Goal: Transaction & Acquisition: Book appointment/travel/reservation

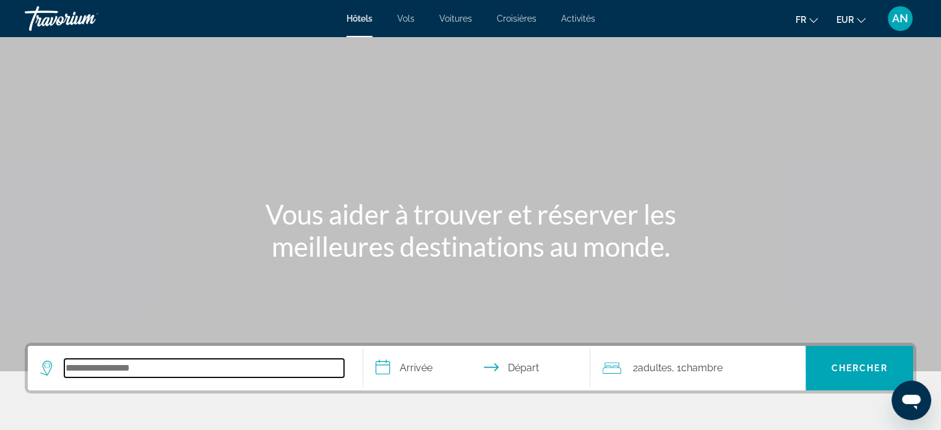
click at [139, 377] on input "Search hotel destination" at bounding box center [204, 368] width 280 height 19
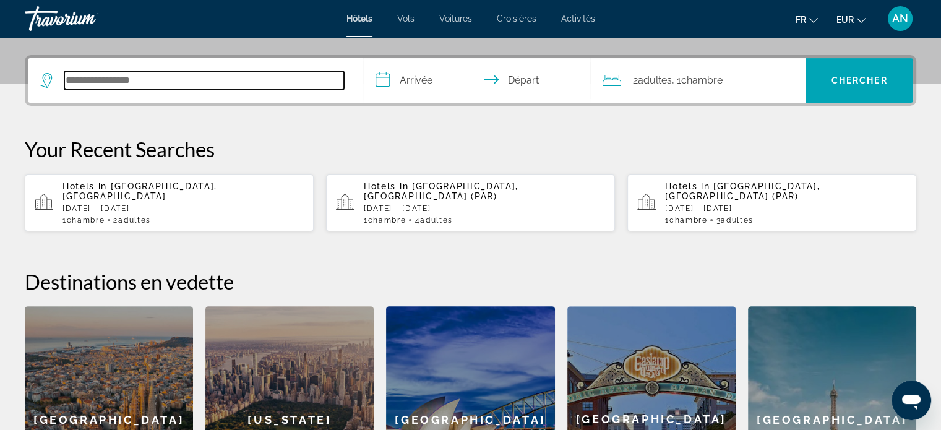
scroll to position [302, 0]
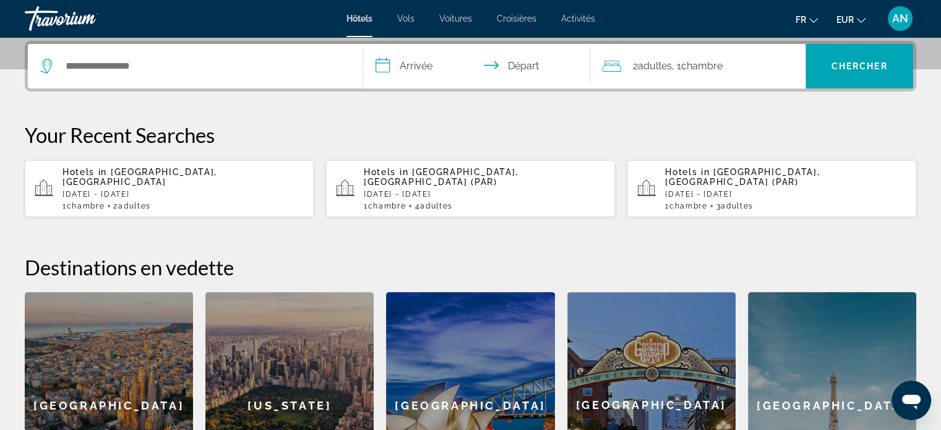
click at [139, 377] on div "[GEOGRAPHIC_DATA]" at bounding box center [109, 405] width 168 height 226
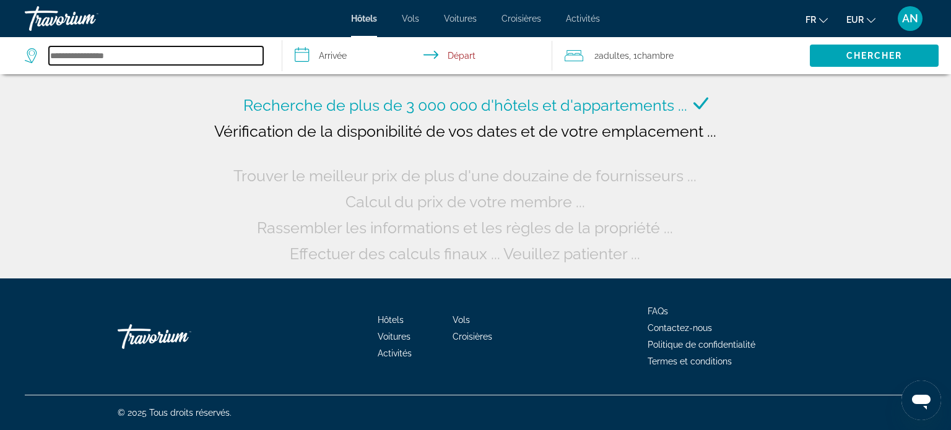
click at [156, 64] on input "Search hotel destination" at bounding box center [156, 55] width 214 height 19
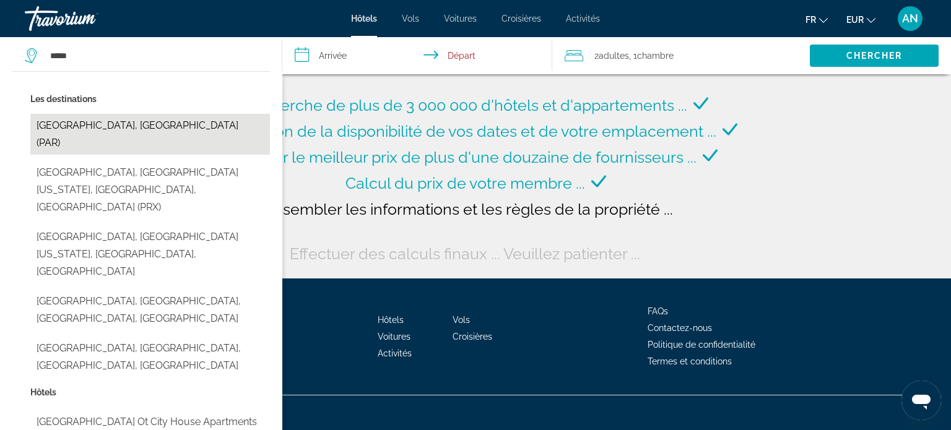
click at [140, 124] on button "[GEOGRAPHIC_DATA], [GEOGRAPHIC_DATA] (PAR)" at bounding box center [149, 134] width 239 height 41
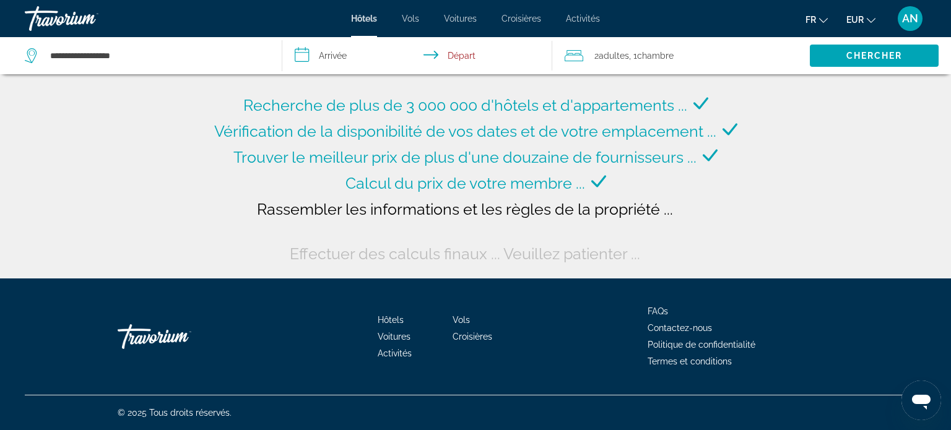
click at [331, 44] on input "**********" at bounding box center [419, 57] width 275 height 41
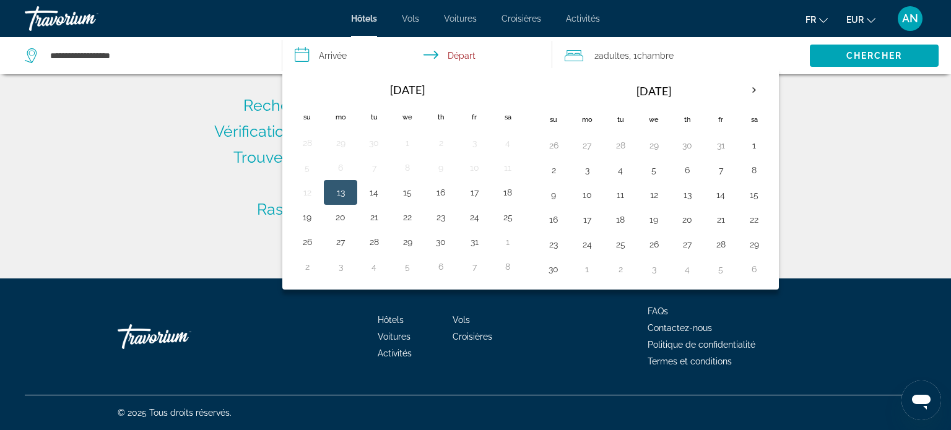
type input "**********"
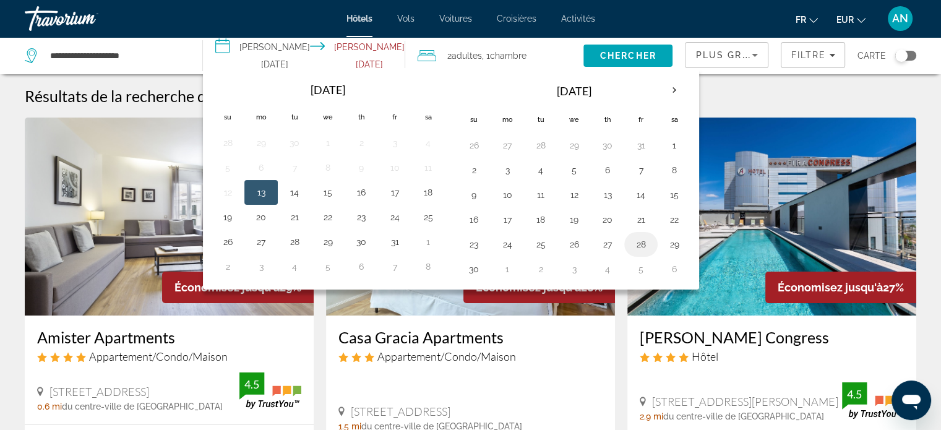
click at [646, 237] on button "28" at bounding box center [641, 244] width 20 height 17
click at [483, 268] on button "30" at bounding box center [474, 269] width 20 height 17
type input "**********"
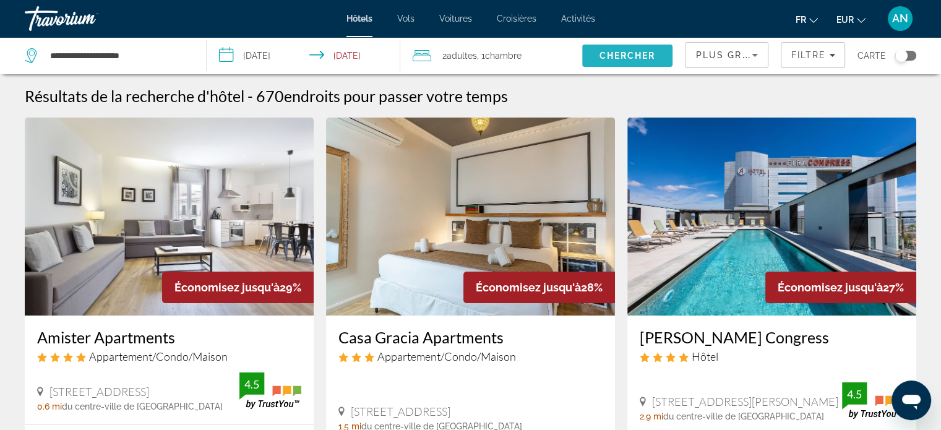
click at [639, 61] on span "Search" at bounding box center [627, 56] width 91 height 30
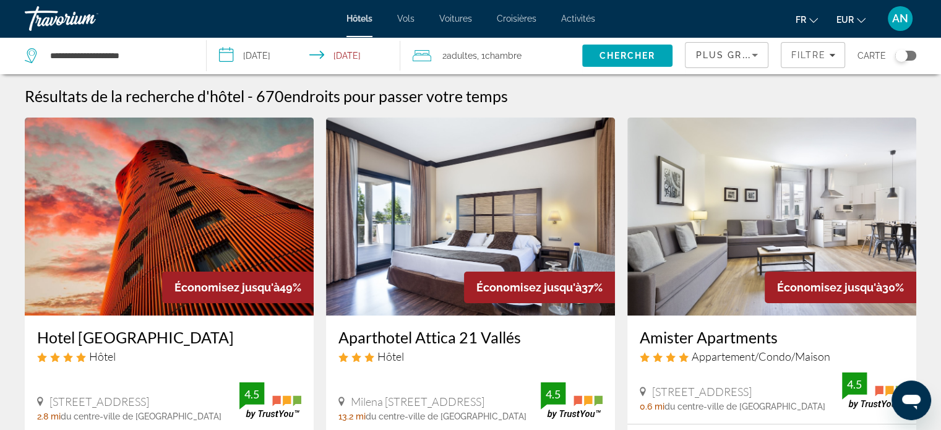
click at [911, 56] on div "Toggle map" at bounding box center [905, 56] width 21 height 10
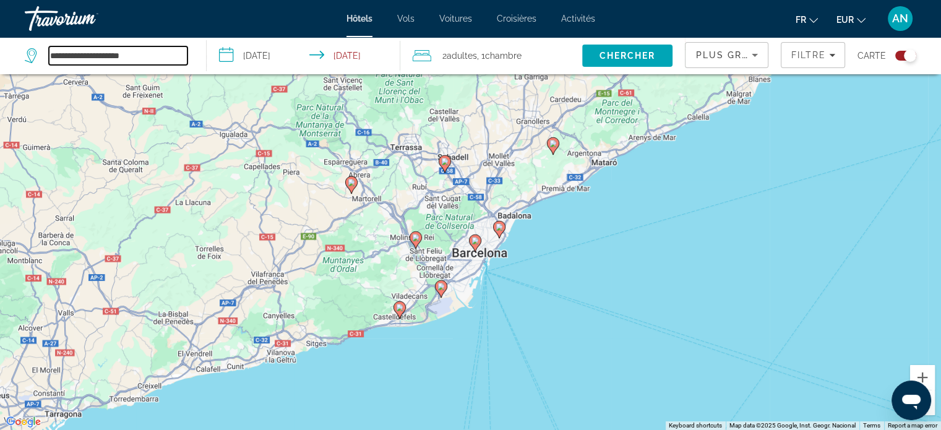
click at [146, 62] on input "**********" at bounding box center [118, 55] width 139 height 19
type input "*"
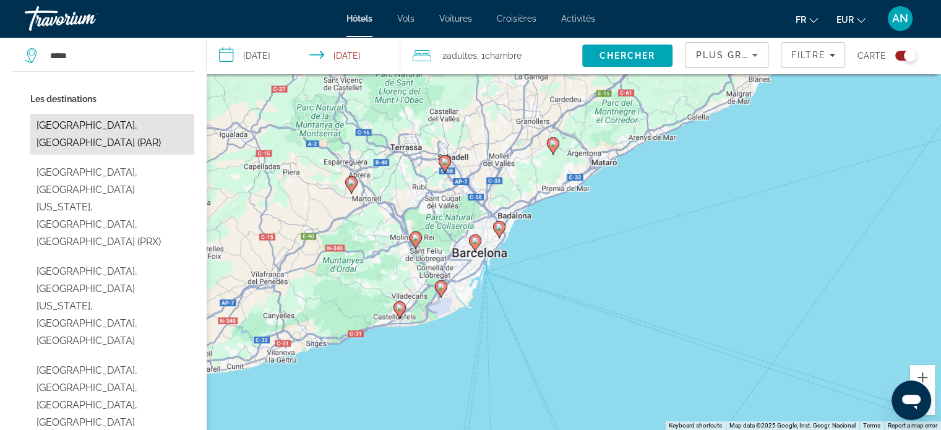
click at [90, 132] on button "Paris, France (PAR)" at bounding box center [112, 134] width 164 height 41
type input "**********"
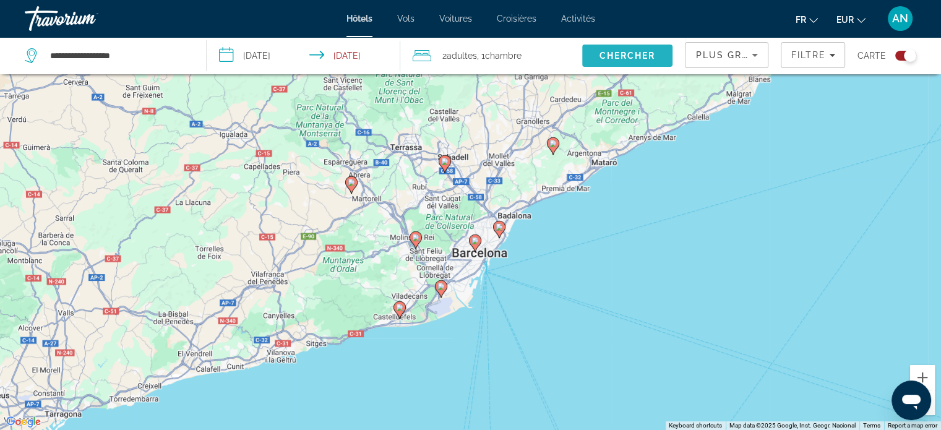
click at [586, 53] on span "Search" at bounding box center [627, 56] width 91 height 30
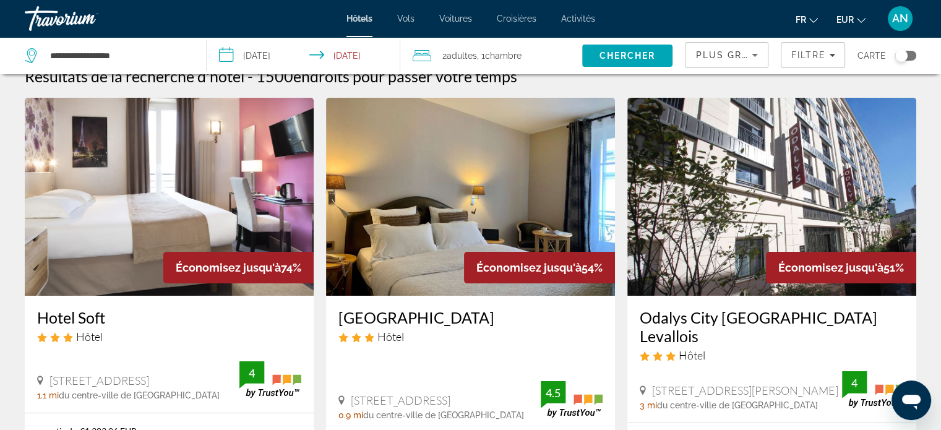
scroll to position [17, 0]
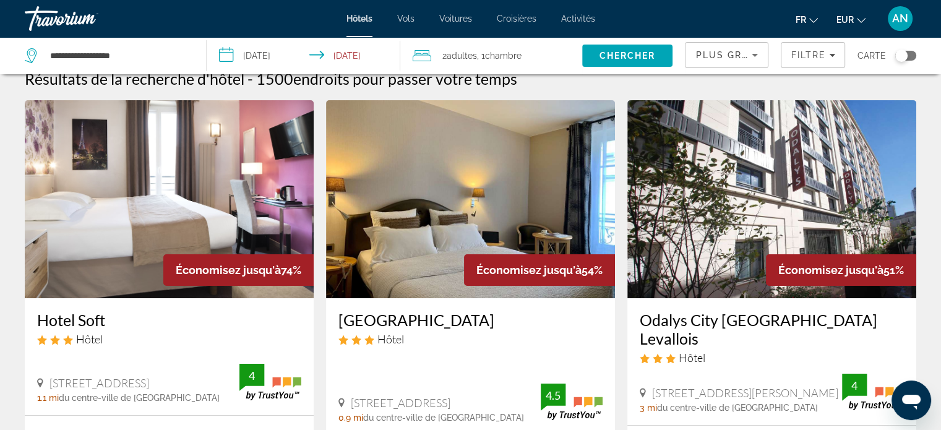
click at [916, 56] on app-hotels-search-filters "Plus grandes économies Filtre Carte" at bounding box center [813, 55] width 256 height 37
click at [911, 56] on div "Toggle map" at bounding box center [905, 56] width 21 height 10
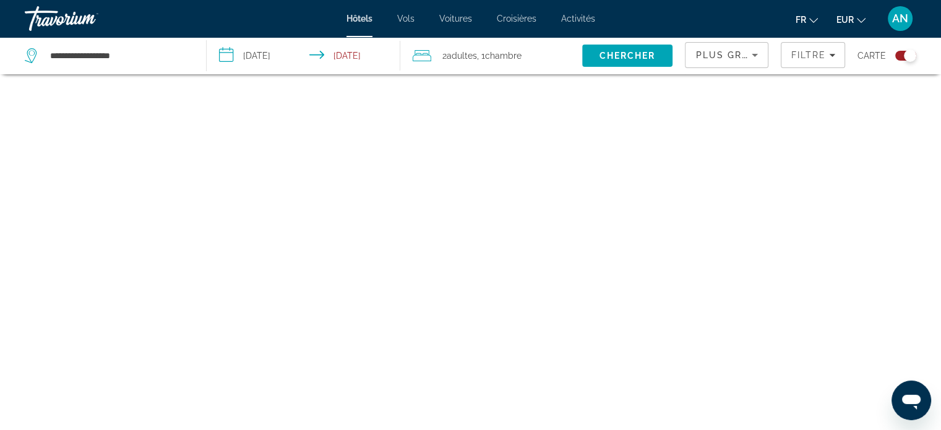
scroll to position [74, 0]
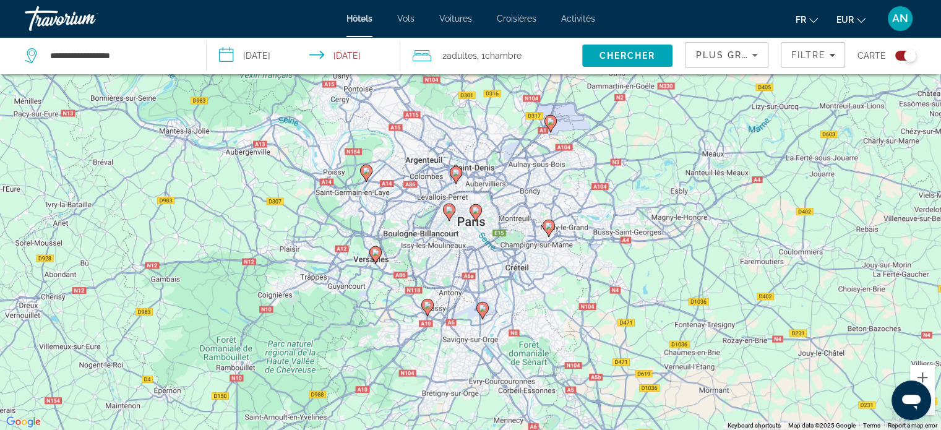
click at [516, 215] on div "To activate drag with keyboard, press Alt + Enter. Once in keyboard drag state,…" at bounding box center [470, 215] width 941 height 430
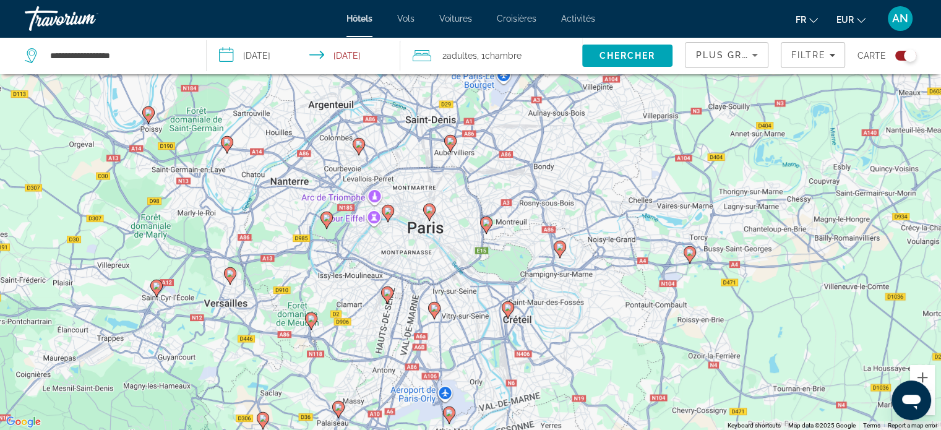
click at [417, 225] on div "To activate drag with keyboard, press Alt + Enter. Once in keyboard drag state,…" at bounding box center [470, 215] width 941 height 430
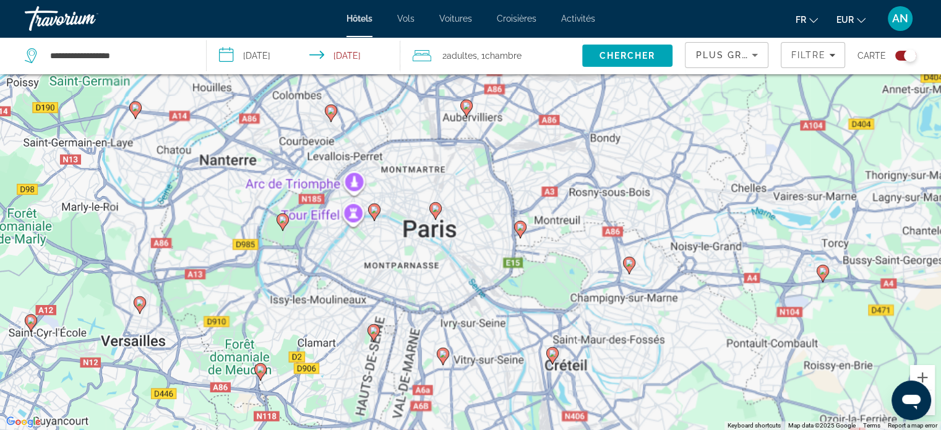
click at [417, 225] on div "To activate drag with keyboard, press Alt + Enter. Once in keyboard drag state,…" at bounding box center [470, 215] width 941 height 430
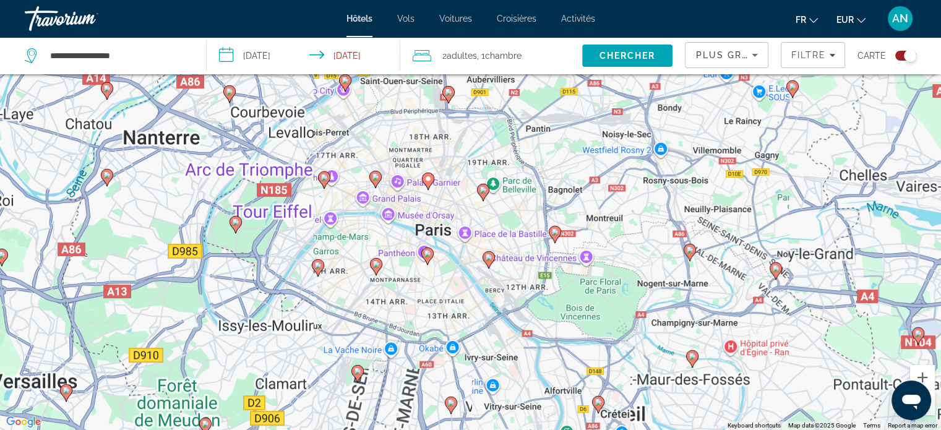
click at [417, 225] on div "To activate drag with keyboard, press Alt + Enter. Once in keyboard drag state,…" at bounding box center [470, 215] width 941 height 430
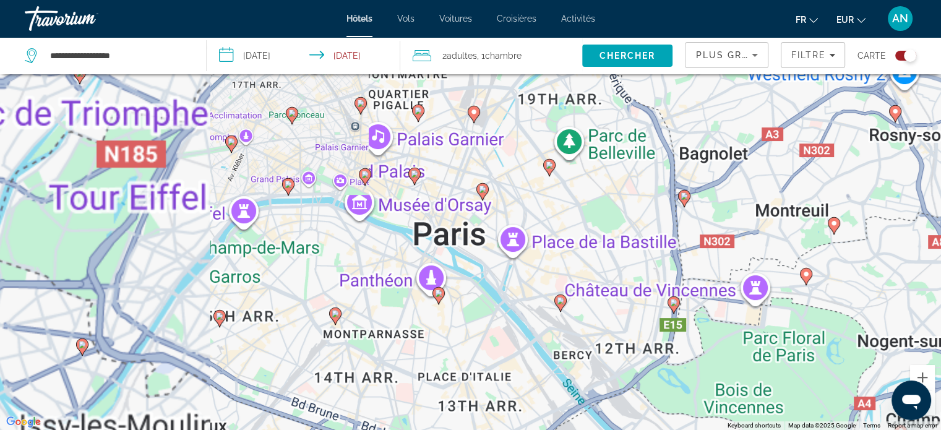
click at [233, 149] on gmp-advanced-marker "Main content" at bounding box center [231, 144] width 12 height 19
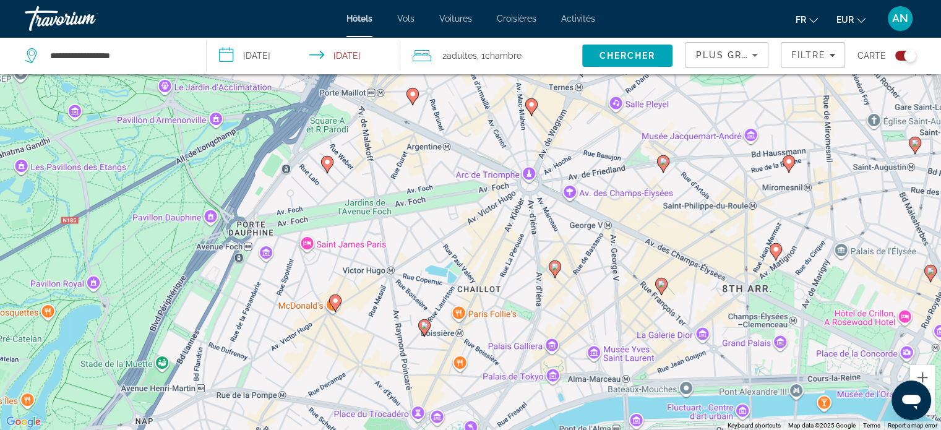
click at [414, 99] on icon "Main content" at bounding box center [412, 96] width 11 height 16
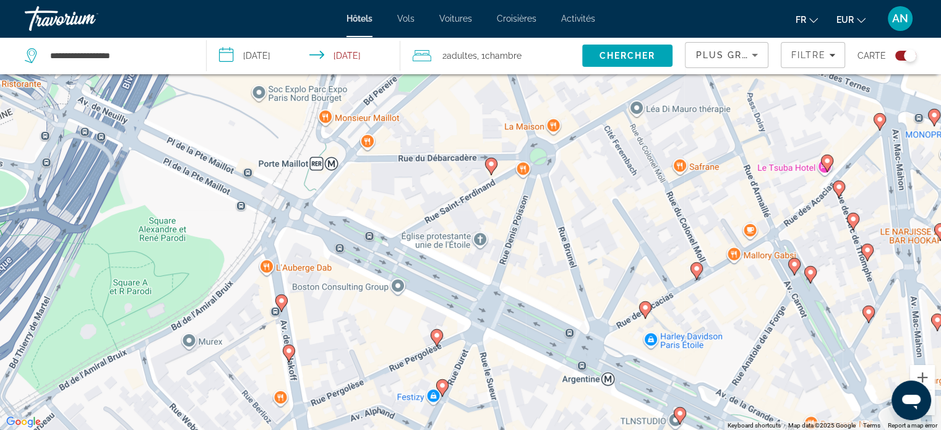
click at [644, 310] on image "Main content" at bounding box center [645, 307] width 7 height 7
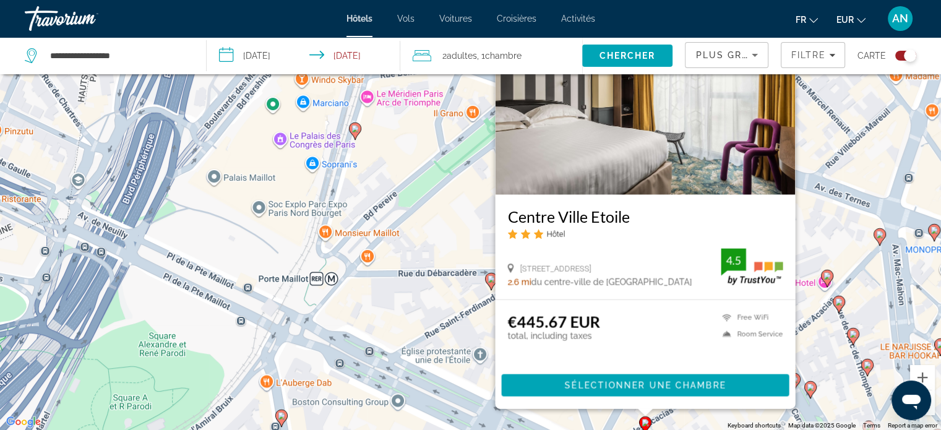
click at [489, 285] on icon "Main content" at bounding box center [490, 281] width 11 height 16
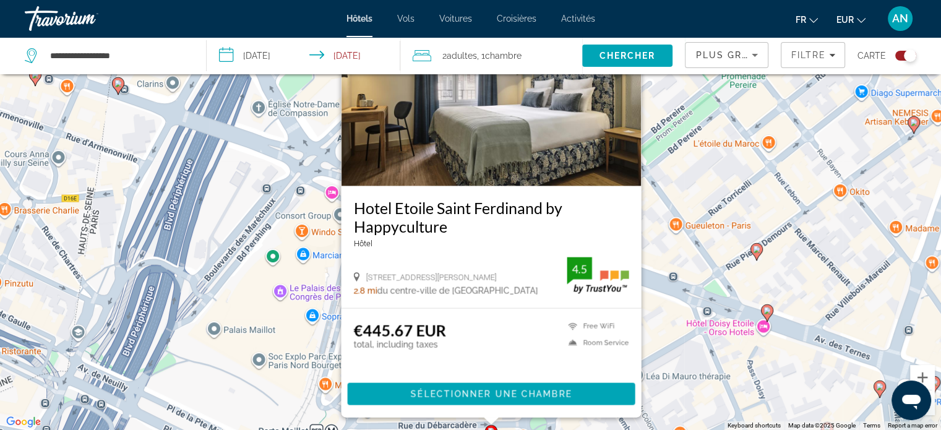
click at [683, 418] on div "To activate drag with keyboard, press Alt + Enter. Once in keyboard drag state,…" at bounding box center [470, 215] width 941 height 430
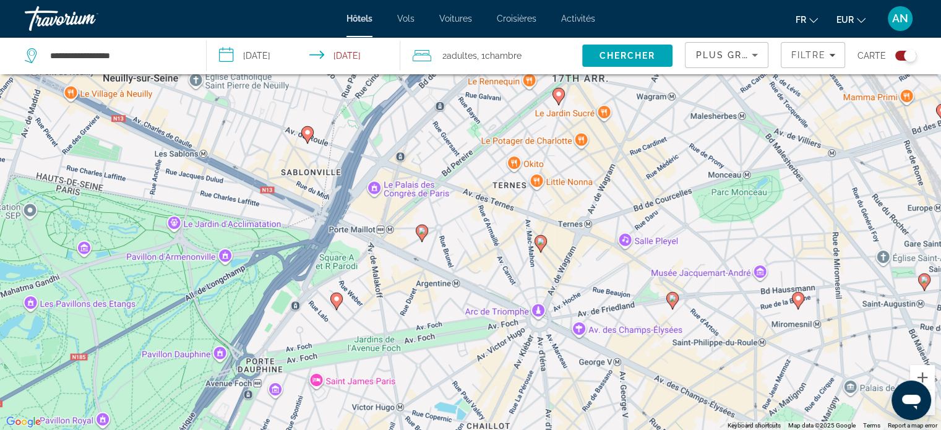
drag, startPoint x: 683, startPoint y: 418, endPoint x: 468, endPoint y: 226, distance: 288.4
click at [468, 226] on div "To activate drag with keyboard, press Alt + Enter. Once in keyboard drag state,…" at bounding box center [470, 215] width 941 height 430
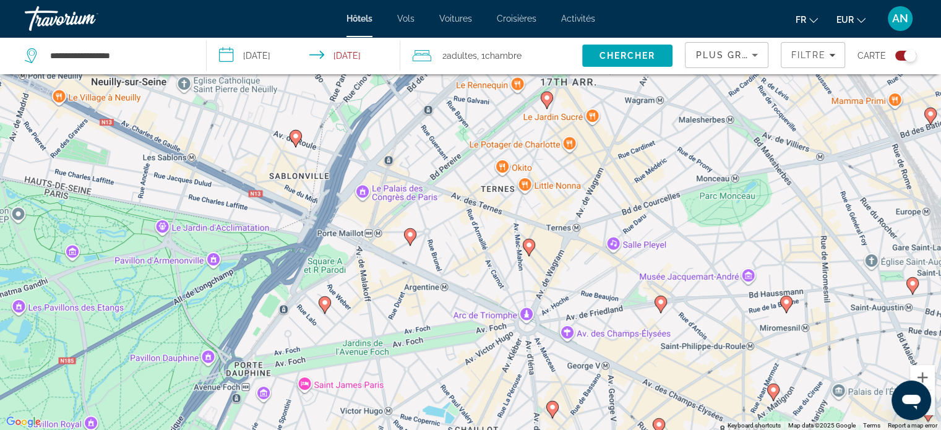
click at [443, 66] on div "2 Adulte Adultes , 1 Chambre pièces" at bounding box center [498, 55] width 170 height 37
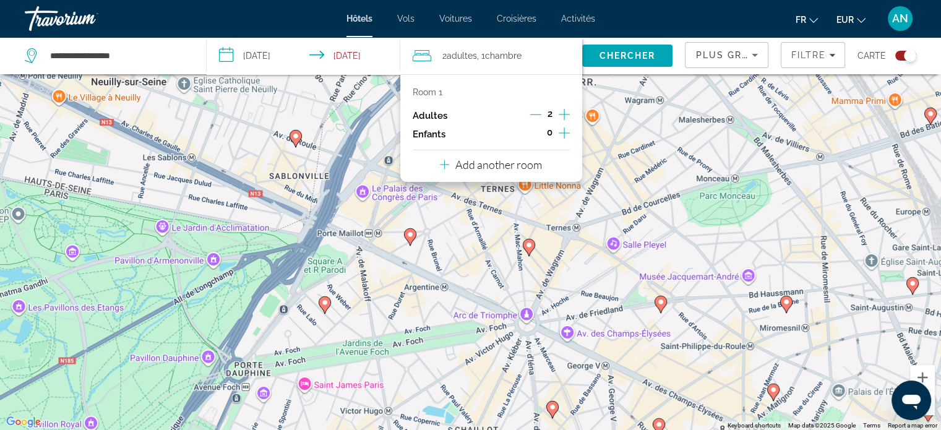
click at [559, 114] on icon "Increment adults" at bounding box center [564, 114] width 11 height 15
click at [607, 57] on span "Chercher" at bounding box center [628, 56] width 56 height 10
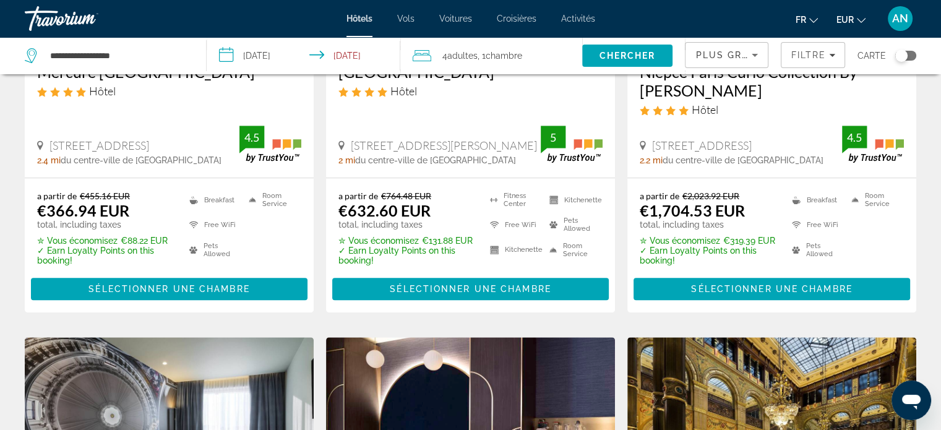
scroll to position [733, 0]
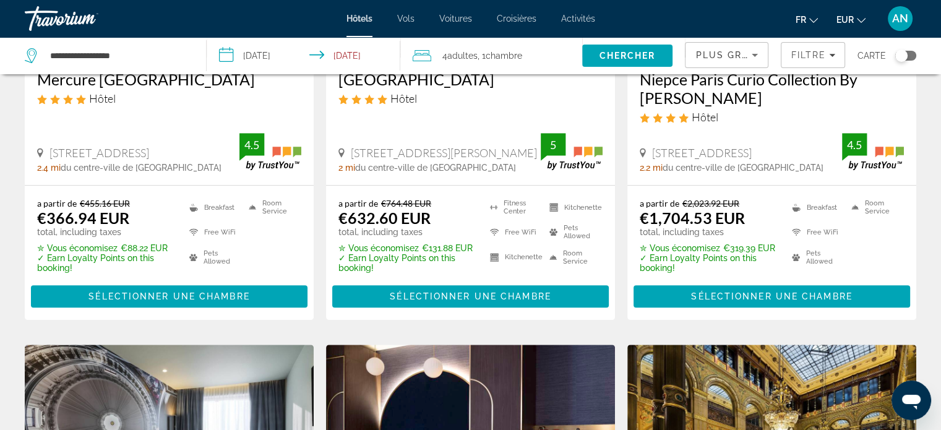
click at [908, 57] on div "Toggle map" at bounding box center [905, 56] width 21 height 10
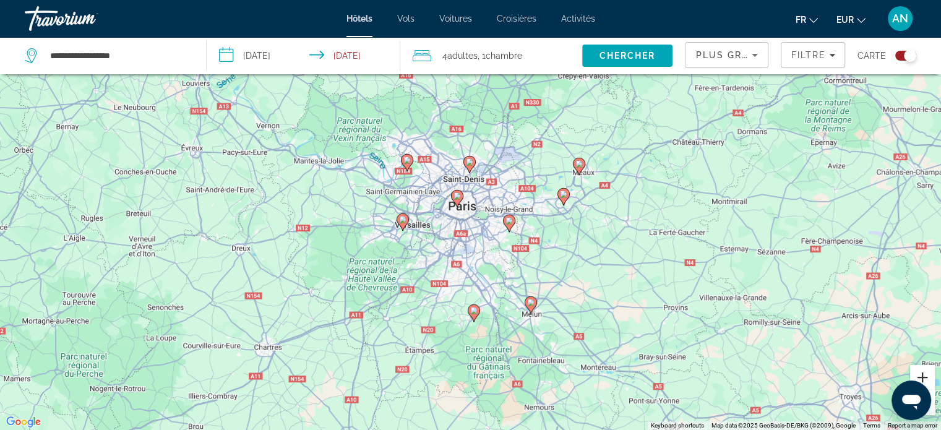
click at [921, 369] on button "Zoom in" at bounding box center [922, 377] width 25 height 25
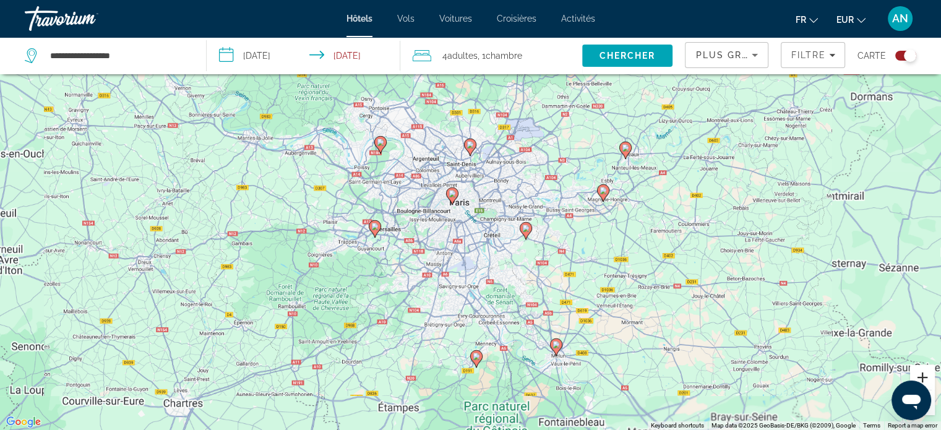
click at [921, 369] on button "Zoom in" at bounding box center [922, 377] width 25 height 25
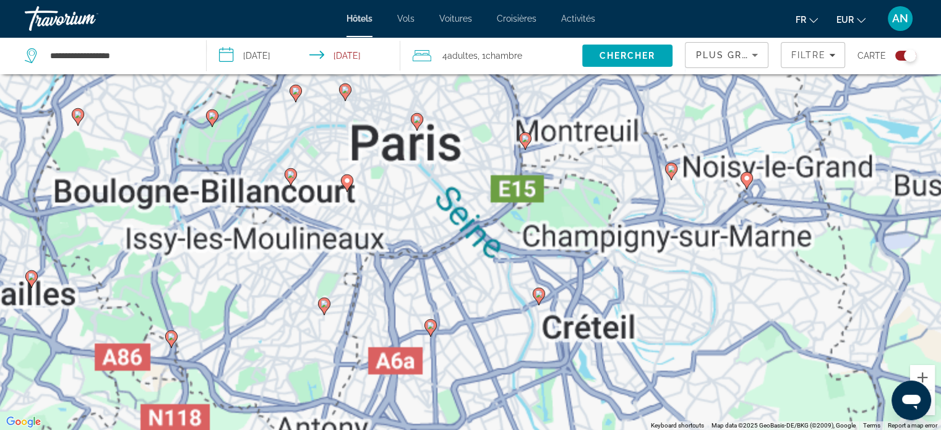
click at [532, 335] on div "To activate drag with keyboard, press Alt + Enter. Once in keyboard drag state,…" at bounding box center [470, 215] width 941 height 430
click at [444, 324] on div "To activate drag with keyboard, press Alt + Enter. Once in keyboard drag state,…" at bounding box center [470, 215] width 941 height 430
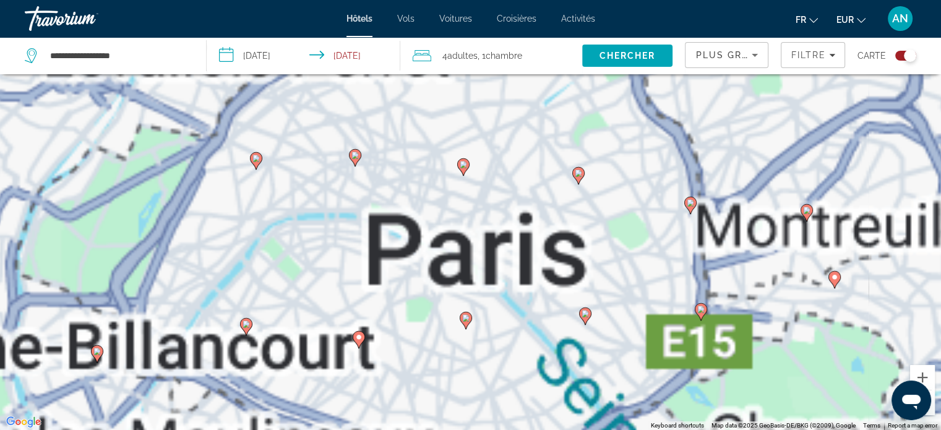
drag, startPoint x: 371, startPoint y: 118, endPoint x: 495, endPoint y: 438, distance: 343.0
click at [495, 356] on html "**********" at bounding box center [470, 141] width 941 height 430
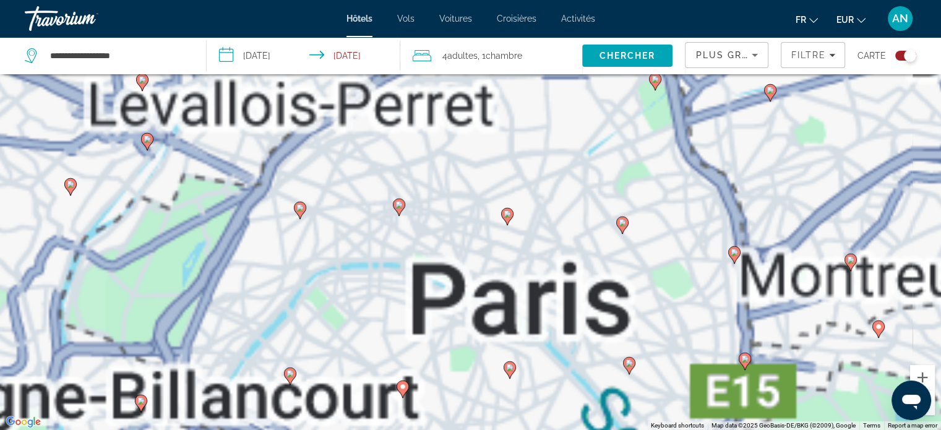
click at [514, 368] on icon "Main content" at bounding box center [509, 369] width 11 height 16
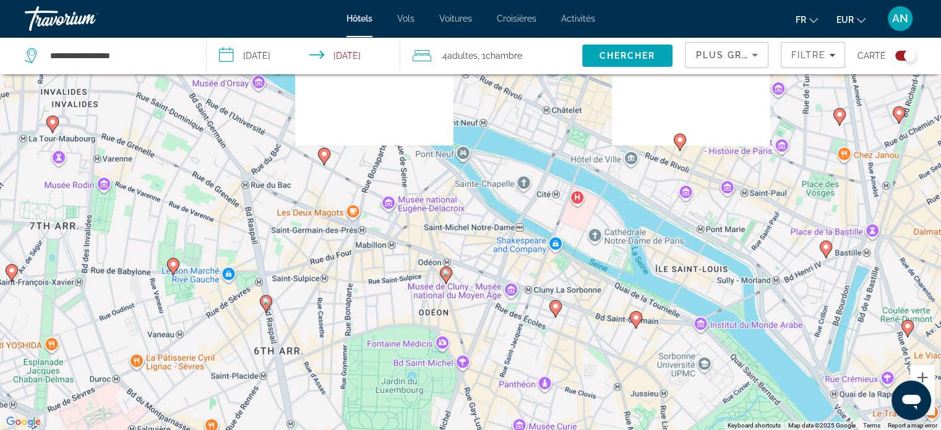
scroll to position [149, 0]
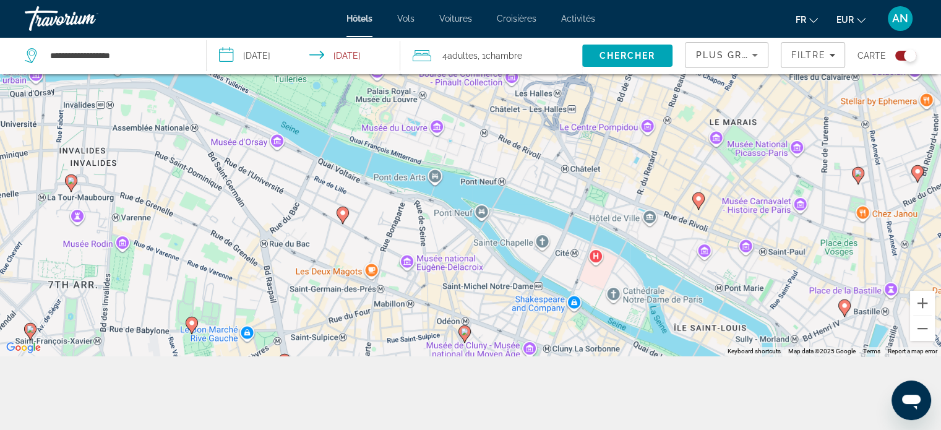
drag, startPoint x: 308, startPoint y: 144, endPoint x: 445, endPoint y: 459, distance: 344.2
click at [445, 282] on html "**********" at bounding box center [470, 66] width 941 height 430
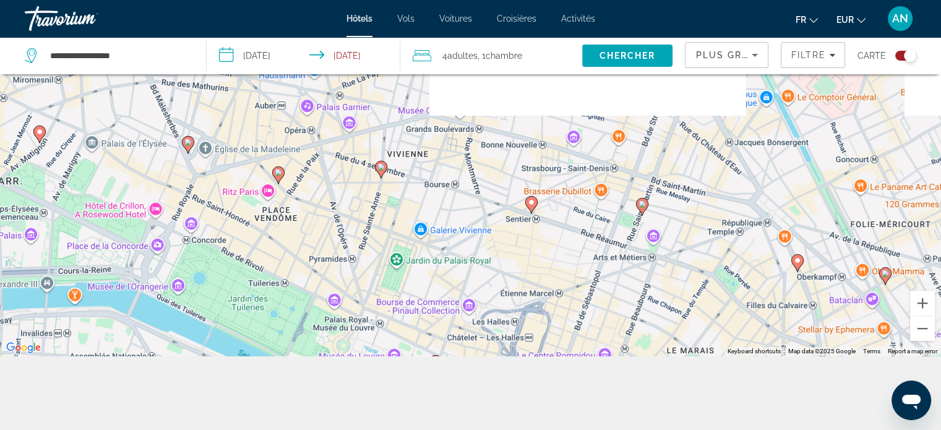
drag, startPoint x: 420, startPoint y: 188, endPoint x: 374, endPoint y: 441, distance: 257.7
click at [374, 282] on html "**********" at bounding box center [470, 66] width 941 height 430
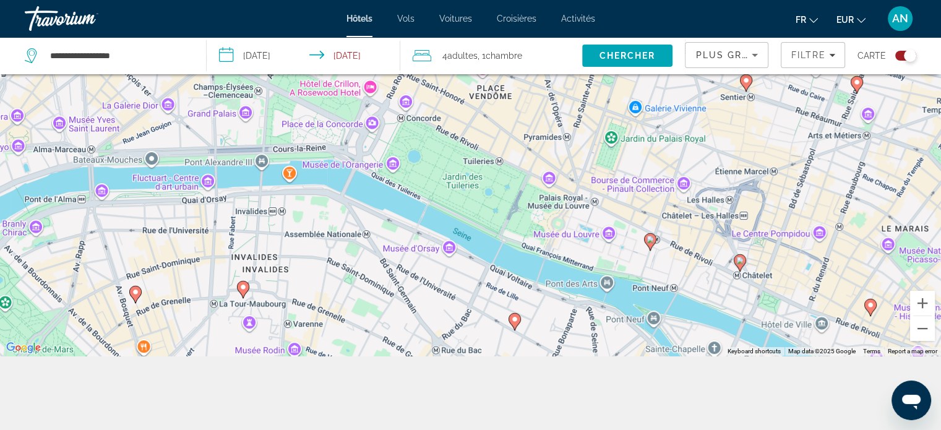
drag, startPoint x: 418, startPoint y: 234, endPoint x: 625, endPoint y: 87, distance: 253.8
click at [625, 87] on div "To navigate, press the arrow keys. To activate drag with keyboard, press Alt + …" at bounding box center [470, 141] width 941 height 430
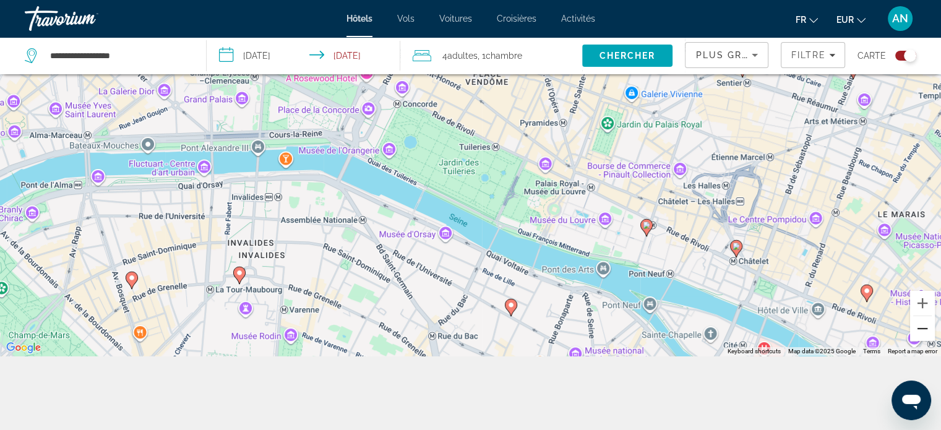
click at [920, 337] on button "Zoom out" at bounding box center [922, 328] width 25 height 25
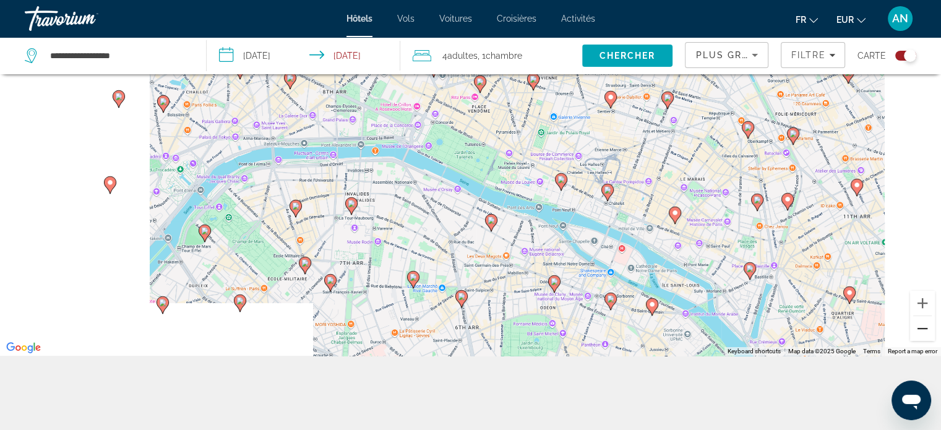
click at [920, 337] on button "Zoom out" at bounding box center [922, 328] width 25 height 25
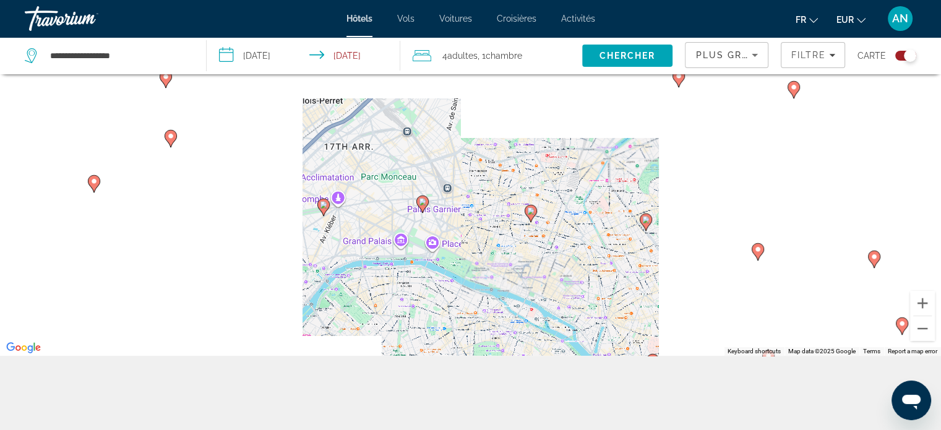
drag, startPoint x: 498, startPoint y: 153, endPoint x: 483, endPoint y: 287, distance: 134.5
click at [483, 287] on div "To navigate, press the arrow keys. To activate drag with keyboard, press Alt + …" at bounding box center [470, 141] width 941 height 430
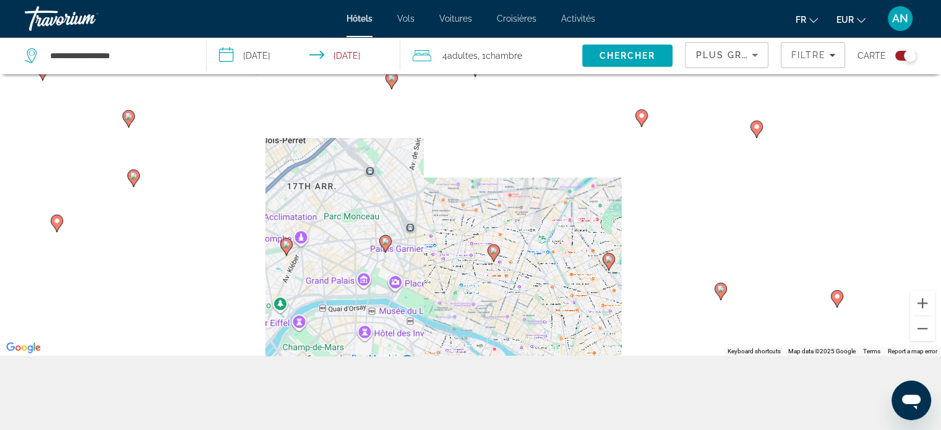
drag, startPoint x: 472, startPoint y: 279, endPoint x: 431, endPoint y: 299, distance: 45.9
click at [431, 299] on div "To navigate, press the arrow keys. To activate drag with keyboard, press Alt + …" at bounding box center [470, 141] width 941 height 430
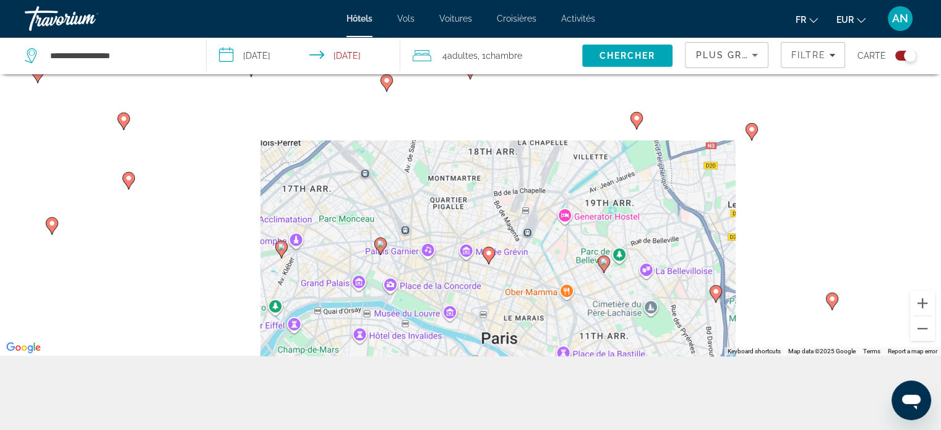
click at [431, 299] on div "To navigate, press the arrow keys. To activate drag with keyboard, press Alt + …" at bounding box center [470, 141] width 941 height 430
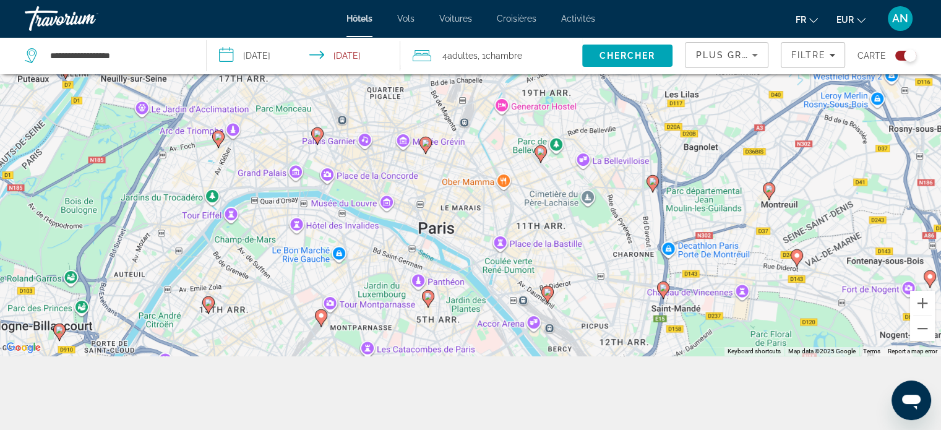
drag, startPoint x: 431, startPoint y: 299, endPoint x: 369, endPoint y: 187, distance: 127.7
click at [369, 187] on div "To navigate, press the arrow keys. To activate drag with keyboard, press Alt + …" at bounding box center [470, 141] width 941 height 430
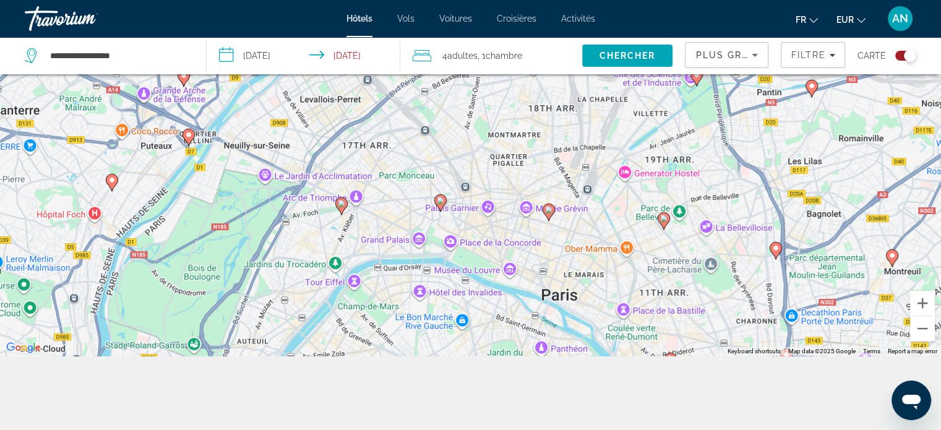
drag, startPoint x: 335, startPoint y: 183, endPoint x: 457, endPoint y: 251, distance: 139.6
click at [457, 251] on div "To navigate, press the arrow keys. To activate drag with keyboard, press Alt + …" at bounding box center [470, 141] width 941 height 430
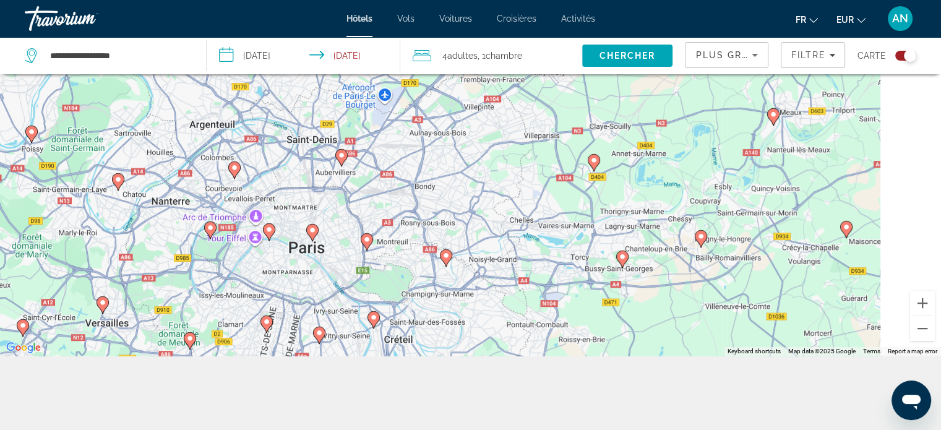
scroll to position [0, 0]
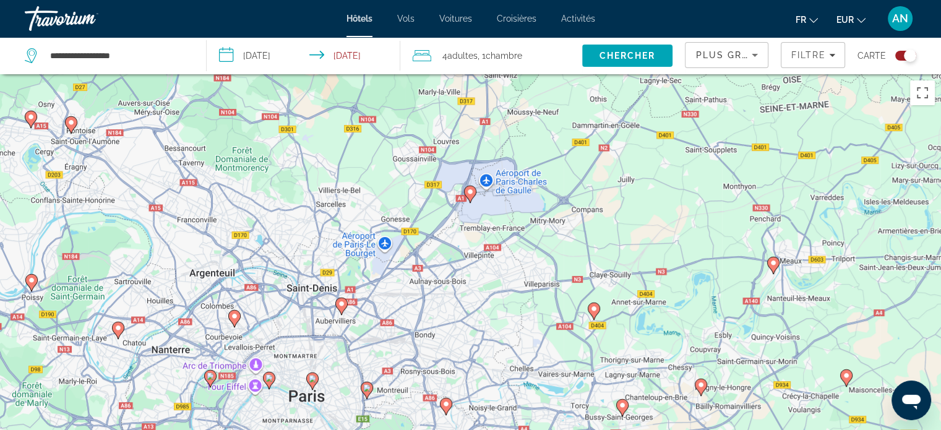
click at [899, 56] on div "Toggle map" at bounding box center [905, 56] width 21 height 10
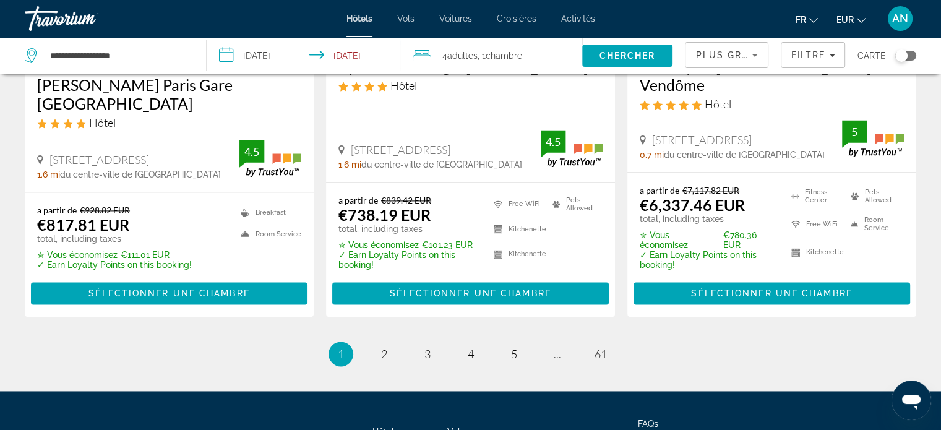
scroll to position [1715, 0]
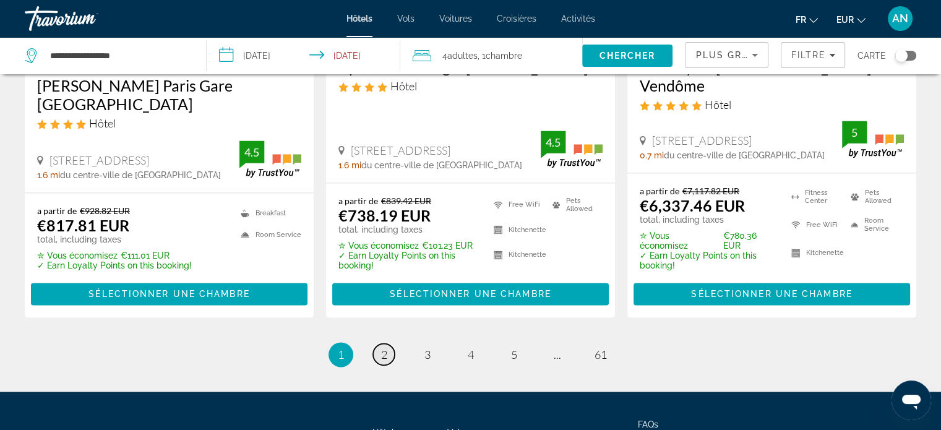
click at [388, 343] on link "page 2" at bounding box center [384, 354] width 22 height 22
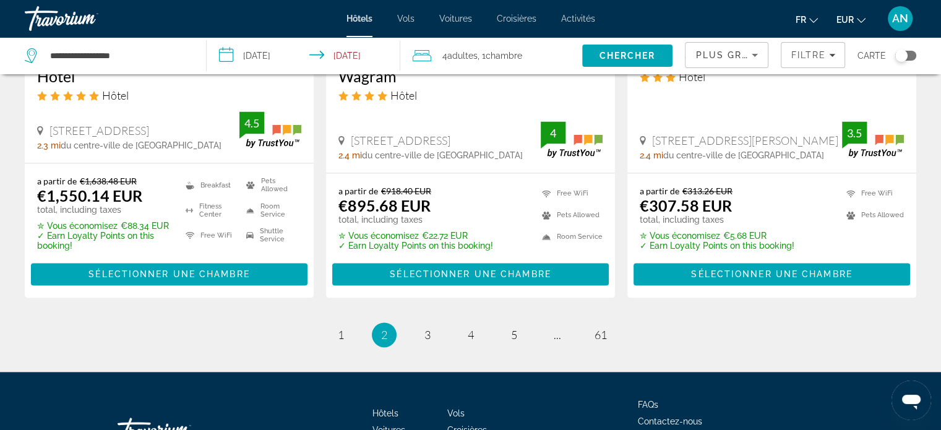
scroll to position [1764, 0]
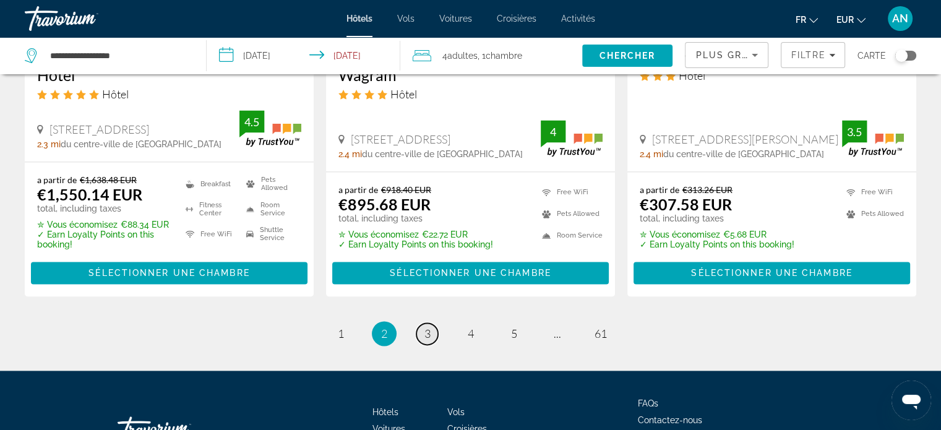
click at [426, 327] on span "3" at bounding box center [428, 334] width 6 height 14
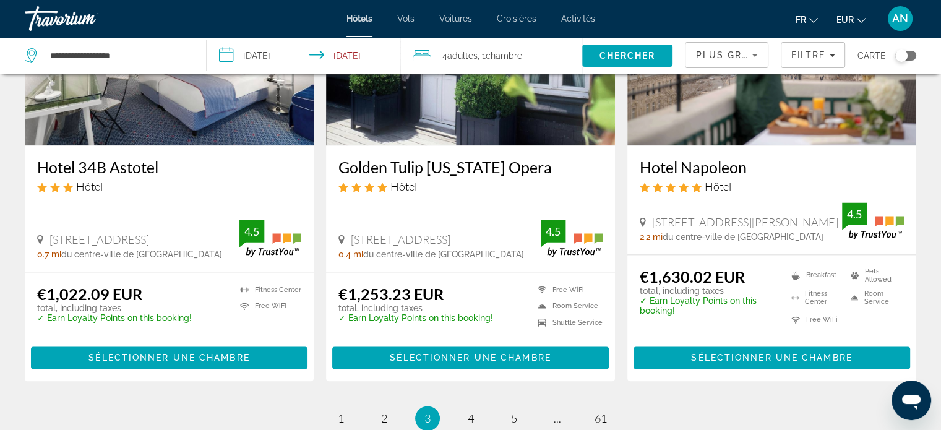
scroll to position [1621, 0]
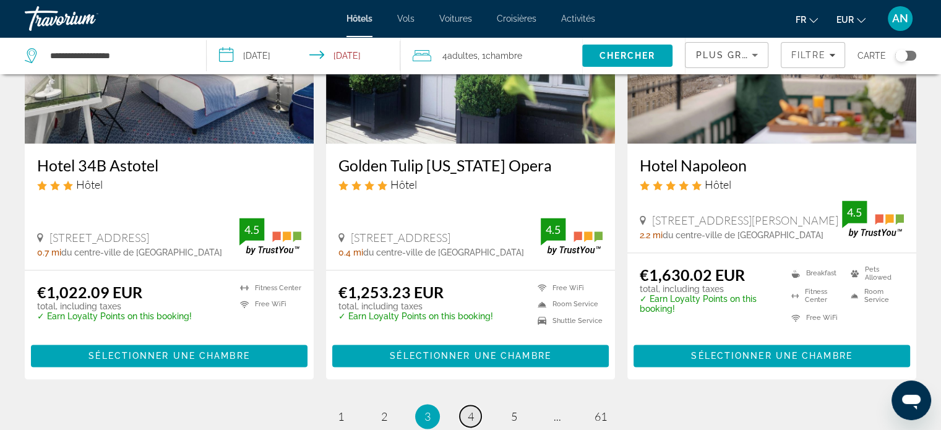
click at [463, 405] on link "page 4" at bounding box center [471, 416] width 22 height 22
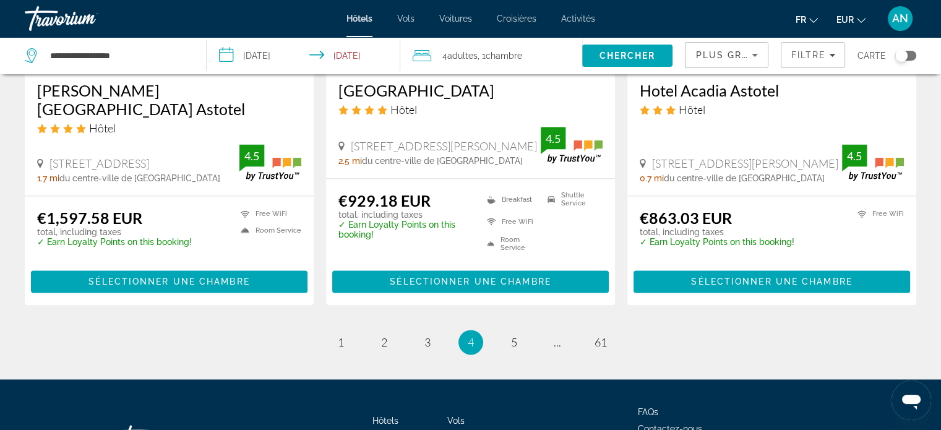
scroll to position [1625, 0]
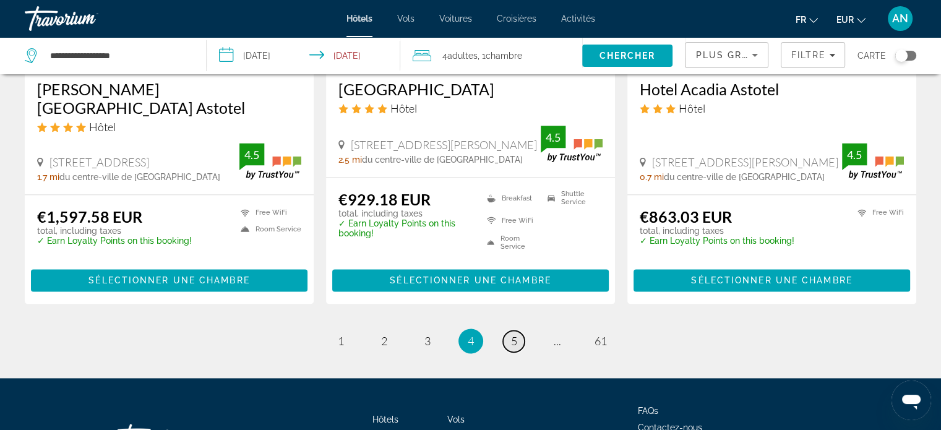
click at [507, 342] on link "page 5" at bounding box center [514, 341] width 22 height 22
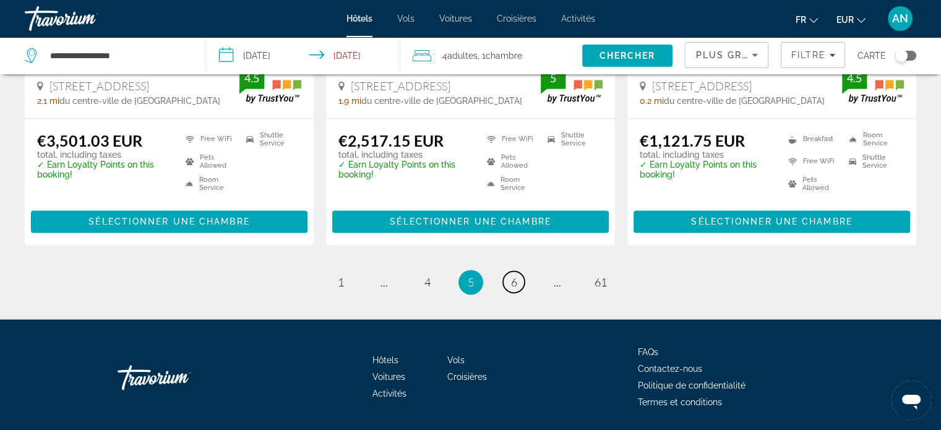
scroll to position [1740, 0]
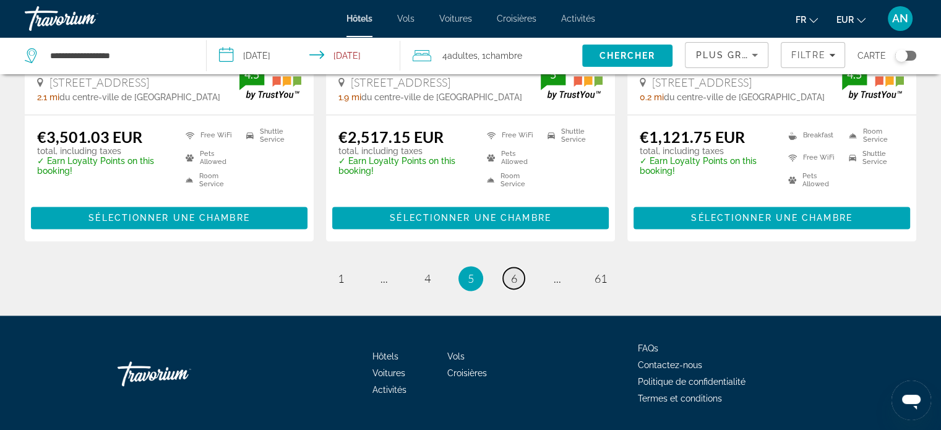
click at [512, 272] on span "6" at bounding box center [514, 279] width 6 height 14
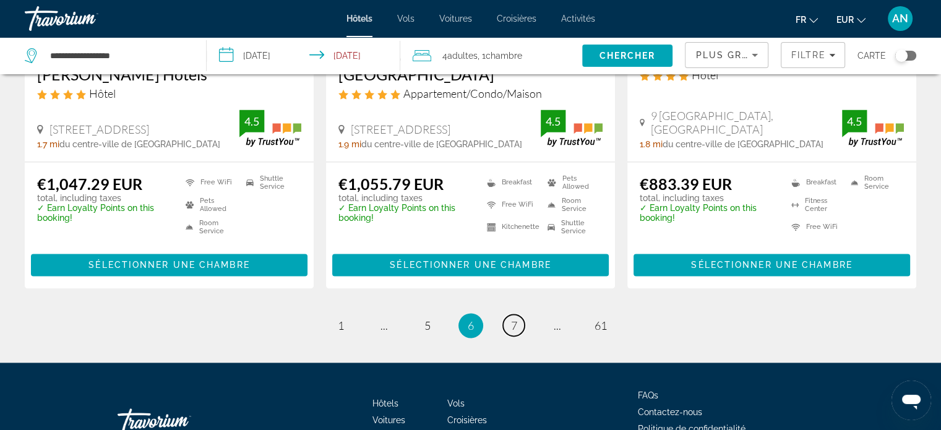
scroll to position [1675, 0]
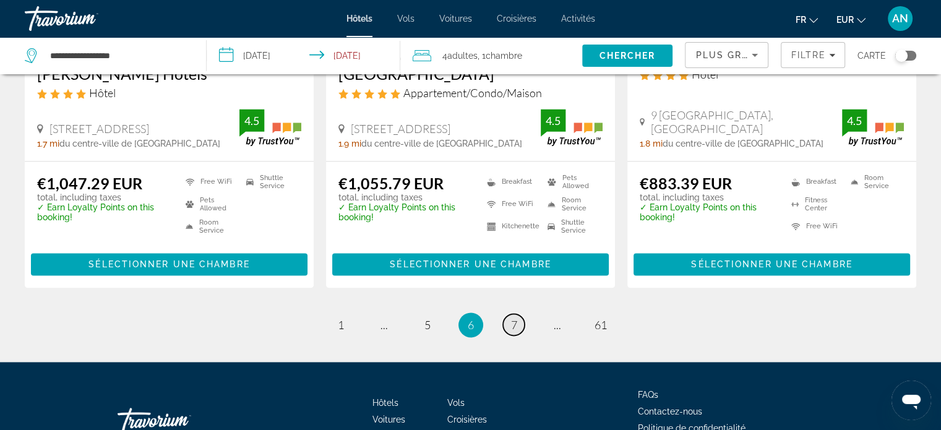
click at [507, 314] on link "page 7" at bounding box center [514, 325] width 22 height 22
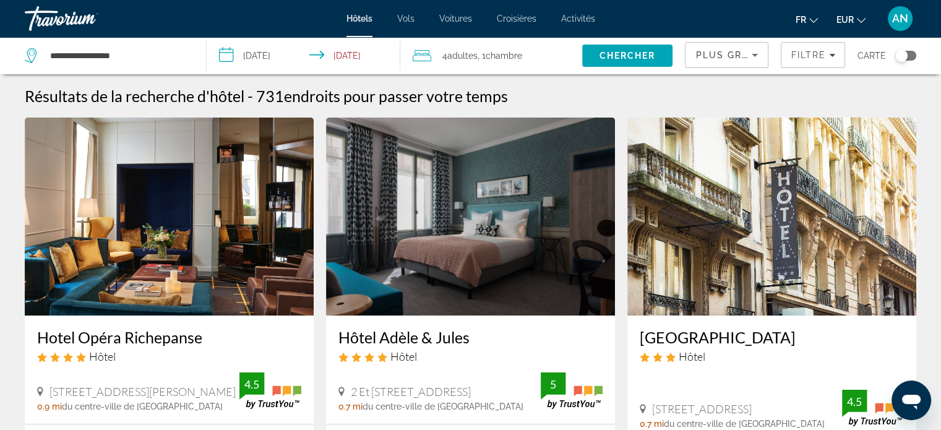
click at [507, 310] on div "**********" at bounding box center [470, 215] width 941 height 430
click at [320, 377] on app-hotels-search-item "Hôtel Adèle & Jules Hôtel 2 Et 4 Bis Cité Rougemont, Paris 0.7 mi du centre-vil…" at bounding box center [470, 334] width 301 height 433
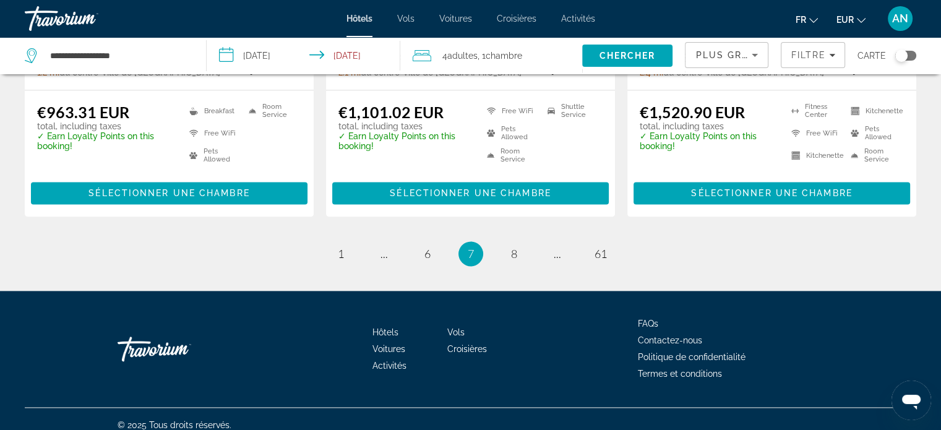
scroll to position [1693, 0]
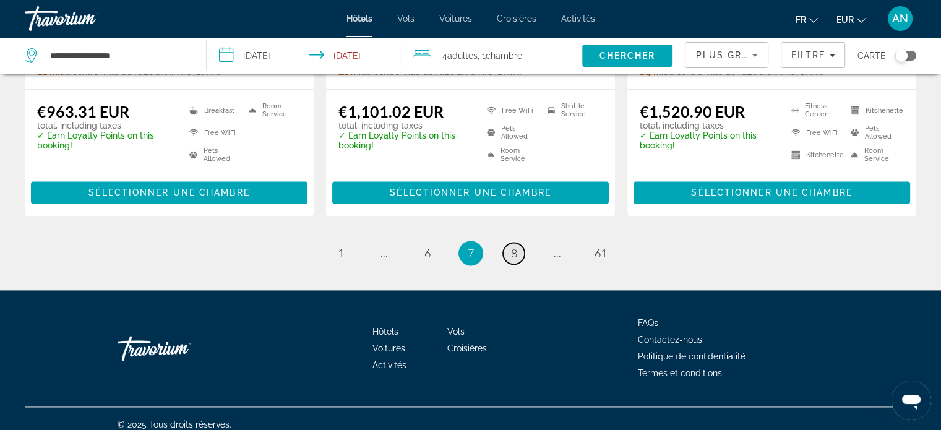
click at [512, 257] on span "8" at bounding box center [514, 253] width 6 height 14
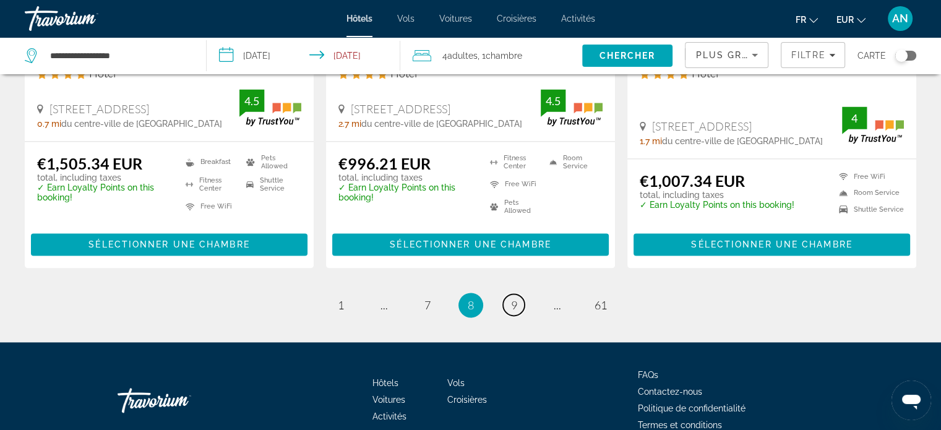
scroll to position [1740, 0]
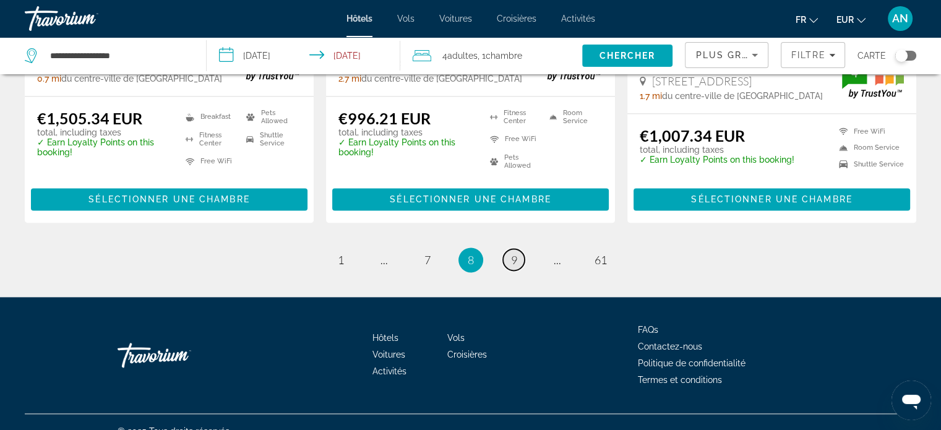
click at [515, 253] on span "9" at bounding box center [514, 260] width 6 height 14
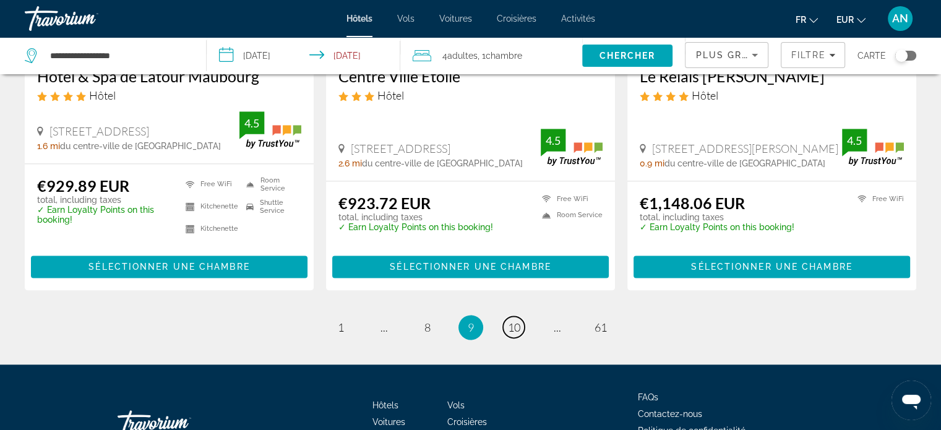
scroll to position [1619, 0]
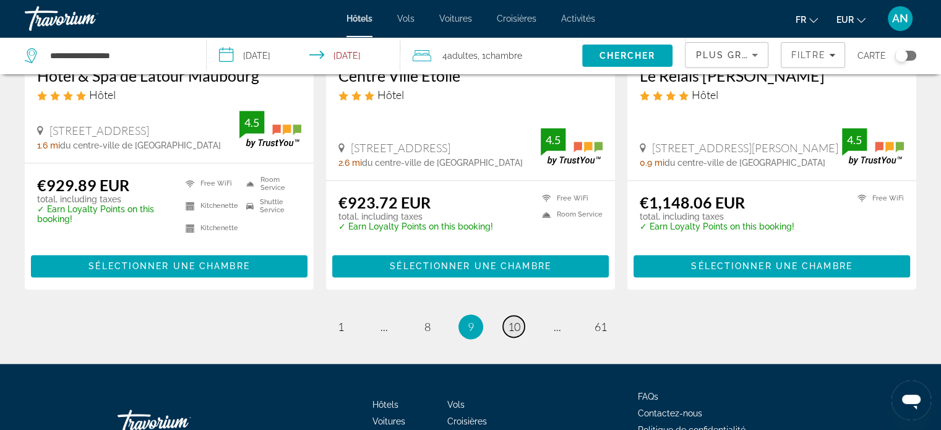
click at [518, 334] on span "10" at bounding box center [514, 327] width 12 height 14
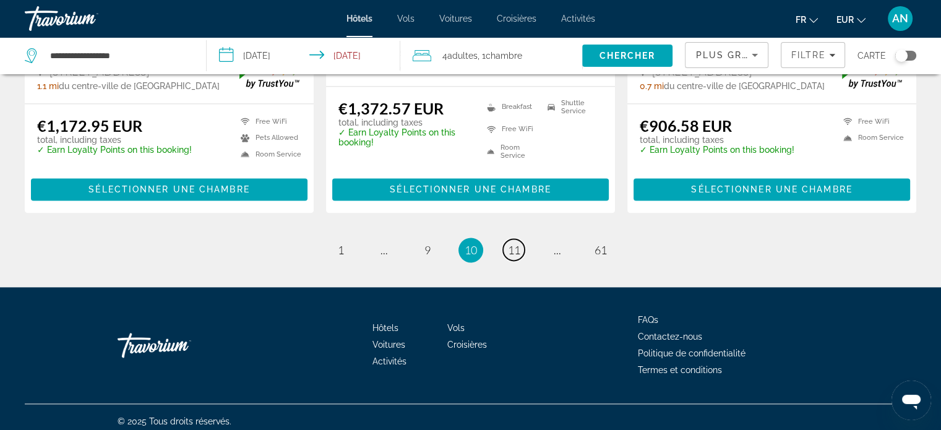
scroll to position [1740, 0]
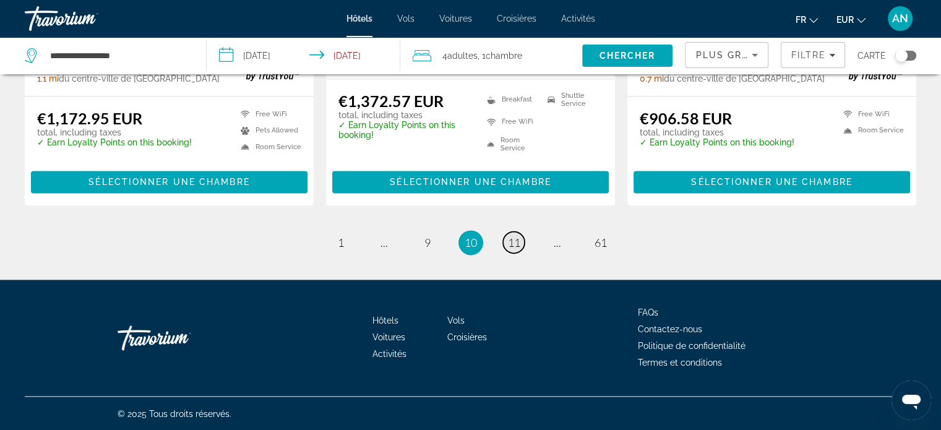
click at [510, 242] on span "11" at bounding box center [514, 243] width 12 height 14
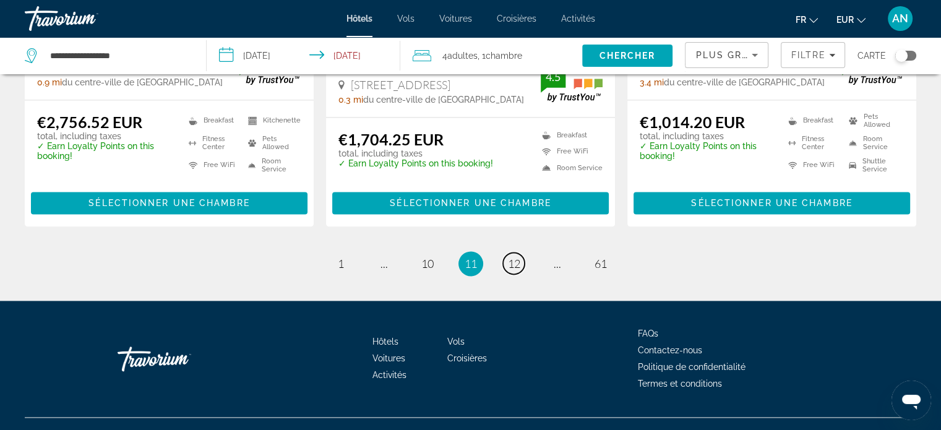
scroll to position [1718, 0]
click at [522, 259] on link "page 12" at bounding box center [514, 263] width 22 height 22
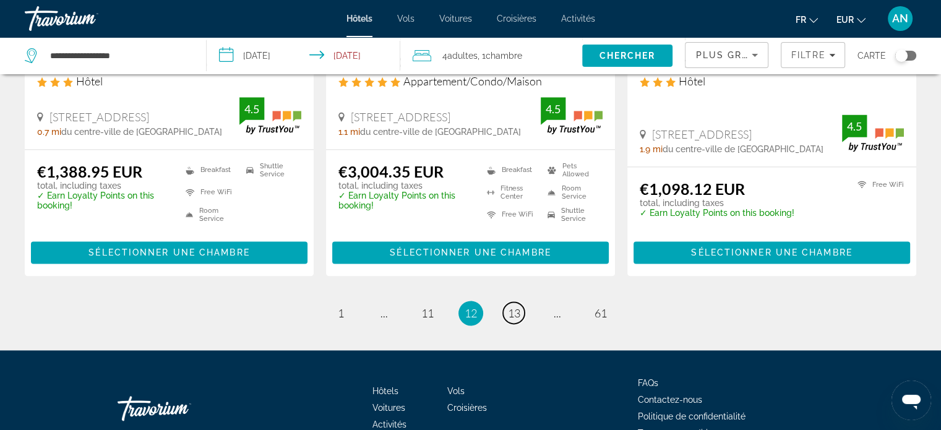
scroll to position [1651, 0]
click at [512, 319] on span "13" at bounding box center [514, 313] width 12 height 14
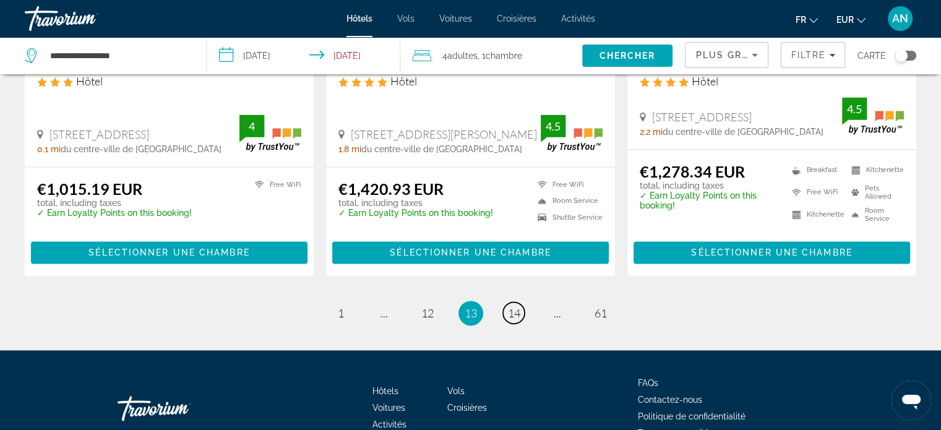
scroll to position [1671, 0]
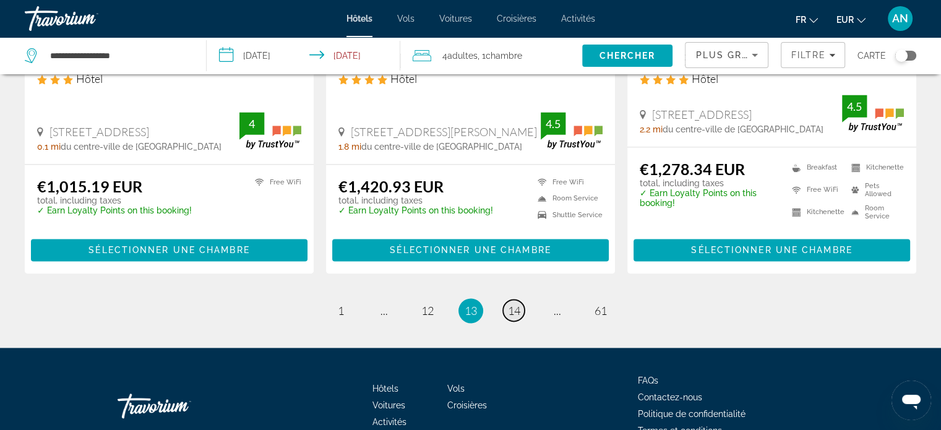
click at [510, 307] on span "14" at bounding box center [514, 311] width 12 height 14
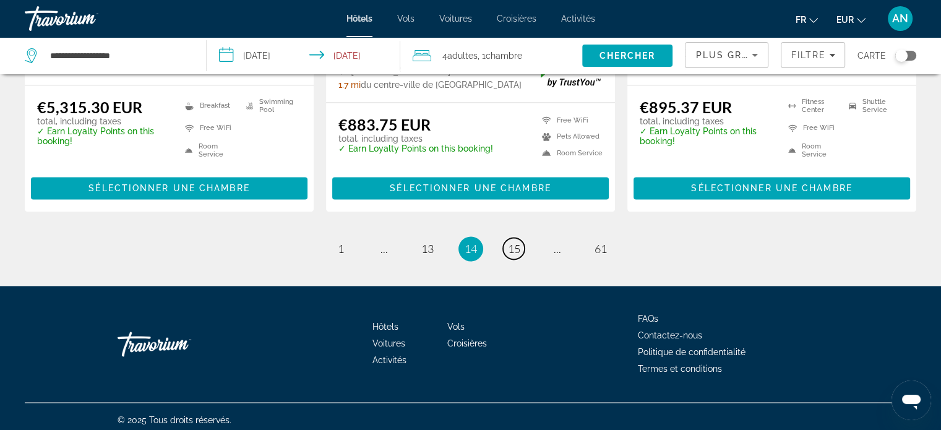
scroll to position [1740, 0]
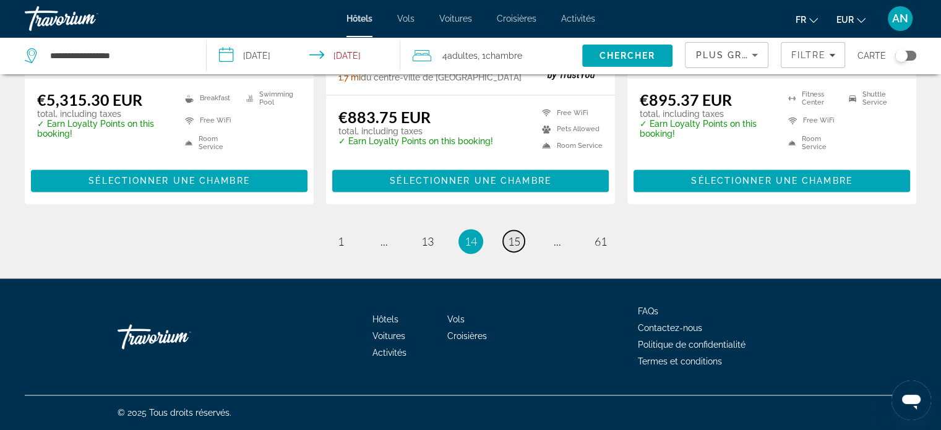
click at [520, 248] on span "15" at bounding box center [514, 242] width 12 height 14
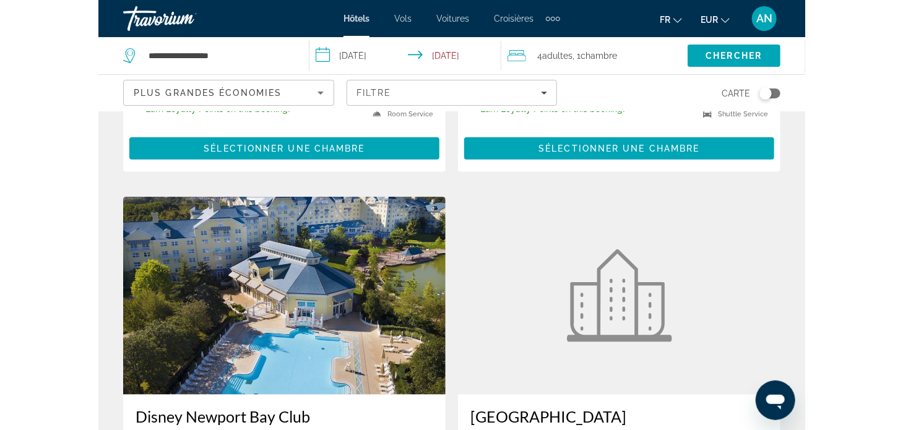
scroll to position [396, 0]
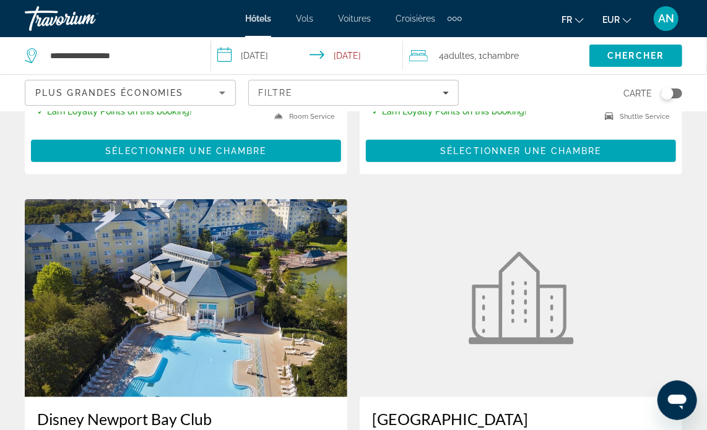
click at [644, 218] on figure "Main content" at bounding box center [521, 298] width 322 height 198
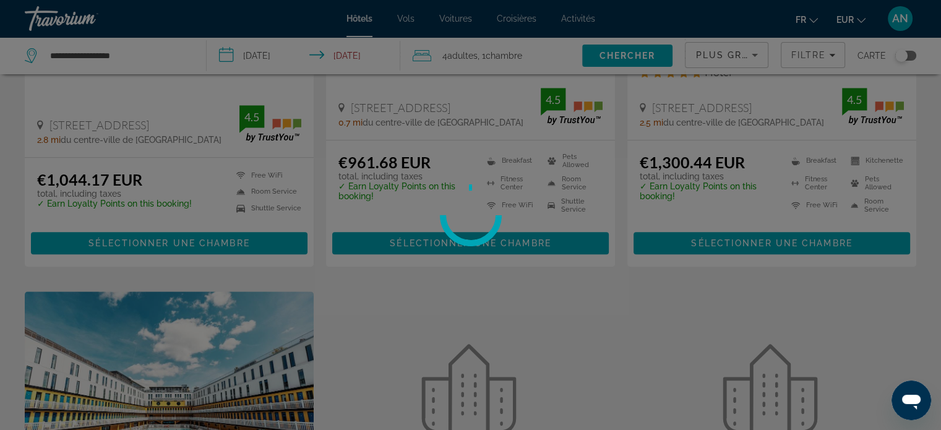
scroll to position [781, 0]
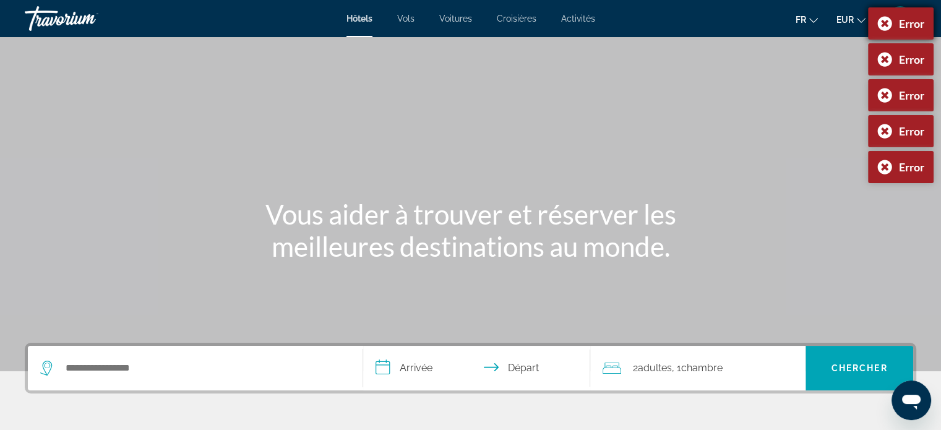
click at [882, 24] on div "Error" at bounding box center [901, 23] width 66 height 32
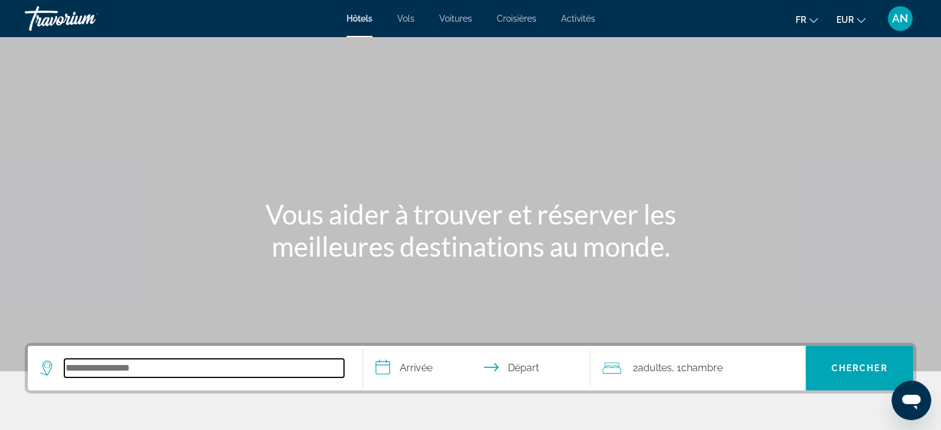
click at [168, 364] on input "Search hotel destination" at bounding box center [204, 368] width 280 height 19
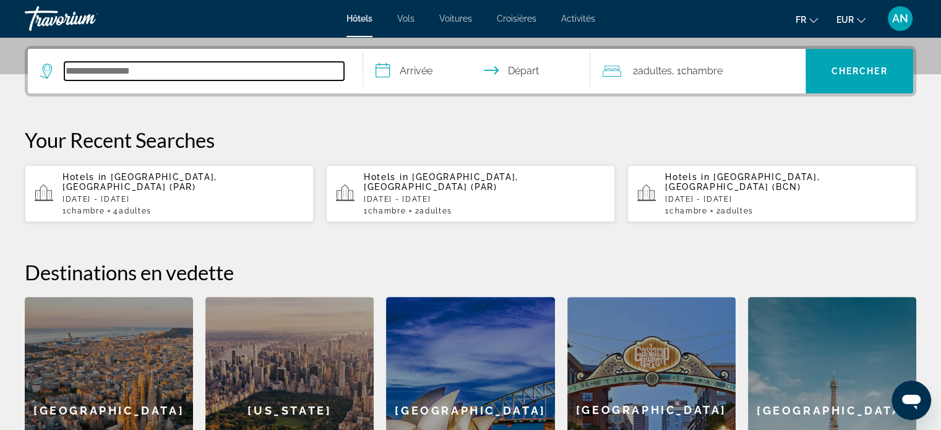
scroll to position [302, 0]
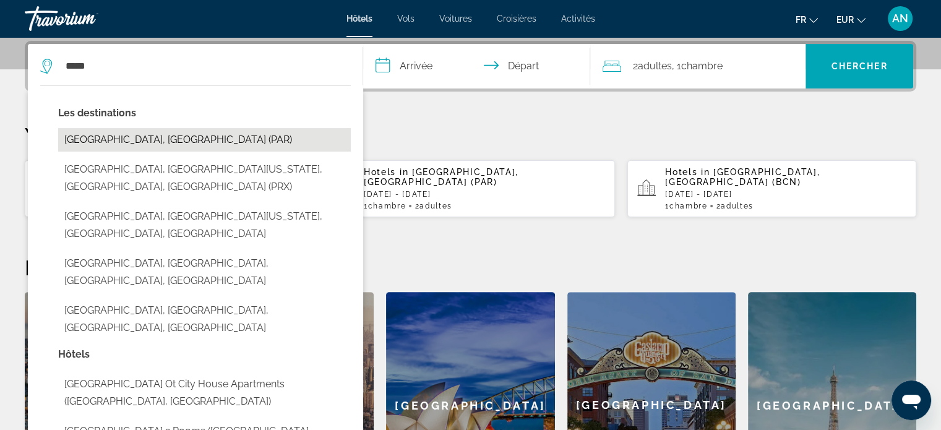
click at [168, 138] on button "[GEOGRAPHIC_DATA], [GEOGRAPHIC_DATA] (PAR)" at bounding box center [204, 140] width 293 height 24
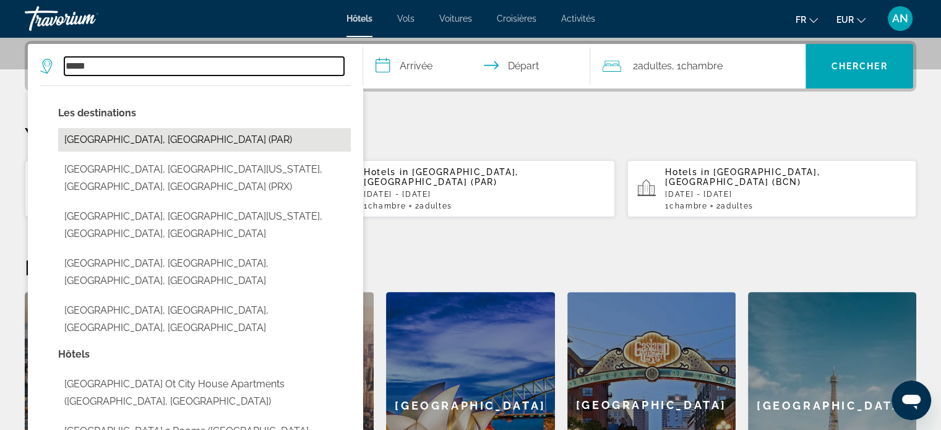
type input "**********"
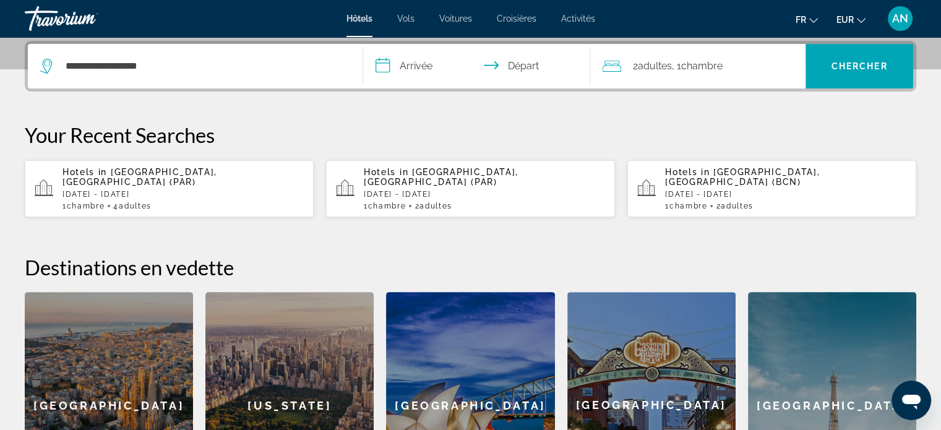
click at [429, 75] on input "**********" at bounding box center [479, 68] width 233 height 48
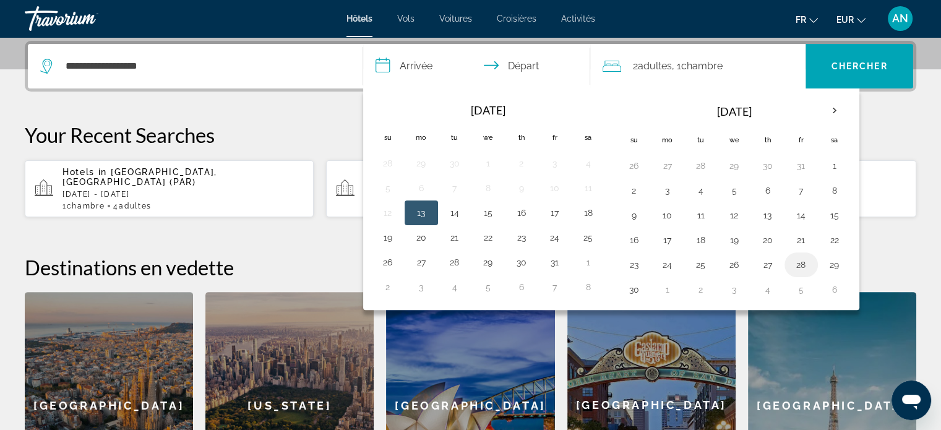
click at [796, 266] on button "28" at bounding box center [801, 264] width 20 height 17
click at [640, 288] on button "30" at bounding box center [634, 289] width 20 height 17
type input "**********"
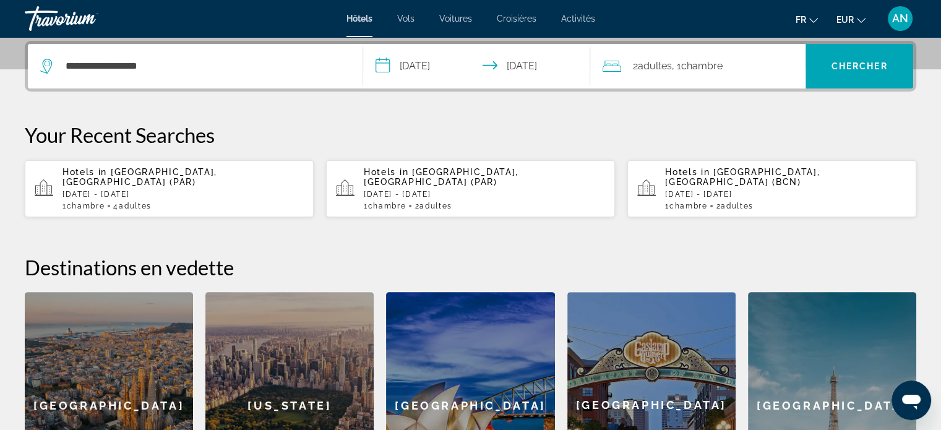
click at [646, 59] on span "2 Adulte Adultes" at bounding box center [651, 66] width 39 height 17
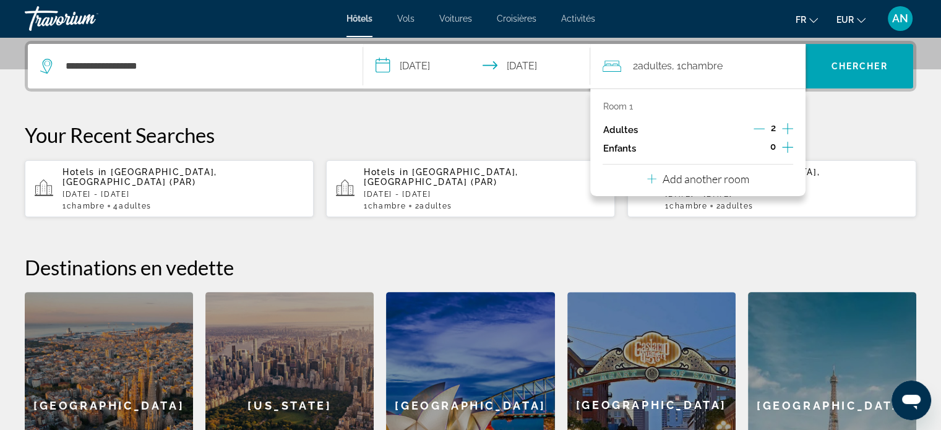
click at [788, 129] on icon "Increment adults" at bounding box center [787, 128] width 11 height 11
click at [842, 61] on span "Chercher" at bounding box center [860, 66] width 56 height 10
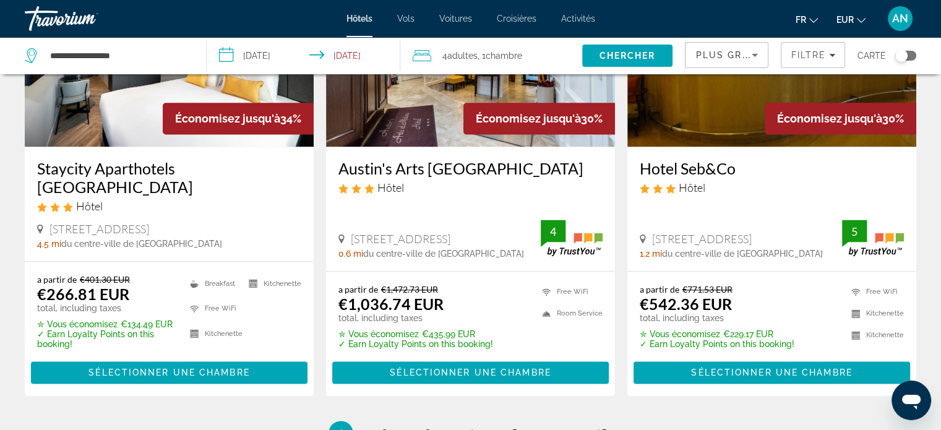
scroll to position [1632, 0]
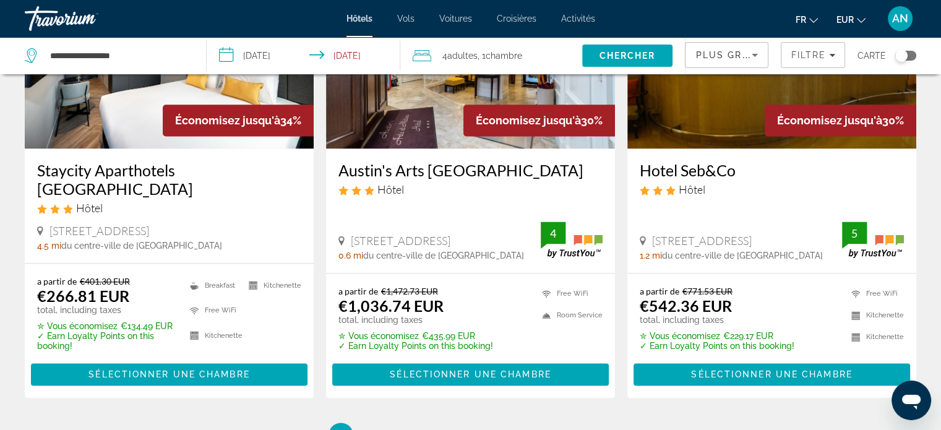
click at [161, 168] on h3 "Staycity Aparthotels Paris La Défense" at bounding box center [169, 179] width 264 height 37
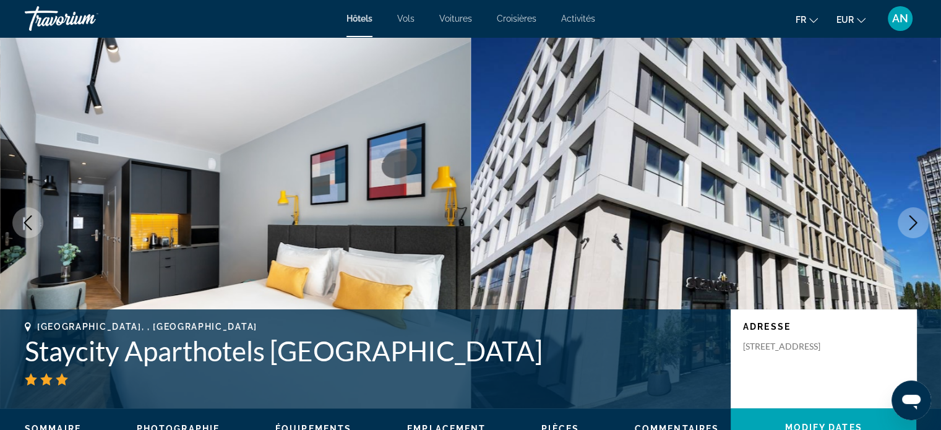
click at [912, 223] on icon "Next image" at bounding box center [913, 222] width 15 height 15
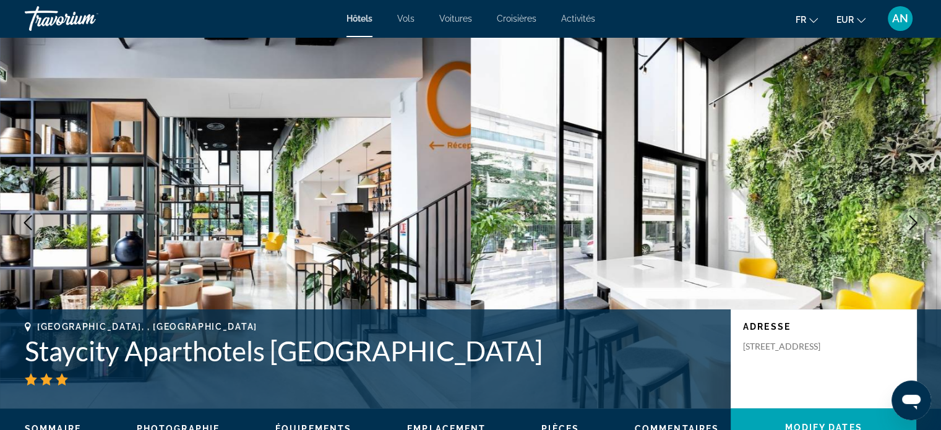
click at [912, 223] on icon "Next image" at bounding box center [913, 222] width 15 height 15
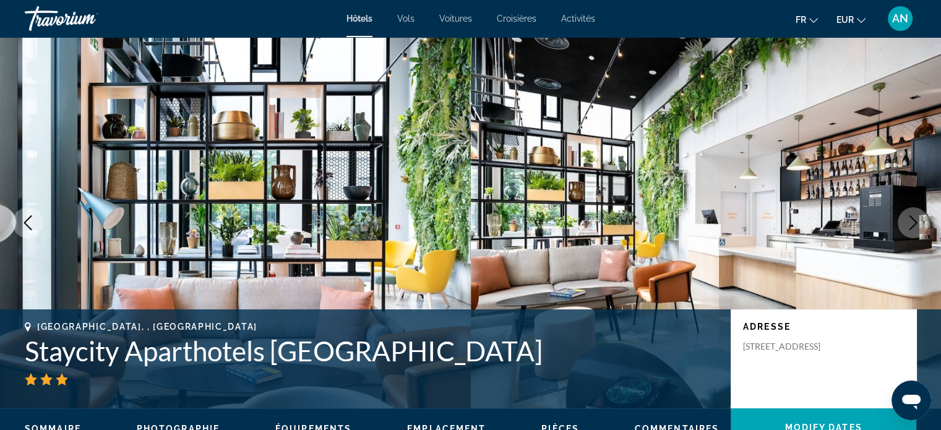
click at [912, 223] on icon "Next image" at bounding box center [913, 222] width 15 height 15
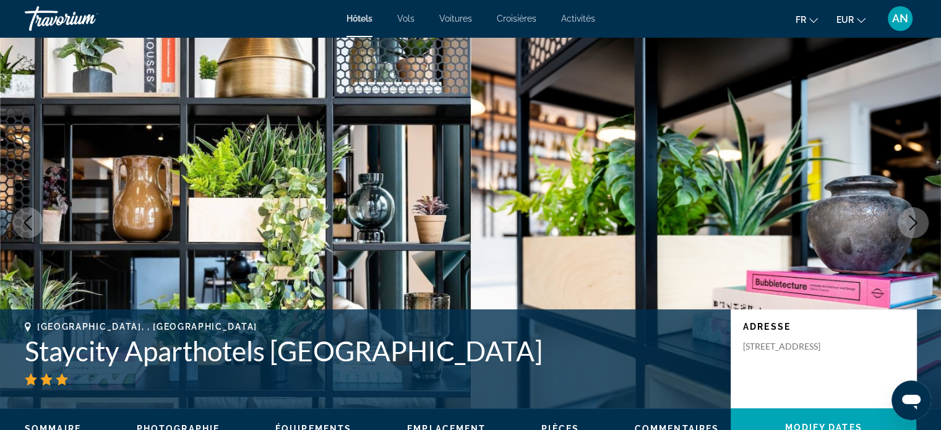
click at [912, 223] on icon "Next image" at bounding box center [913, 222] width 15 height 15
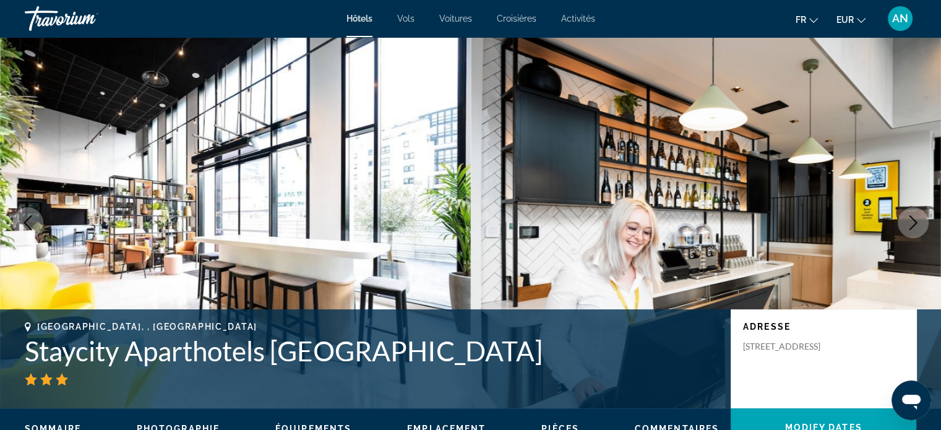
click at [912, 223] on icon "Next image" at bounding box center [913, 222] width 15 height 15
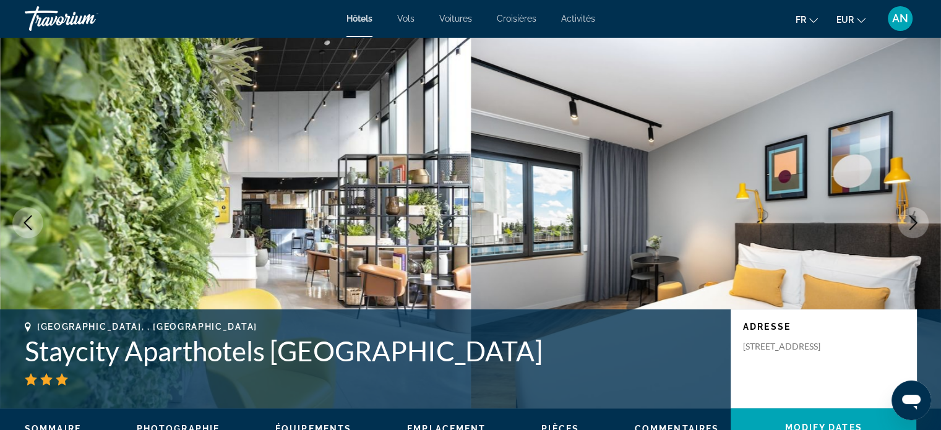
click at [912, 223] on icon "Next image" at bounding box center [913, 222] width 15 height 15
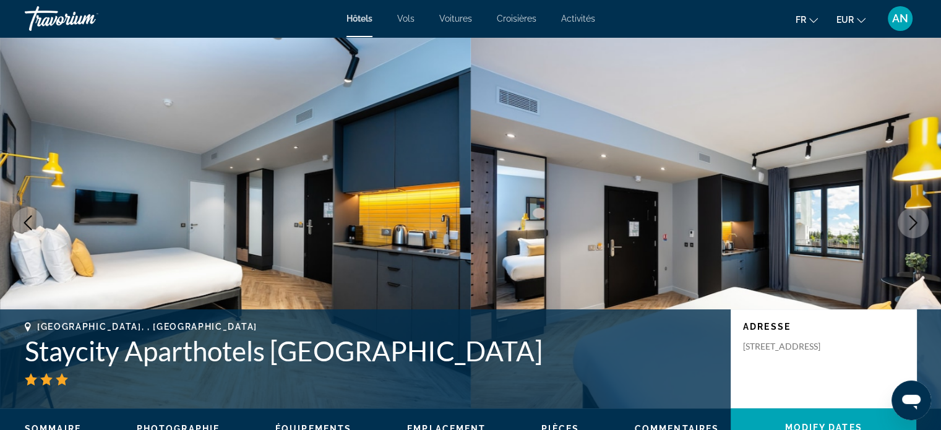
click at [912, 223] on icon "Next image" at bounding box center [913, 222] width 15 height 15
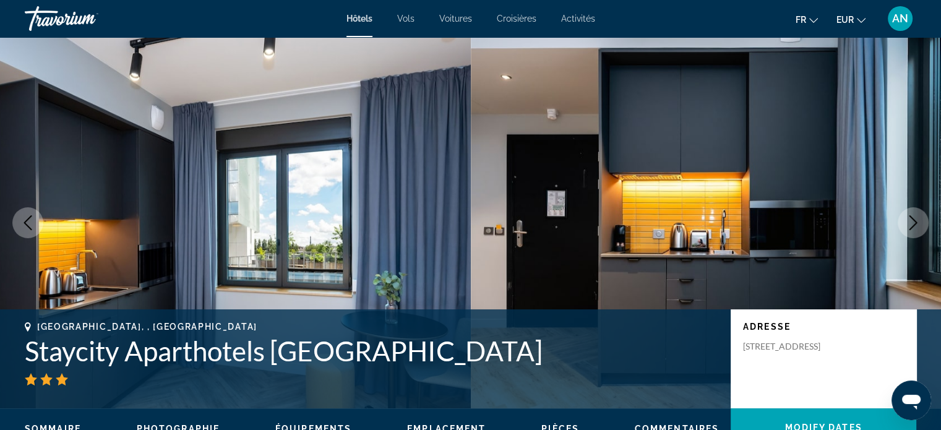
click at [912, 223] on icon "Next image" at bounding box center [913, 222] width 15 height 15
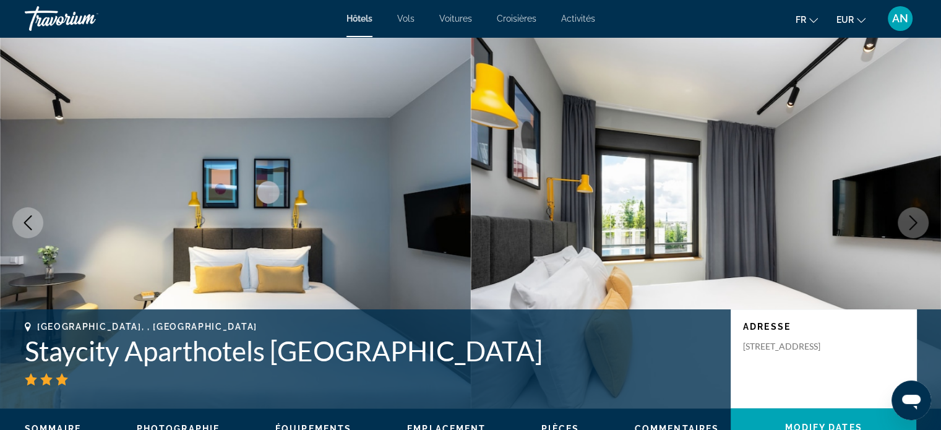
click at [912, 223] on icon "Next image" at bounding box center [913, 222] width 15 height 15
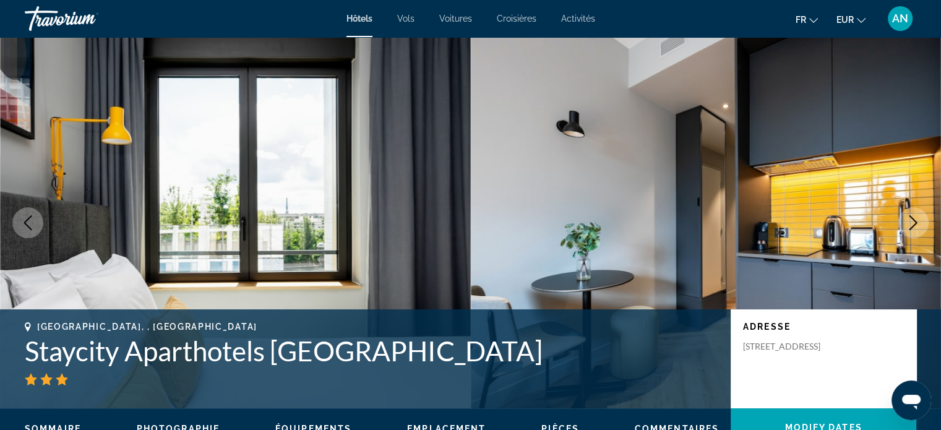
click at [912, 223] on icon "Next image" at bounding box center [913, 222] width 15 height 15
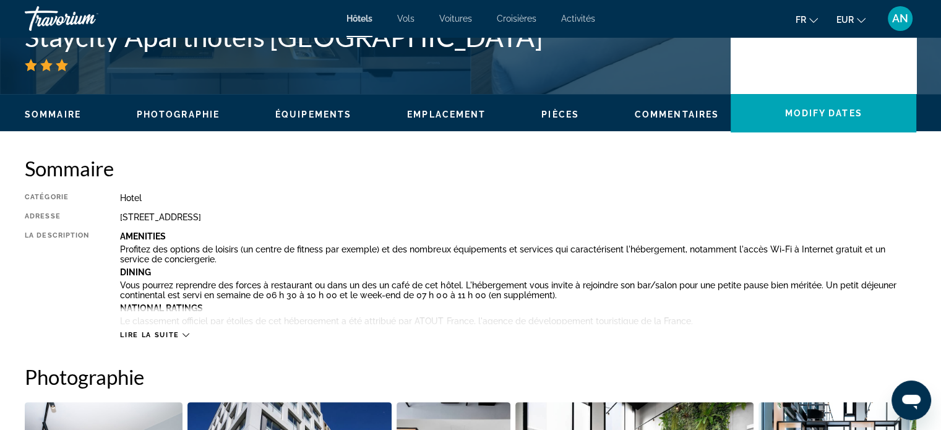
scroll to position [316, 0]
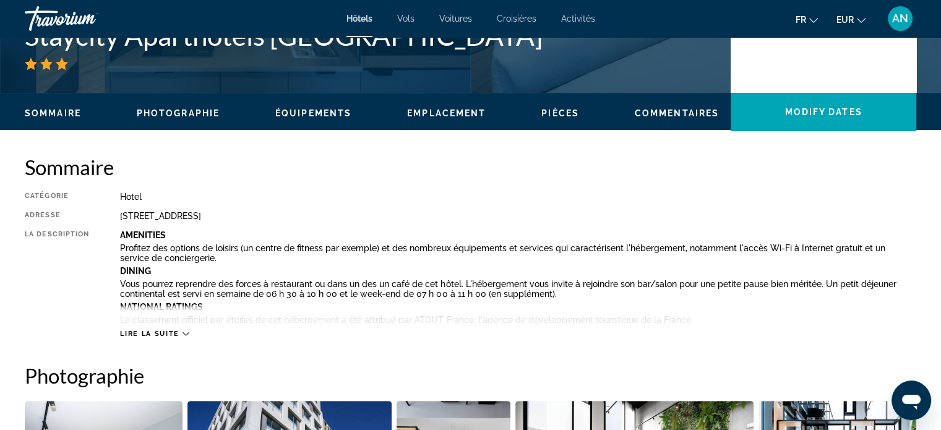
click at [176, 331] on span "Lire la suite" at bounding box center [149, 334] width 59 height 8
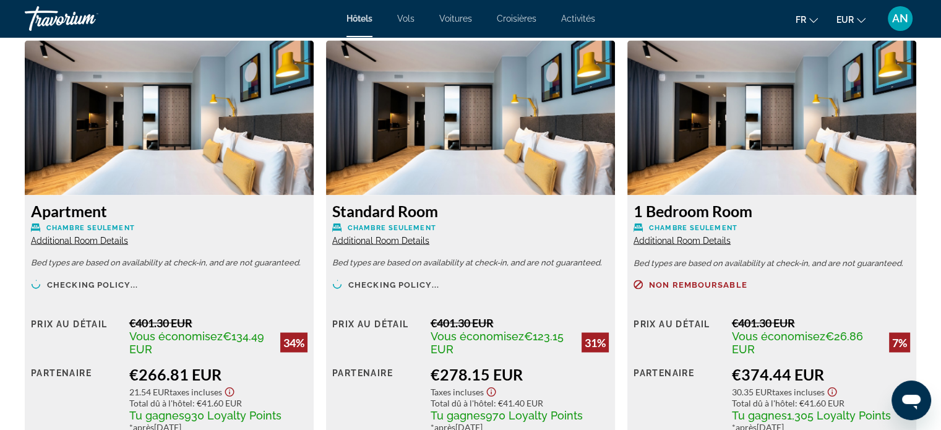
scroll to position [2147, 0]
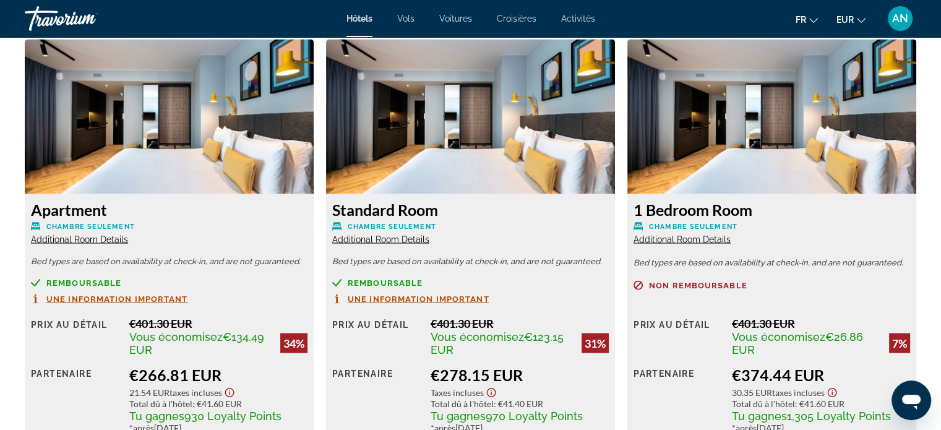
click at [85, 235] on span "Additional Room Details" at bounding box center [79, 239] width 97 height 10
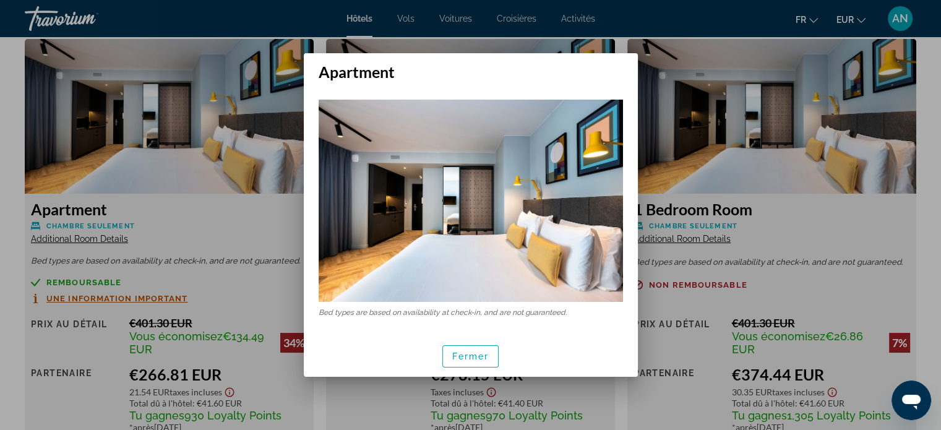
scroll to position [0, 0]
click at [464, 352] on span "Fermer" at bounding box center [470, 356] width 37 height 10
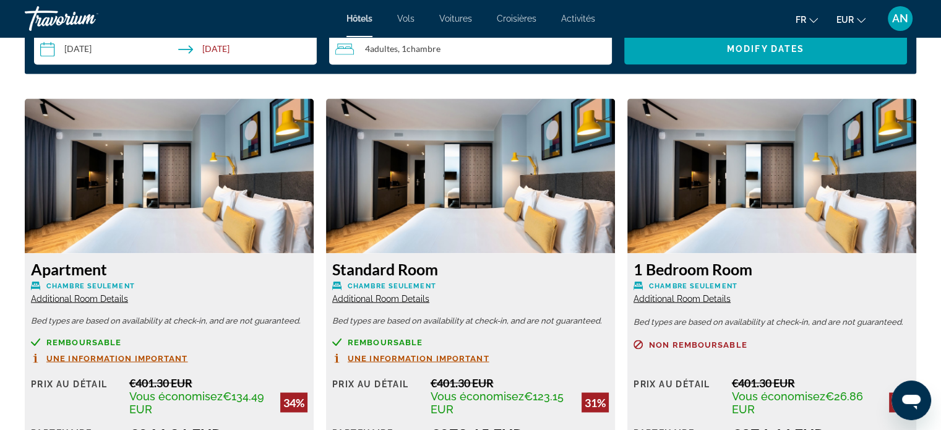
scroll to position [2104, 0]
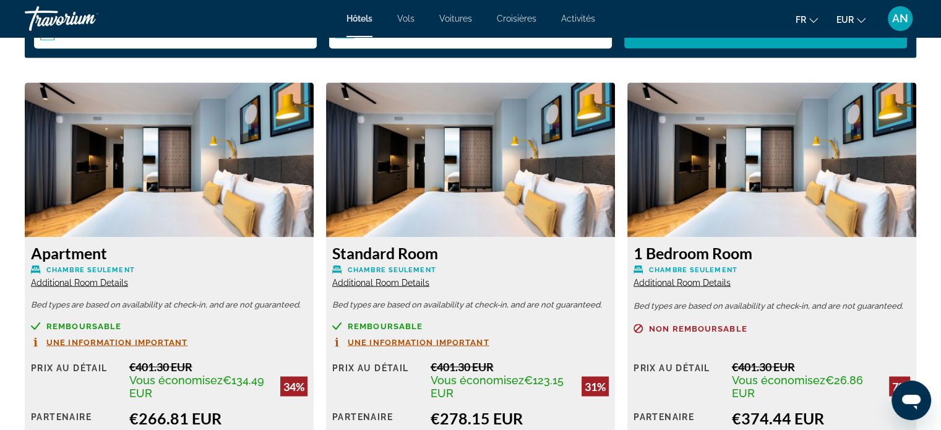
click at [394, 282] on span "Additional Room Details" at bounding box center [380, 282] width 97 height 10
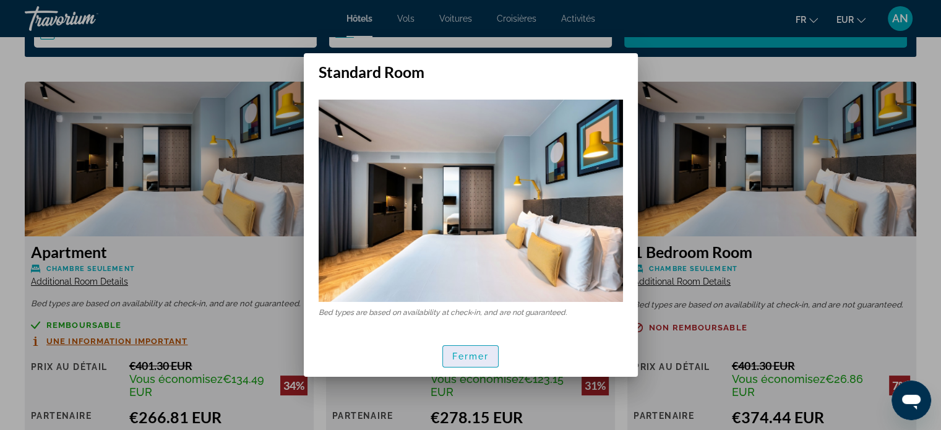
click at [465, 368] on span "button" at bounding box center [471, 357] width 56 height 30
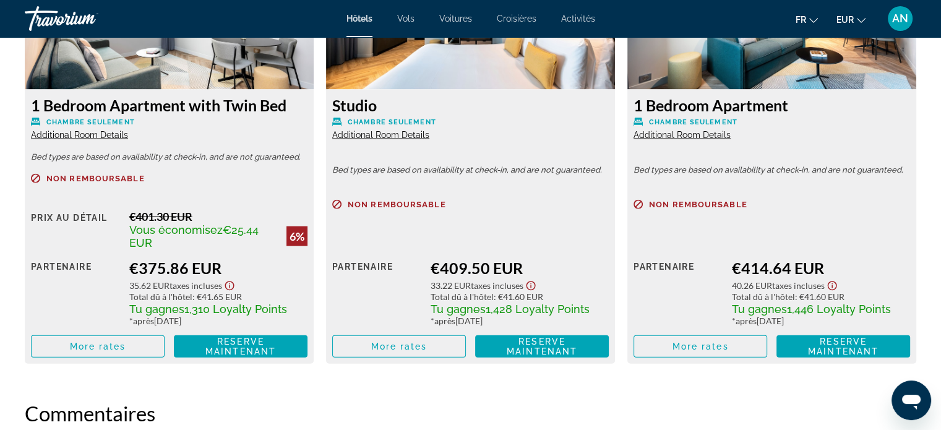
scroll to position [2696, 0]
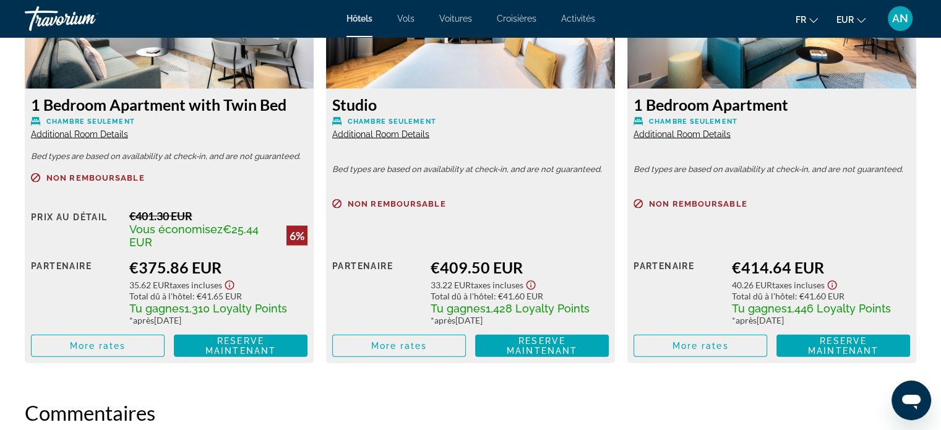
click at [71, 139] on span "Additional Room Details" at bounding box center [79, 134] width 97 height 10
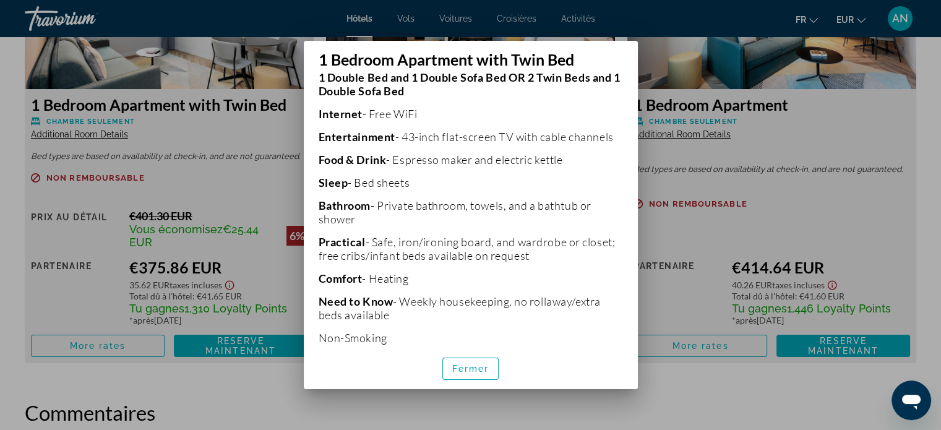
scroll to position [265, 0]
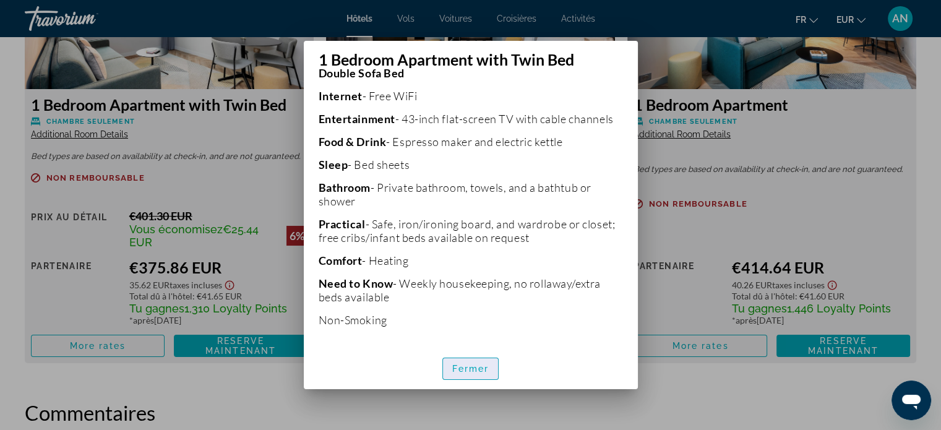
click at [478, 366] on span "Fermer" at bounding box center [470, 369] width 37 height 10
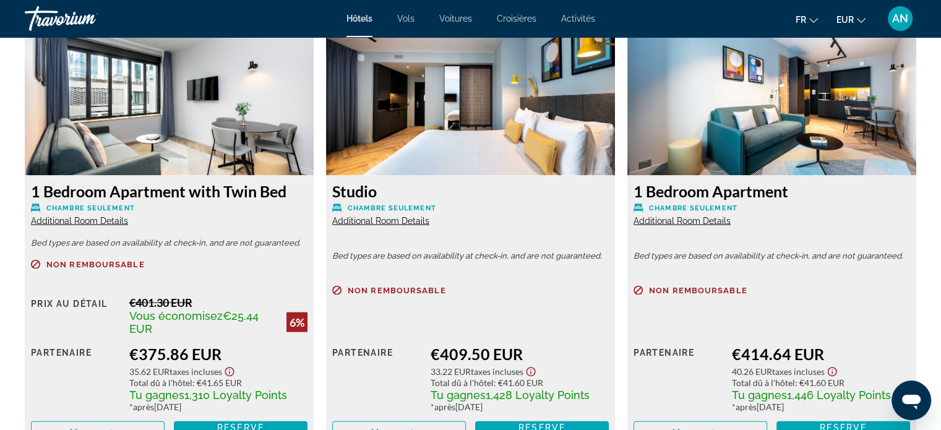
scroll to position [2610, 0]
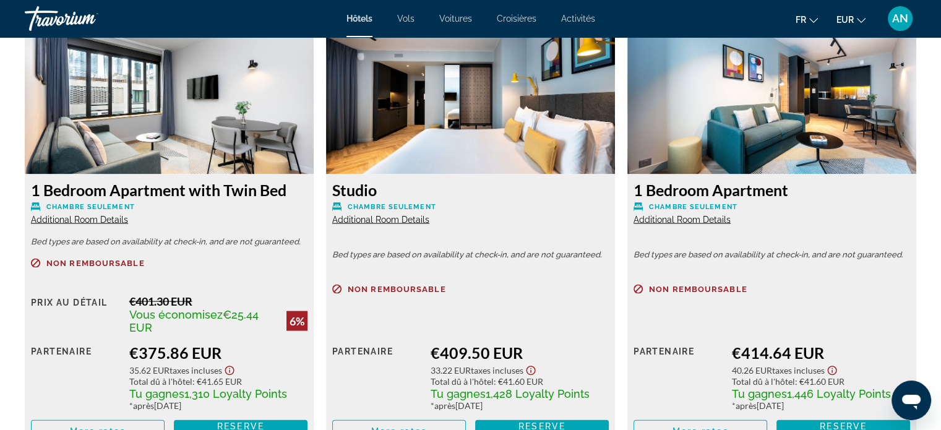
click at [682, 222] on span "Additional Room Details" at bounding box center [682, 220] width 97 height 10
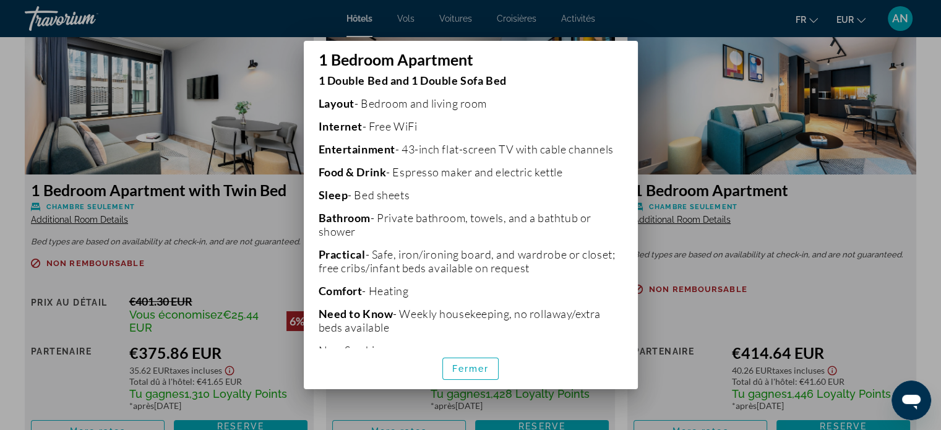
scroll to position [240, 0]
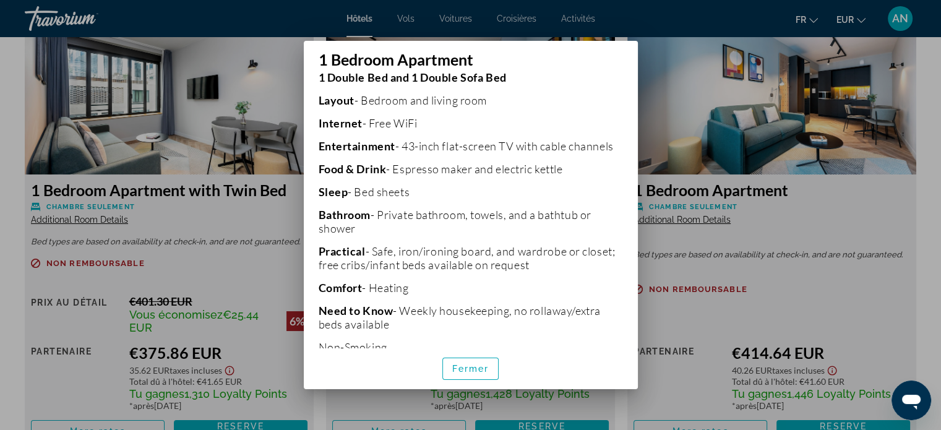
click at [677, 239] on div at bounding box center [470, 215] width 941 height 430
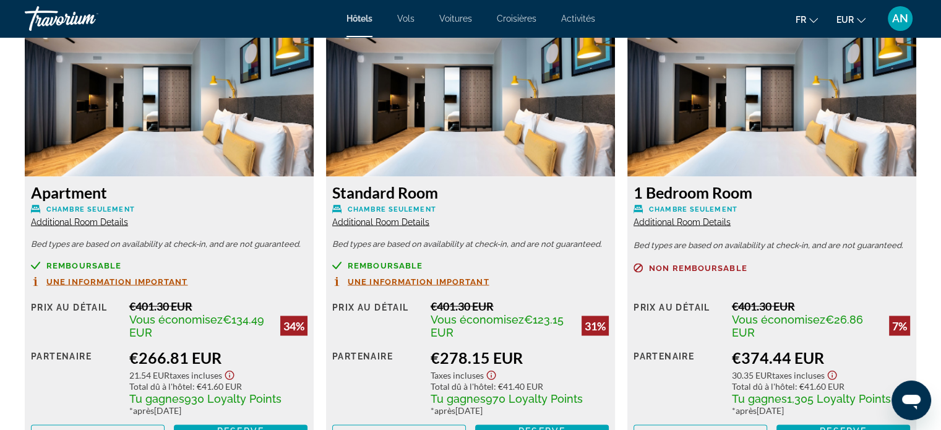
scroll to position [2167, 0]
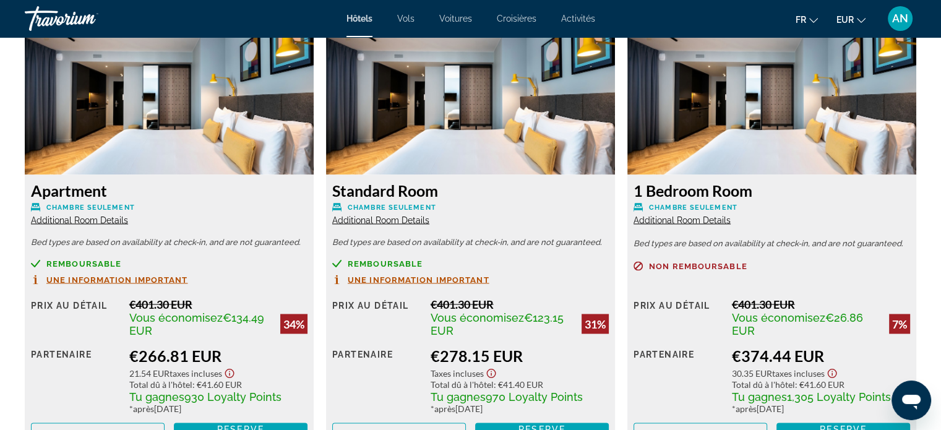
click at [94, 184] on h3 "Apartment" at bounding box center [169, 190] width 277 height 19
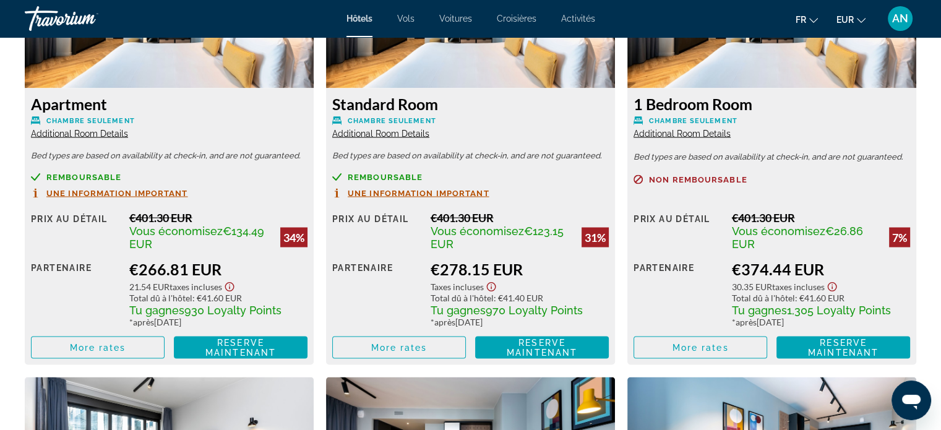
scroll to position [2254, 0]
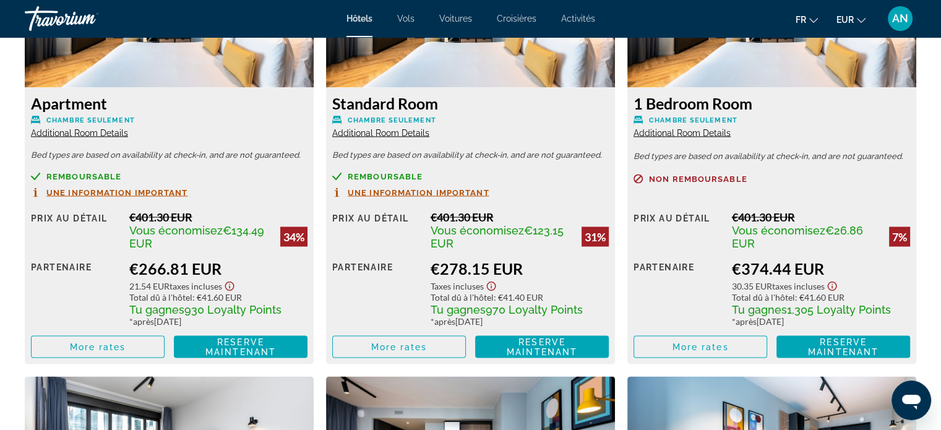
click at [74, 130] on span "Additional Room Details" at bounding box center [79, 132] width 97 height 10
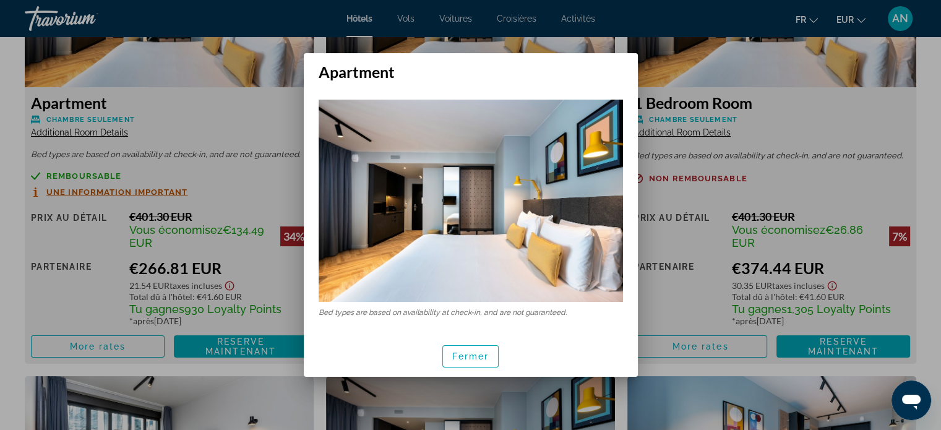
scroll to position [0, 0]
click at [475, 345] on span "button" at bounding box center [471, 357] width 56 height 30
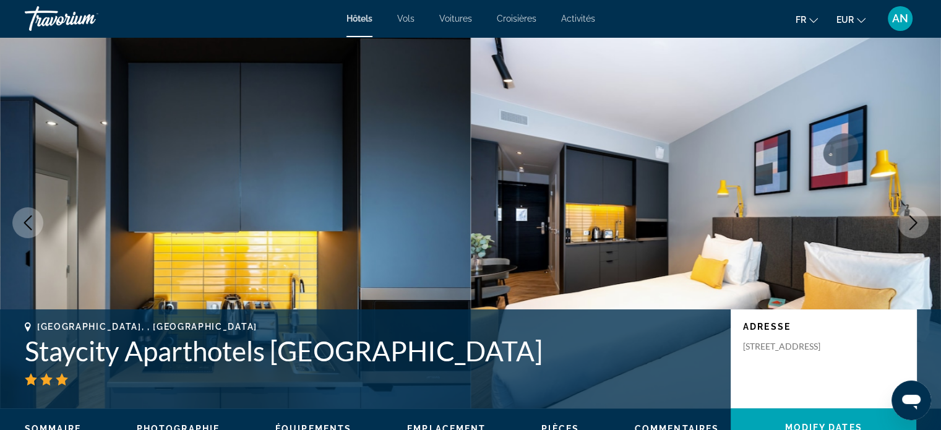
scroll to position [2254, 0]
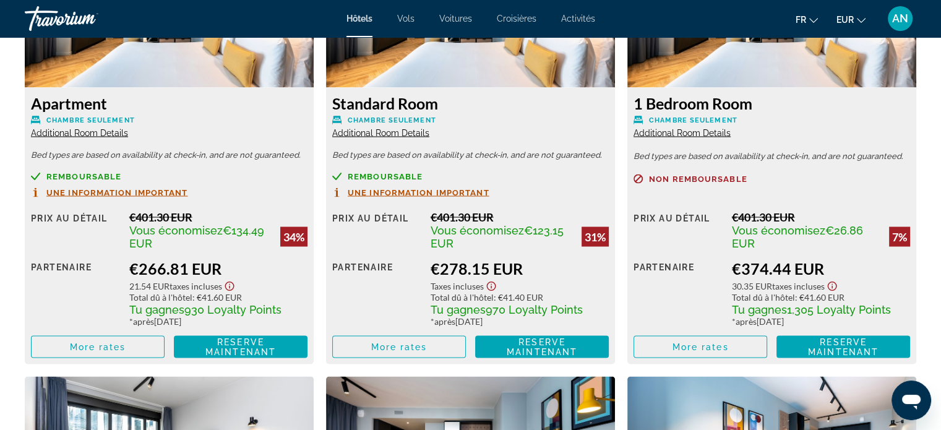
click at [656, 135] on span "Additional Room Details" at bounding box center [682, 132] width 97 height 10
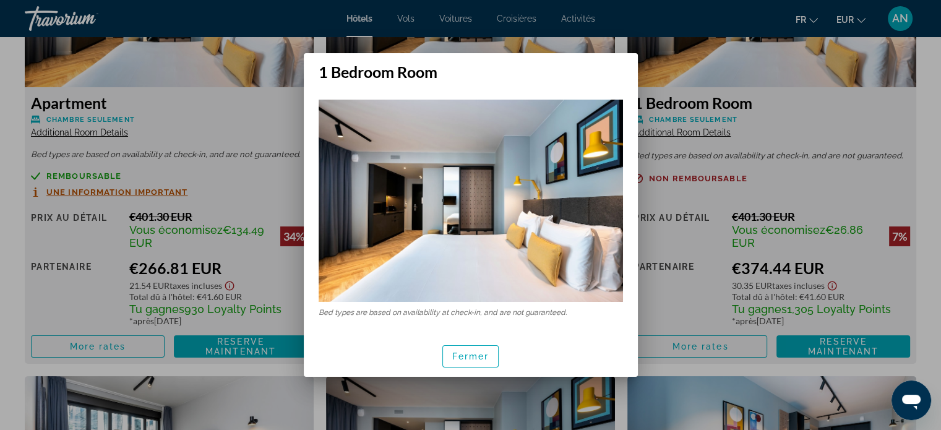
scroll to position [0, 0]
click at [464, 356] on span "Fermer" at bounding box center [470, 356] width 37 height 10
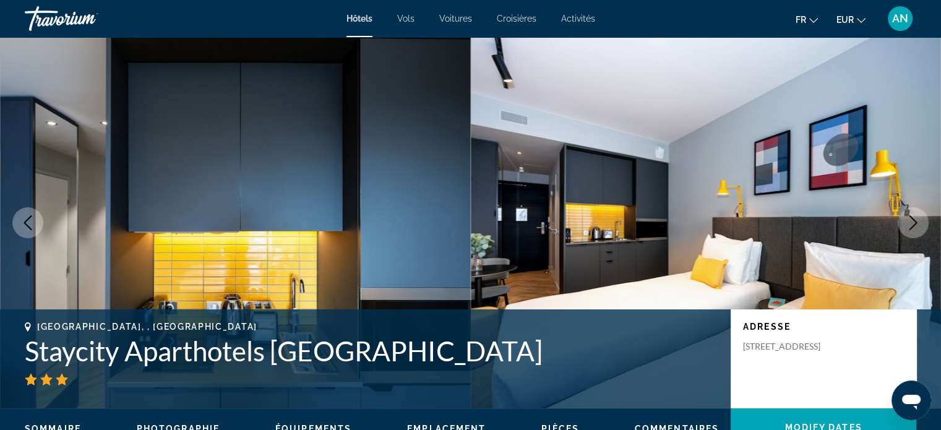
scroll to position [2254, 0]
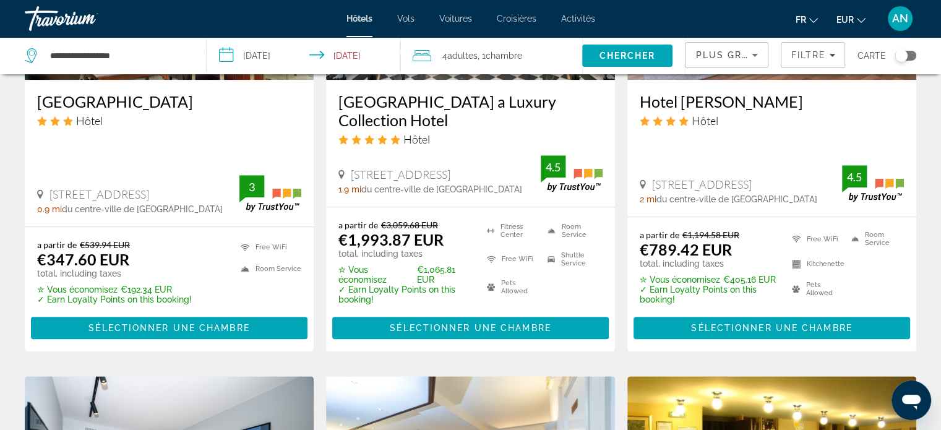
scroll to position [1208, 0]
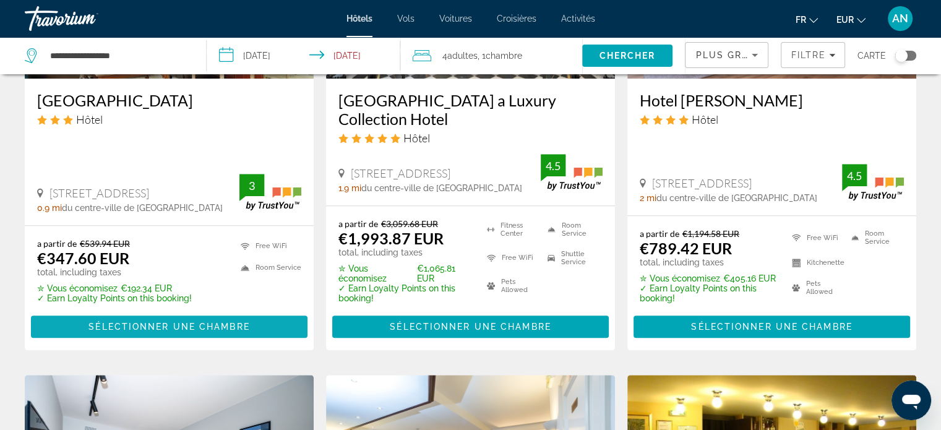
click at [210, 330] on span "Sélectionner une chambre" at bounding box center [168, 327] width 161 height 10
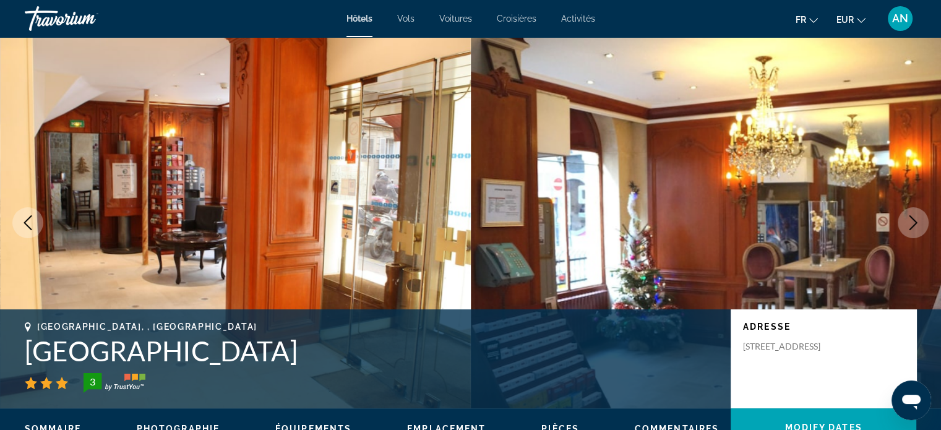
click at [913, 225] on icon "Next image" at bounding box center [913, 222] width 15 height 15
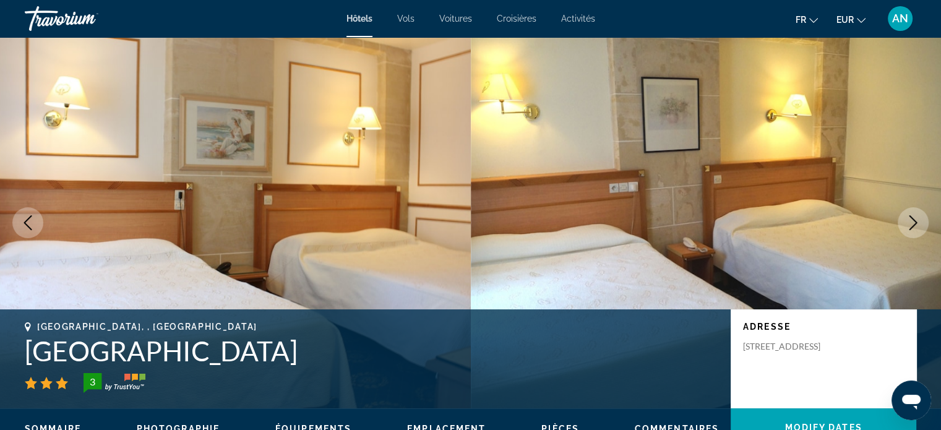
click at [913, 225] on icon "Next image" at bounding box center [913, 222] width 15 height 15
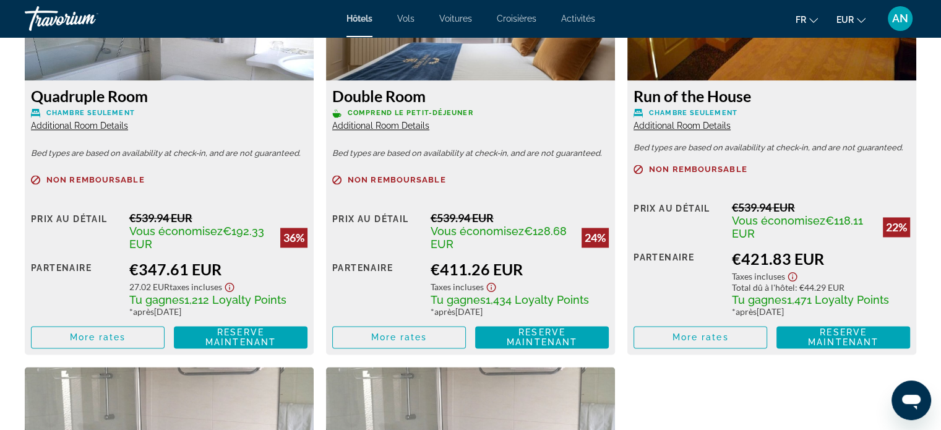
scroll to position [1827, 0]
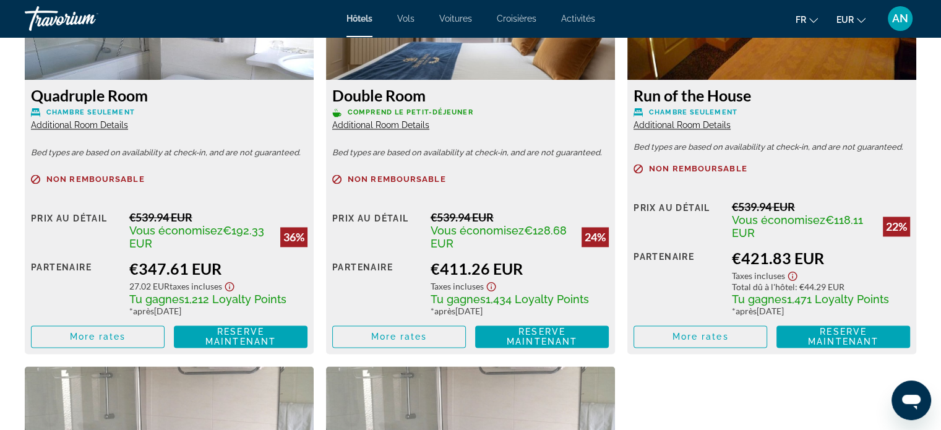
click at [303, 300] on div "Tu gagnes 1,212 Loyalty Points" at bounding box center [218, 299] width 178 height 14
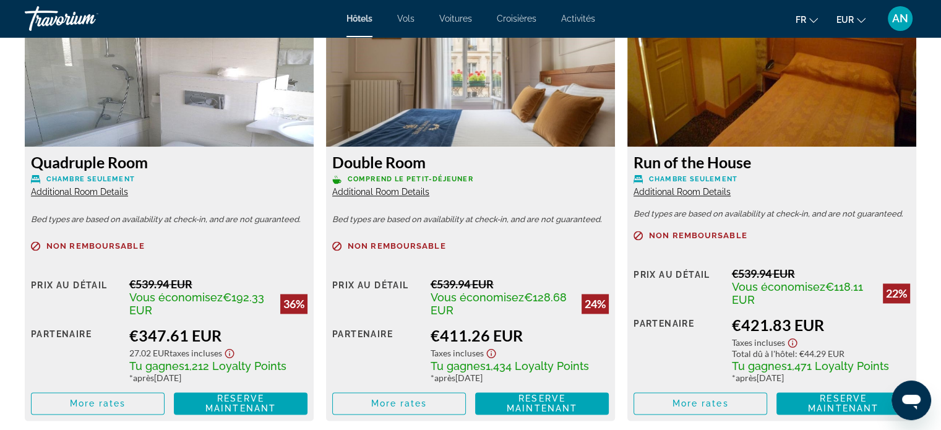
scroll to position [1757, 0]
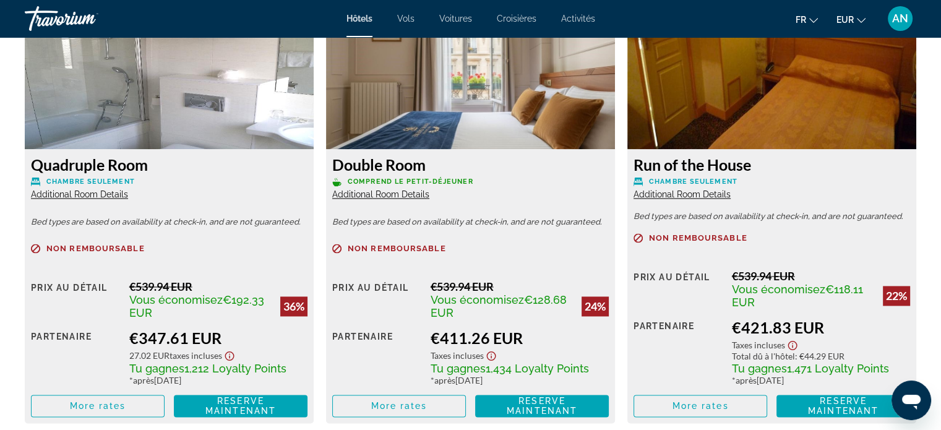
click at [87, 197] on span "Additional Room Details" at bounding box center [79, 194] width 97 height 10
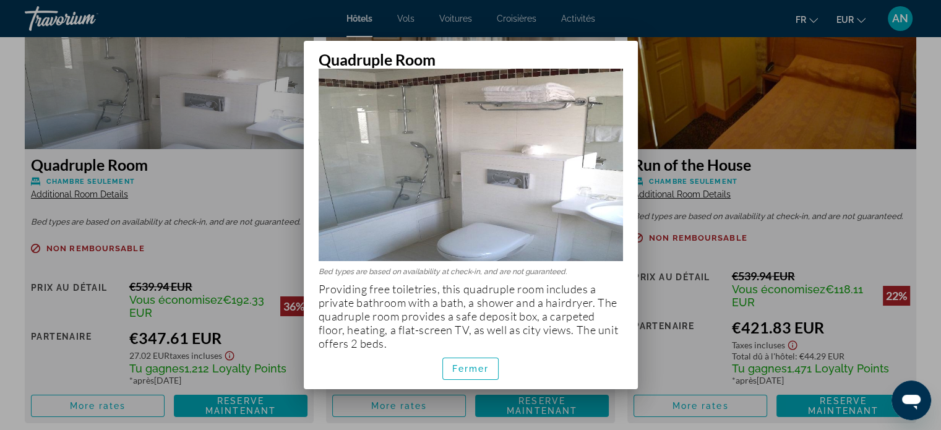
scroll to position [62, 0]
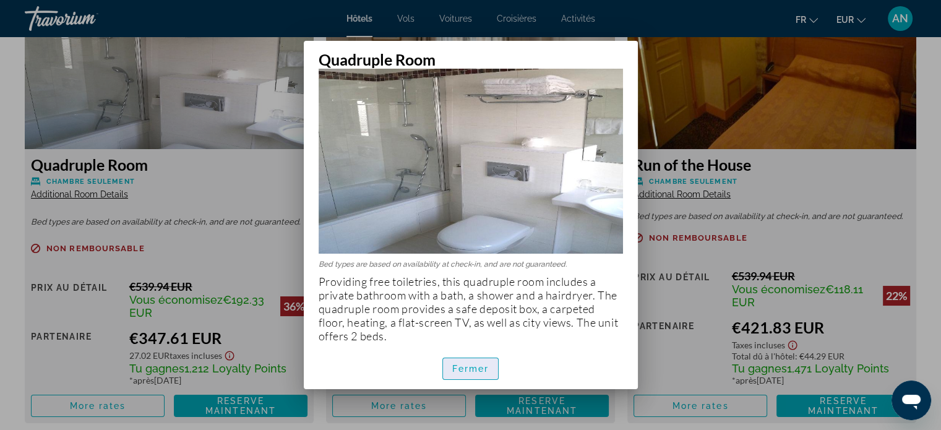
click at [470, 368] on span "Fermer" at bounding box center [470, 369] width 37 height 10
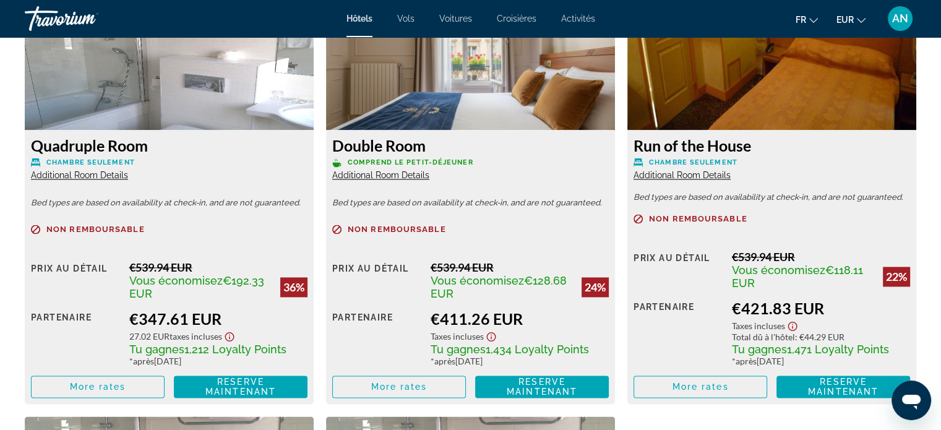
scroll to position [1777, 0]
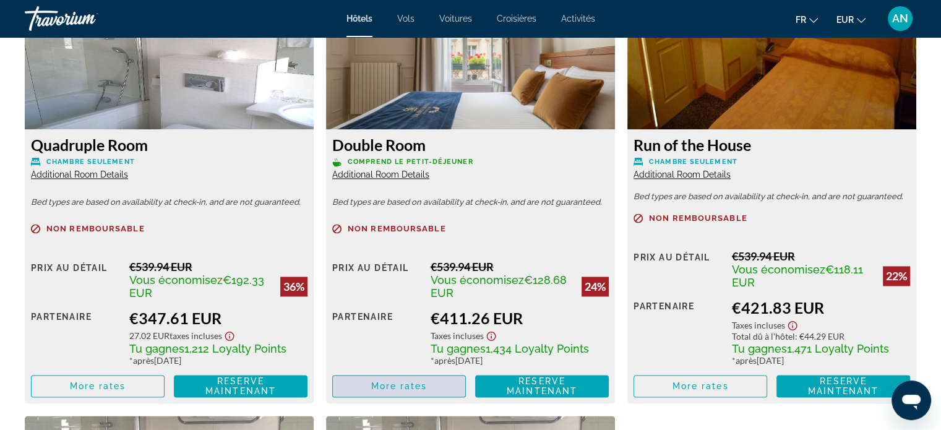
click at [428, 389] on span "Main content" at bounding box center [399, 386] width 132 height 30
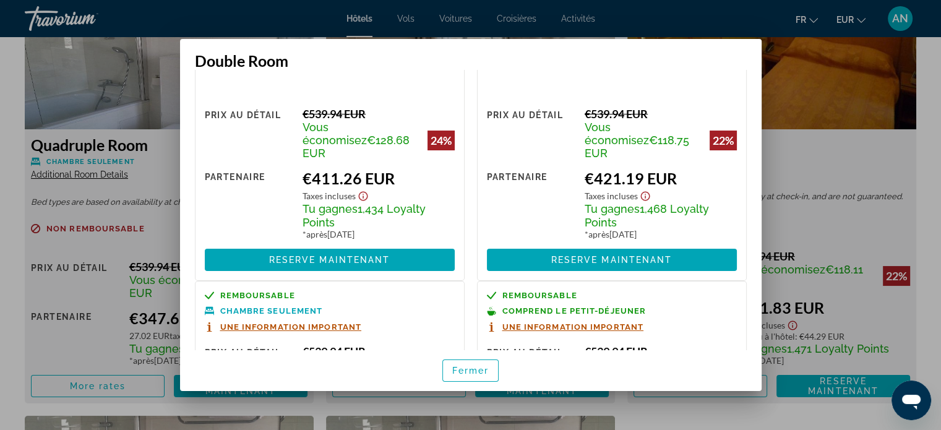
scroll to position [0, 0]
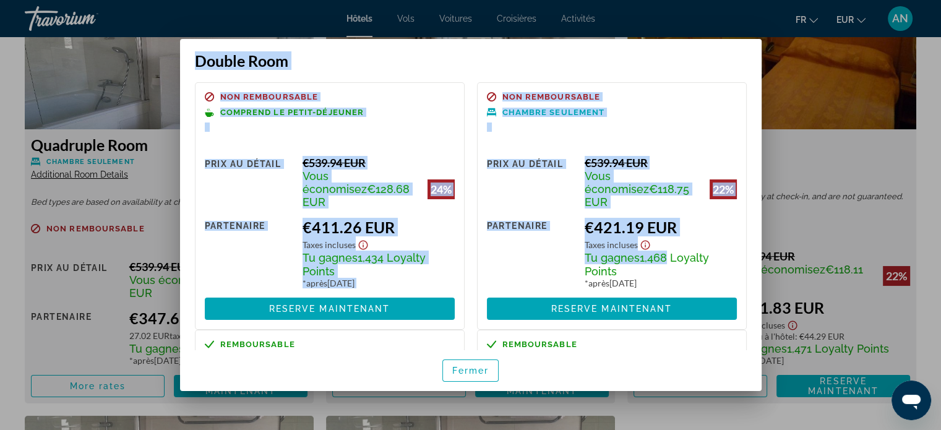
drag, startPoint x: 660, startPoint y: 244, endPoint x: 788, endPoint y: 74, distance: 213.4
click at [788, 74] on div "Double Room Non remboursable Comprend le petit-déjeuner Prix au détail €539.94 …" at bounding box center [470, 215] width 941 height 430
click at [826, 204] on div at bounding box center [470, 215] width 941 height 430
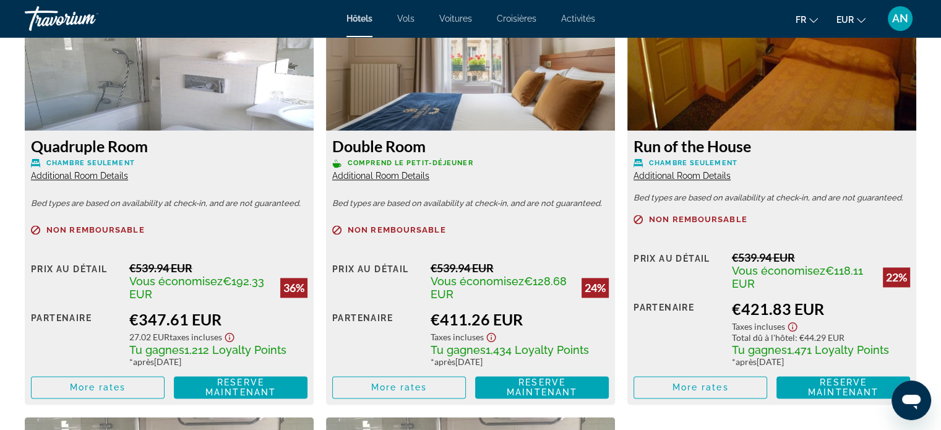
scroll to position [1775, 0]
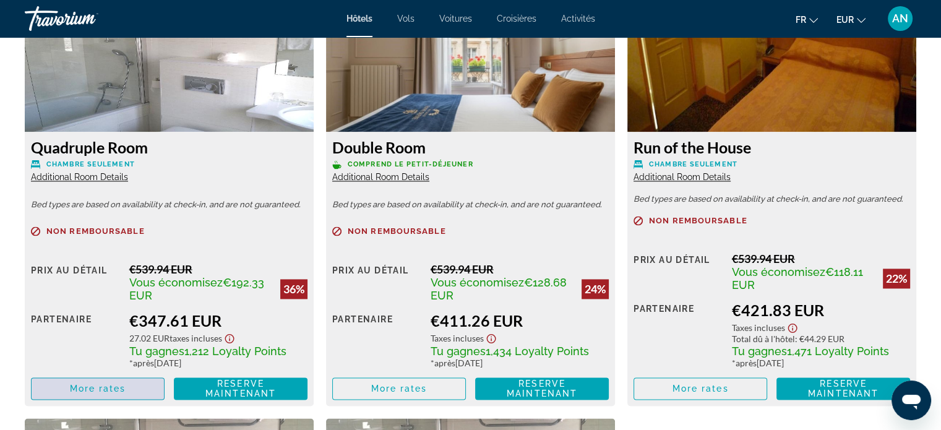
click at [118, 393] on span "More rates" at bounding box center [98, 389] width 56 height 10
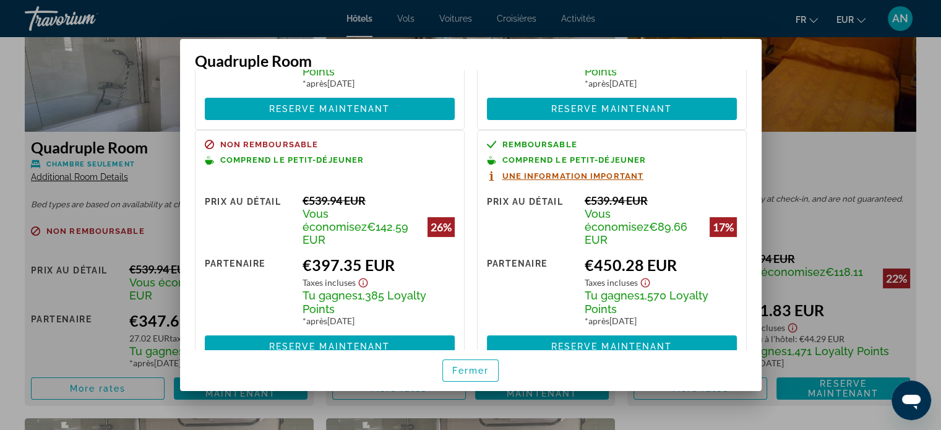
scroll to position [207, 0]
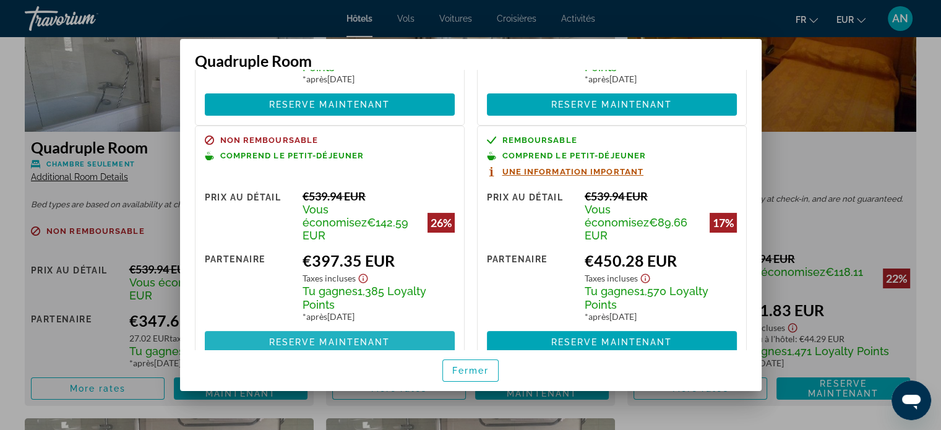
click at [344, 337] on span "Reserve maintenant" at bounding box center [329, 342] width 121 height 10
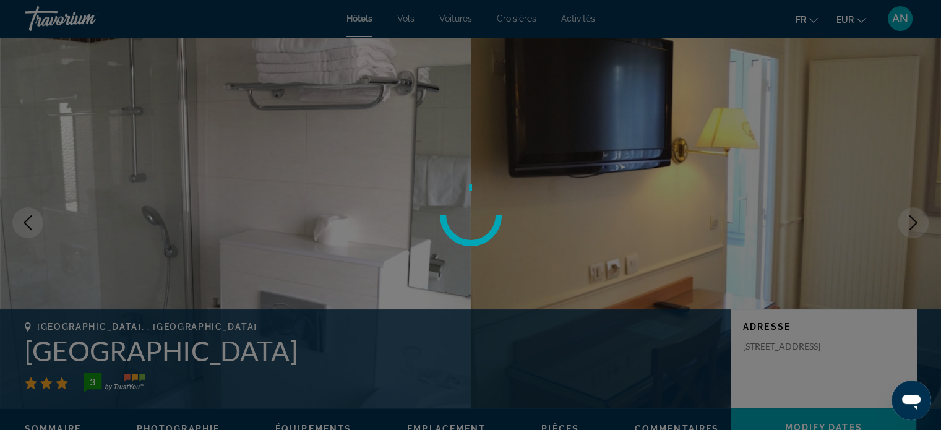
scroll to position [1775, 0]
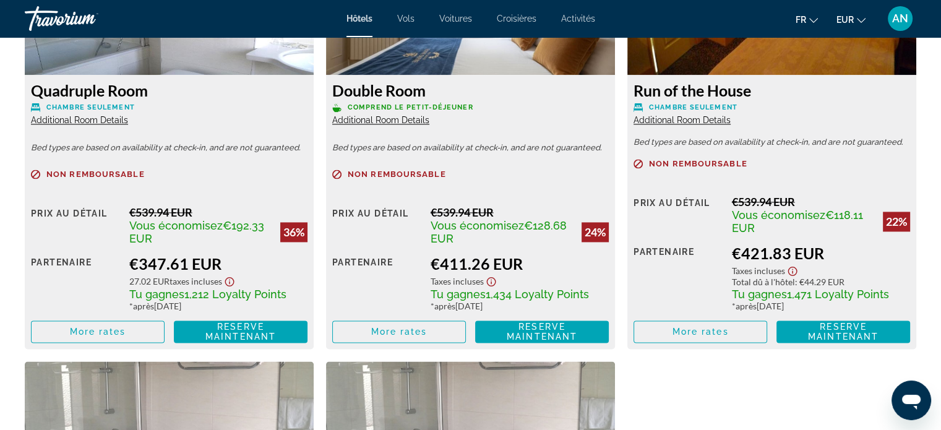
scroll to position [1832, 0]
click at [121, 327] on span "More rates" at bounding box center [98, 332] width 56 height 10
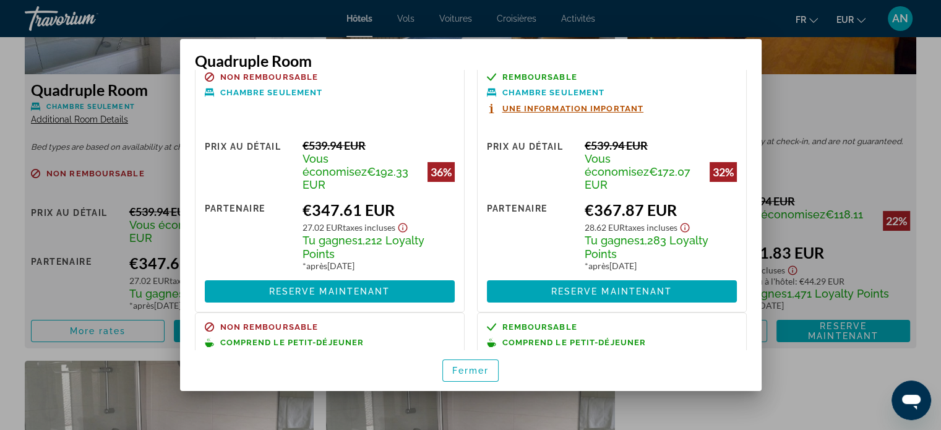
scroll to position [0, 0]
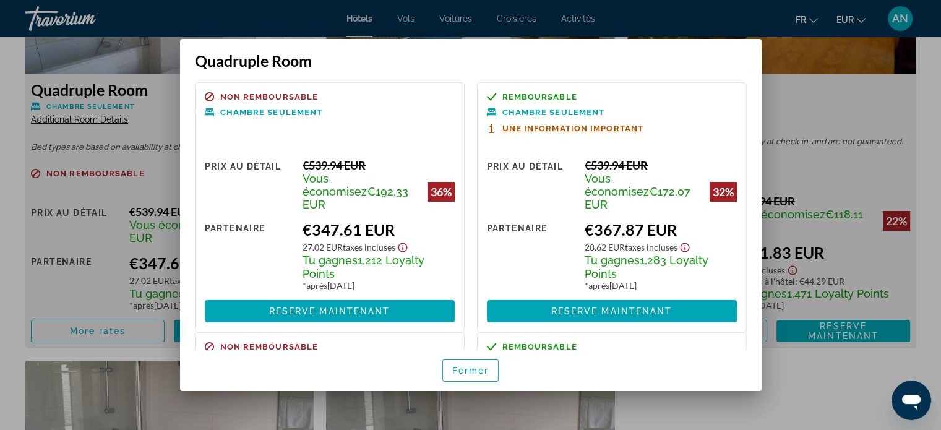
click at [379, 260] on div "Tu gagnes 1,212 Loyalty Points" at bounding box center [379, 266] width 152 height 27
click at [460, 371] on span "Fermer" at bounding box center [470, 371] width 37 height 10
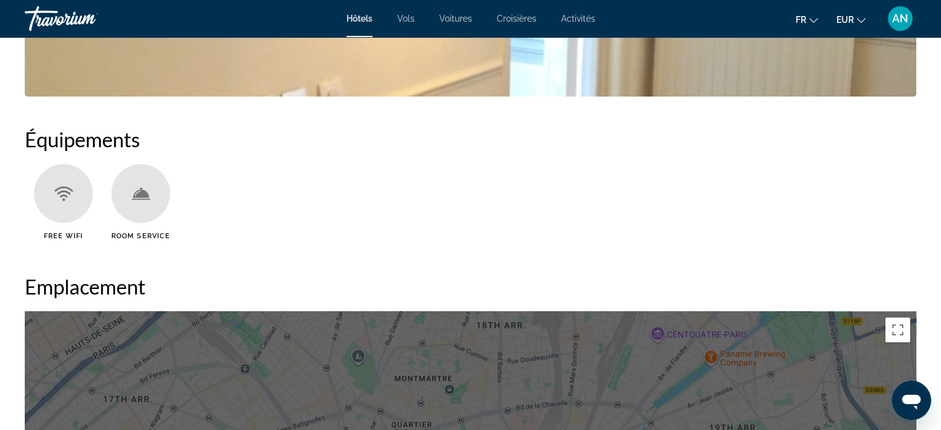
scroll to position [933, 0]
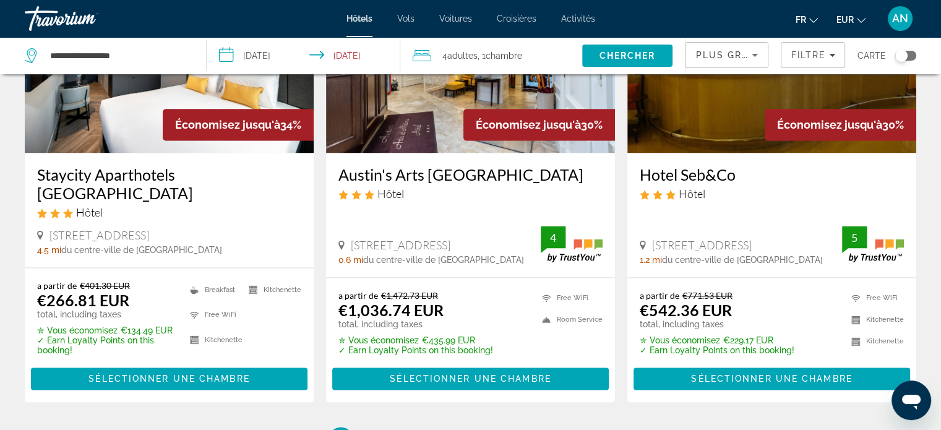
scroll to position [1629, 0]
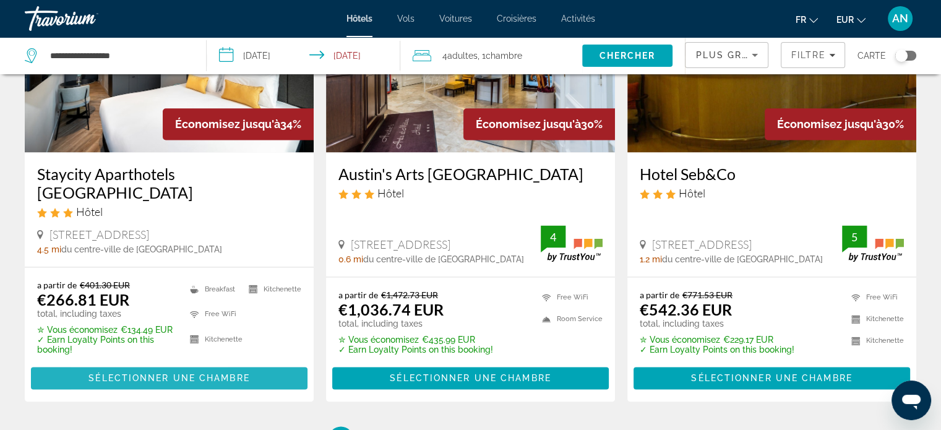
click at [111, 373] on span "Sélectionner une chambre" at bounding box center [168, 378] width 161 height 10
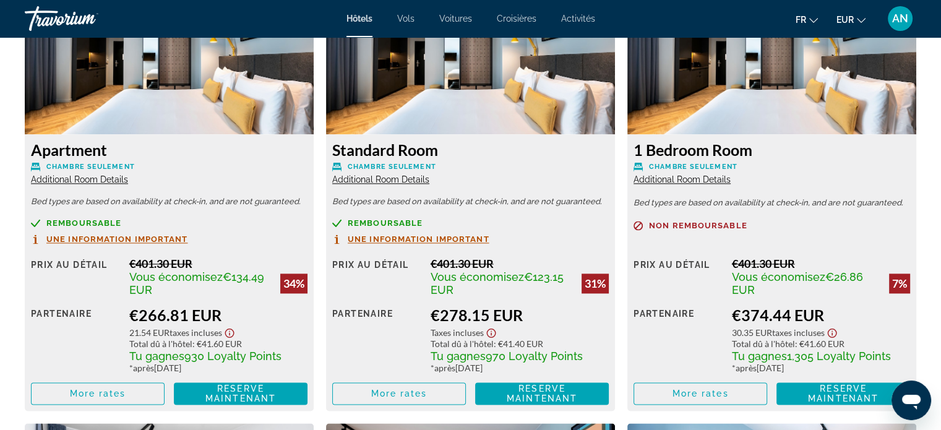
scroll to position [1774, 0]
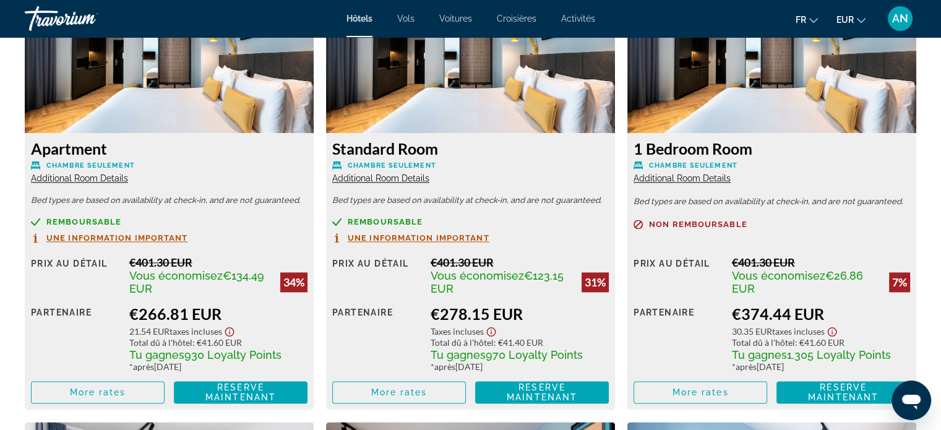
click at [82, 178] on span "Additional Room Details" at bounding box center [79, 178] width 97 height 10
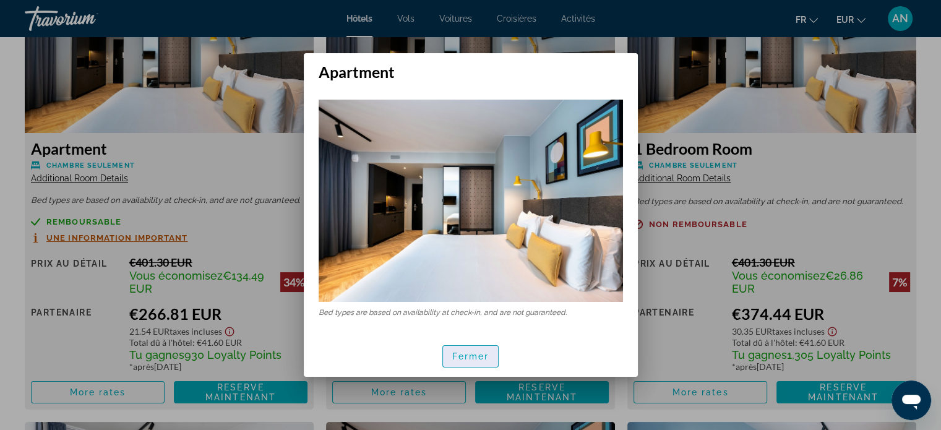
click at [485, 356] on span "Fermer" at bounding box center [470, 356] width 37 height 10
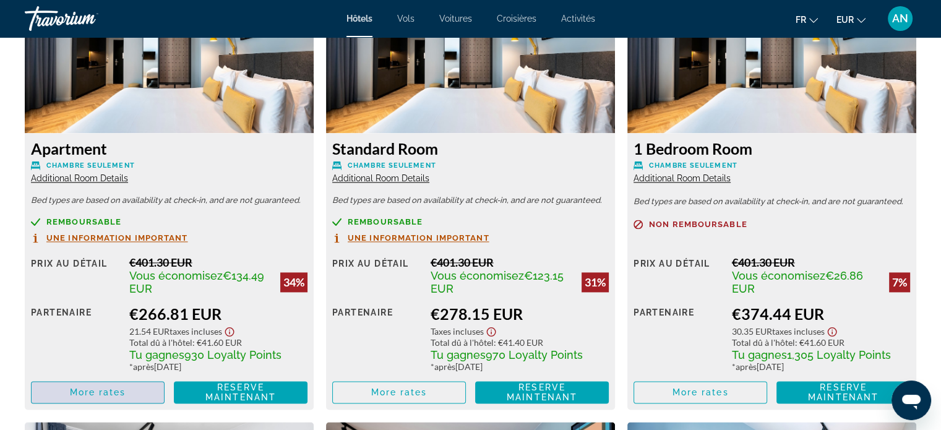
click at [66, 387] on span "Main content" at bounding box center [98, 392] width 132 height 30
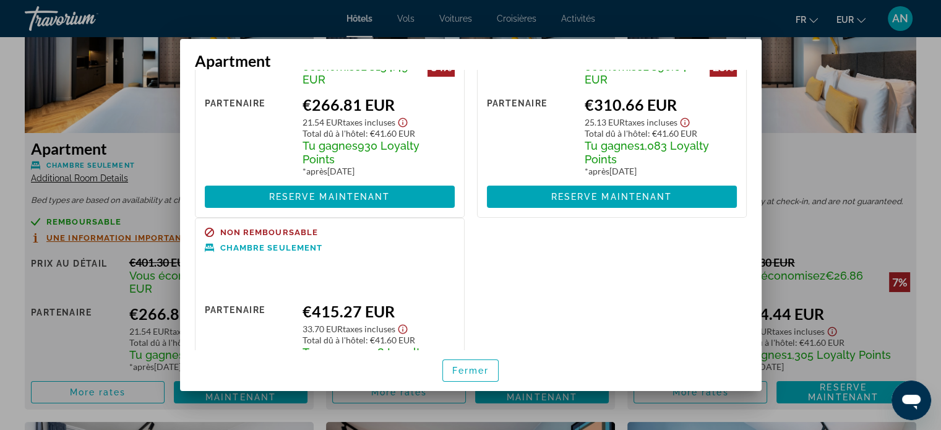
scroll to position [0, 0]
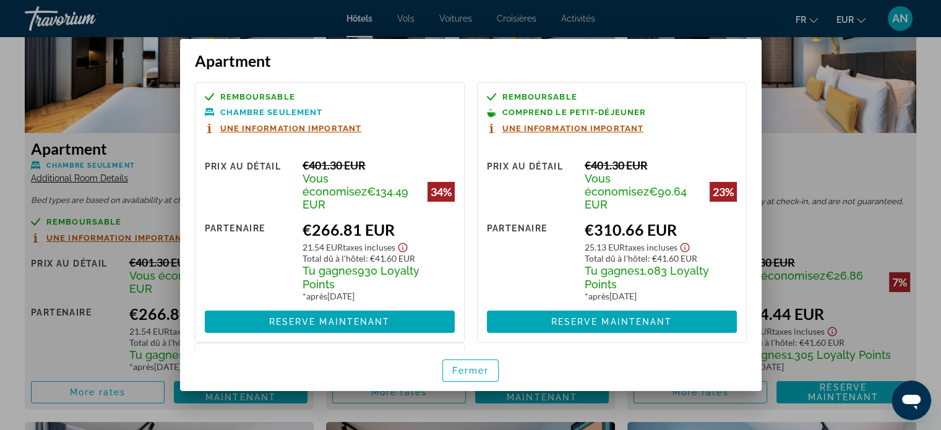
click at [783, 161] on div at bounding box center [470, 215] width 941 height 430
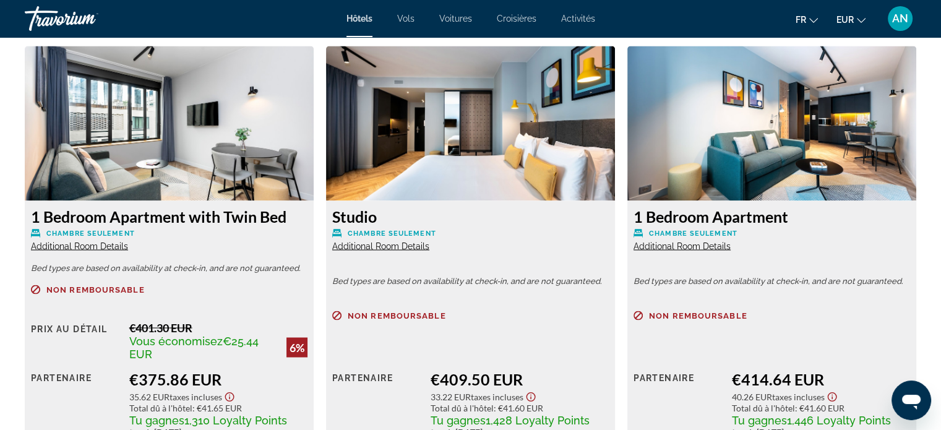
scroll to position [2153, 0]
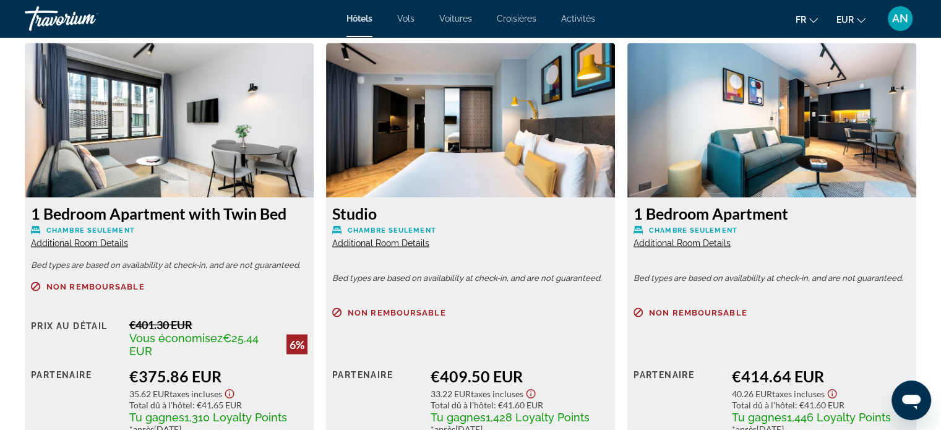
click at [83, 243] on span "Additional Room Details" at bounding box center [79, 243] width 97 height 10
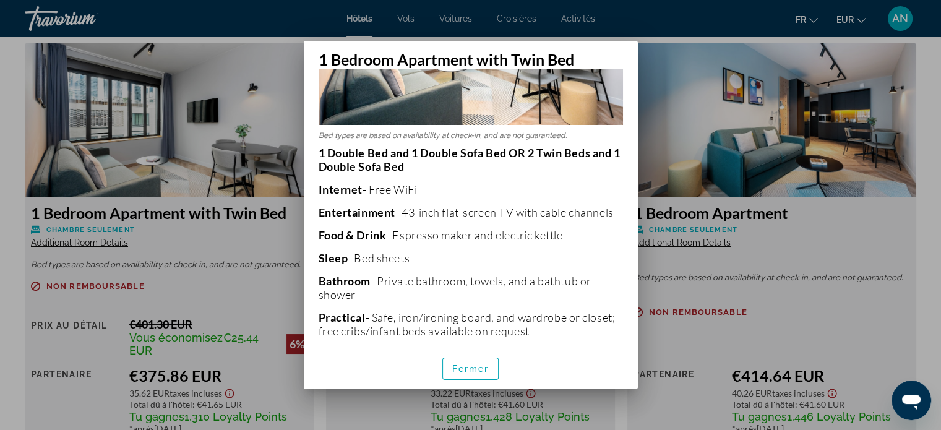
scroll to position [166, 0]
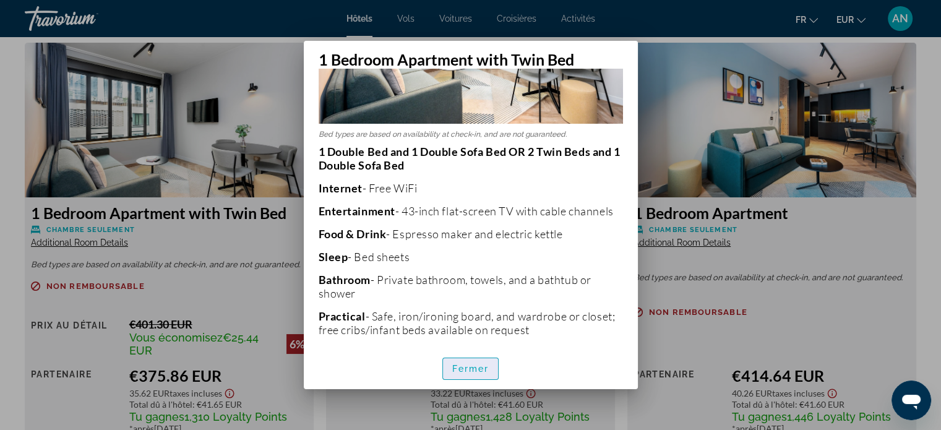
click at [480, 366] on span "Fermer" at bounding box center [470, 369] width 37 height 10
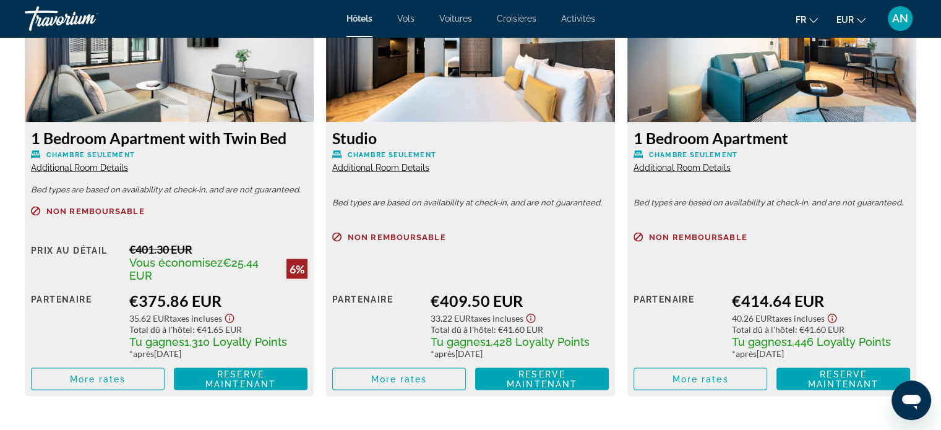
scroll to position [2227, 0]
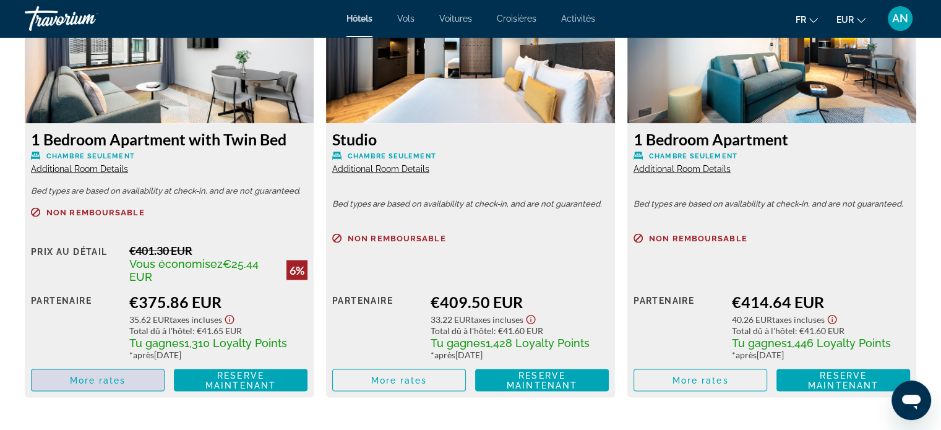
click at [90, 381] on span "More rates" at bounding box center [98, 380] width 56 height 10
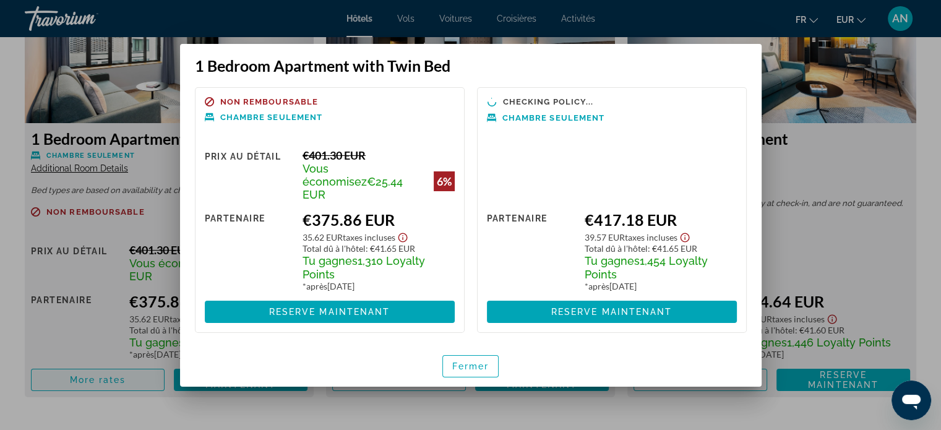
scroll to position [0, 0]
click at [452, 361] on span "Fermer" at bounding box center [470, 366] width 37 height 10
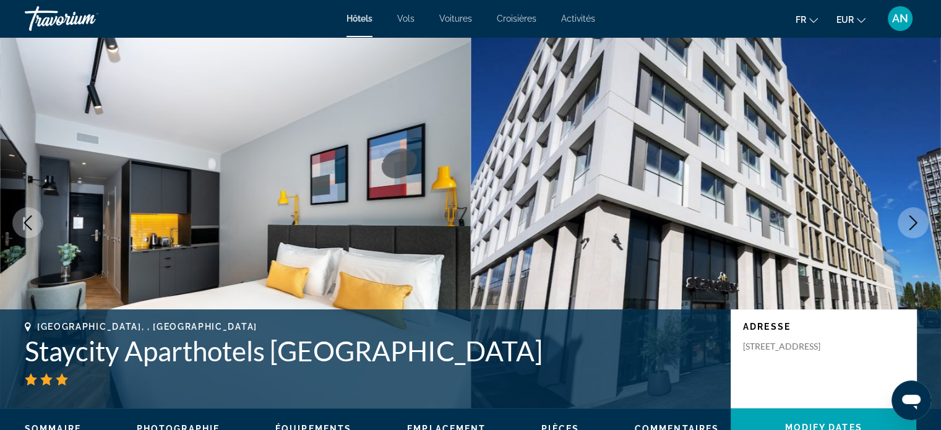
scroll to position [2227, 0]
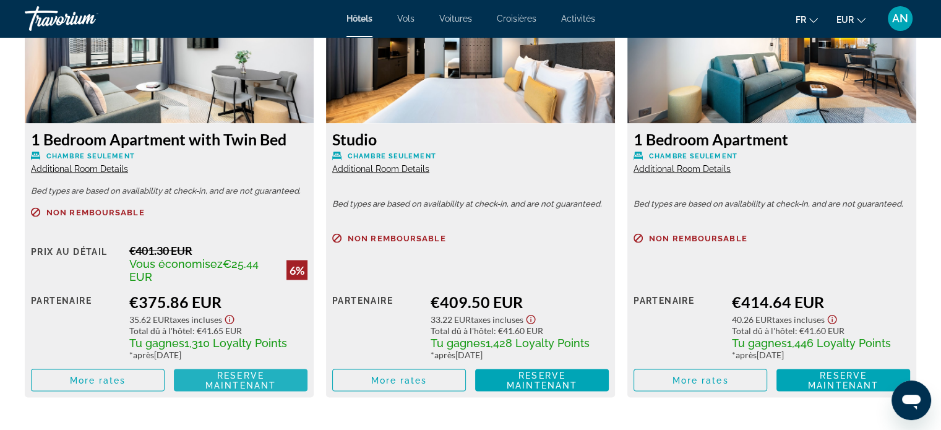
click at [248, 376] on span "Reserve maintenant" at bounding box center [240, 380] width 71 height 20
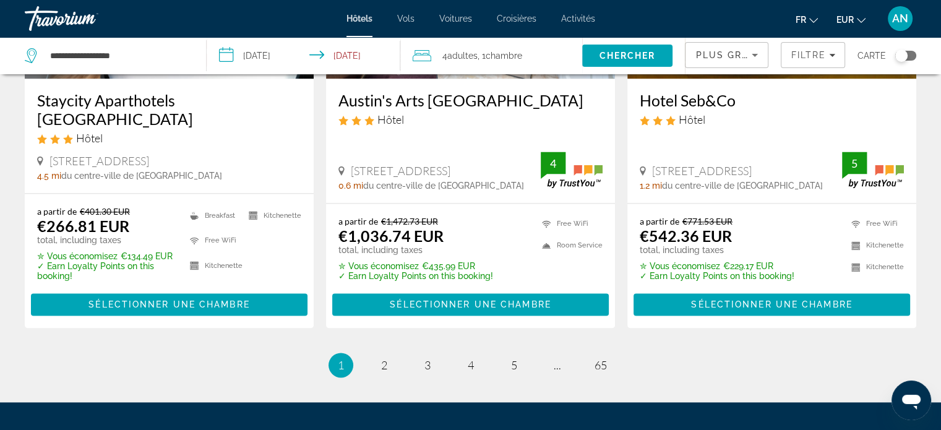
scroll to position [1703, 0]
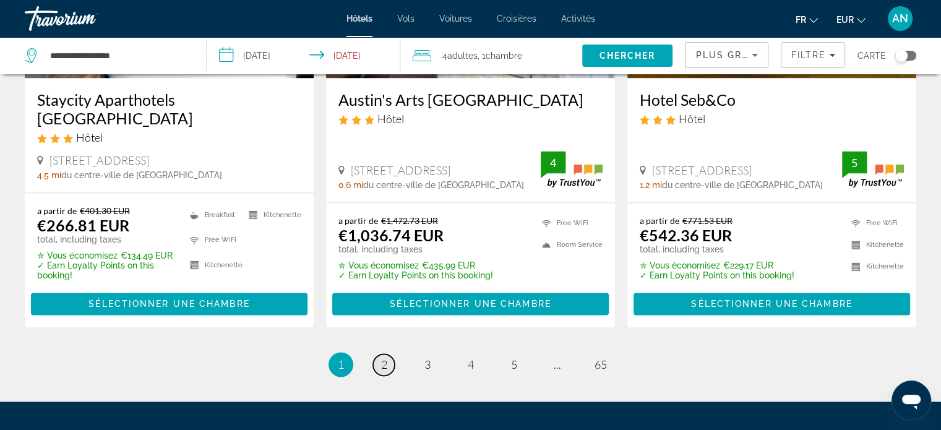
click at [387, 354] on link "page 2" at bounding box center [384, 365] width 22 height 22
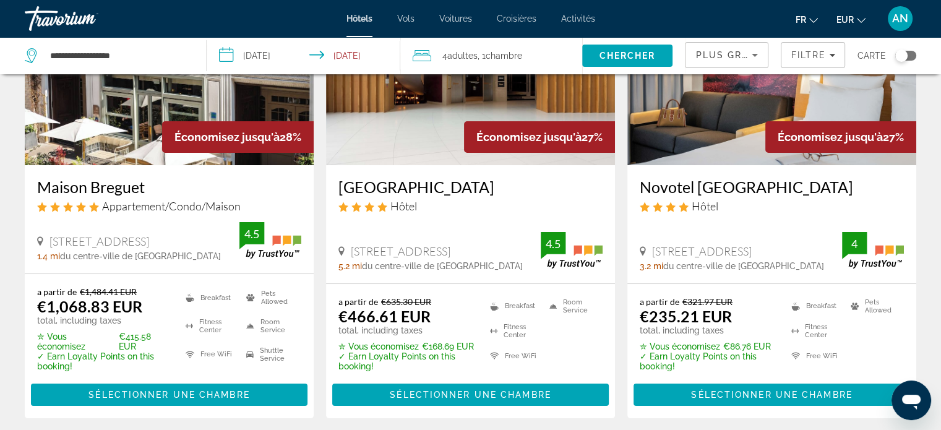
scroll to position [151, 0]
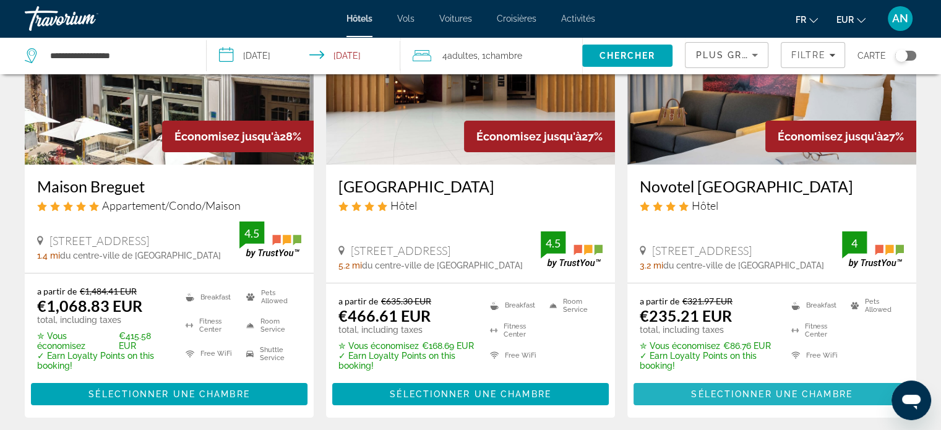
click at [738, 392] on span "Sélectionner une chambre" at bounding box center [771, 394] width 161 height 10
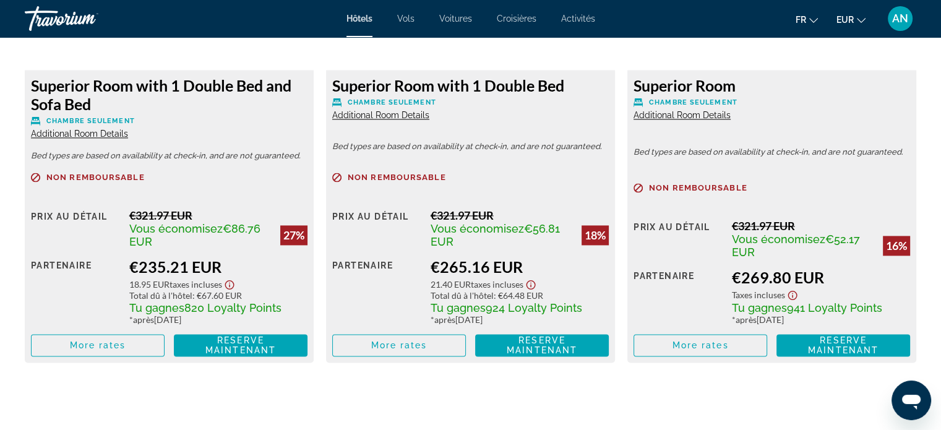
scroll to position [1838, 0]
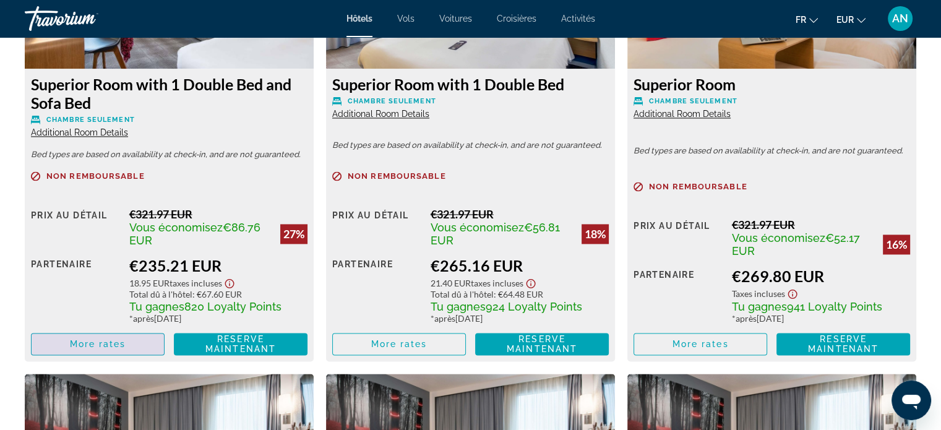
click at [103, 343] on span "More rates" at bounding box center [98, 344] width 56 height 10
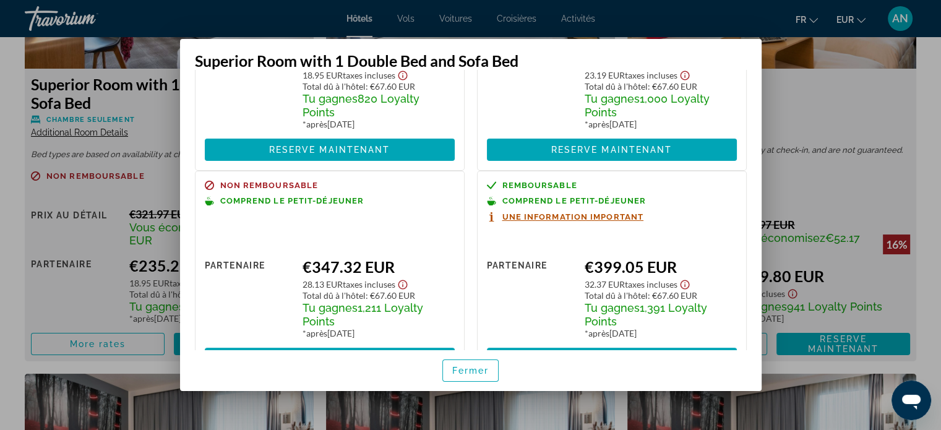
scroll to position [0, 0]
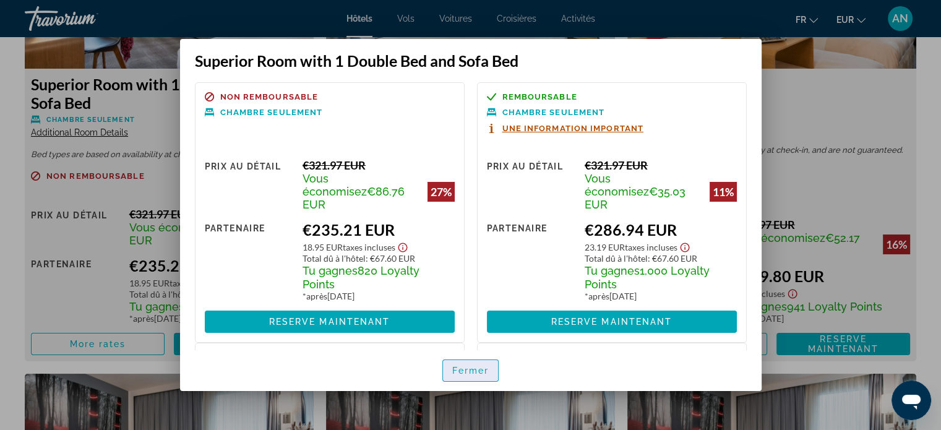
click at [470, 367] on span "Fermer" at bounding box center [470, 371] width 37 height 10
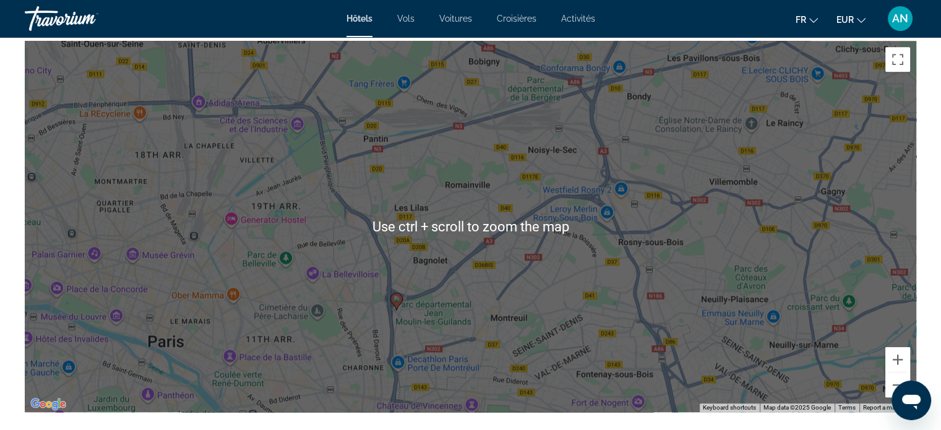
scroll to position [1226, 0]
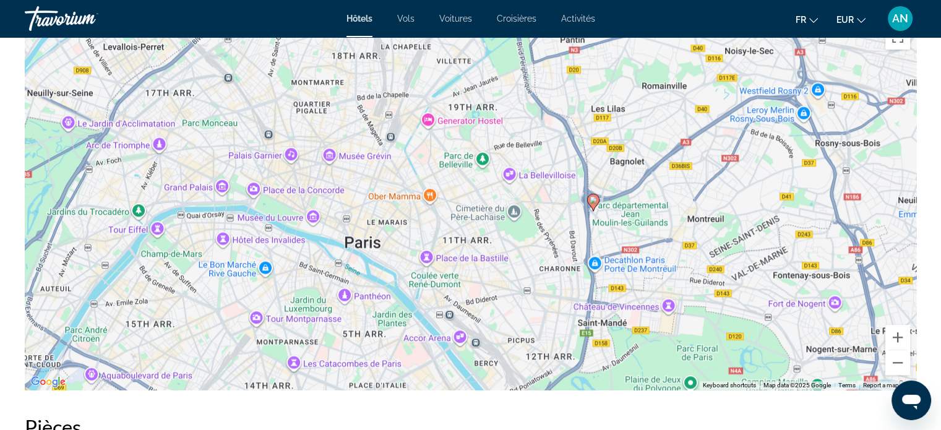
drag, startPoint x: 337, startPoint y: 298, endPoint x: 536, endPoint y: 220, distance: 213.2
click at [536, 220] on div "To activate drag with keyboard, press Alt + Enter. Once in keyboard drag state,…" at bounding box center [471, 204] width 892 height 371
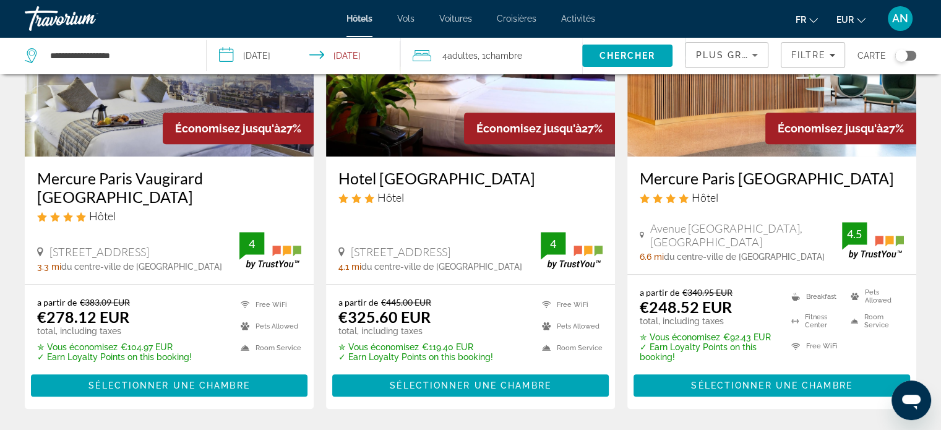
scroll to position [636, 0]
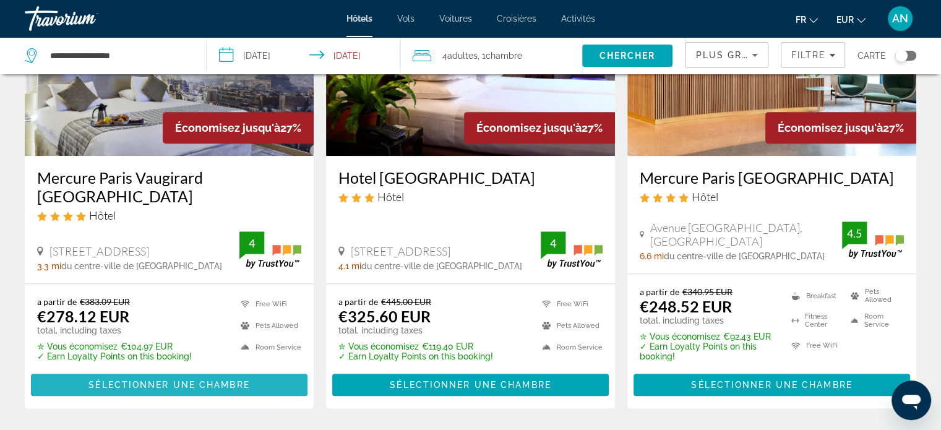
click at [135, 387] on span "Sélectionner une chambre" at bounding box center [168, 385] width 161 height 10
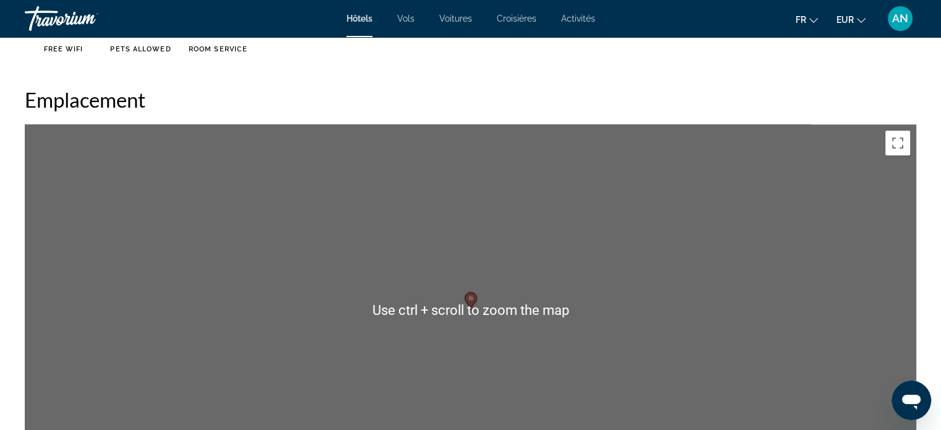
scroll to position [1119, 0]
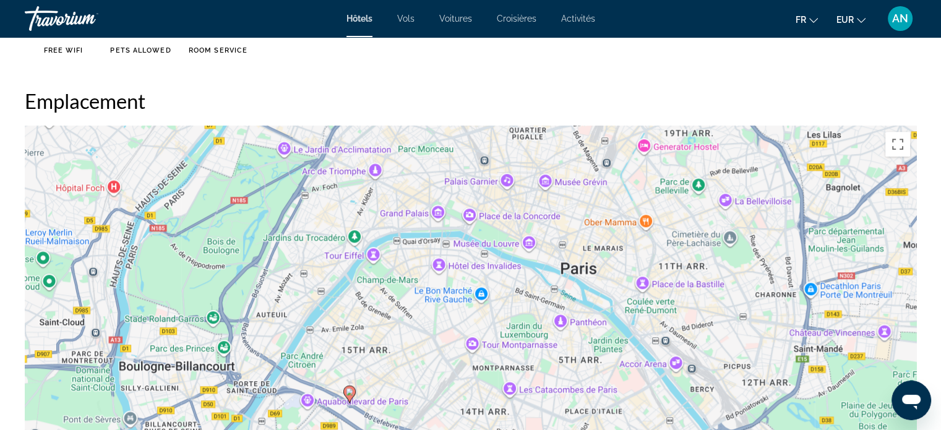
drag, startPoint x: 752, startPoint y: 325, endPoint x: 451, endPoint y: 400, distance: 311.3
click at [451, 400] on div "To activate drag with keyboard, press Alt + Enter. Once in keyboard drag state,…" at bounding box center [471, 311] width 892 height 371
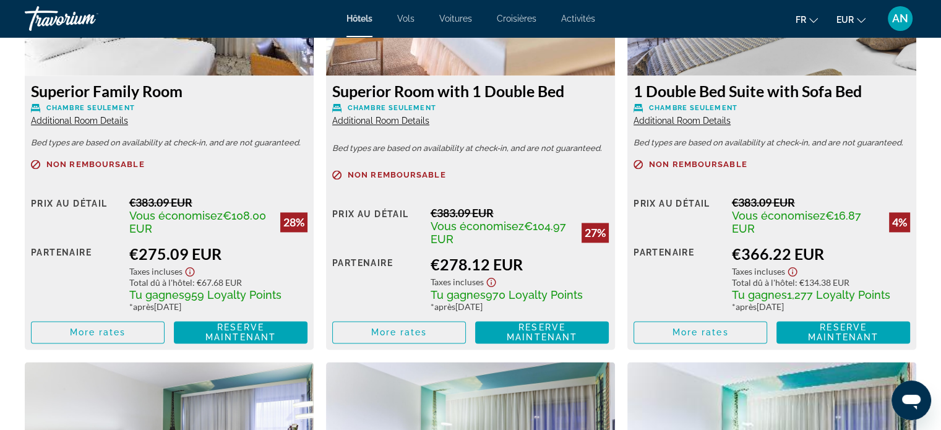
scroll to position [1832, 0]
click at [101, 123] on span "Additional Room Details" at bounding box center [79, 120] width 97 height 10
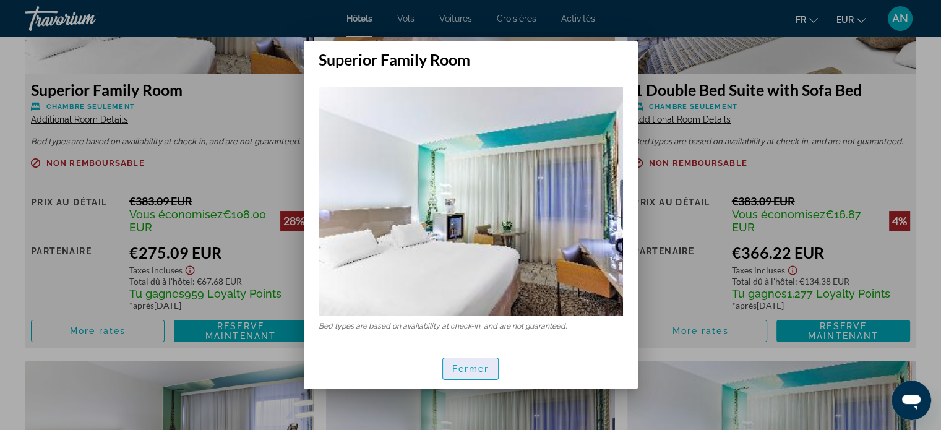
click at [443, 368] on span "button" at bounding box center [471, 369] width 56 height 30
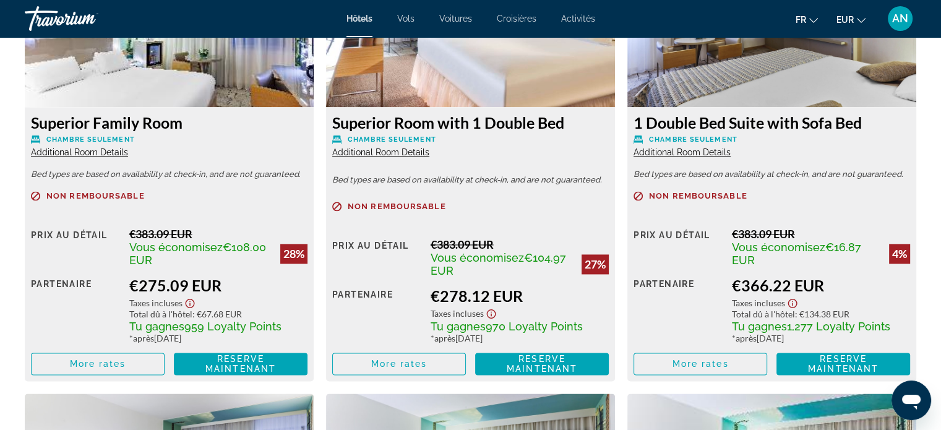
scroll to position [1800, 0]
click at [121, 366] on span "More rates" at bounding box center [98, 364] width 56 height 10
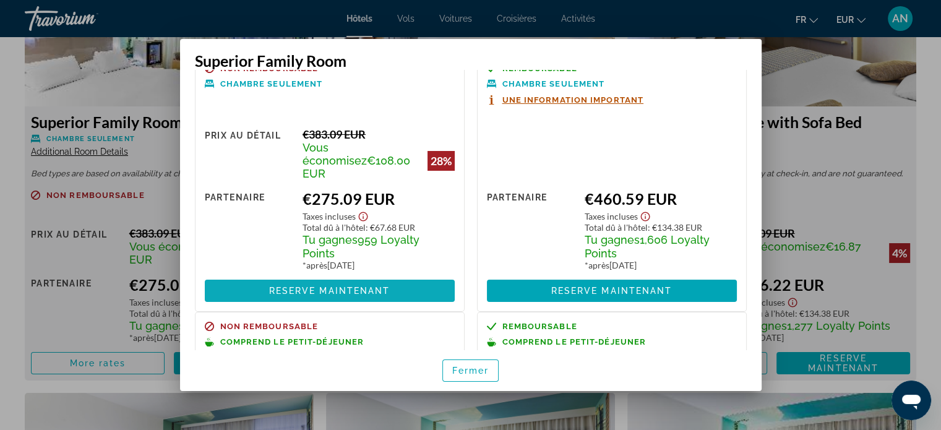
scroll to position [0, 0]
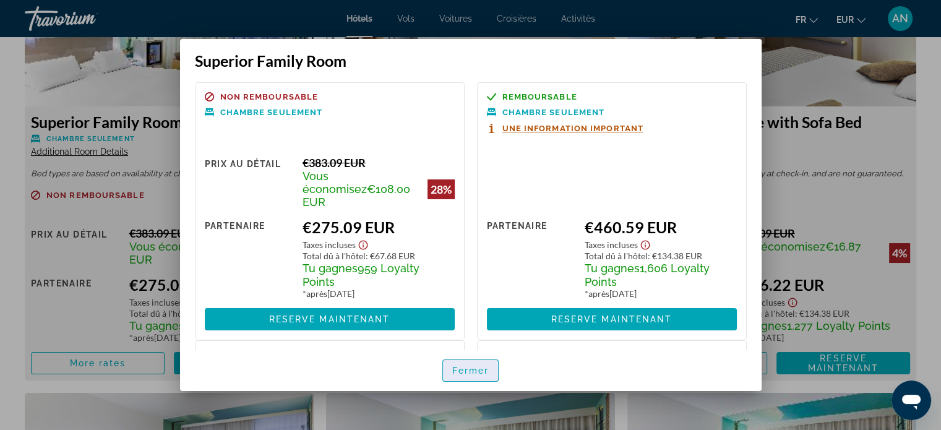
click at [465, 369] on span "Fermer" at bounding box center [470, 371] width 37 height 10
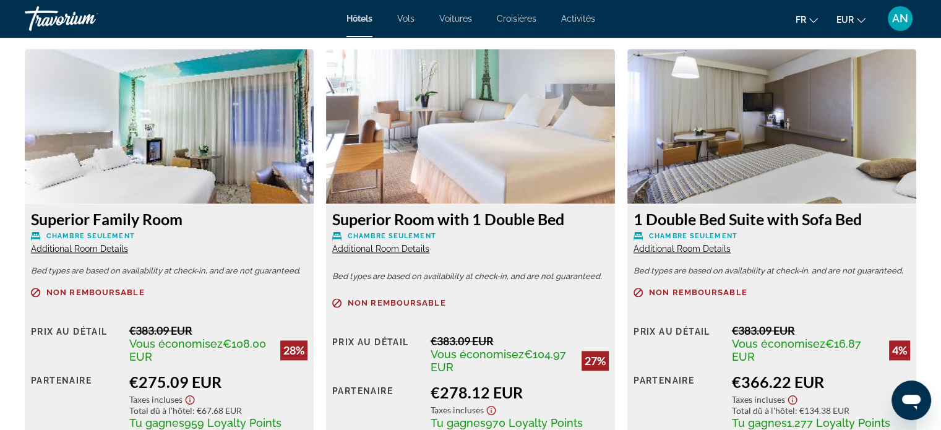
scroll to position [1706, 0]
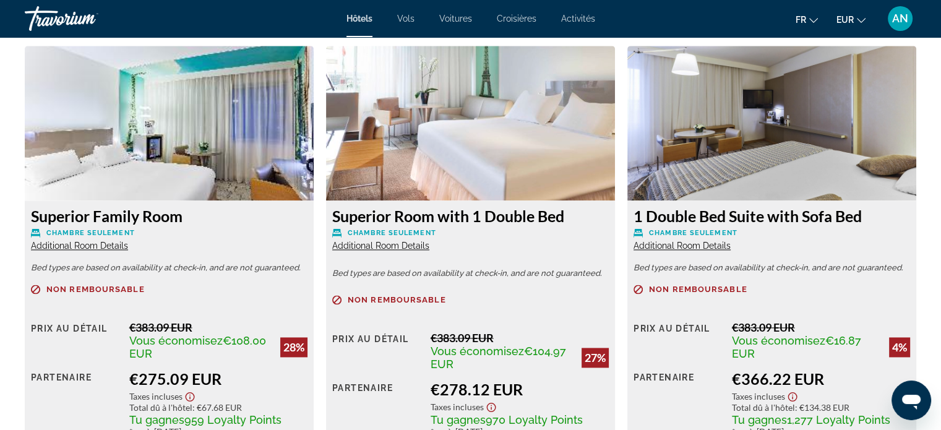
click at [384, 251] on div "Superior Room with 1 Double Bed Chambre seulement Additional Room Details Bed t…" at bounding box center [470, 337] width 289 height 274
click at [401, 246] on span "Additional Room Details" at bounding box center [380, 246] width 97 height 10
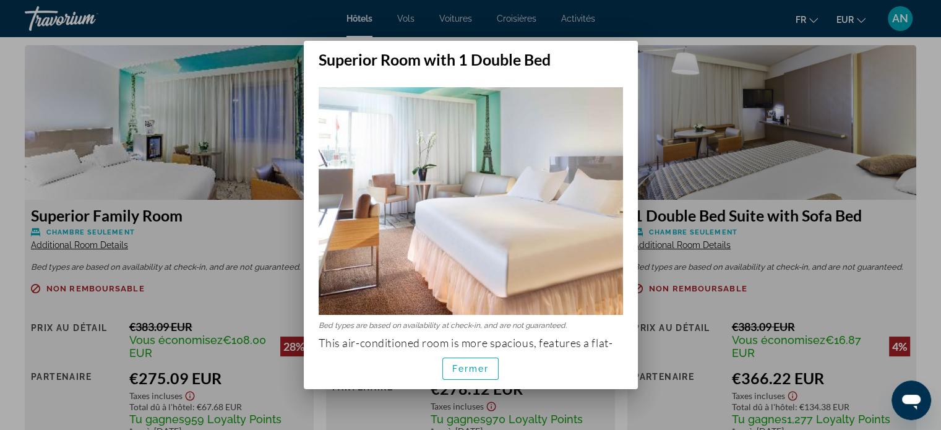
scroll to position [34, 0]
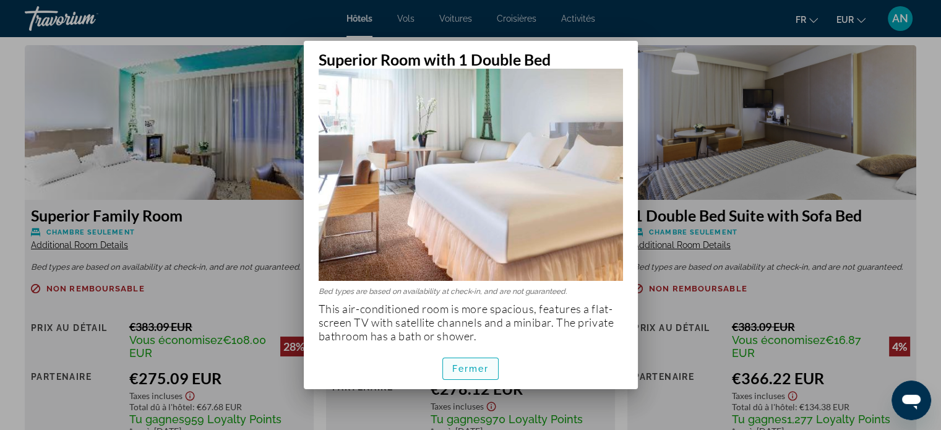
click at [473, 371] on span "Fermer" at bounding box center [470, 369] width 37 height 10
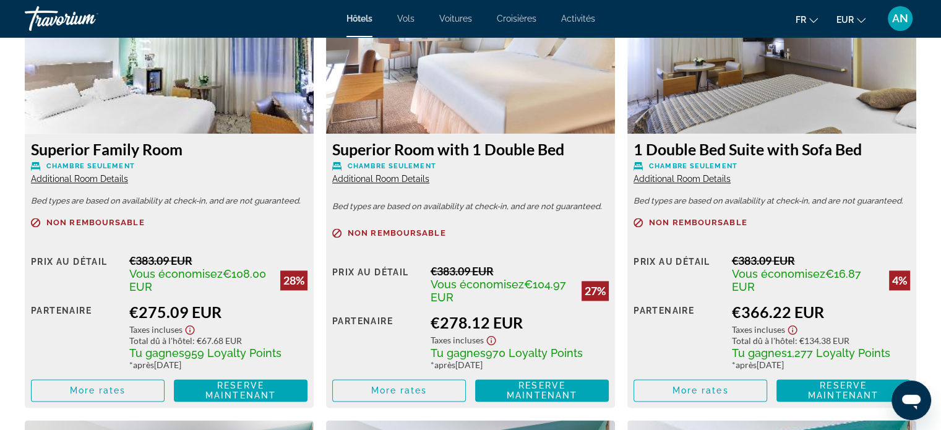
scroll to position [1772, 0]
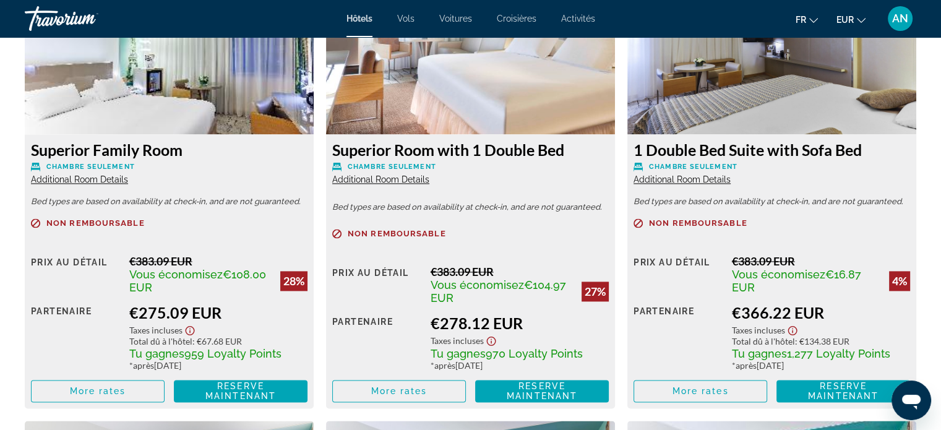
click at [422, 178] on span "Additional Room Details" at bounding box center [380, 180] width 97 height 10
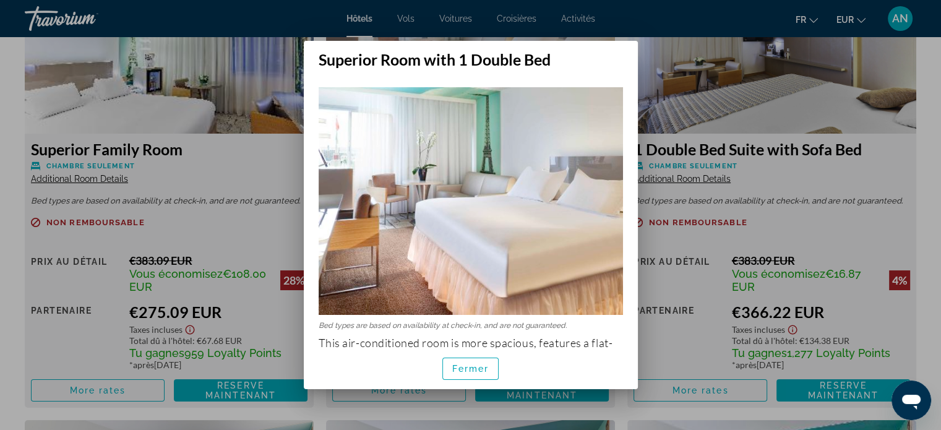
scroll to position [34, 0]
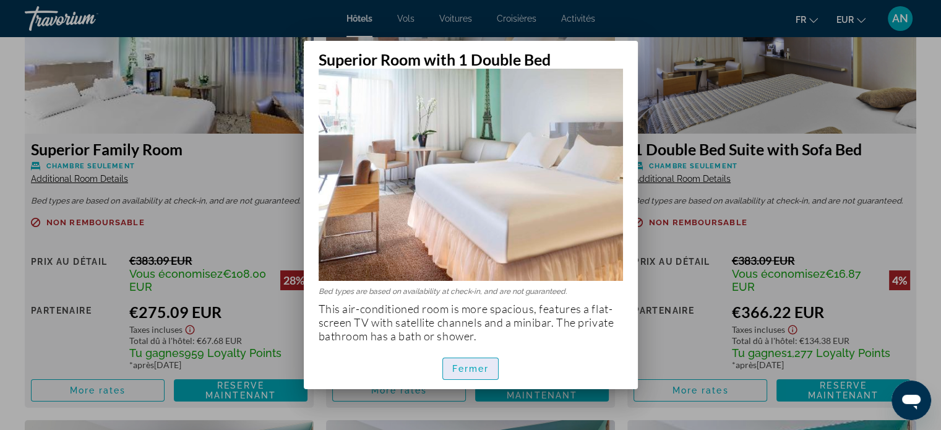
click at [471, 363] on span "button" at bounding box center [471, 369] width 56 height 30
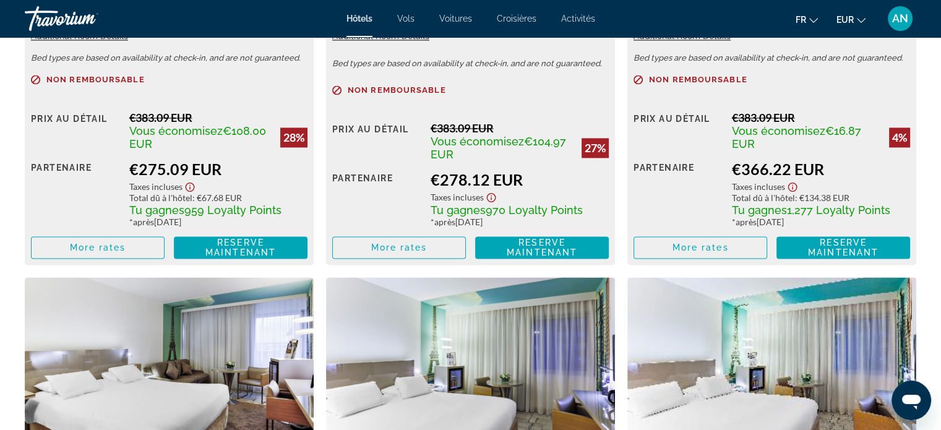
scroll to position [1923, 0]
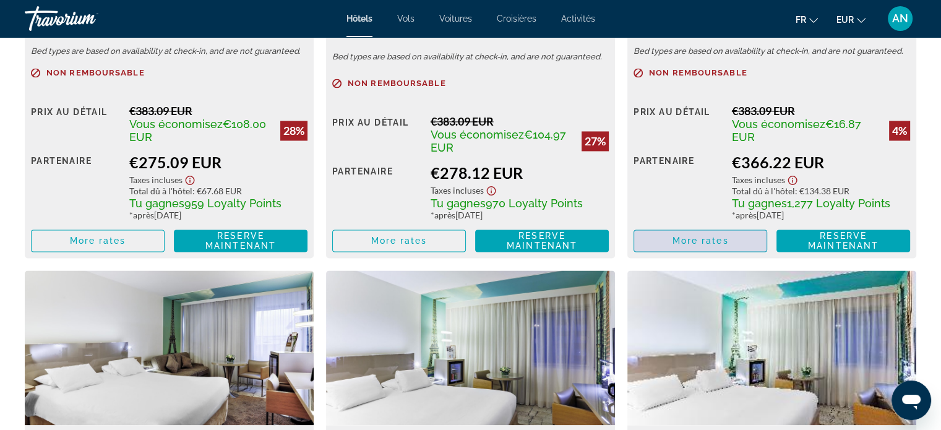
click at [686, 241] on span "More rates" at bounding box center [701, 241] width 56 height 10
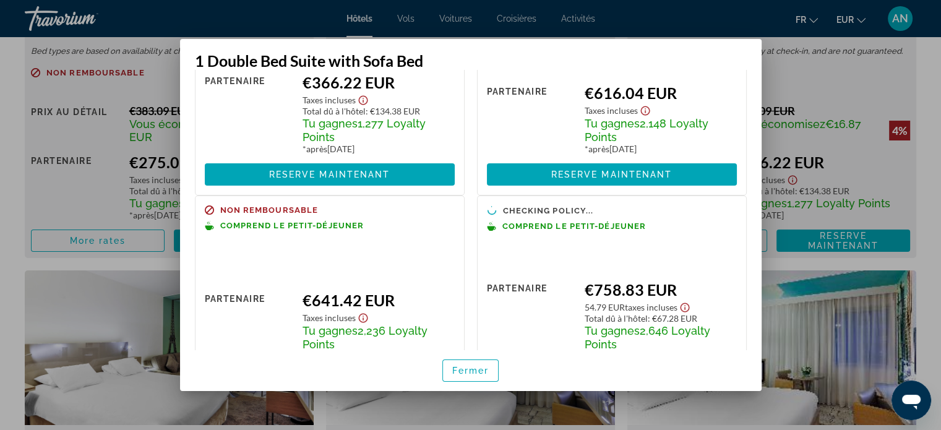
scroll to position [197, 0]
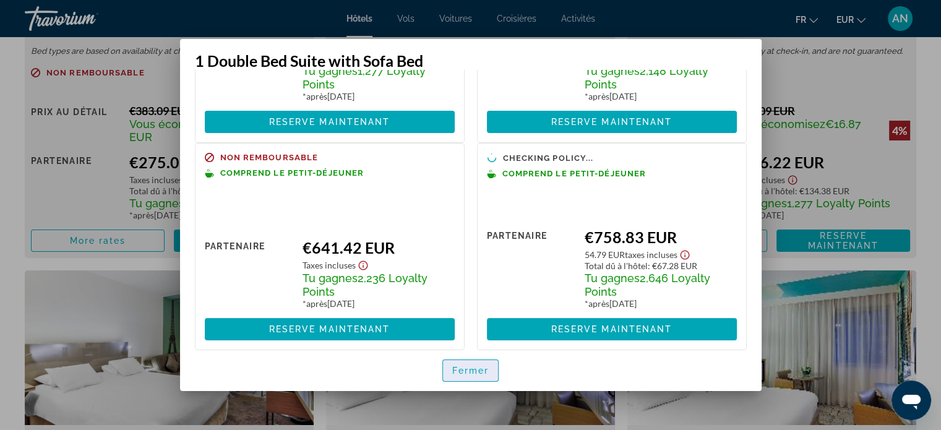
click at [467, 364] on span "button" at bounding box center [471, 371] width 56 height 30
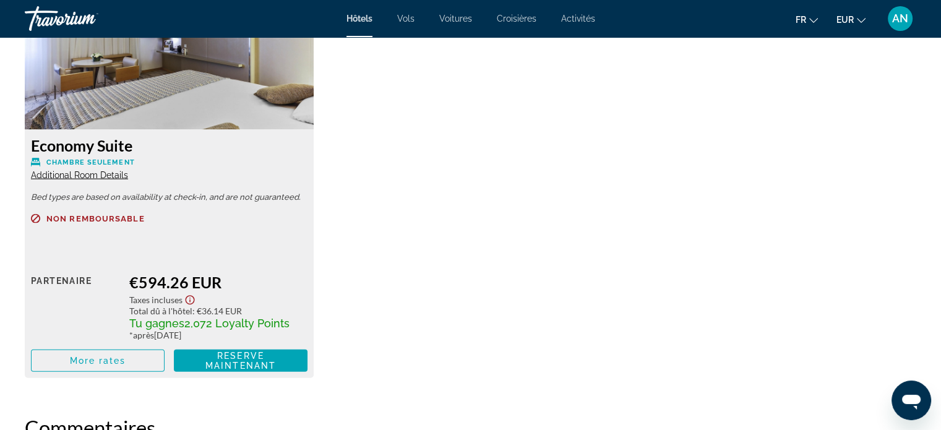
scroll to position [2668, 0]
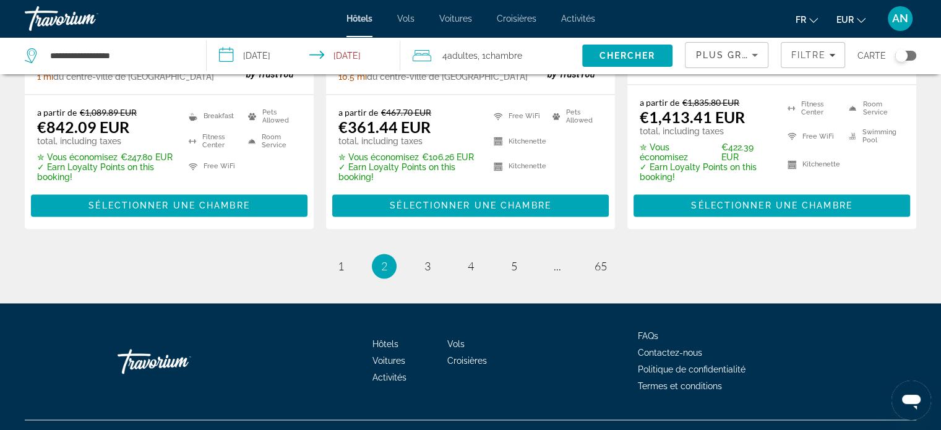
scroll to position [1811, 0]
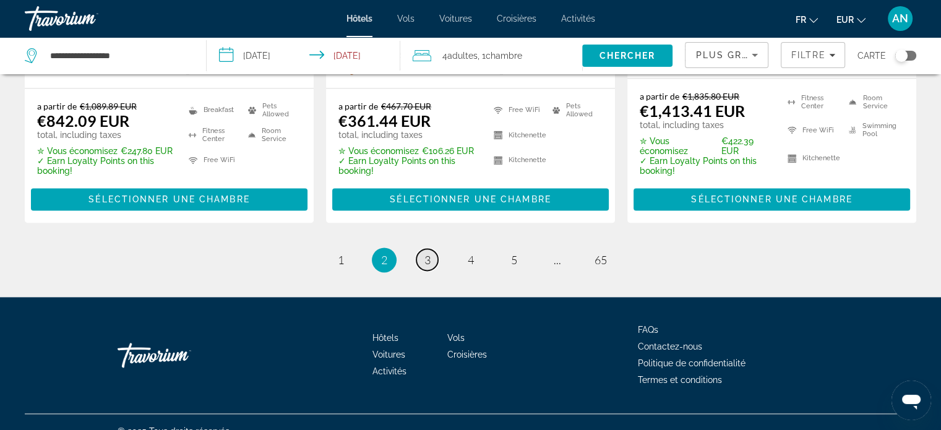
click at [426, 253] on span "3" at bounding box center [428, 260] width 6 height 14
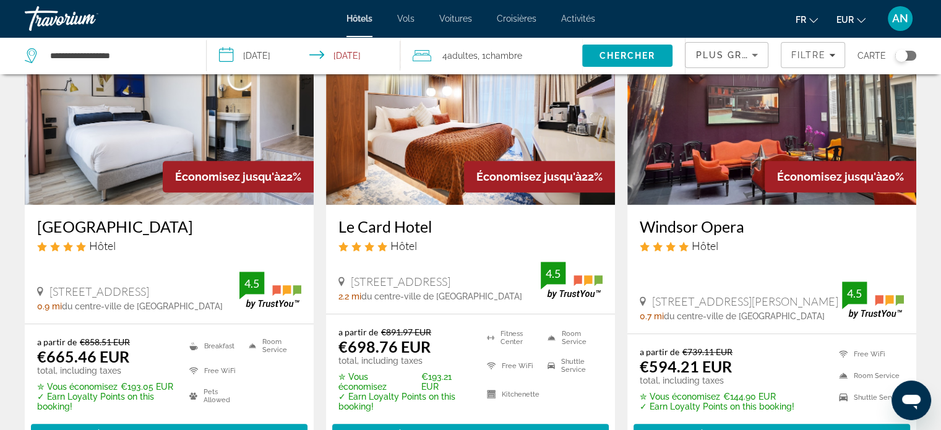
scroll to position [616, 0]
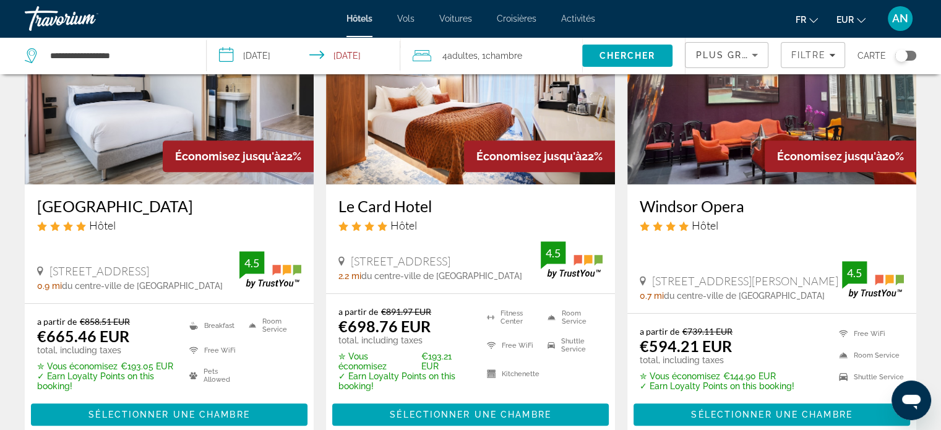
click at [319, 261] on app-hotels-search-item "Économisez jusqu'à 22% Le Grand Quartier Hôtel 15 Rue De Nancy, Paris 0.9 mi du…" at bounding box center [169, 211] width 301 height 451
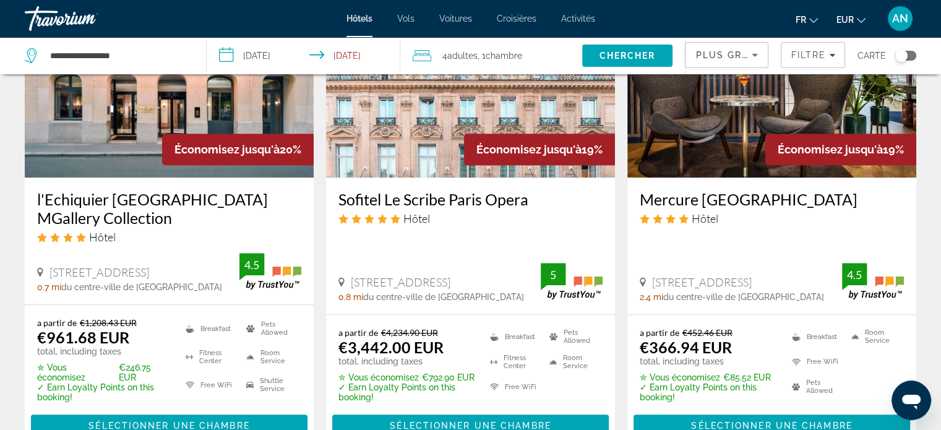
scroll to position [1099, 0]
click at [666, 411] on span "Main content" at bounding box center [772, 426] width 277 height 30
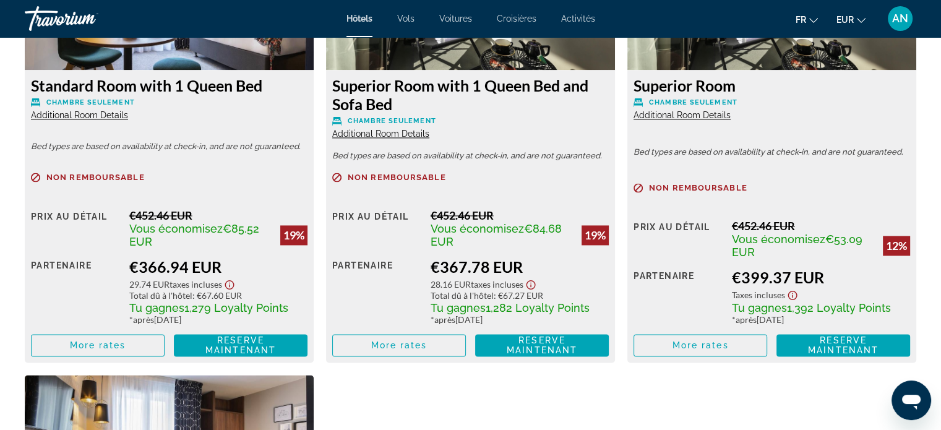
scroll to position [1840, 0]
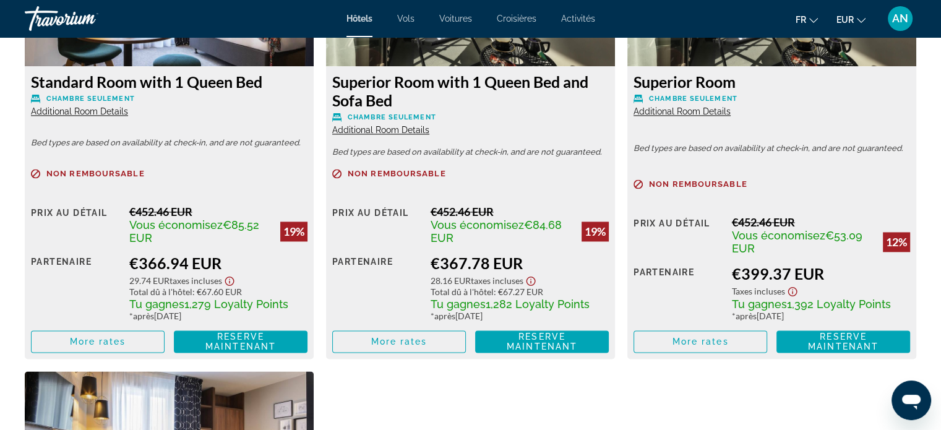
click at [400, 136] on div "Superior Room with 1 Queen Bed and Sofa Bed Chambre seulement Additional Room D…" at bounding box center [470, 212] width 289 height 293
drag, startPoint x: 400, startPoint y: 136, endPoint x: 399, endPoint y: 129, distance: 6.3
click at [399, 129] on div "Superior Room with 1 Queen Bed and Sofa Bed Chambre seulement Additional Room D…" at bounding box center [470, 212] width 289 height 293
click at [399, 129] on span "Additional Room Details" at bounding box center [380, 130] width 97 height 10
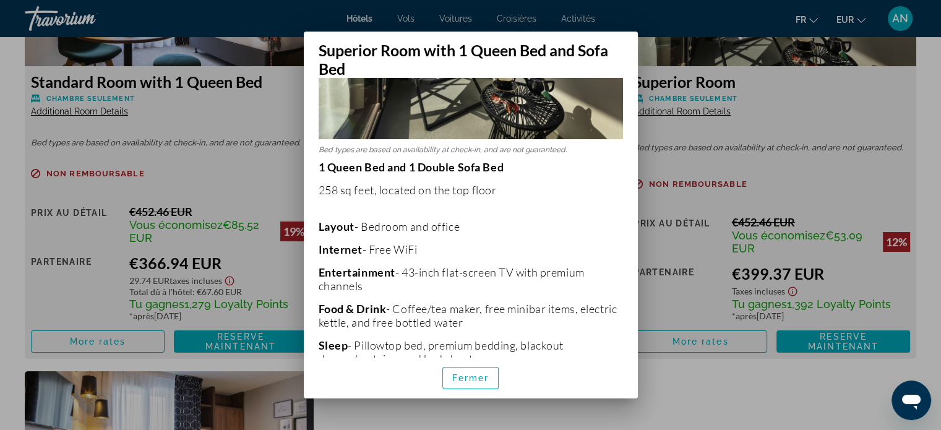
scroll to position [186, 0]
click at [478, 376] on span "Fermer" at bounding box center [470, 378] width 37 height 10
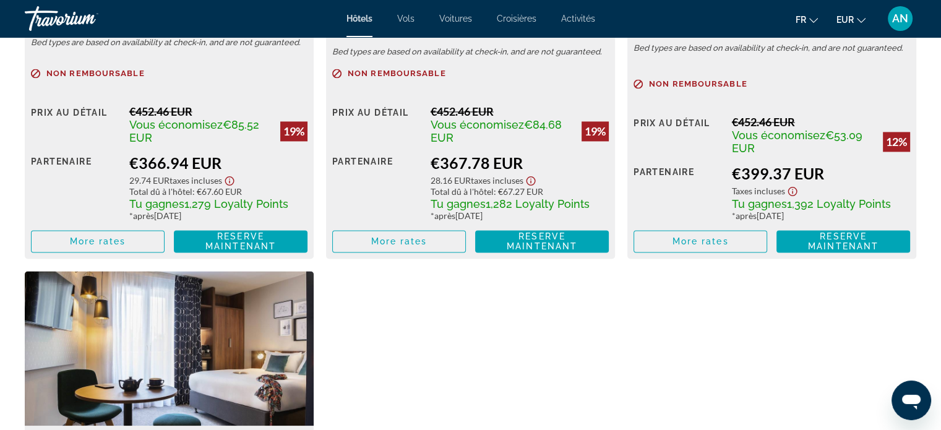
scroll to position [1943, 0]
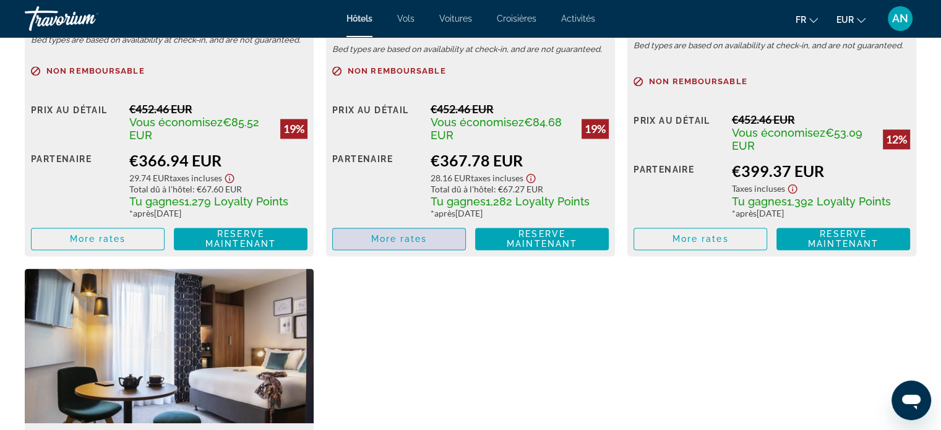
click at [410, 242] on span "More rates" at bounding box center [399, 239] width 56 height 10
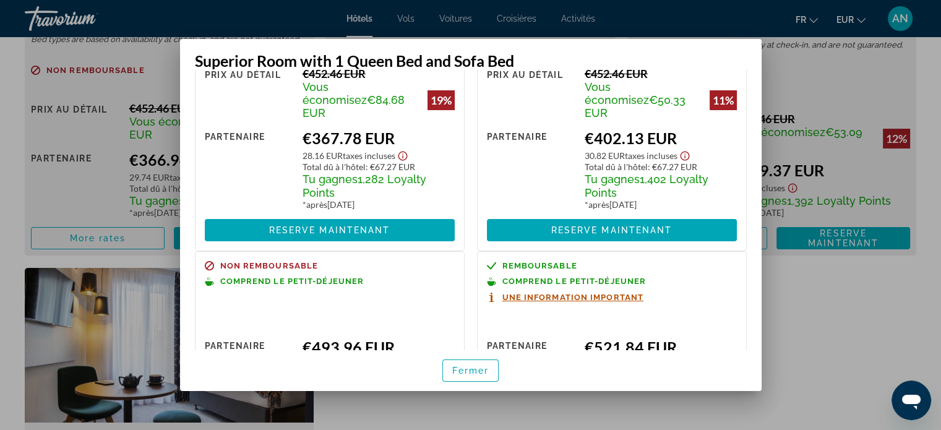
scroll to position [87, 0]
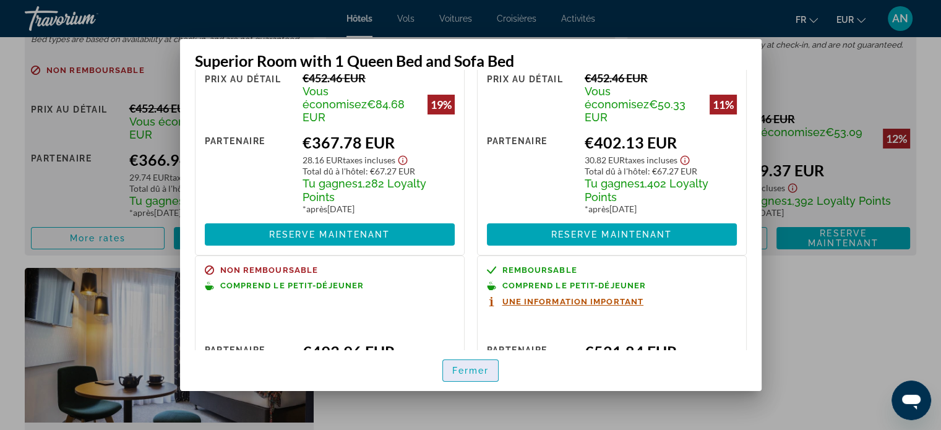
click at [490, 369] on span "button" at bounding box center [471, 371] width 56 height 30
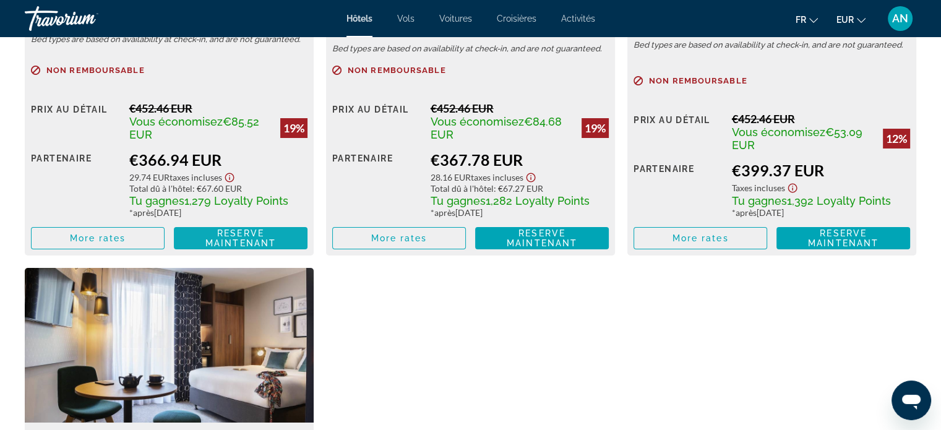
scroll to position [1943, 0]
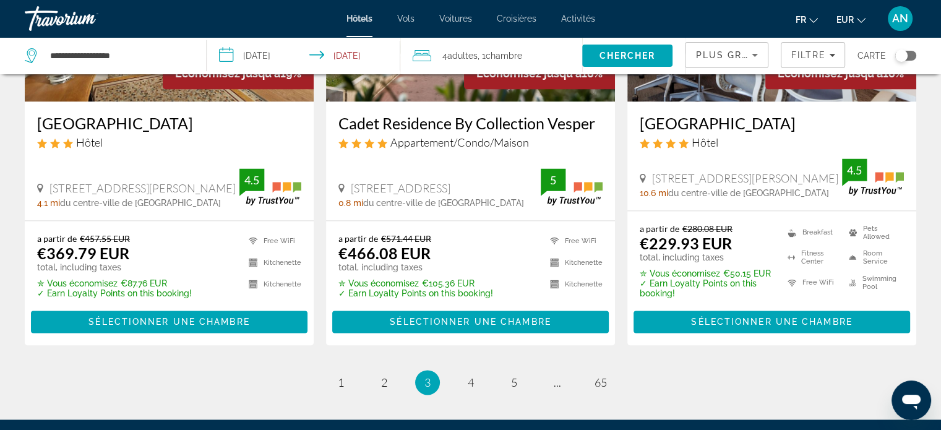
scroll to position [1668, 0]
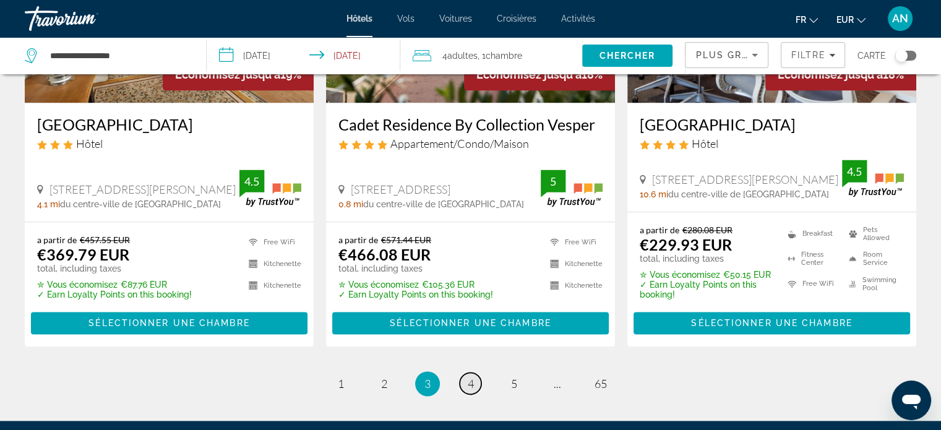
click at [473, 377] on span "4" at bounding box center [471, 384] width 6 height 14
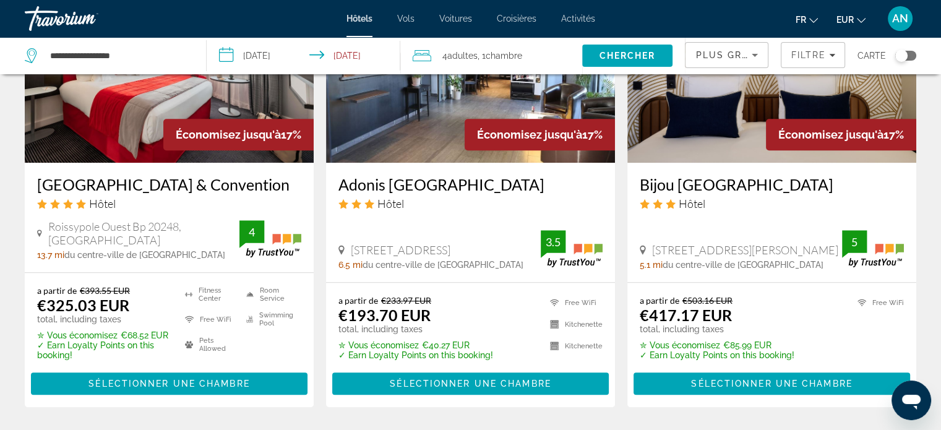
scroll to position [1131, 0]
click at [408, 380] on span "Main content" at bounding box center [470, 384] width 277 height 30
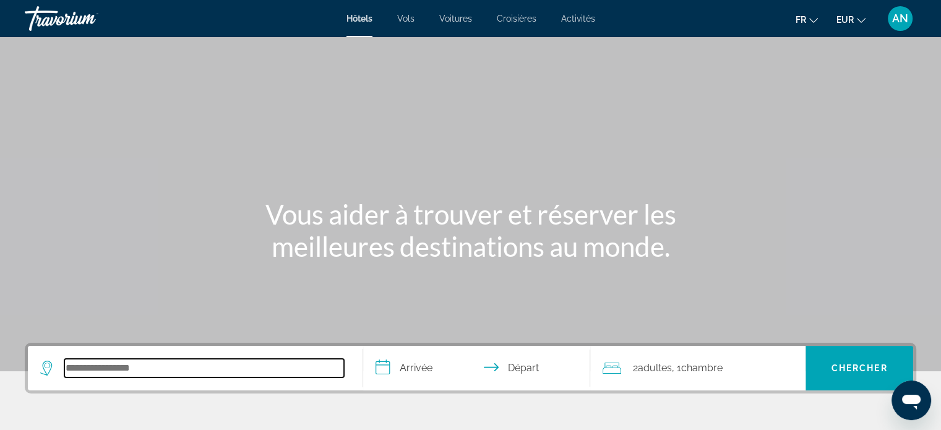
click at [171, 360] on input "Search hotel destination" at bounding box center [204, 368] width 280 height 19
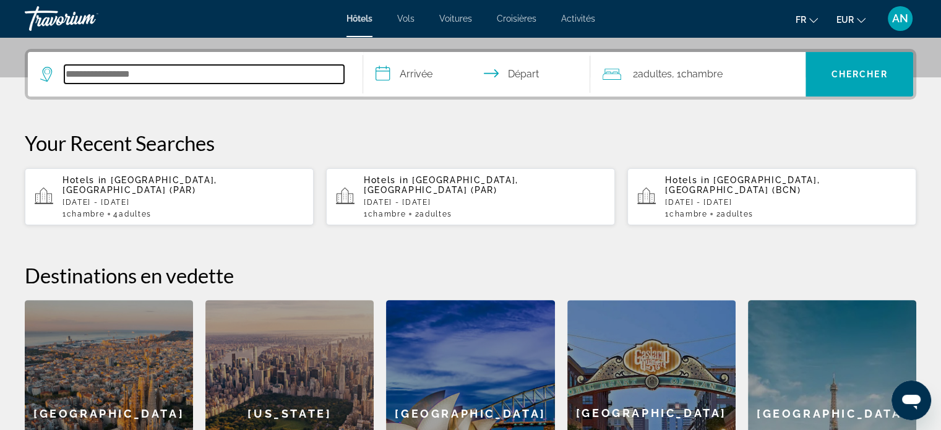
scroll to position [302, 0]
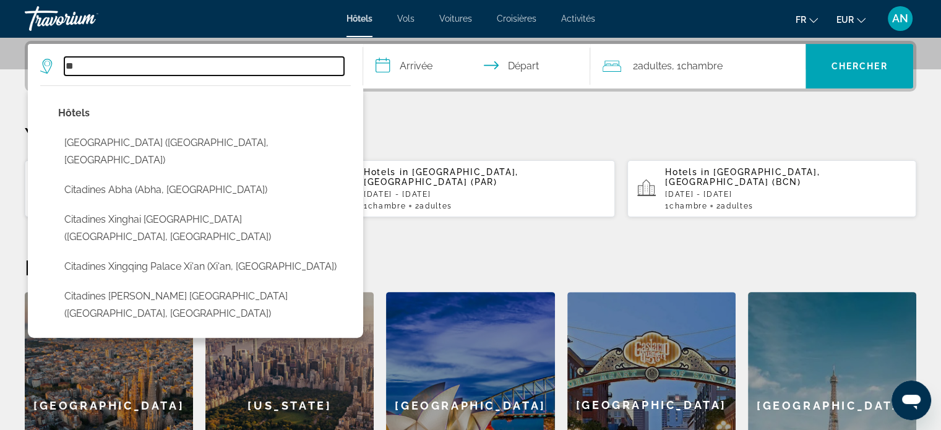
type input "*"
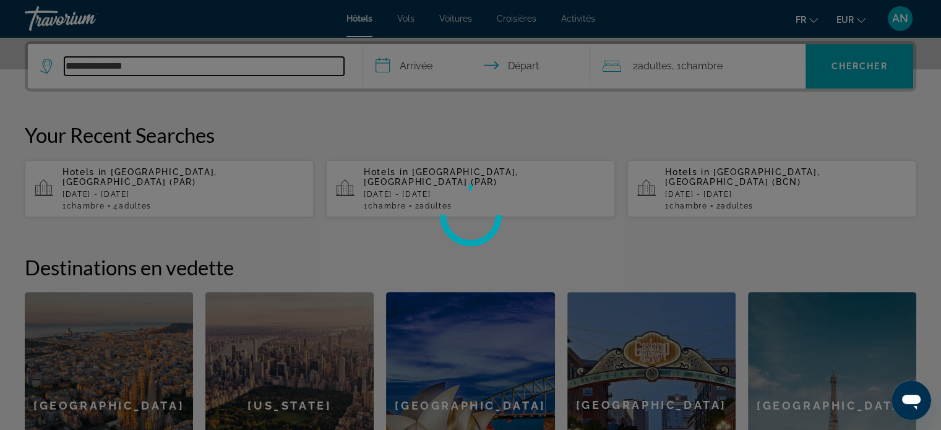
type input "**********"
click at [241, 108] on div at bounding box center [470, 215] width 941 height 430
click at [228, 93] on div at bounding box center [470, 215] width 941 height 430
click at [270, 50] on div at bounding box center [470, 215] width 941 height 430
click at [246, 77] on div at bounding box center [470, 215] width 941 height 430
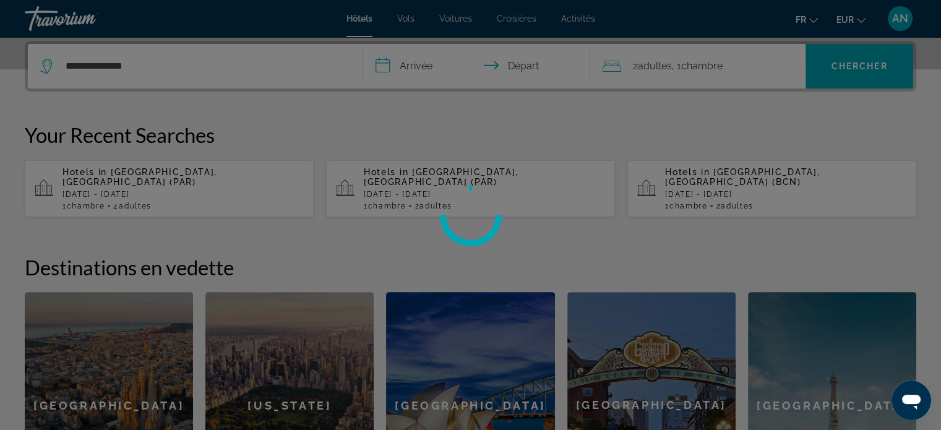
click at [217, 69] on div at bounding box center [470, 215] width 941 height 430
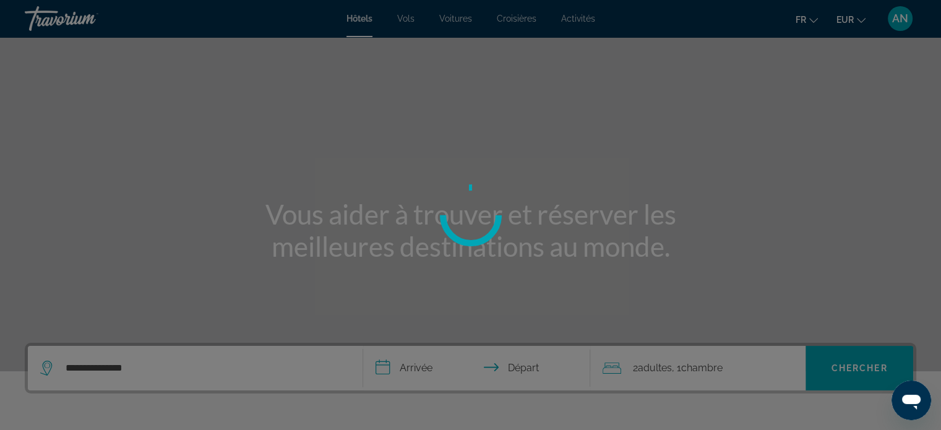
drag, startPoint x: 217, startPoint y: 69, endPoint x: 0, endPoint y: -43, distance: 243.8
click at [0, 0] on html "**********" at bounding box center [470, 215] width 941 height 430
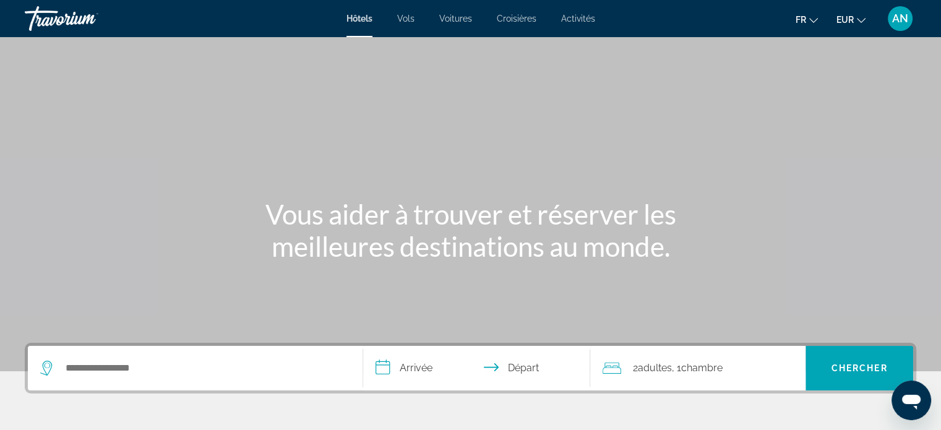
click at [145, 289] on div "Main content" at bounding box center [470, 185] width 941 height 371
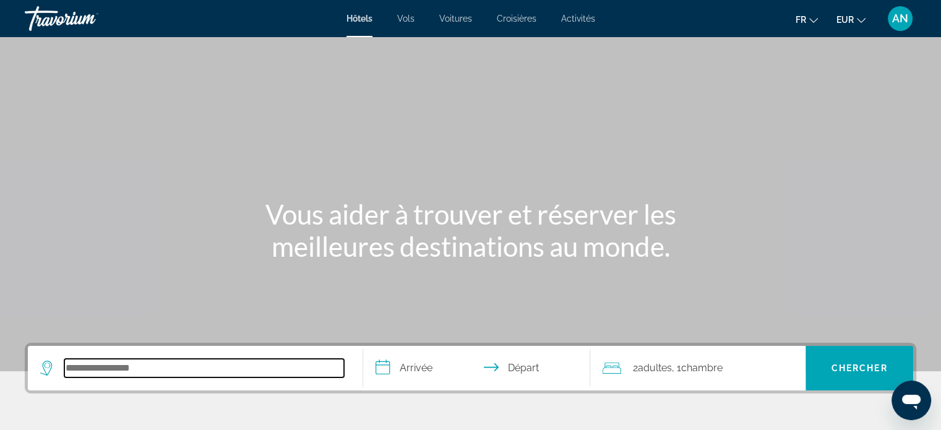
click at [151, 373] on input "Search hotel destination" at bounding box center [204, 368] width 280 height 19
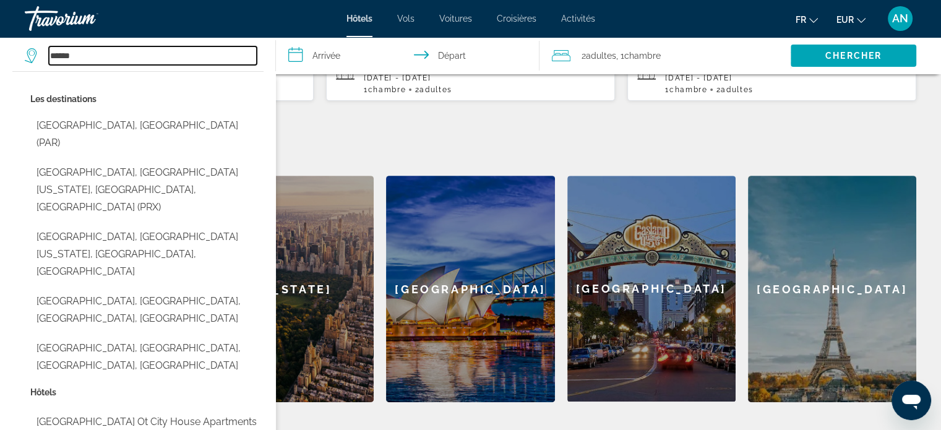
scroll to position [418, 0]
type input "**********"
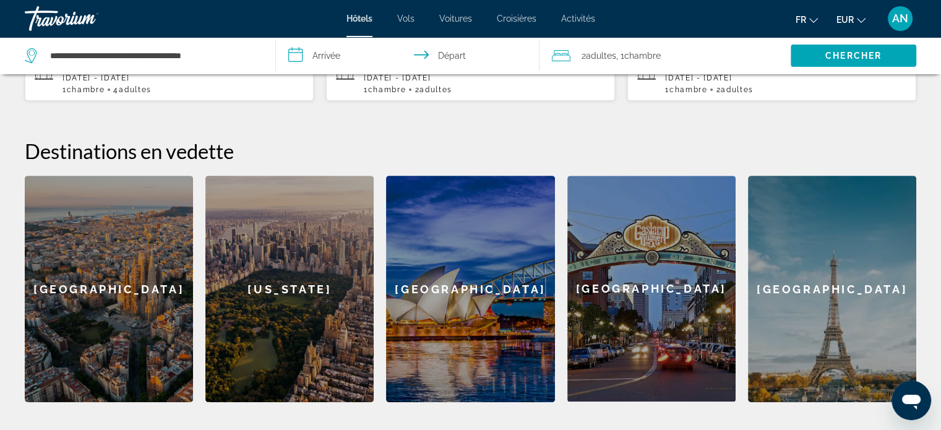
click at [314, 50] on input "**********" at bounding box center [410, 57] width 269 height 41
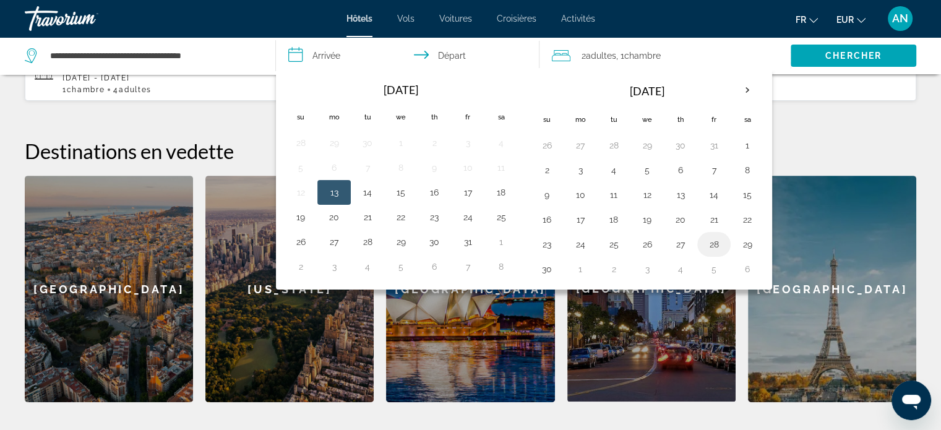
click at [711, 244] on button "28" at bounding box center [714, 244] width 20 height 17
click at [538, 269] on button "30" at bounding box center [547, 269] width 20 height 17
type input "**********"
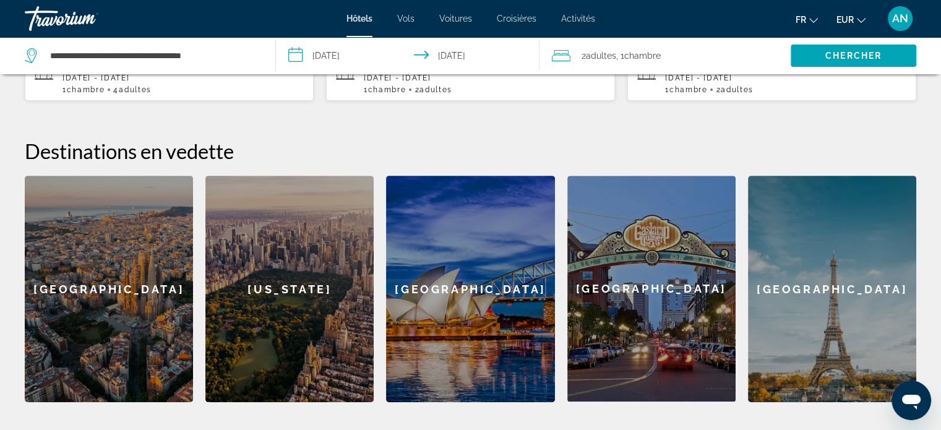
click at [607, 48] on span "2 Adulte Adultes" at bounding box center [599, 55] width 35 height 17
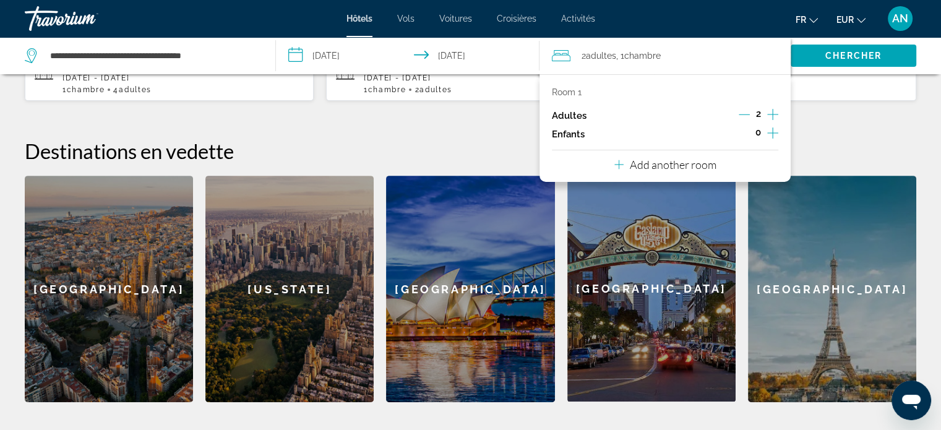
click at [769, 118] on icon "Increment adults" at bounding box center [772, 114] width 11 height 15
click at [815, 61] on span "Search" at bounding box center [854, 56] width 126 height 30
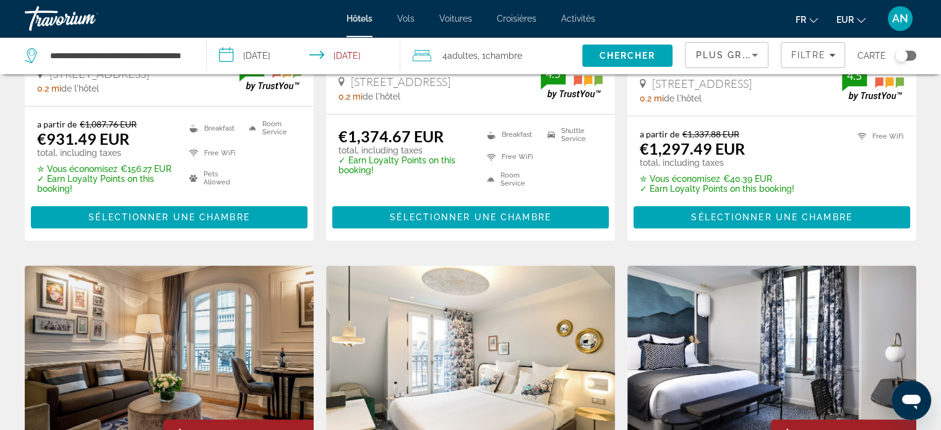
scroll to position [663, 0]
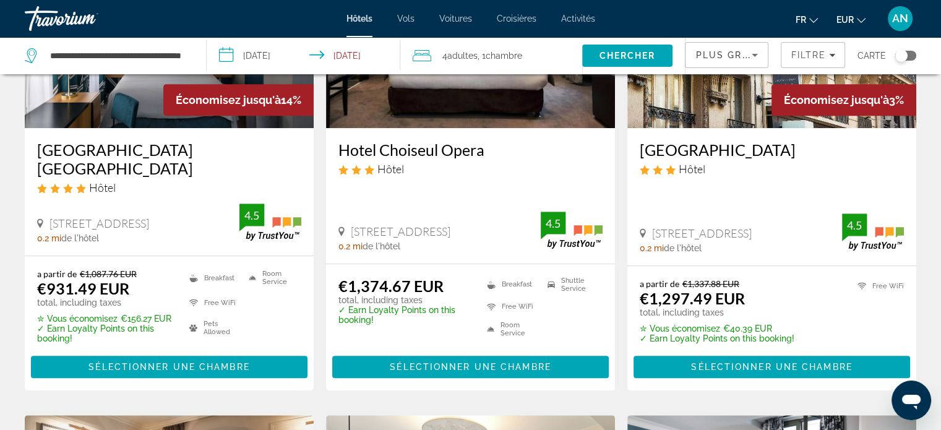
click at [908, 49] on div "Carte" at bounding box center [887, 55] width 59 height 37
click at [908, 54] on div "Toggle map" at bounding box center [905, 56] width 21 height 10
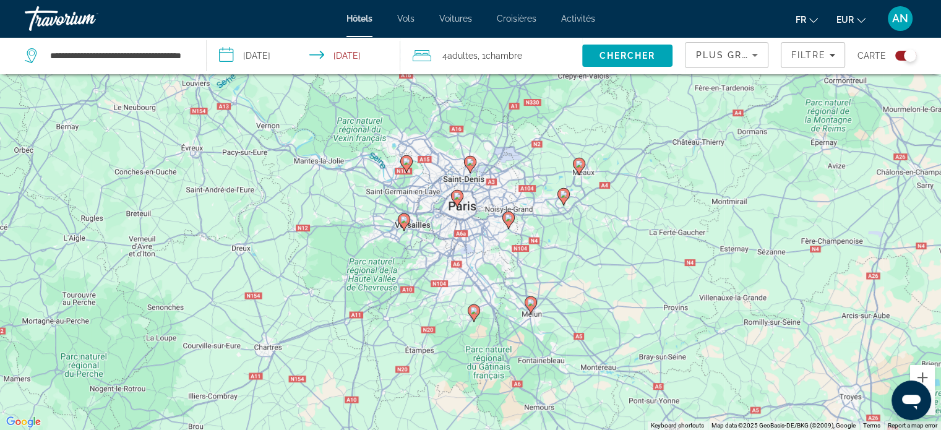
click at [480, 232] on div "To activate drag with keyboard, press Alt + Enter. Once in keyboard drag state,…" at bounding box center [470, 215] width 941 height 430
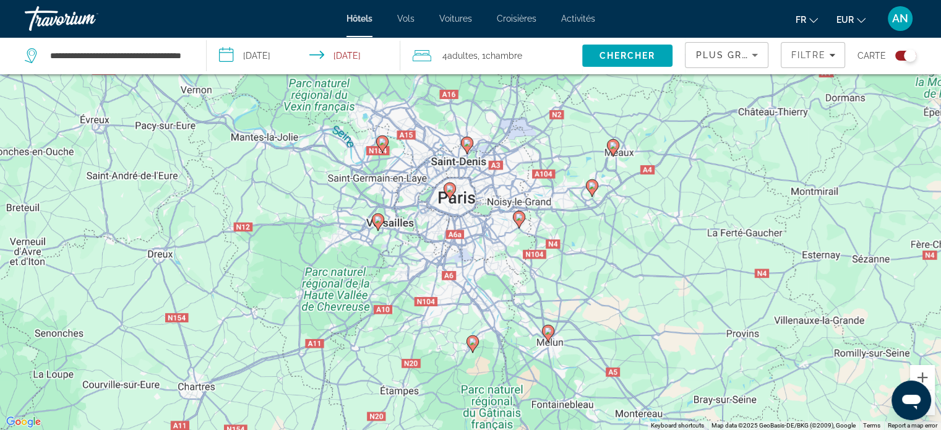
click at [480, 232] on div "To activate drag with keyboard, press Alt + Enter. Once in keyboard drag state,…" at bounding box center [470, 215] width 941 height 430
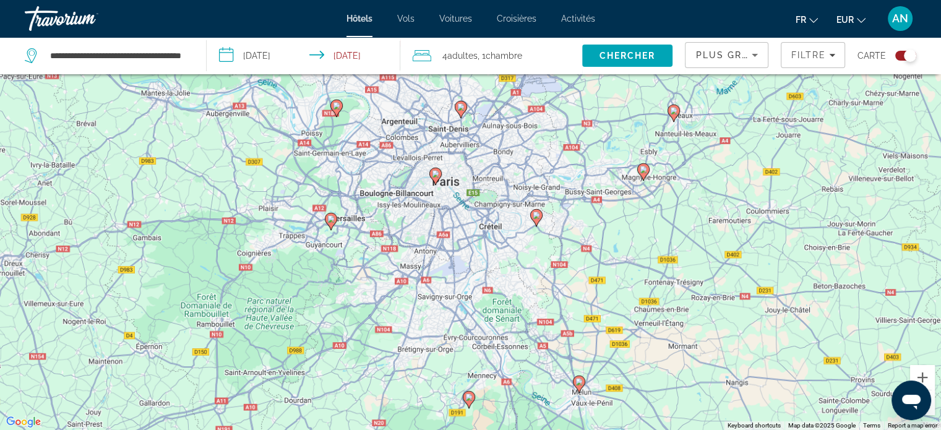
click at [480, 232] on div "To activate drag with keyboard, press Alt + Enter. Once in keyboard drag state,…" at bounding box center [470, 215] width 941 height 430
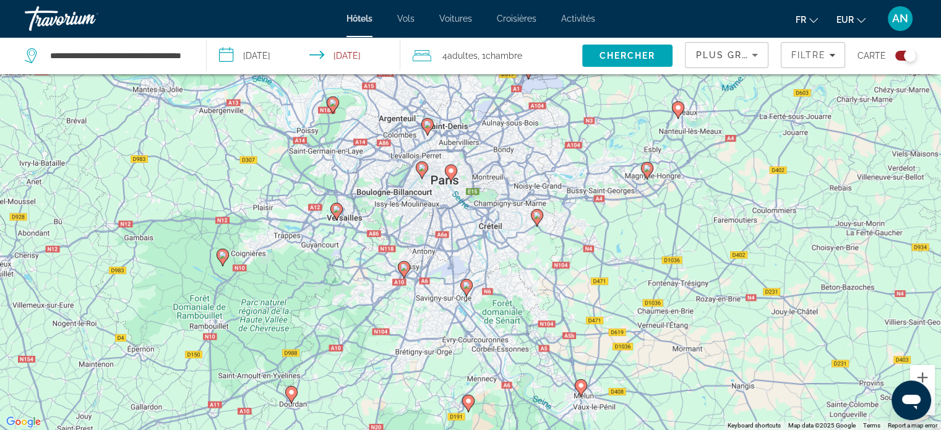
click at [464, 210] on div "To activate drag with keyboard, press Alt + Enter. Once in keyboard drag state,…" at bounding box center [470, 215] width 941 height 430
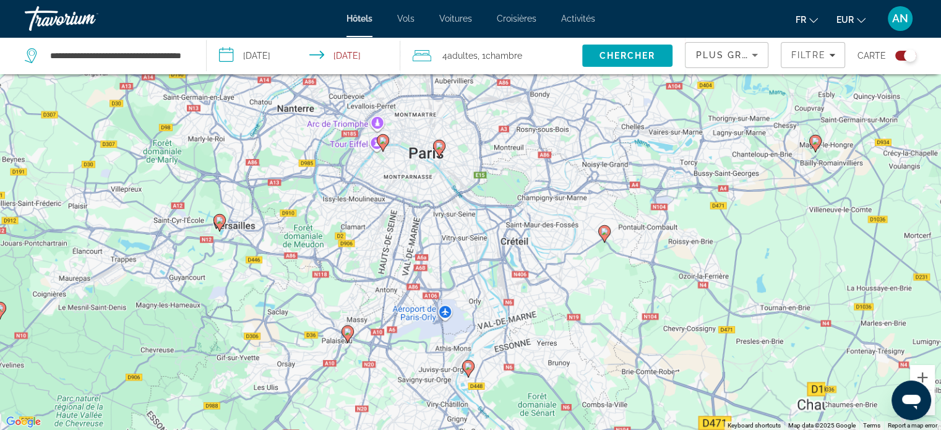
click at [464, 210] on div "To activate drag with keyboard, press Alt + Enter. Once in keyboard drag state,…" at bounding box center [470, 215] width 941 height 430
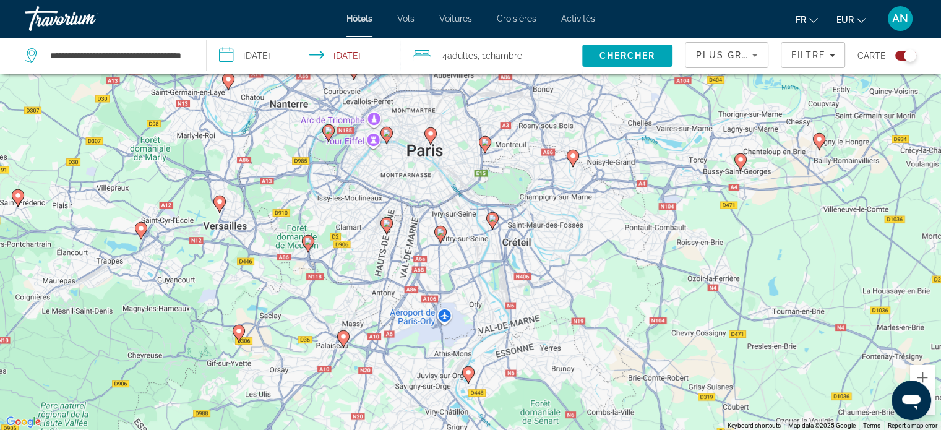
click at [441, 187] on div "To activate drag with keyboard, press Alt + Enter. Once in keyboard drag state,…" at bounding box center [470, 215] width 941 height 430
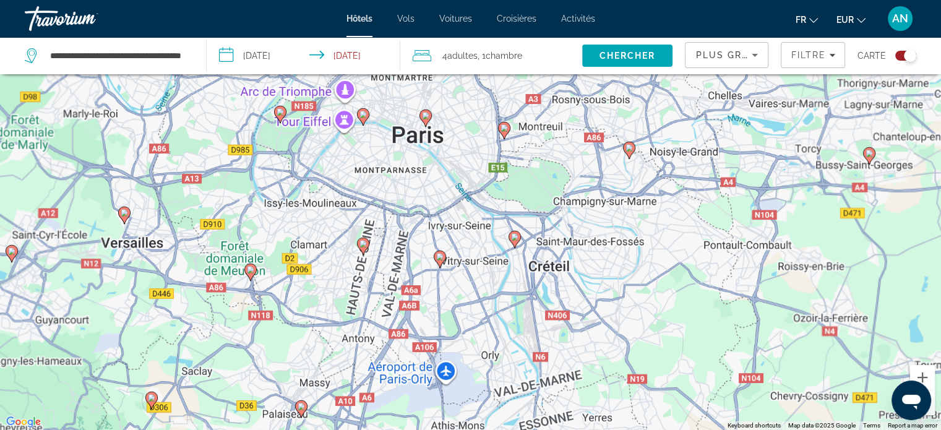
click at [441, 187] on div "To activate drag with keyboard, press Alt + Enter. Once in keyboard drag state,…" at bounding box center [470, 215] width 941 height 430
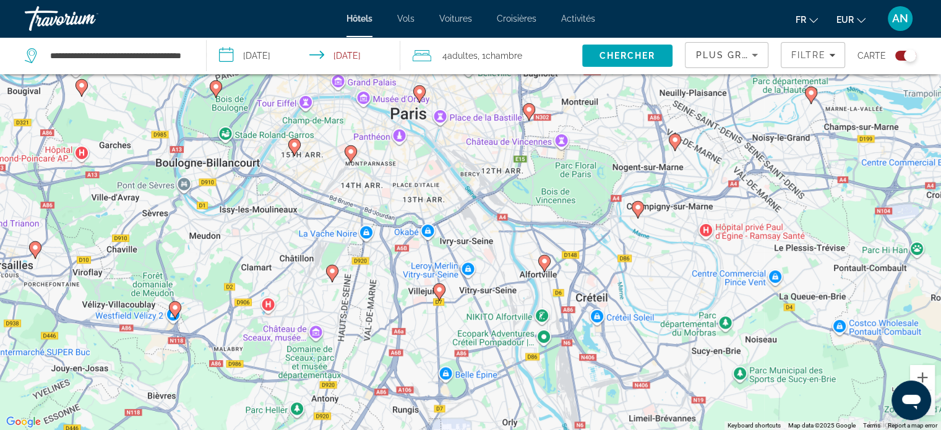
click at [379, 135] on div "To activate drag with keyboard, press Alt + Enter. Once in keyboard drag state,…" at bounding box center [470, 215] width 941 height 430
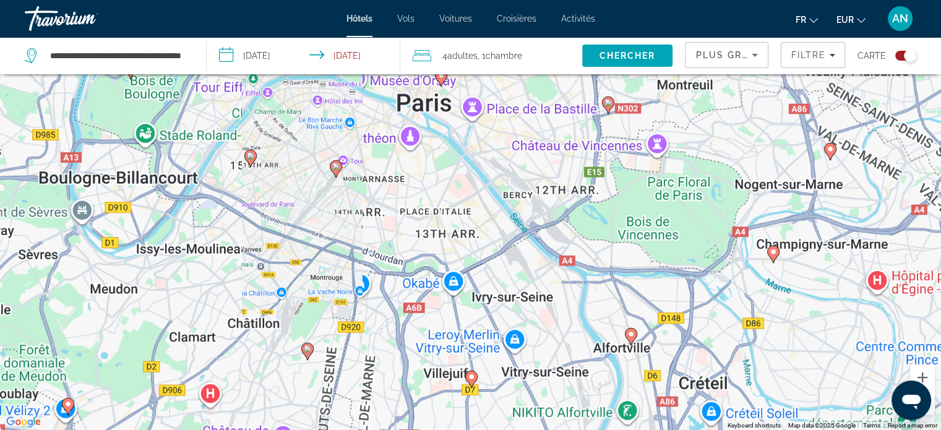
click at [379, 135] on div "To activate drag with keyboard, press Alt + Enter. Once in keyboard drag state,…" at bounding box center [470, 215] width 941 height 430
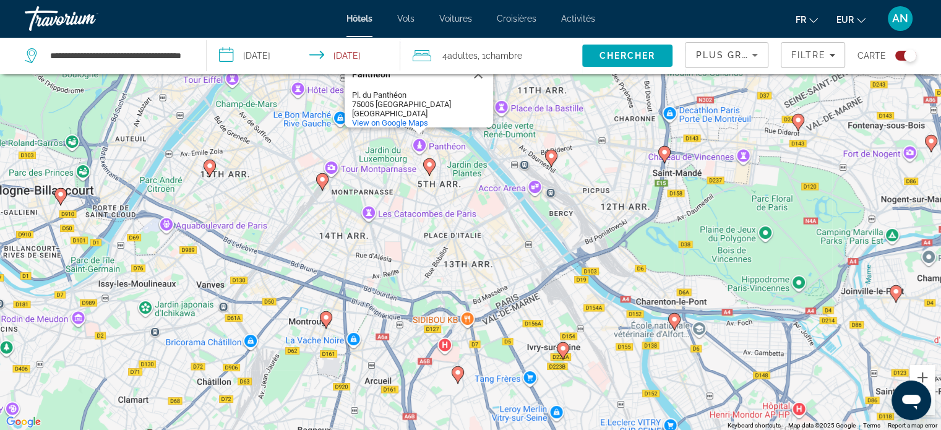
click at [332, 113] on div "To activate drag with keyboard, press Alt + Enter. Once in keyboard drag state,…" at bounding box center [470, 215] width 941 height 430
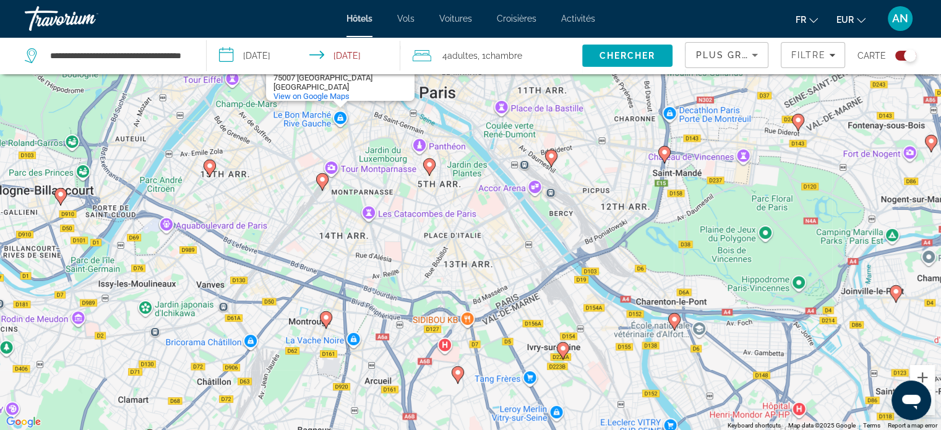
click at [272, 167] on div "To activate drag with keyboard, press Alt + Enter. Once in keyboard drag state,…" at bounding box center [470, 215] width 941 height 430
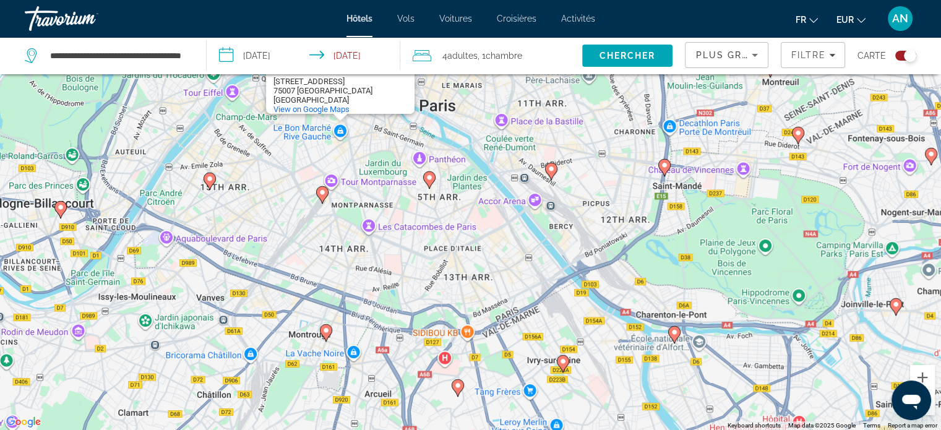
click at [272, 167] on div "To activate drag with keyboard, press Alt + Enter. Once in keyboard drag state,…" at bounding box center [470, 215] width 941 height 430
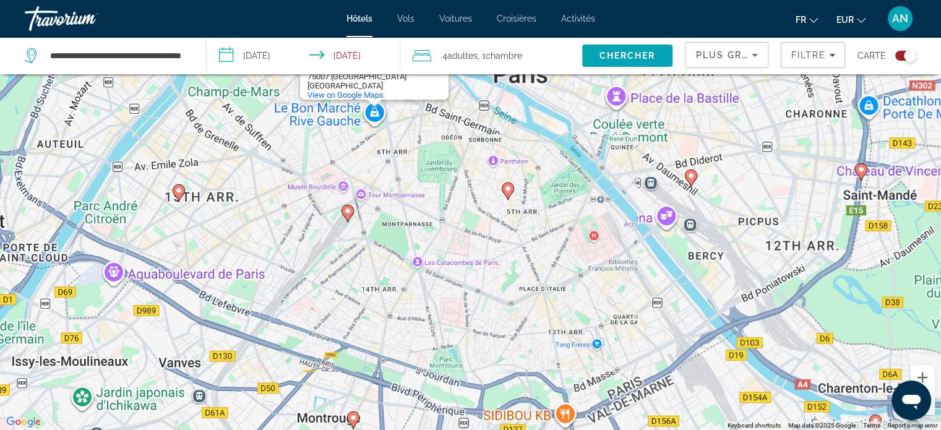
click at [272, 167] on div "To activate drag with keyboard, press Alt + Enter. Once in keyboard drag state,…" at bounding box center [470, 215] width 941 height 430
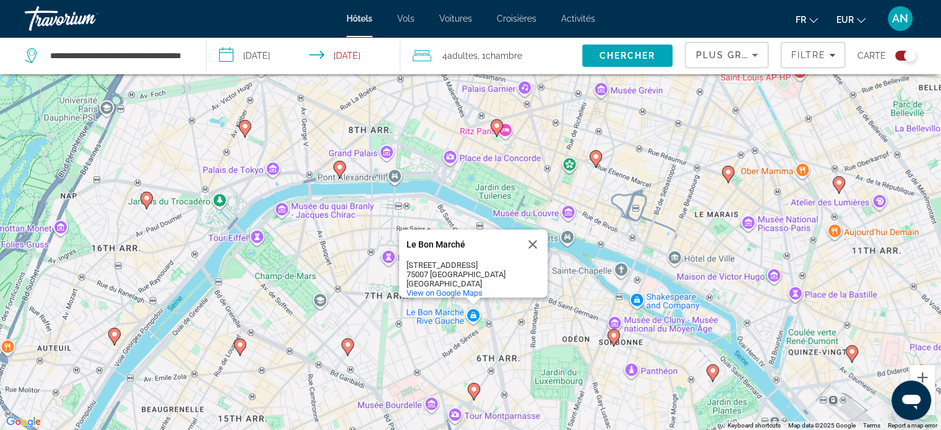
drag, startPoint x: 272, startPoint y: 167, endPoint x: 343, endPoint y: 400, distance: 243.7
click at [343, 400] on div "To activate drag with keyboard, press Alt + Enter. Once in keyboard drag state,…" at bounding box center [470, 215] width 941 height 430
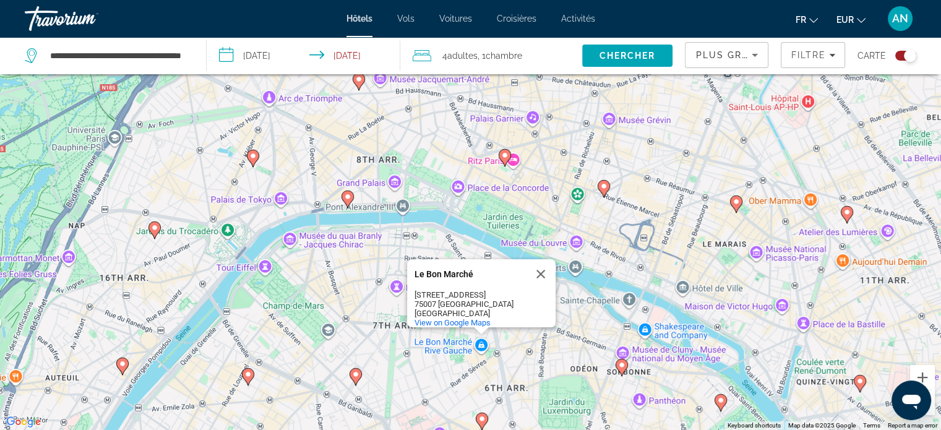
click at [348, 197] on image "Main content" at bounding box center [347, 196] width 7 height 7
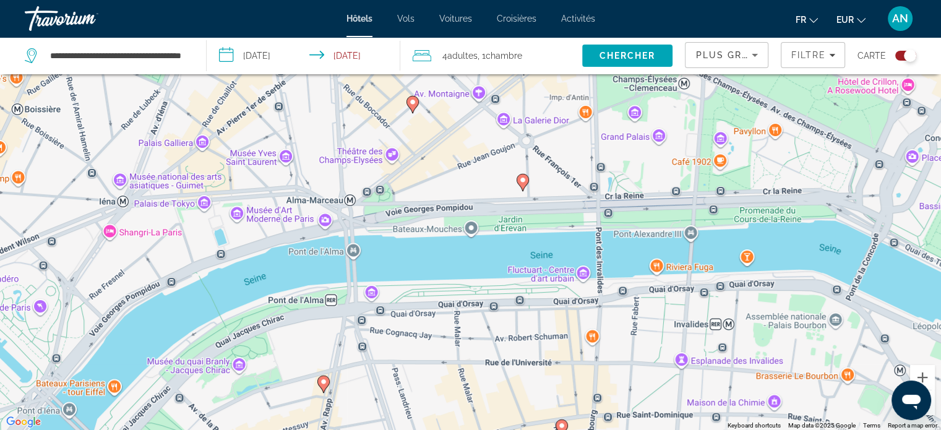
click at [524, 184] on icon "Main content" at bounding box center [522, 182] width 11 height 16
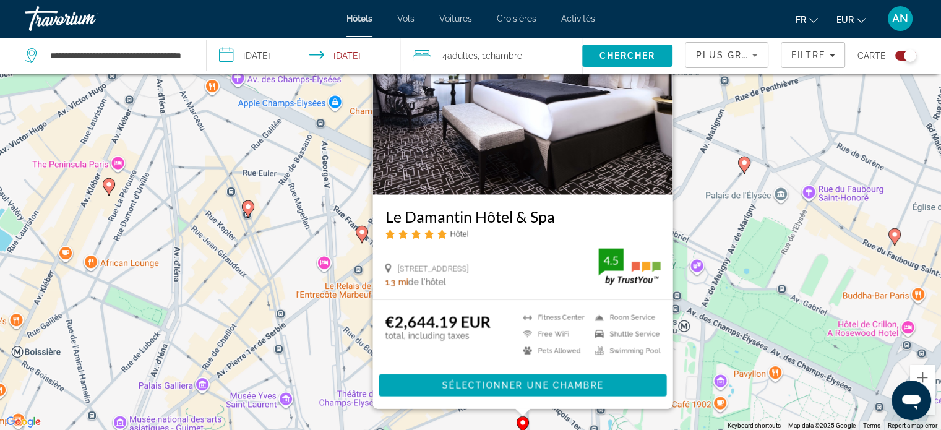
click at [362, 235] on image "Main content" at bounding box center [361, 231] width 7 height 7
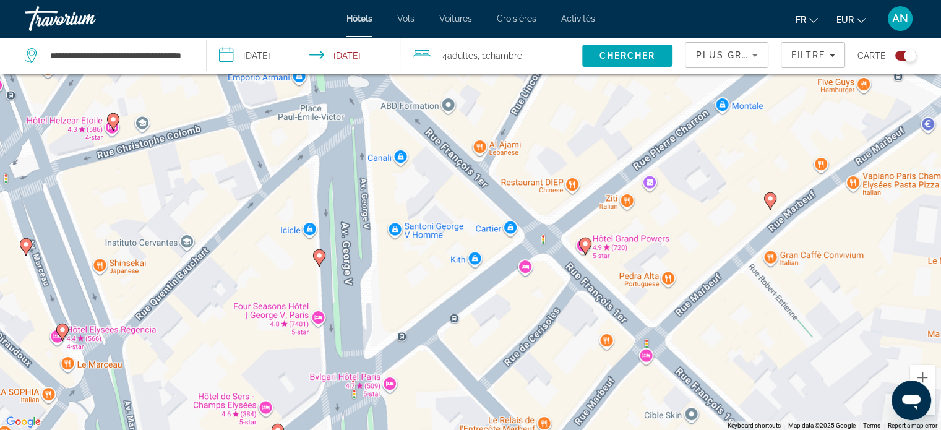
click at [319, 261] on icon "Main content" at bounding box center [318, 257] width 11 height 16
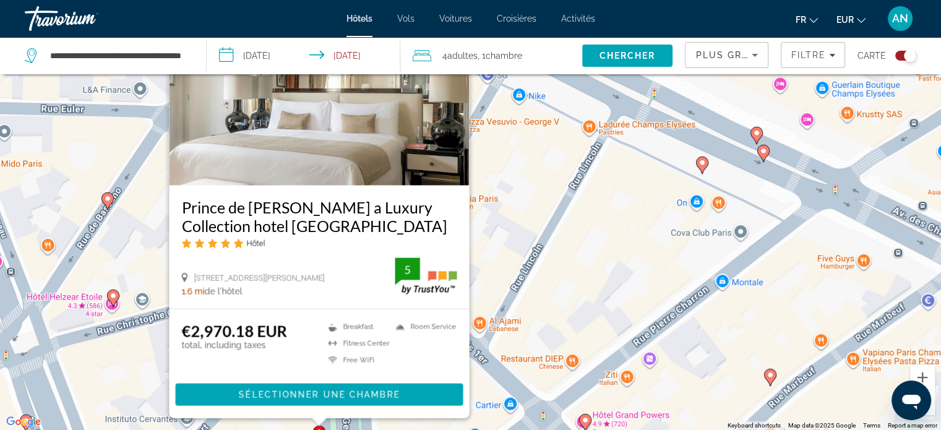
click at [114, 301] on icon "Main content" at bounding box center [112, 298] width 11 height 16
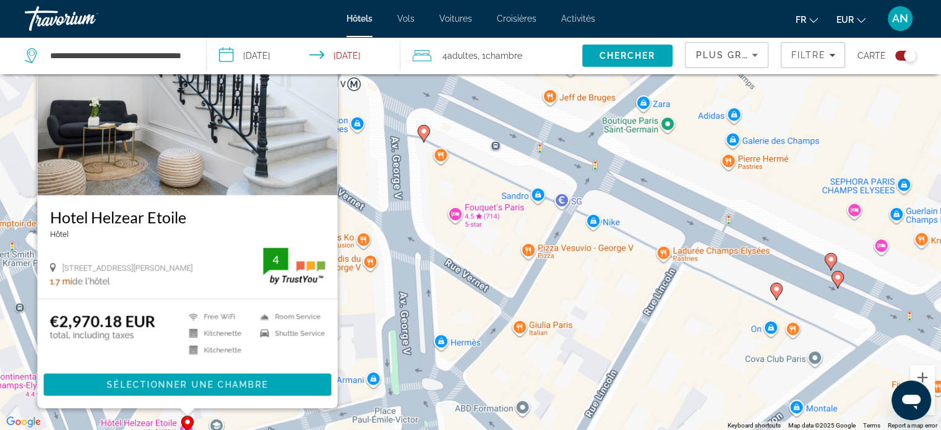
click at [426, 131] on image "Main content" at bounding box center [423, 130] width 7 height 7
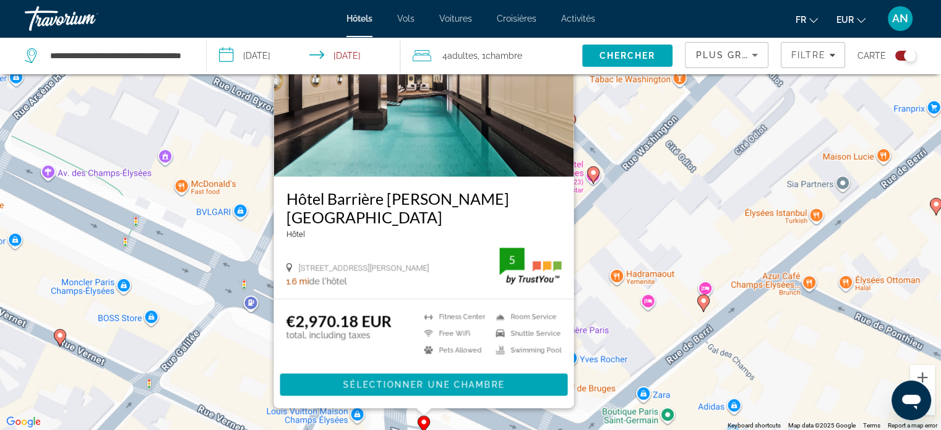
click at [59, 338] on image "Main content" at bounding box center [59, 335] width 7 height 7
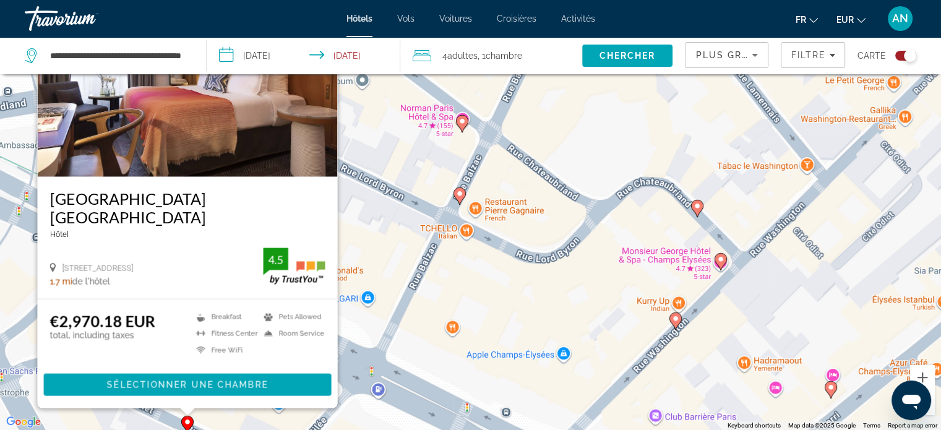
click at [463, 125] on icon "Main content" at bounding box center [461, 123] width 11 height 16
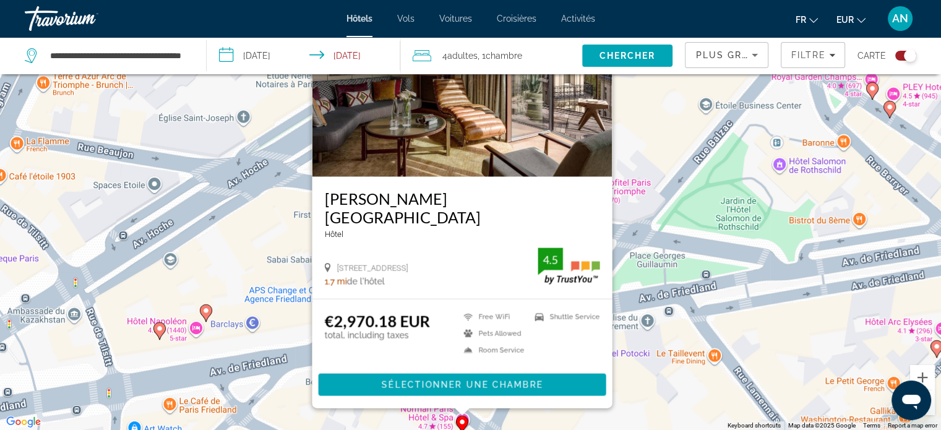
click at [206, 306] on icon "Main content" at bounding box center [205, 312] width 11 height 16
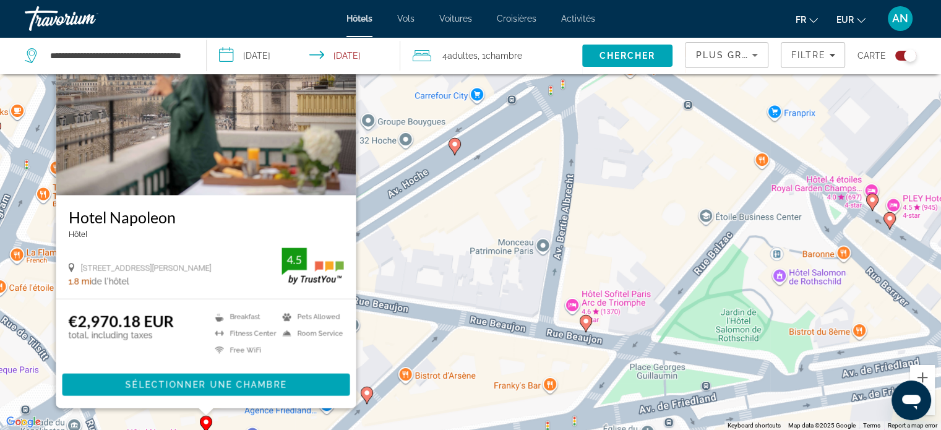
click at [364, 396] on image "Main content" at bounding box center [366, 392] width 7 height 7
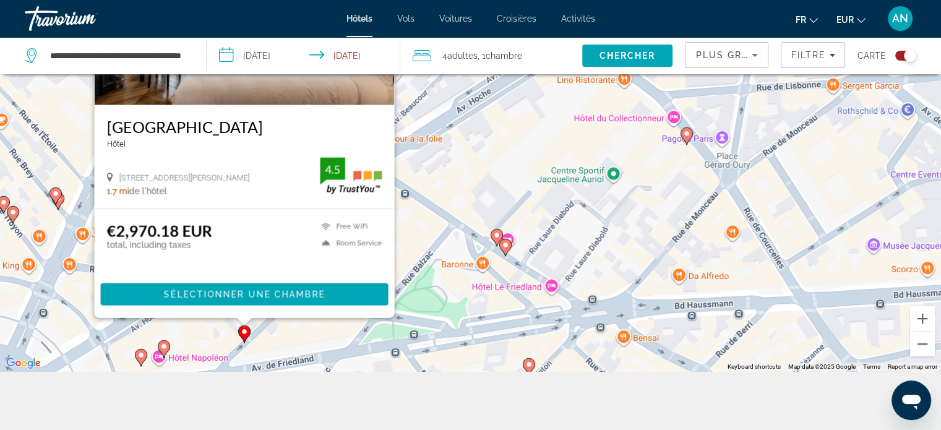
scroll to position [135, 0]
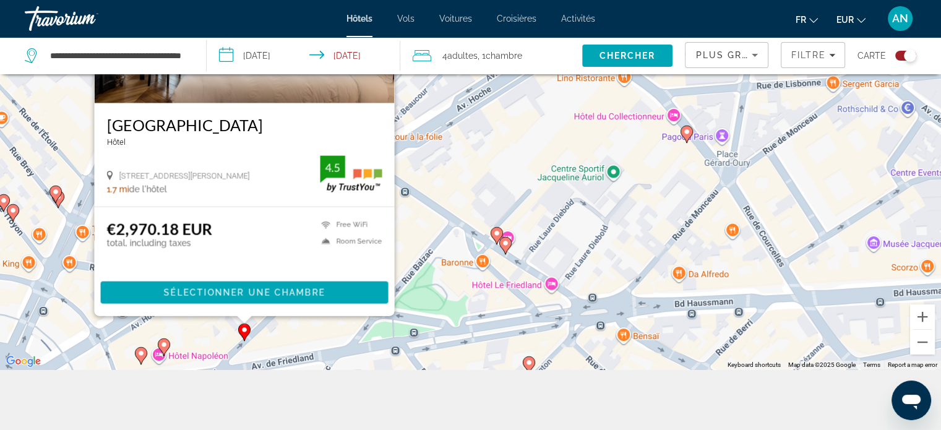
click at [163, 345] on image "Main content" at bounding box center [163, 344] width 7 height 7
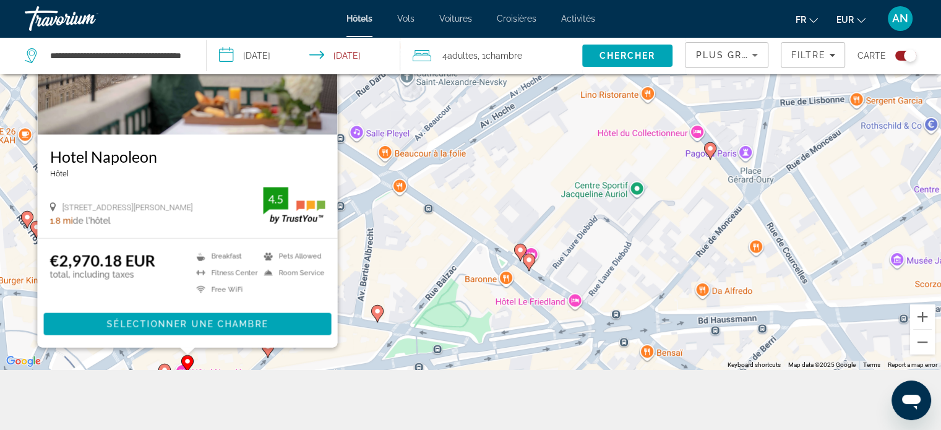
click at [162, 364] on icon "Main content" at bounding box center [163, 372] width 11 height 16
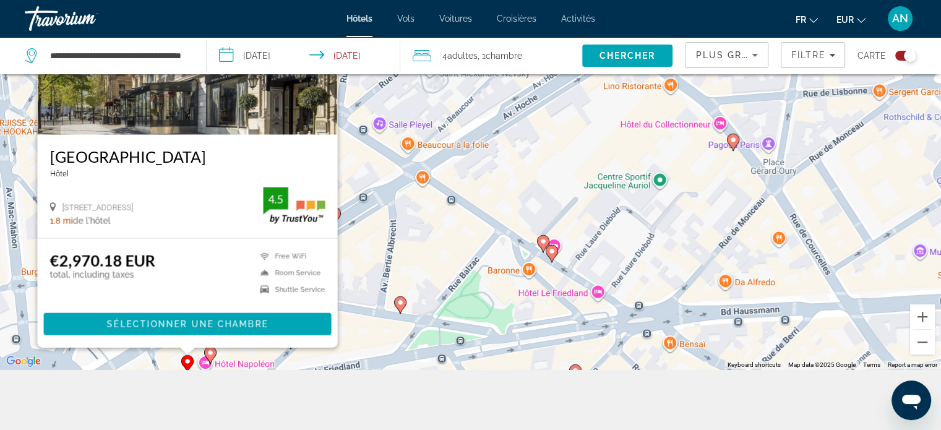
click at [210, 353] on image "Main content" at bounding box center [210, 352] width 7 height 7
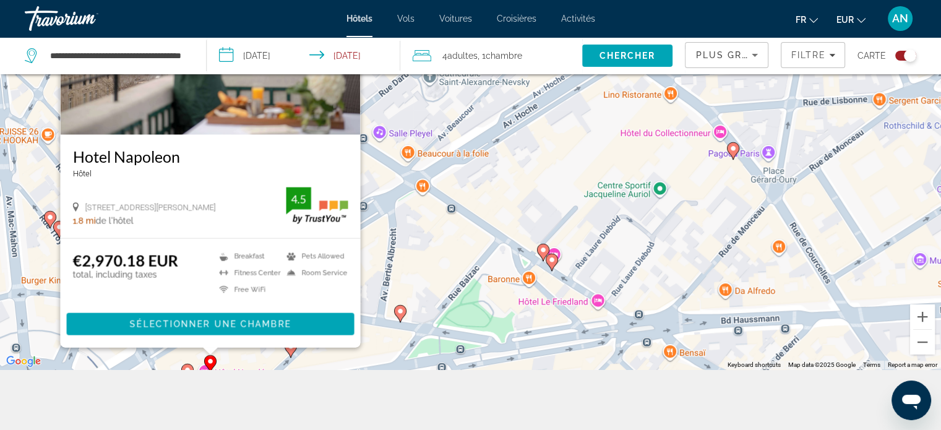
click at [50, 217] on image "Main content" at bounding box center [49, 216] width 7 height 7
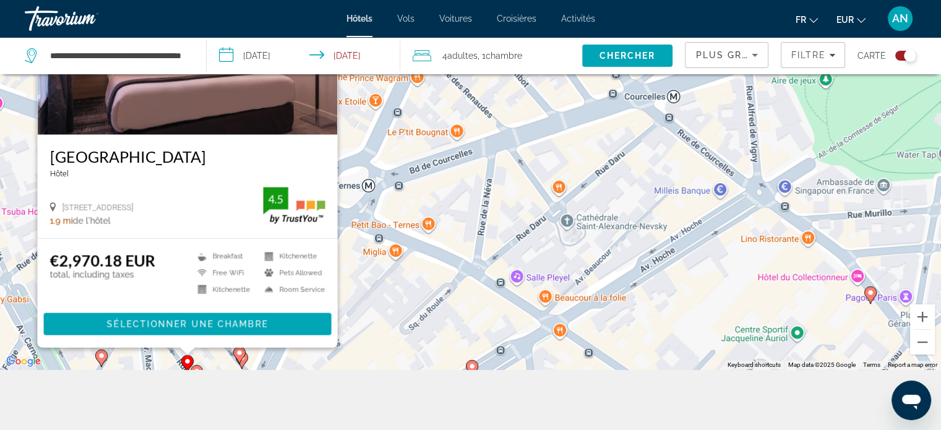
click at [236, 353] on image "Main content" at bounding box center [239, 352] width 7 height 7
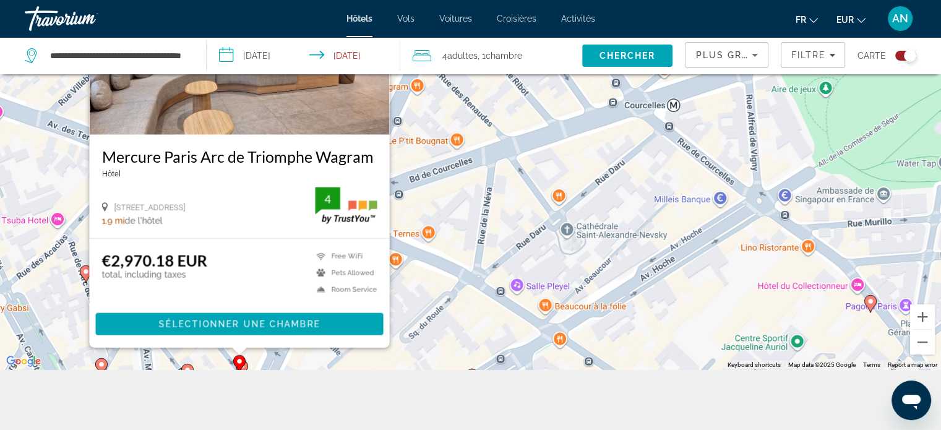
click at [246, 368] on icon "Main content" at bounding box center [241, 368] width 11 height 16
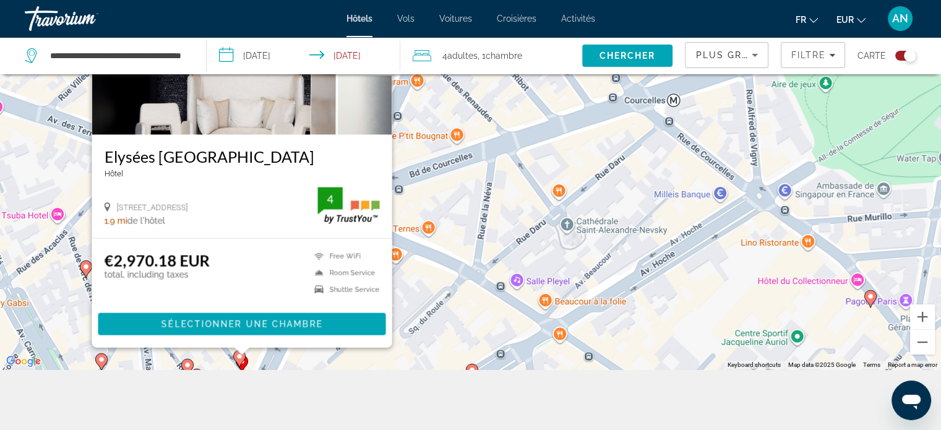
click at [84, 271] on icon "Main content" at bounding box center [85, 269] width 11 height 16
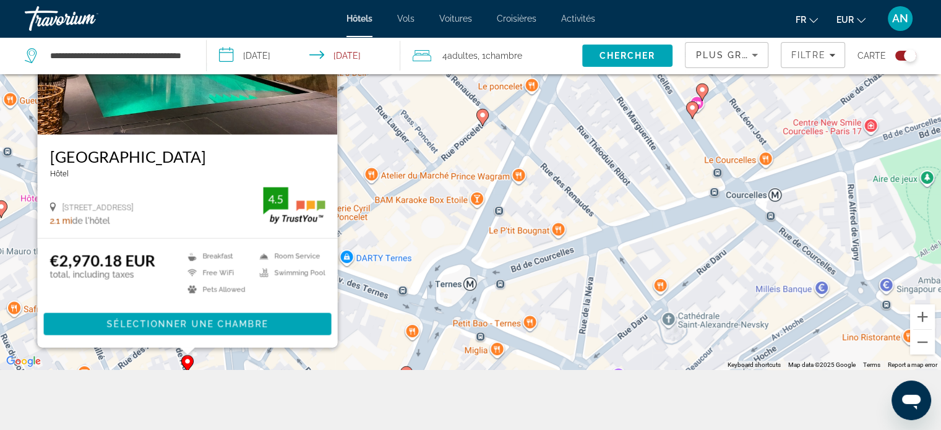
click at [483, 120] on icon "Main content" at bounding box center [481, 117] width 11 height 16
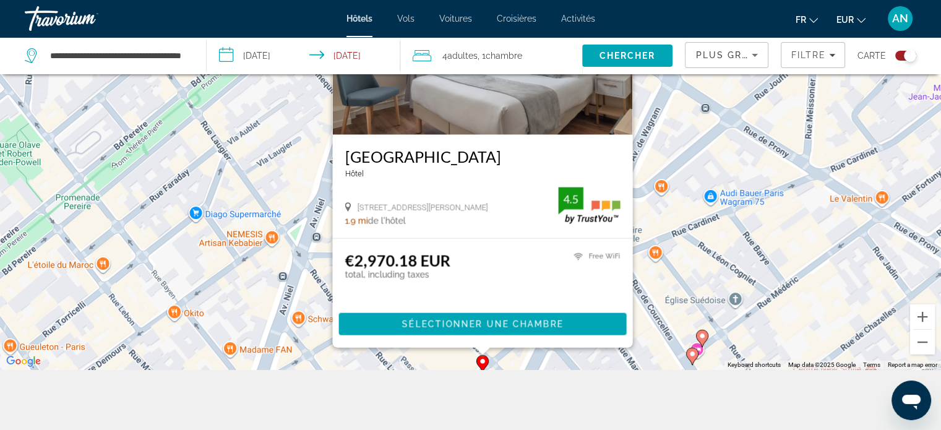
click at [696, 354] on icon "Main content" at bounding box center [691, 356] width 11 height 16
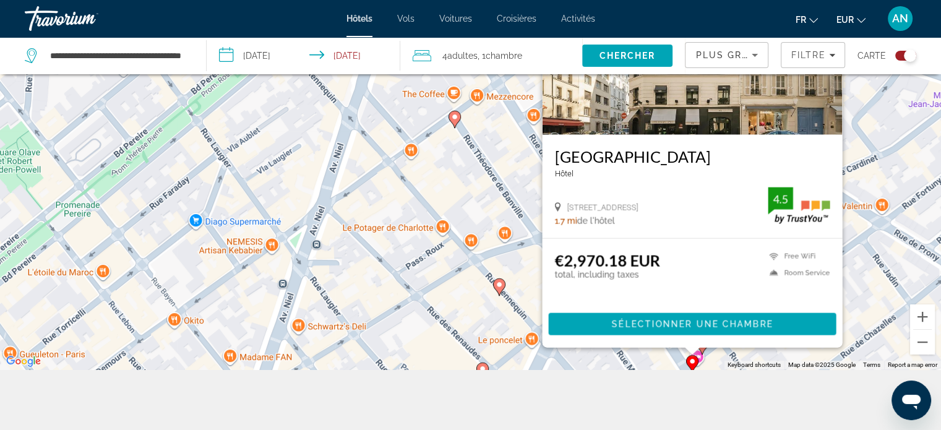
click at [716, 363] on div "To activate drag with keyboard, press Alt + Enter. Once in keyboard drag state,…" at bounding box center [470, 154] width 941 height 430
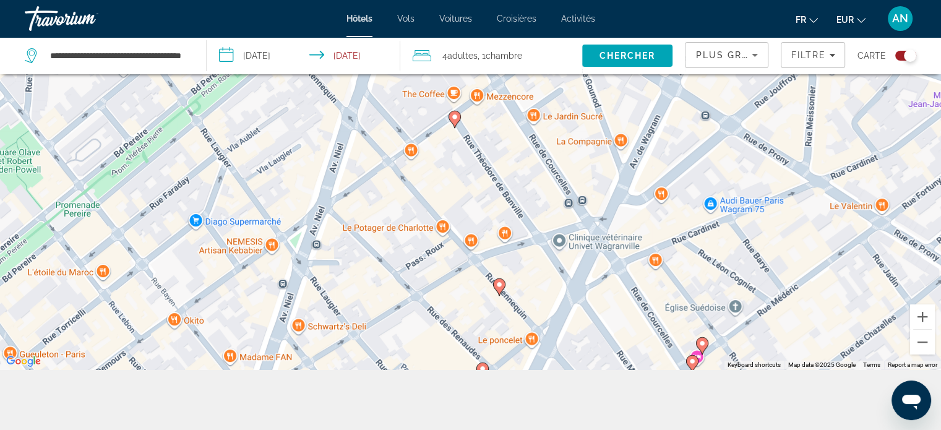
click at [703, 348] on icon "Main content" at bounding box center [701, 345] width 11 height 16
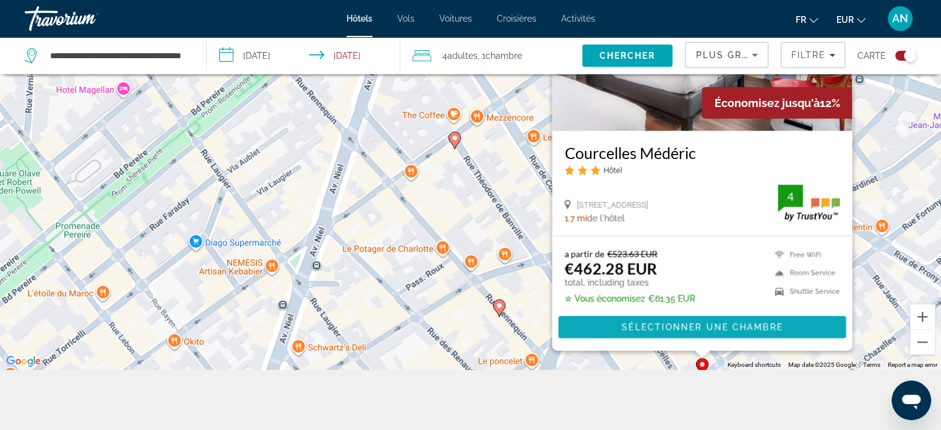
click at [665, 316] on span "Main content" at bounding box center [702, 328] width 288 height 30
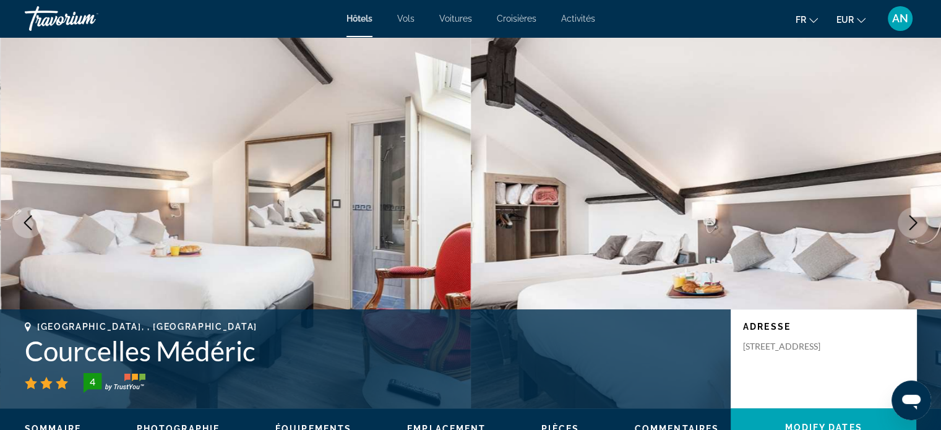
click at [913, 230] on button "Next image" at bounding box center [913, 222] width 31 height 31
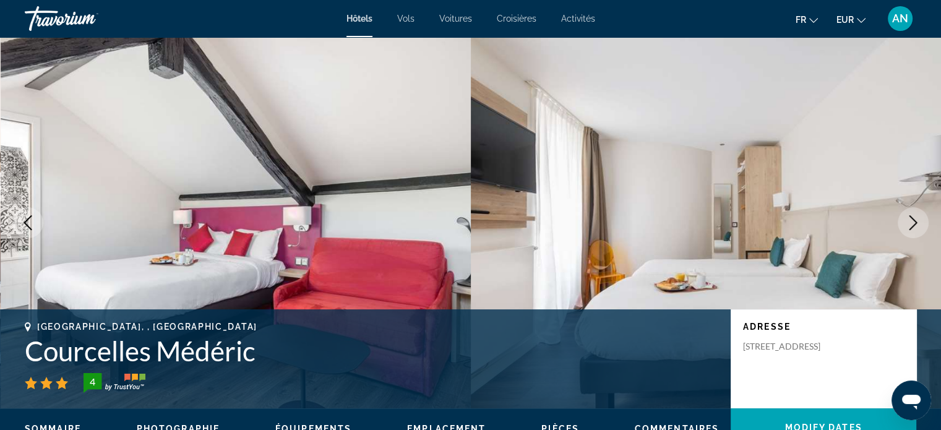
click at [913, 230] on button "Next image" at bounding box center [913, 222] width 31 height 31
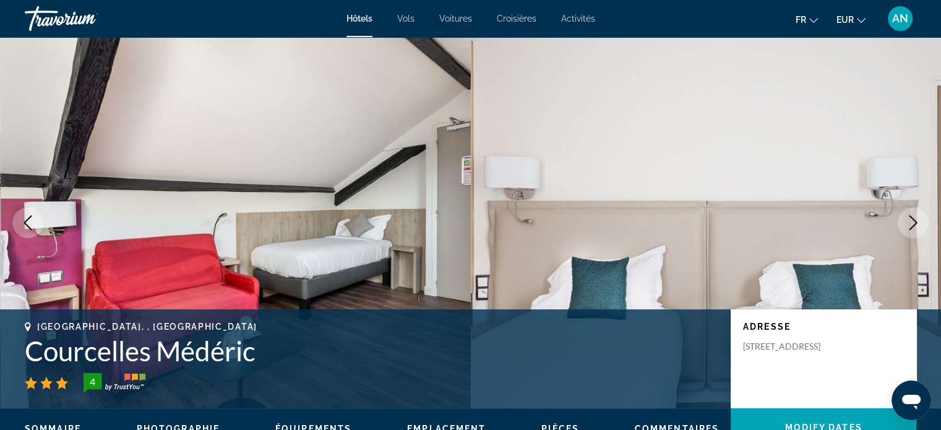
click at [913, 230] on button "Next image" at bounding box center [913, 222] width 31 height 31
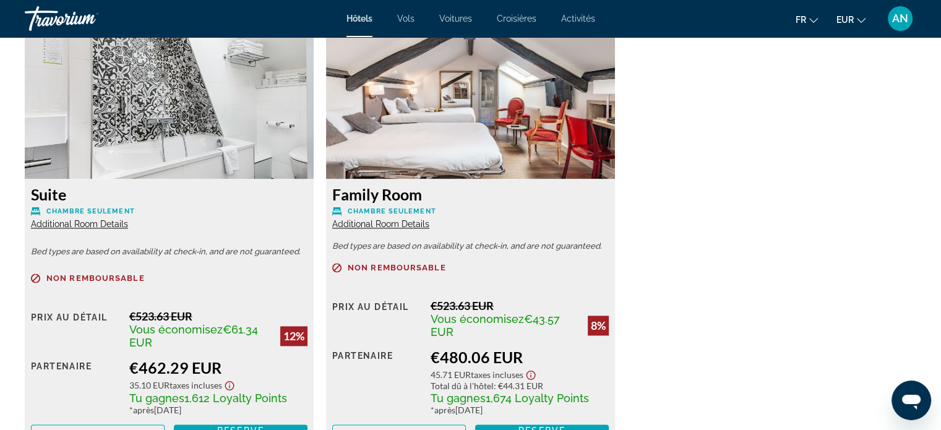
scroll to position [1731, 0]
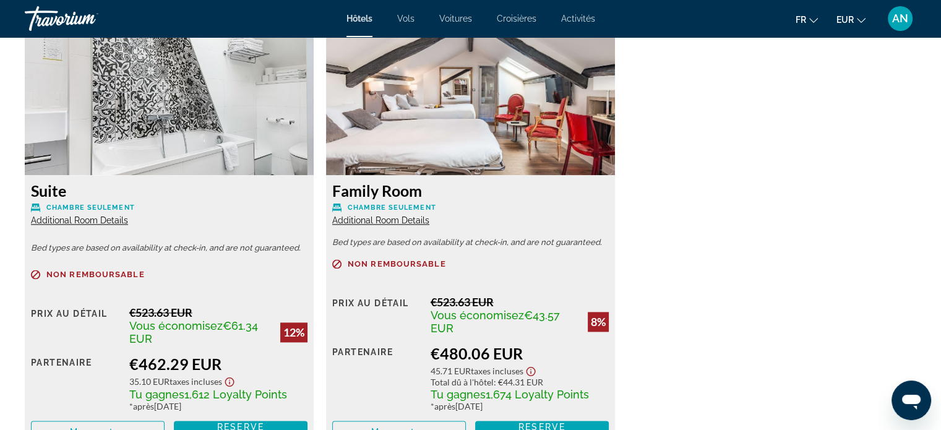
click at [75, 222] on span "Additional Room Details" at bounding box center [79, 220] width 97 height 10
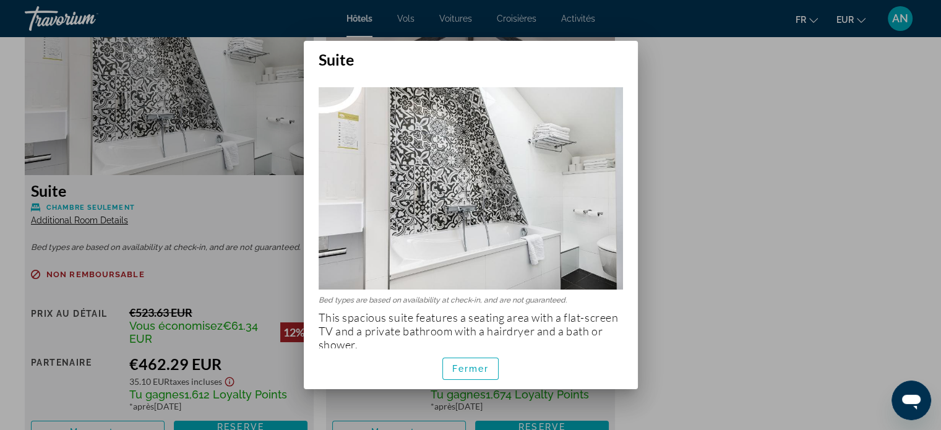
scroll to position [10, 0]
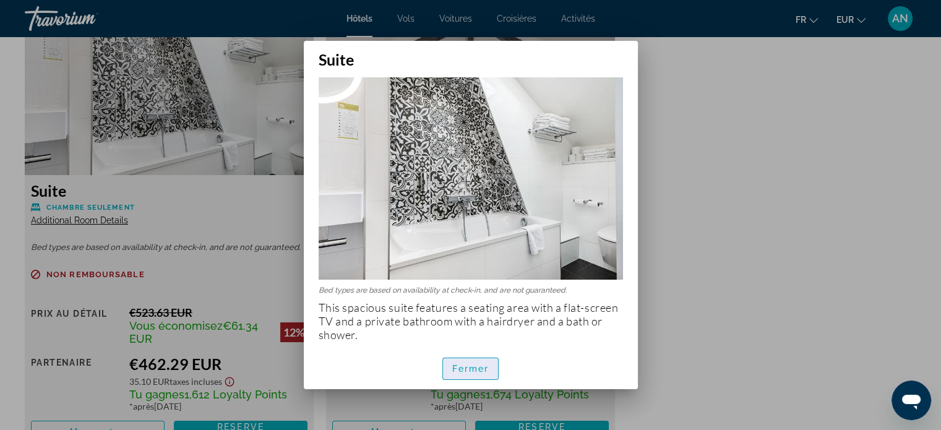
click at [482, 371] on span "Fermer" at bounding box center [470, 369] width 37 height 10
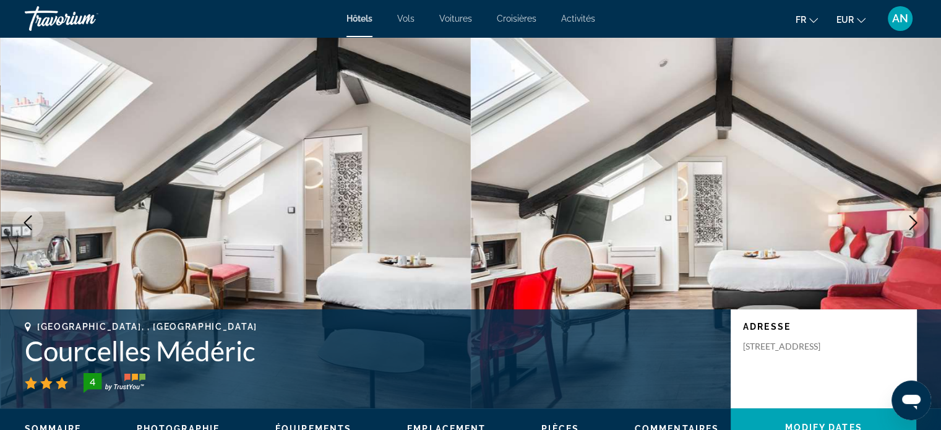
scroll to position [1731, 0]
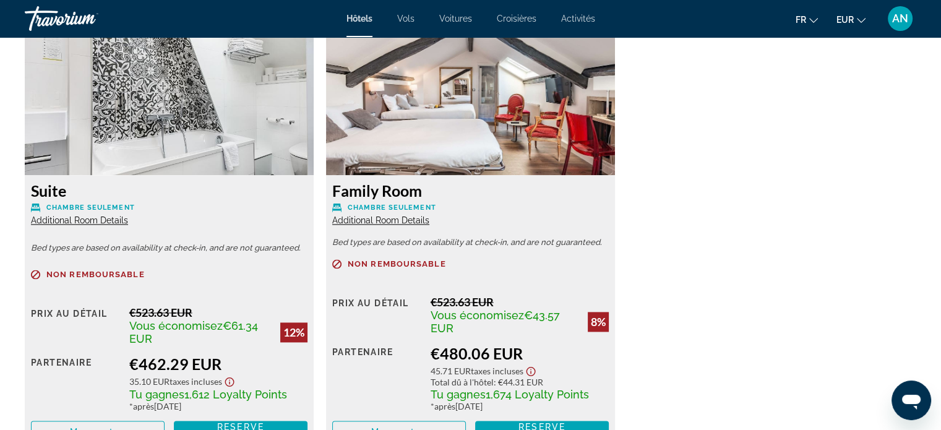
click at [393, 220] on span "Additional Room Details" at bounding box center [380, 220] width 97 height 10
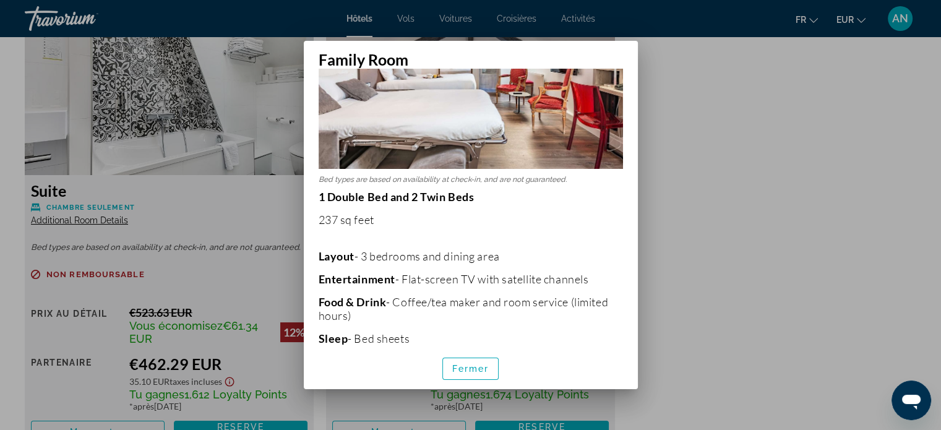
scroll to position [0, 0]
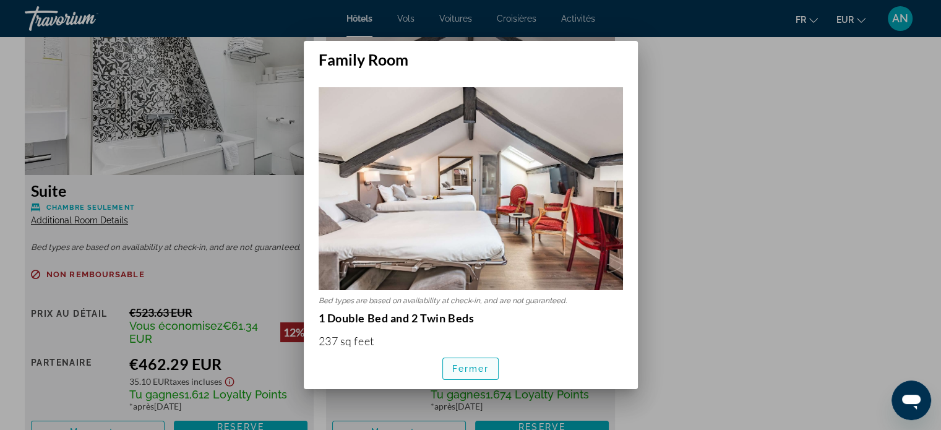
click at [459, 369] on span "Fermer" at bounding box center [470, 369] width 37 height 10
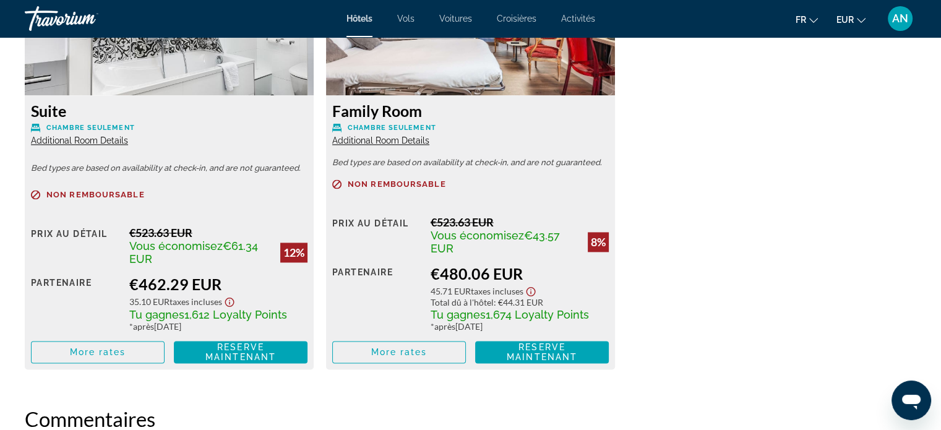
scroll to position [1816, 0]
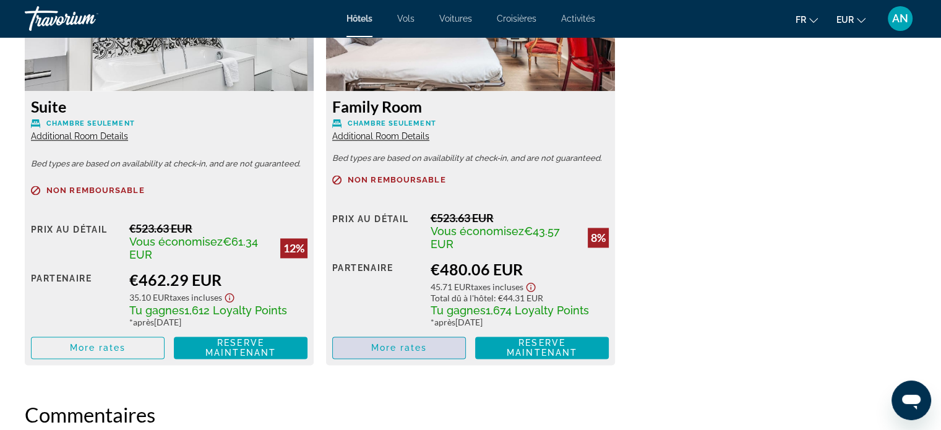
click at [437, 351] on span "Main content" at bounding box center [399, 348] width 132 height 30
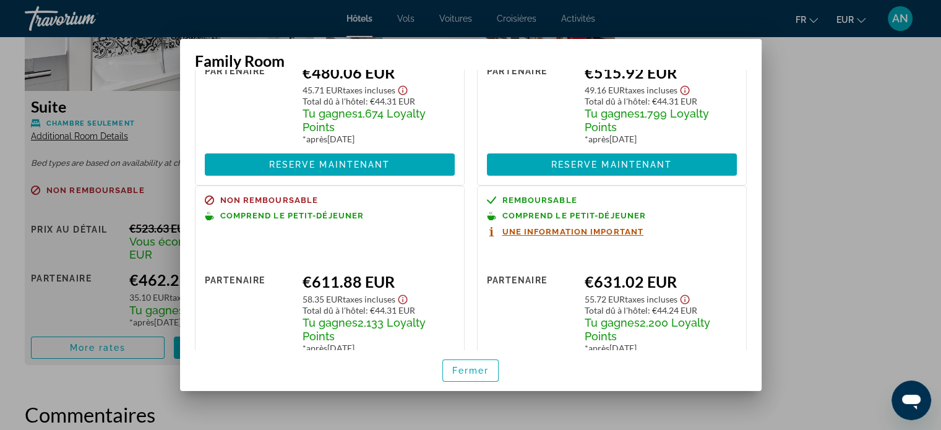
scroll to position [202, 0]
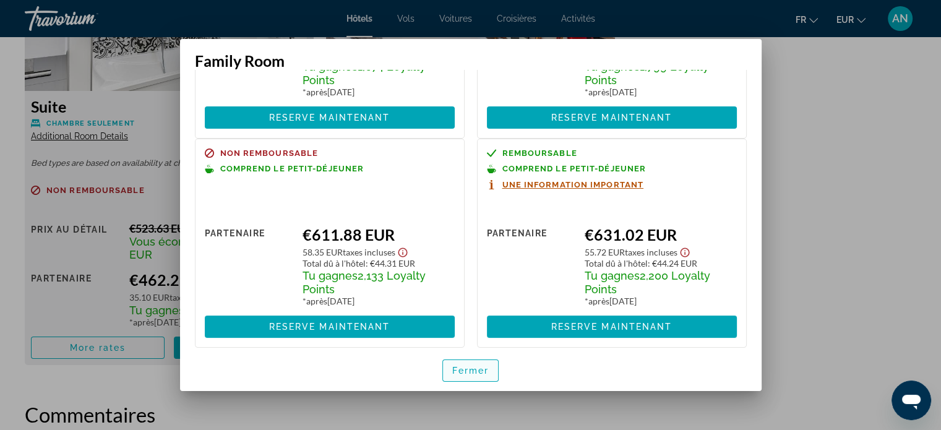
click at [473, 366] on span "Fermer" at bounding box center [470, 371] width 37 height 10
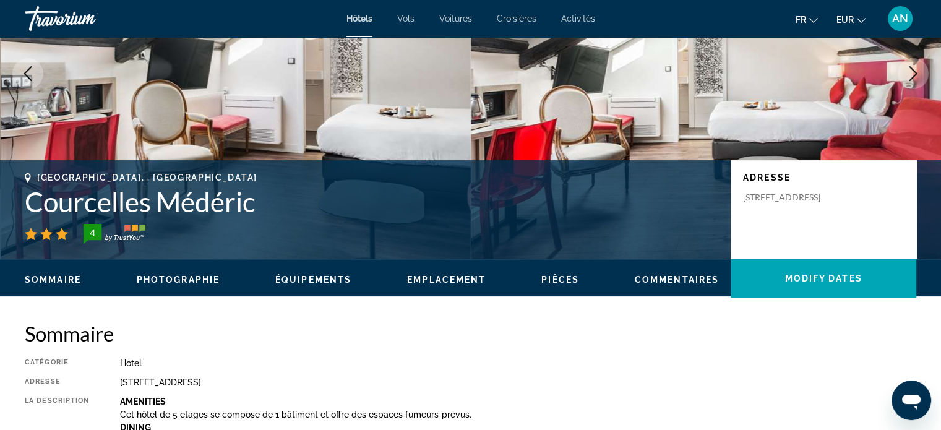
scroll to position [0, 0]
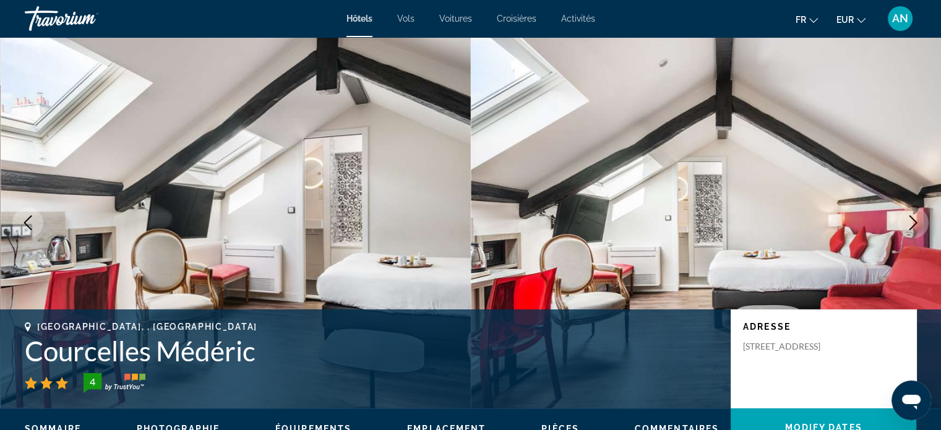
click at [909, 232] on button "Next image" at bounding box center [913, 222] width 31 height 31
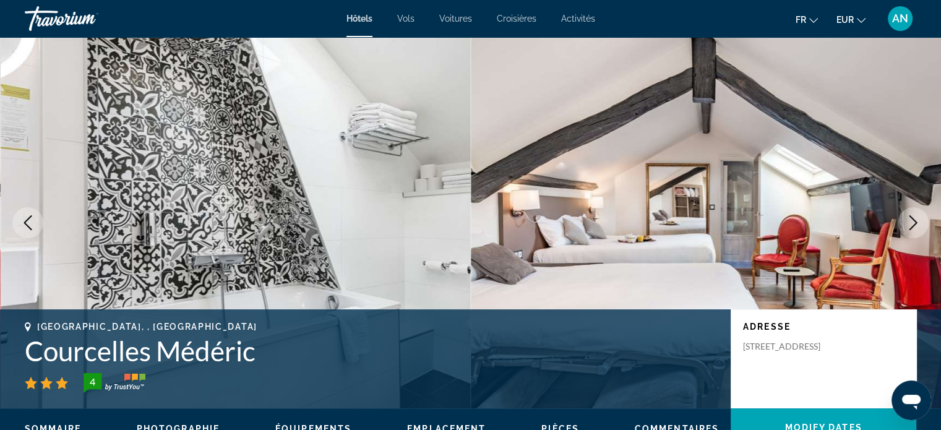
click at [909, 232] on button "Next image" at bounding box center [913, 222] width 31 height 31
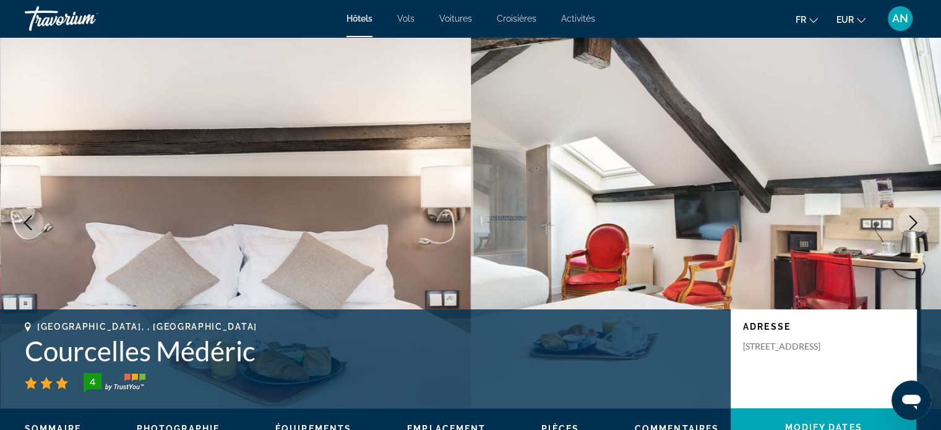
click at [909, 232] on button "Next image" at bounding box center [913, 222] width 31 height 31
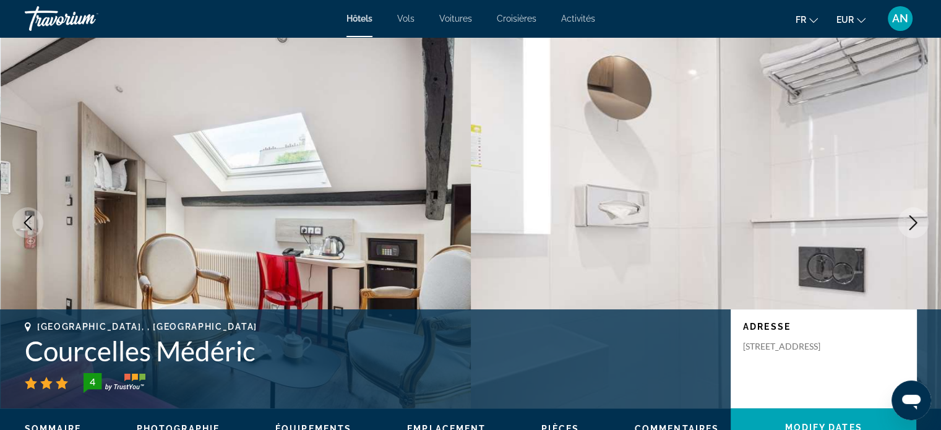
click at [909, 232] on button "Next image" at bounding box center [913, 222] width 31 height 31
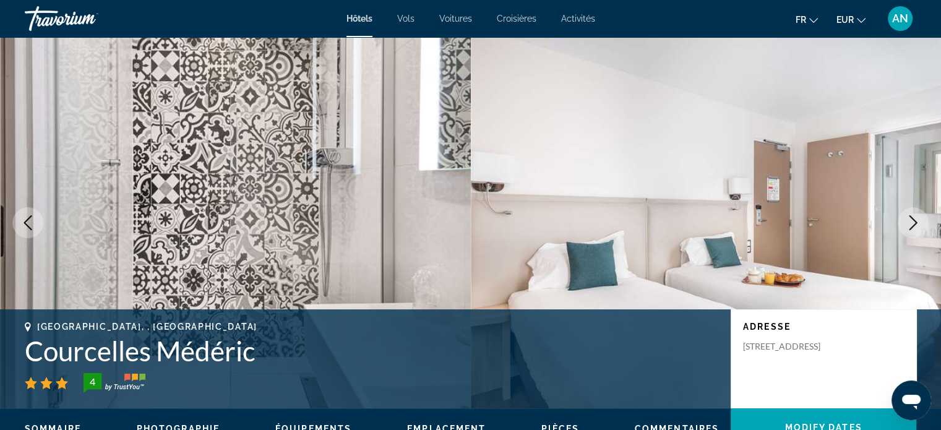
click at [909, 232] on button "Next image" at bounding box center [913, 222] width 31 height 31
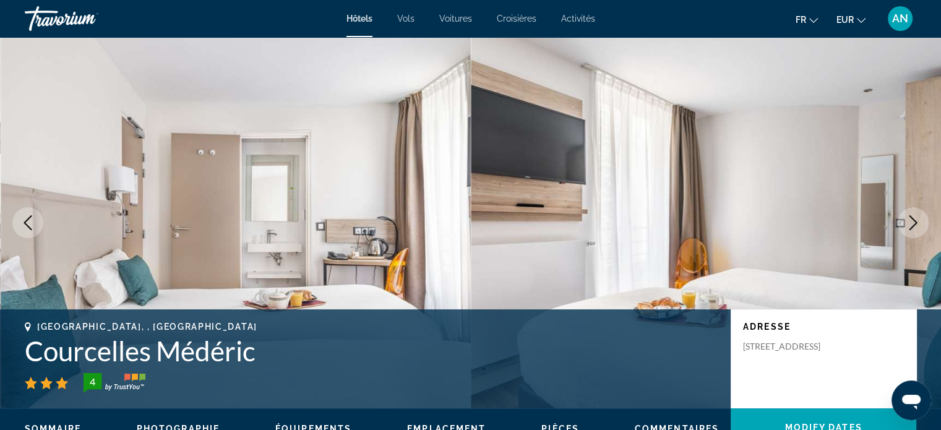
click at [909, 232] on button "Next image" at bounding box center [913, 222] width 31 height 31
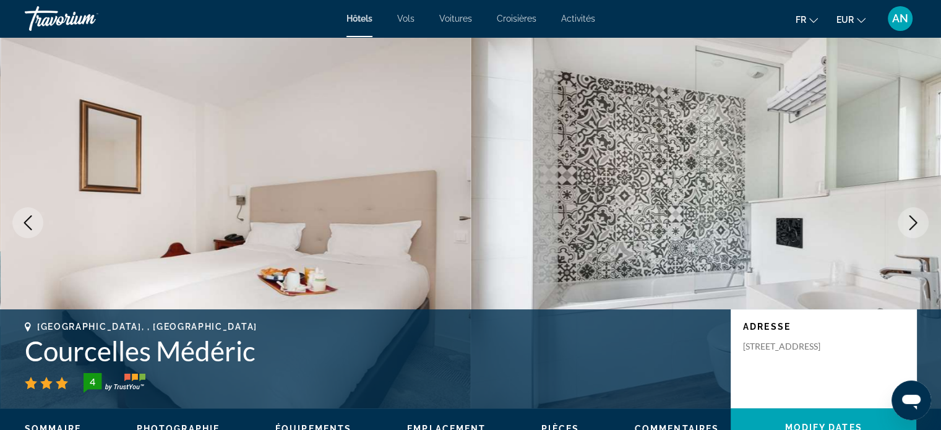
click at [909, 232] on button "Next image" at bounding box center [913, 222] width 31 height 31
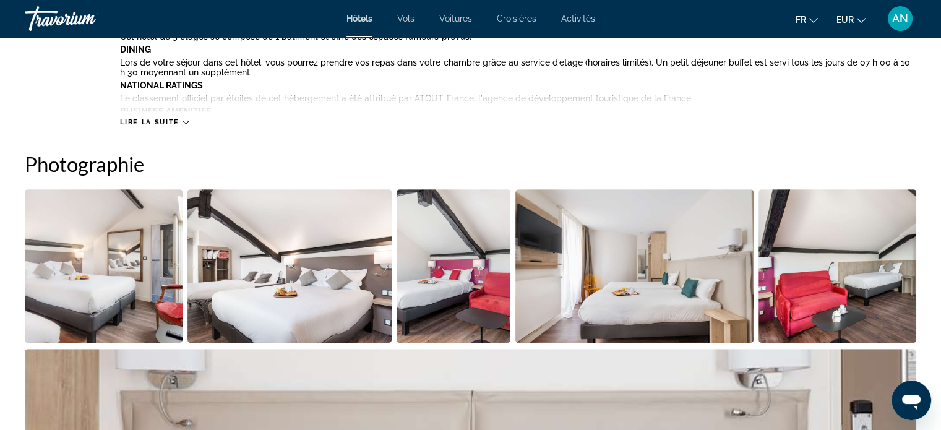
scroll to position [530, 0]
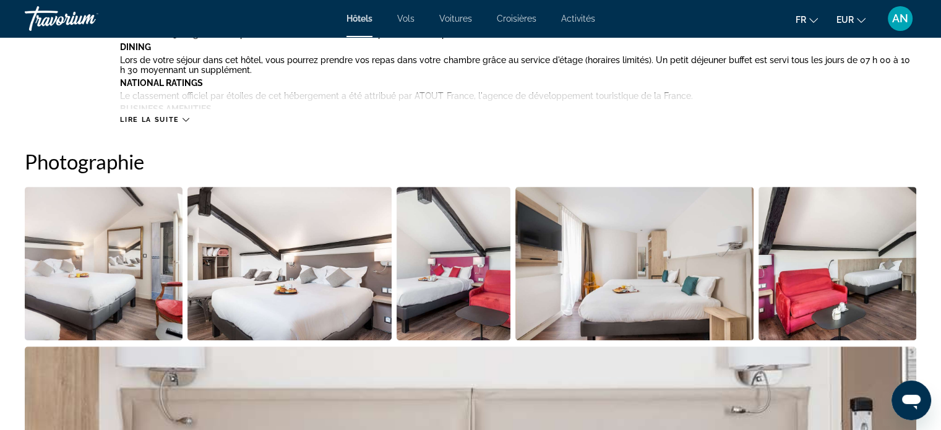
click at [817, 115] on div "Lire la suite" at bounding box center [518, 107] width 796 height 34
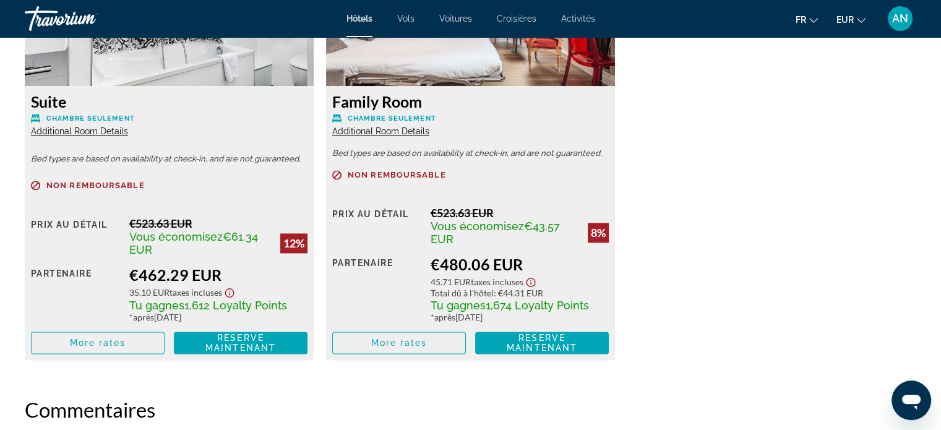
scroll to position [1824, 0]
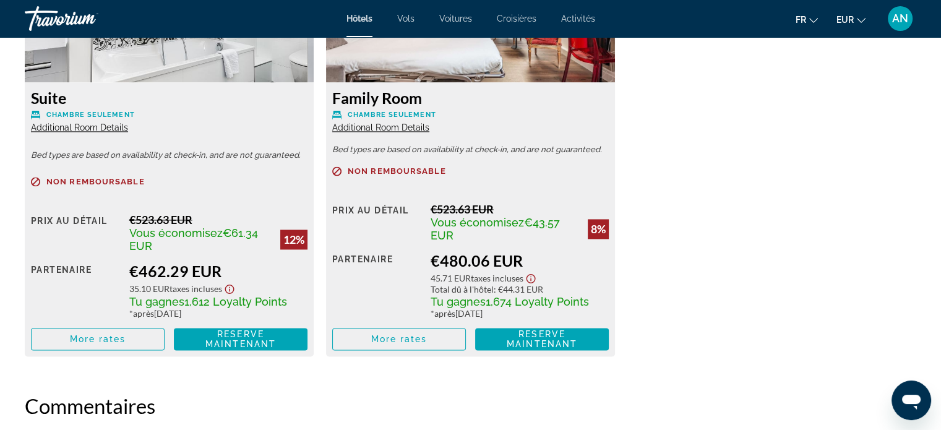
click at [72, 128] on span "Additional Room Details" at bounding box center [79, 128] width 97 height 10
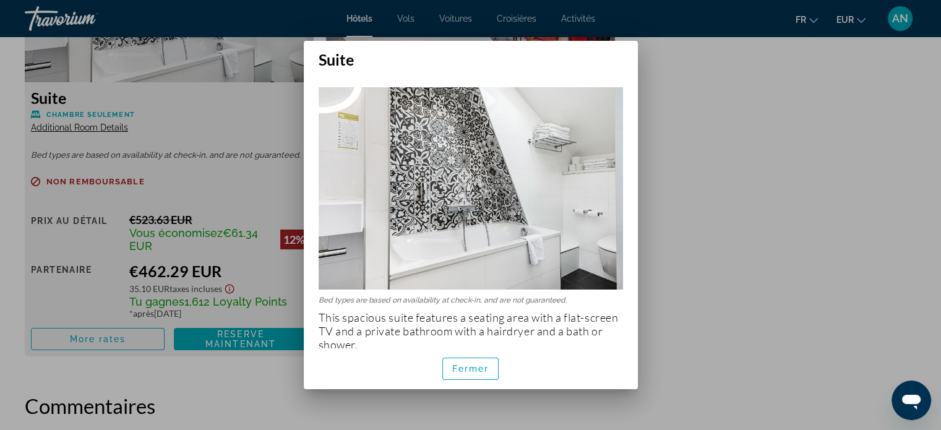
scroll to position [10, 0]
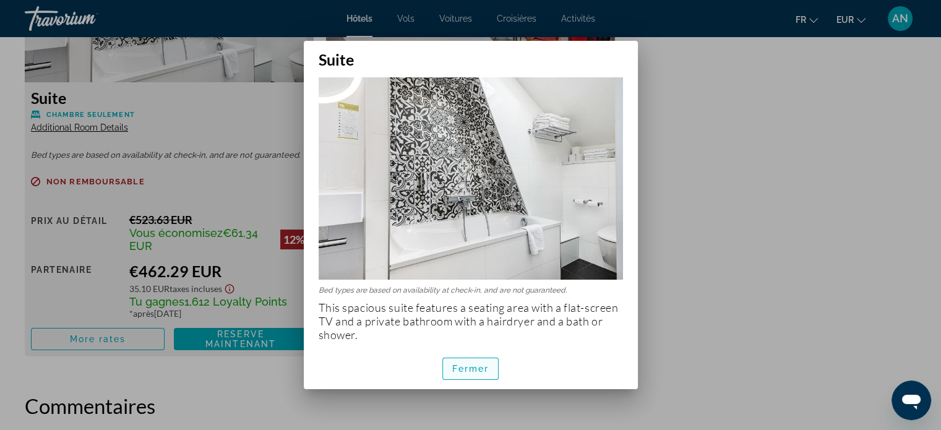
click at [469, 374] on span "button" at bounding box center [471, 369] width 56 height 30
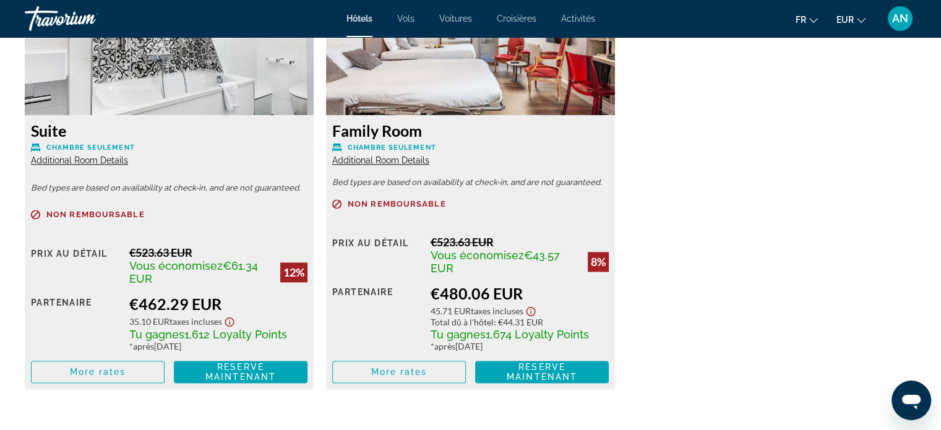
scroll to position [1791, 0]
click at [371, 162] on div "Family Room Chambre seulement Additional Room Details Bed types are based on av…" at bounding box center [470, 253] width 289 height 274
click at [371, 162] on span "Additional Room Details" at bounding box center [380, 161] width 97 height 10
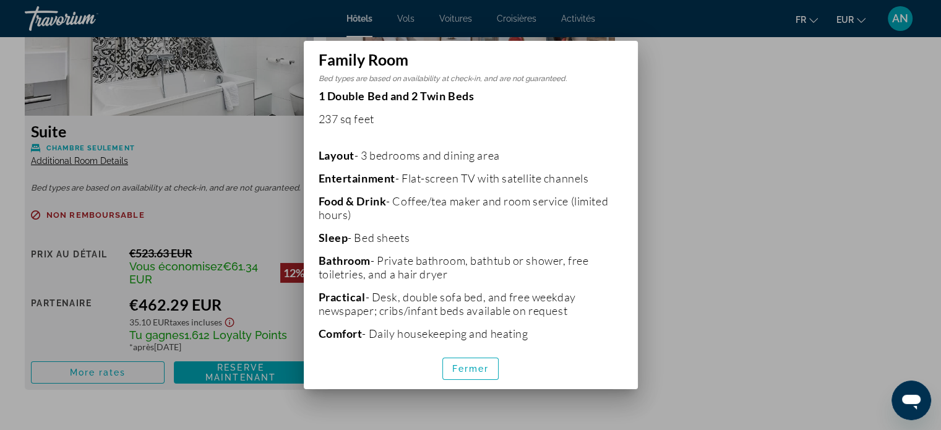
scroll to position [224, 0]
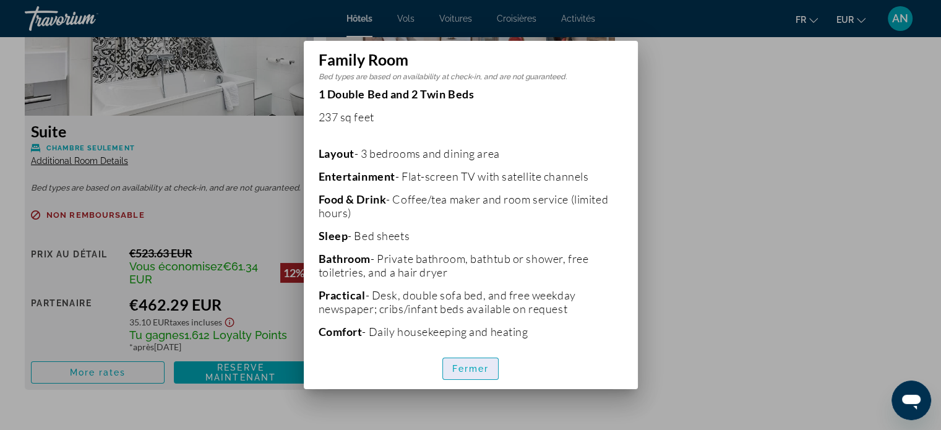
click at [465, 368] on span "Fermer" at bounding box center [470, 369] width 37 height 10
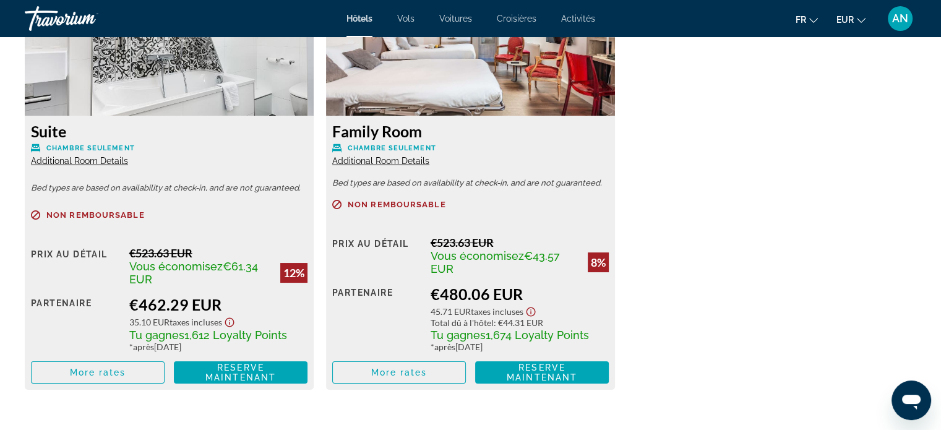
scroll to position [1791, 0]
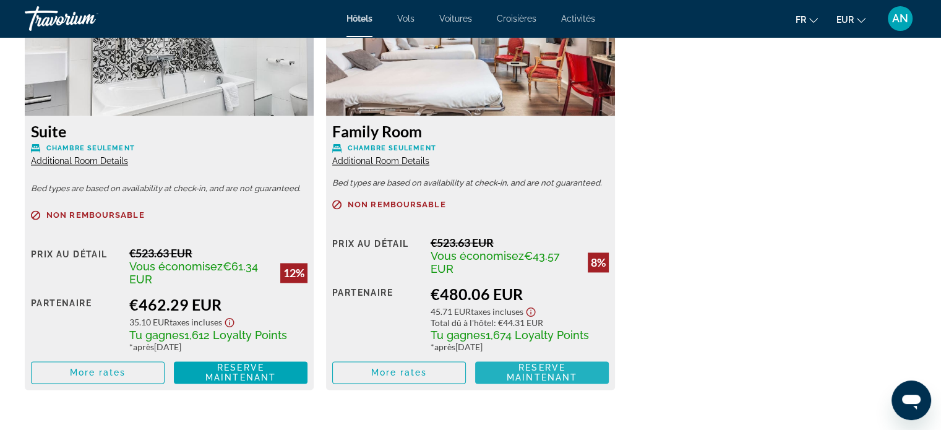
click at [523, 371] on span "Reserve maintenant" at bounding box center [542, 373] width 71 height 20
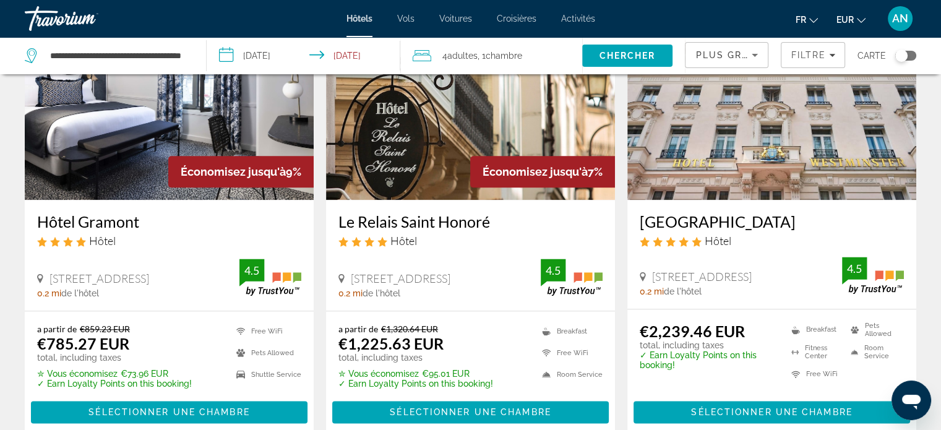
scroll to position [1694, 0]
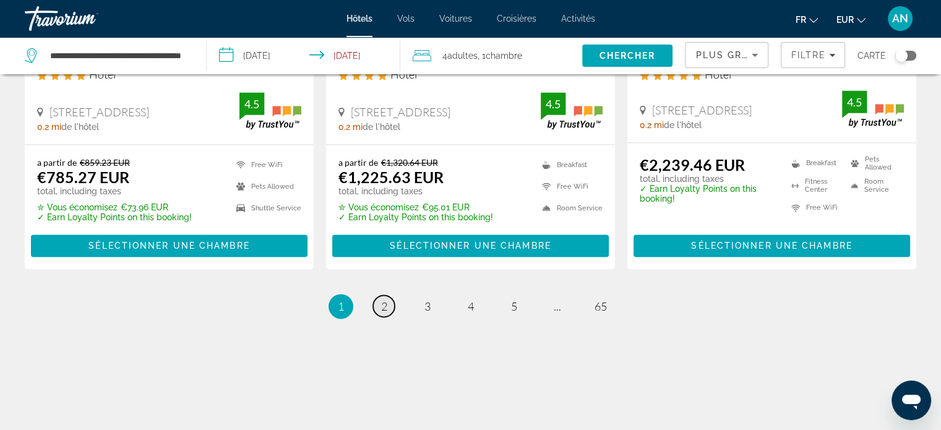
click at [384, 311] on span "2" at bounding box center [384, 307] width 6 height 14
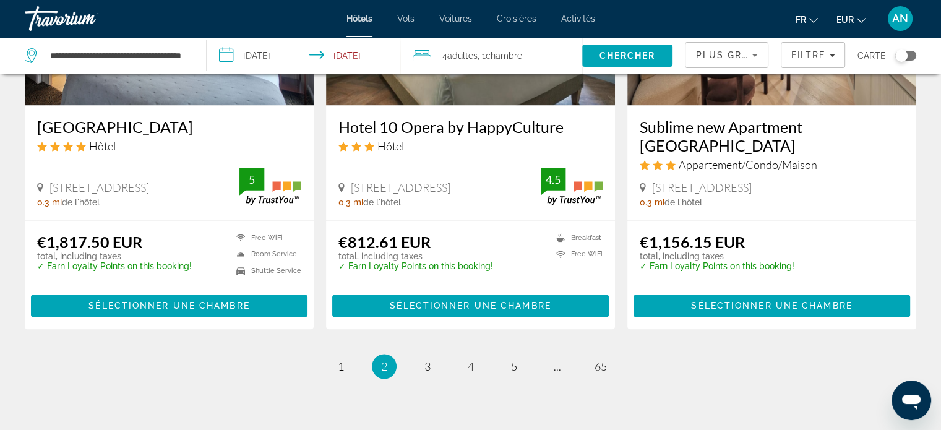
scroll to position [1707, 0]
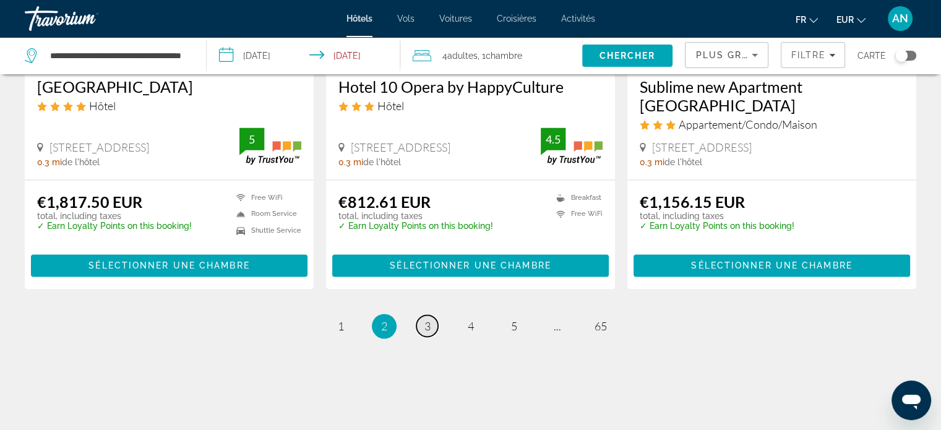
click at [428, 319] on span "3" at bounding box center [428, 326] width 6 height 14
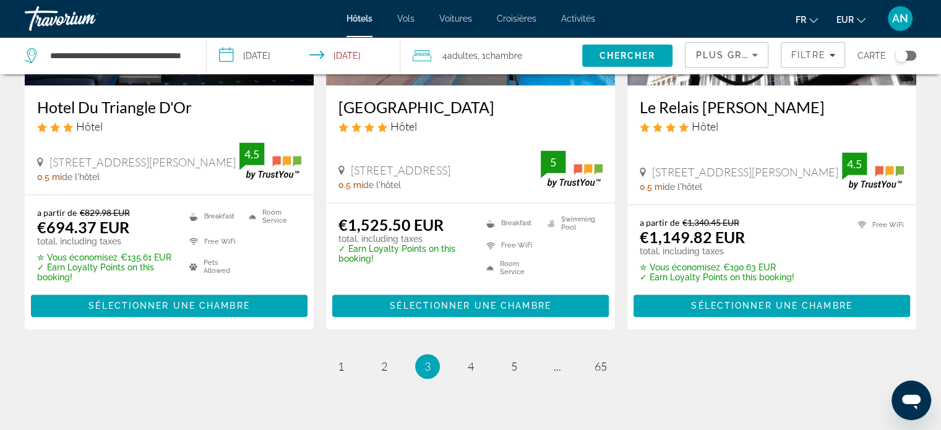
scroll to position [1651, 0]
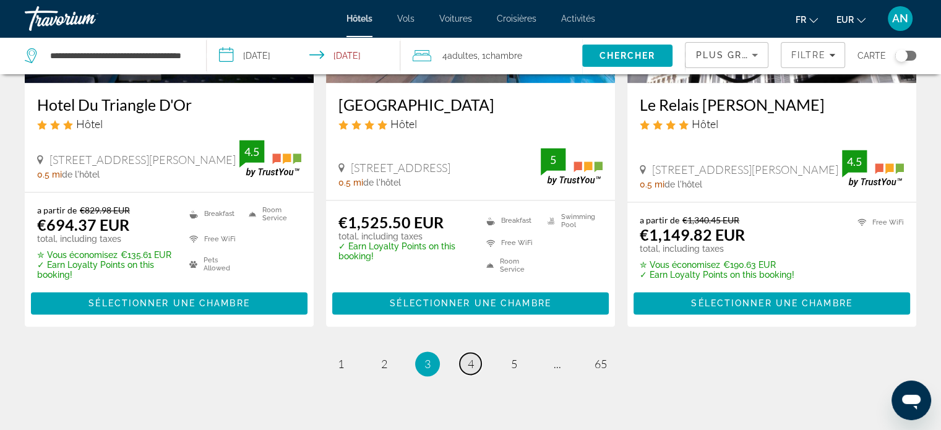
click at [471, 367] on span "4" at bounding box center [471, 364] width 6 height 14
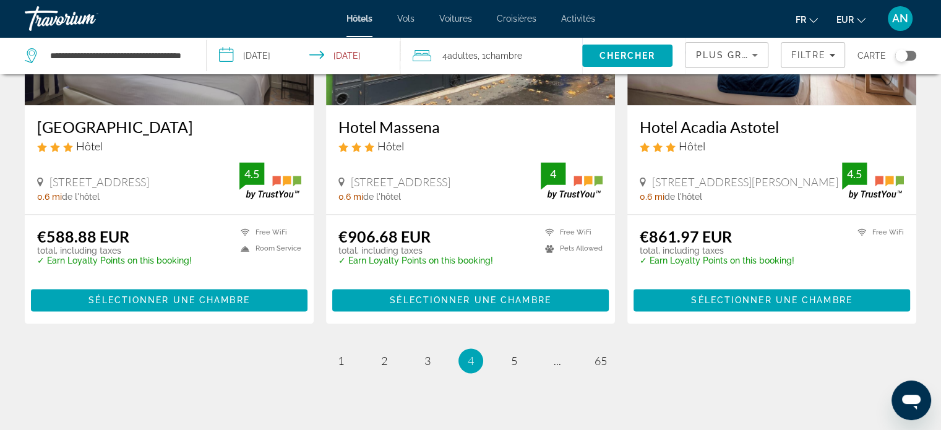
scroll to position [1634, 0]
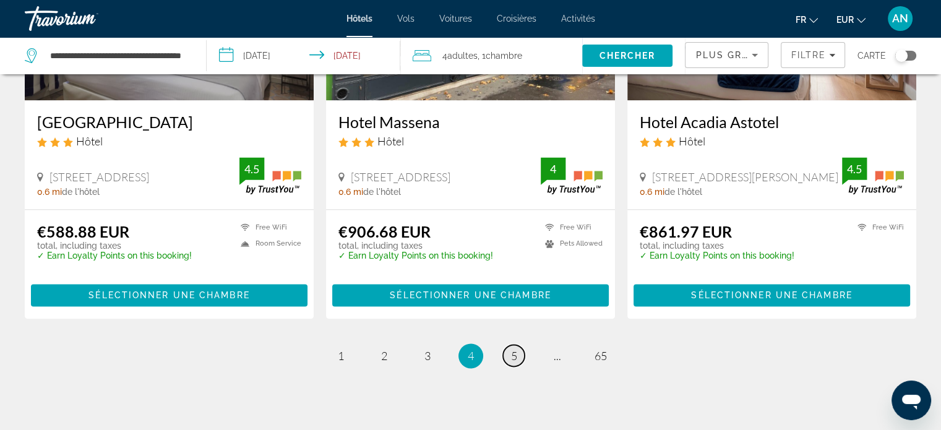
click at [514, 356] on span "5" at bounding box center [514, 356] width 6 height 14
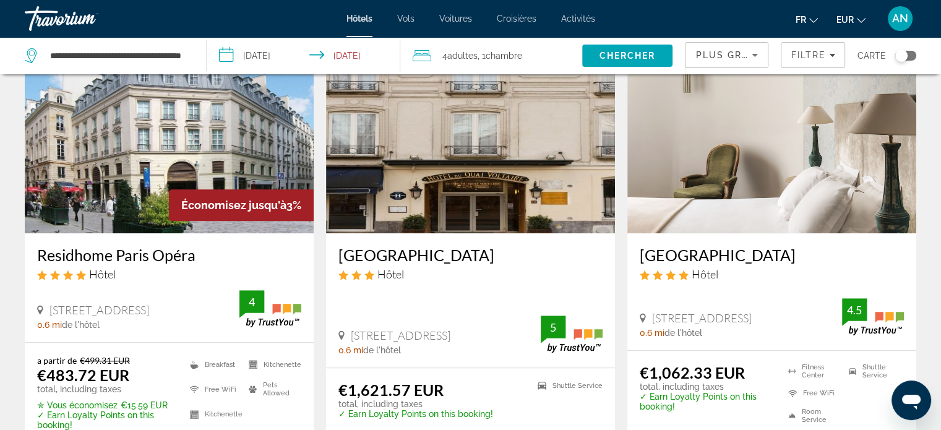
scroll to position [1032, 0]
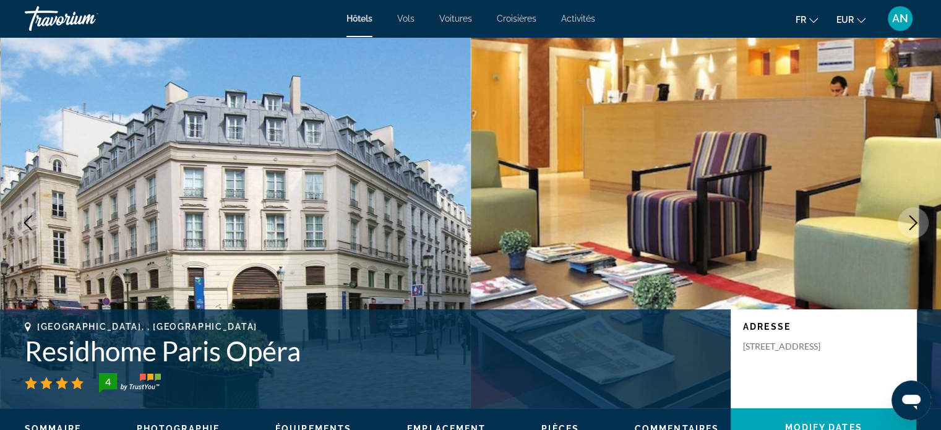
click at [908, 225] on icon "Next image" at bounding box center [913, 222] width 15 height 15
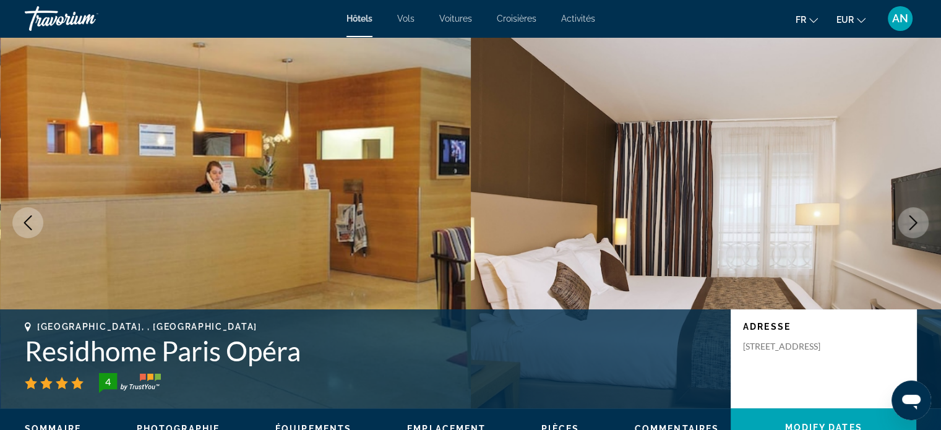
click at [908, 225] on icon "Next image" at bounding box center [913, 222] width 15 height 15
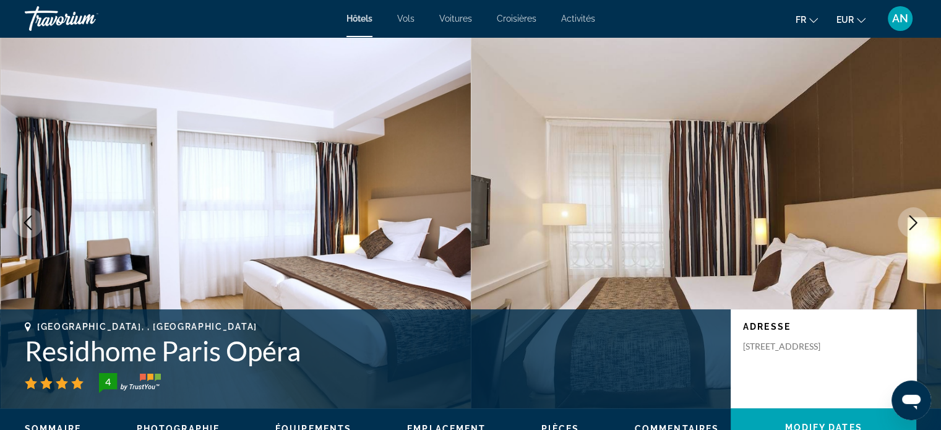
click at [908, 225] on icon "Next image" at bounding box center [913, 222] width 15 height 15
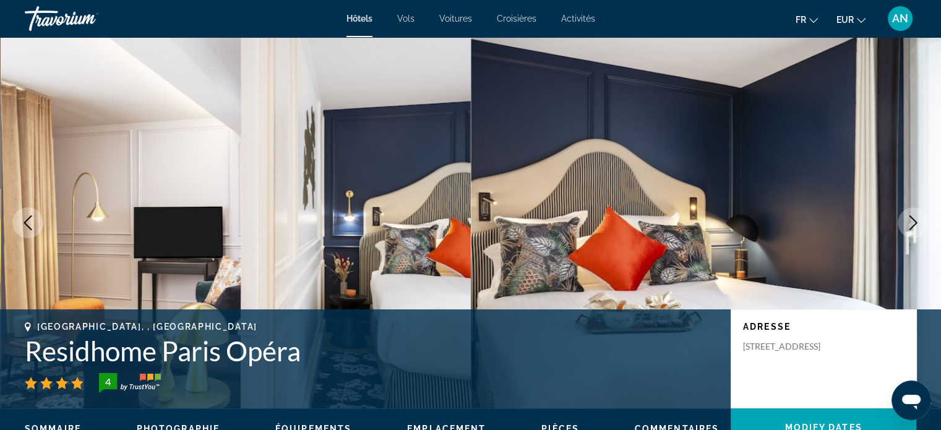
click at [908, 225] on icon "Next image" at bounding box center [913, 222] width 15 height 15
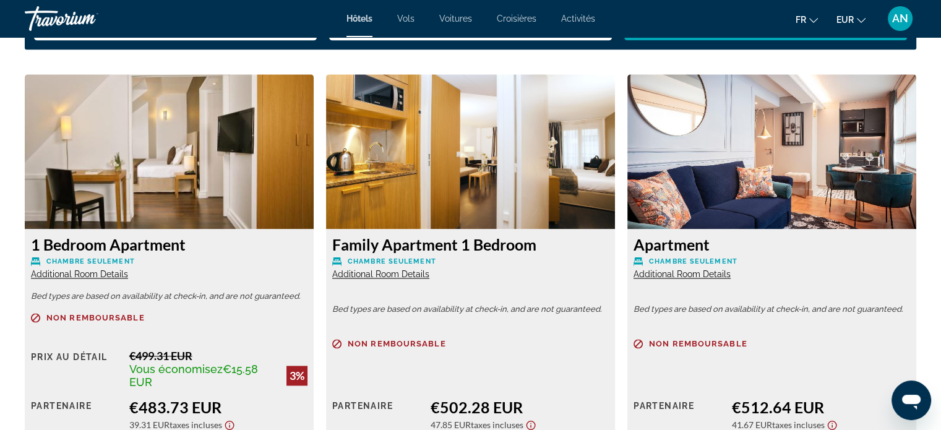
scroll to position [1677, 0]
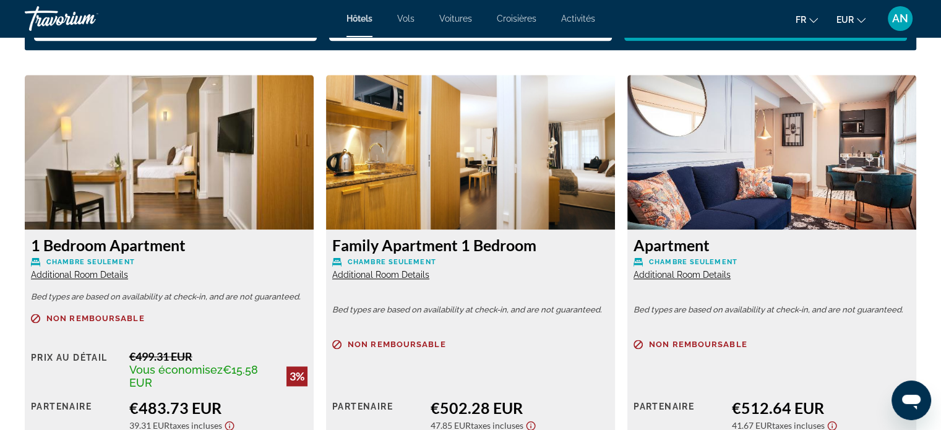
click at [94, 274] on span "Additional Room Details" at bounding box center [79, 275] width 97 height 10
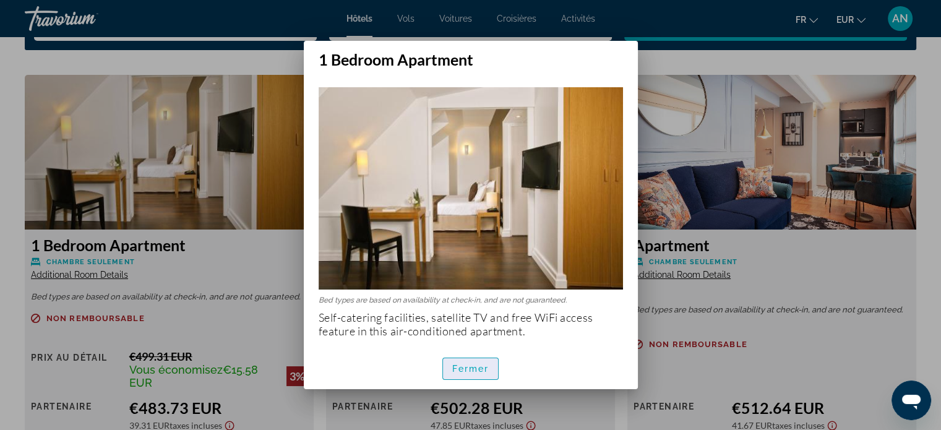
click at [470, 368] on span "Fermer" at bounding box center [470, 369] width 37 height 10
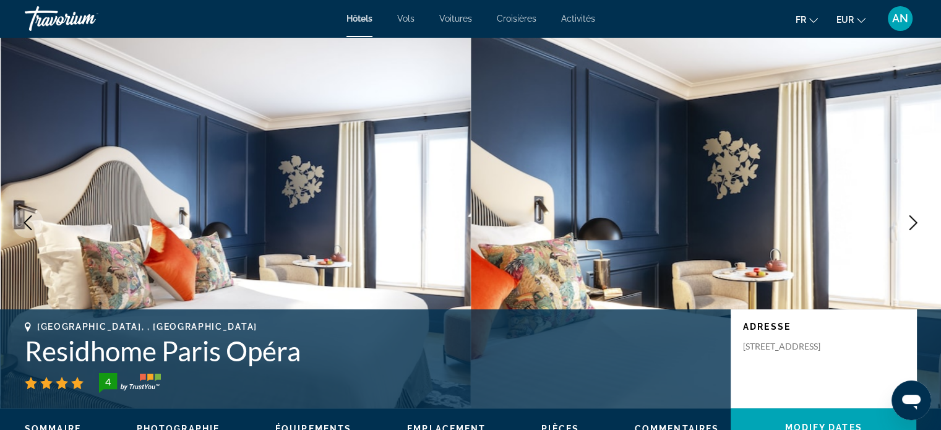
scroll to position [1677, 0]
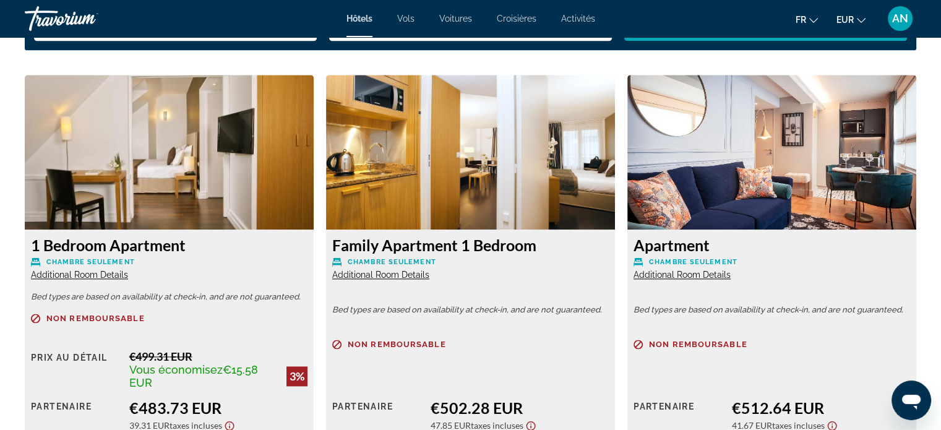
click at [392, 275] on span "Additional Room Details" at bounding box center [380, 275] width 97 height 10
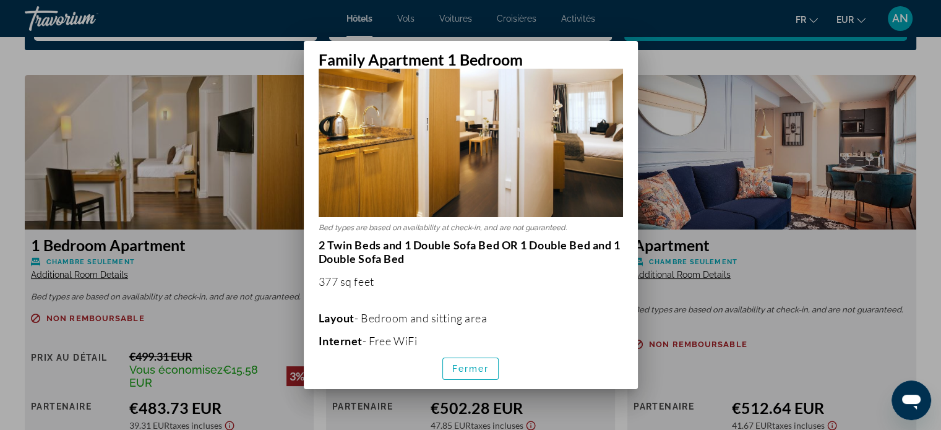
scroll to position [72, 0]
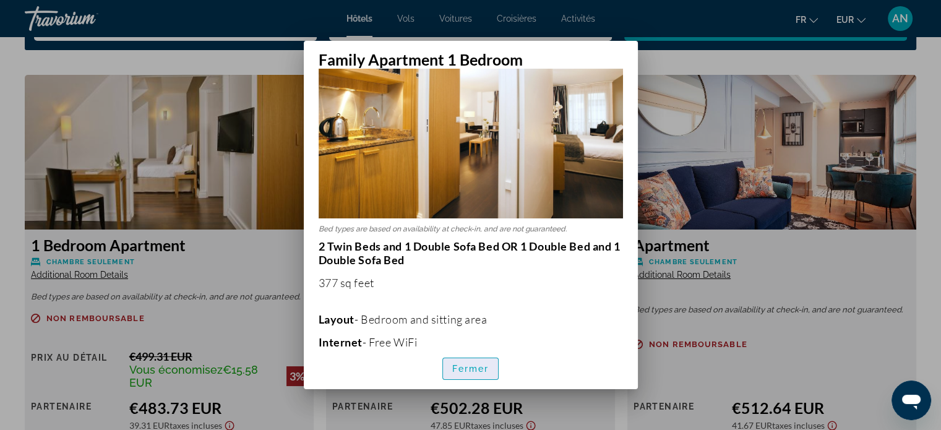
click at [470, 371] on span "Fermer" at bounding box center [470, 369] width 37 height 10
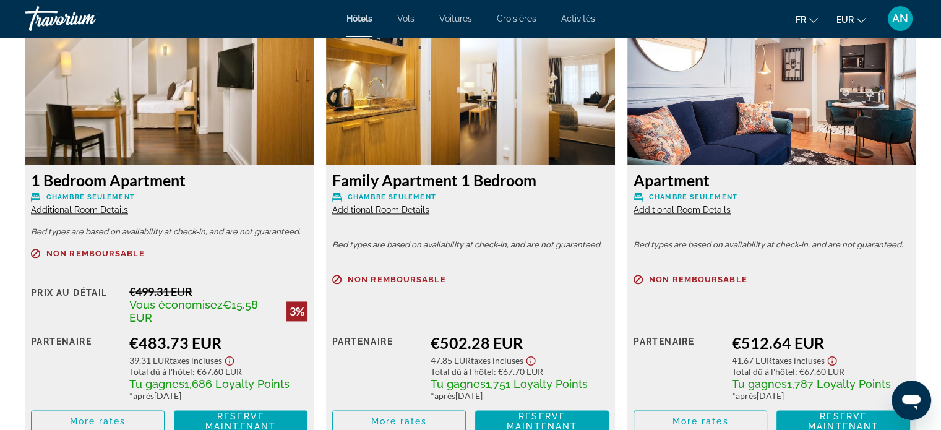
scroll to position [1751, 0]
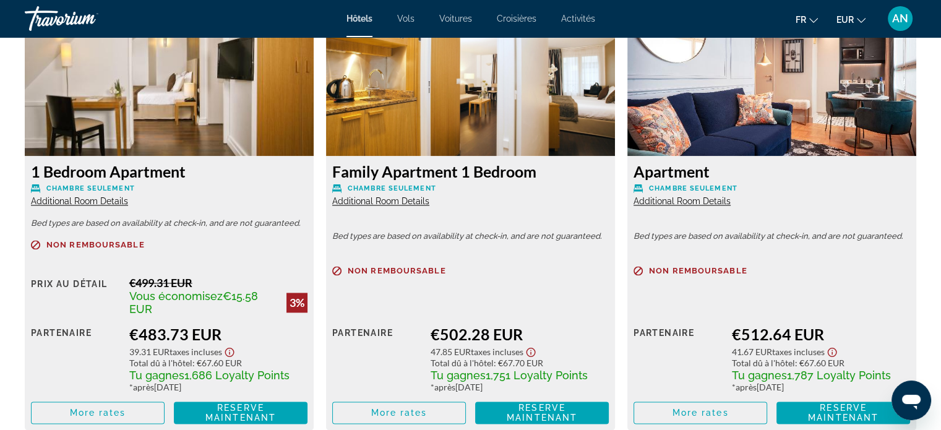
click at [692, 203] on span "Additional Room Details" at bounding box center [682, 201] width 97 height 10
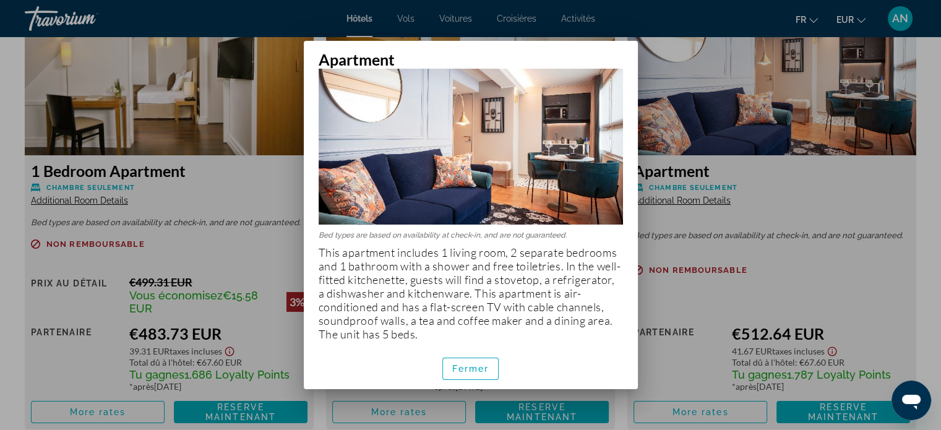
scroll to position [33, 0]
click at [463, 376] on span "button" at bounding box center [471, 369] width 56 height 30
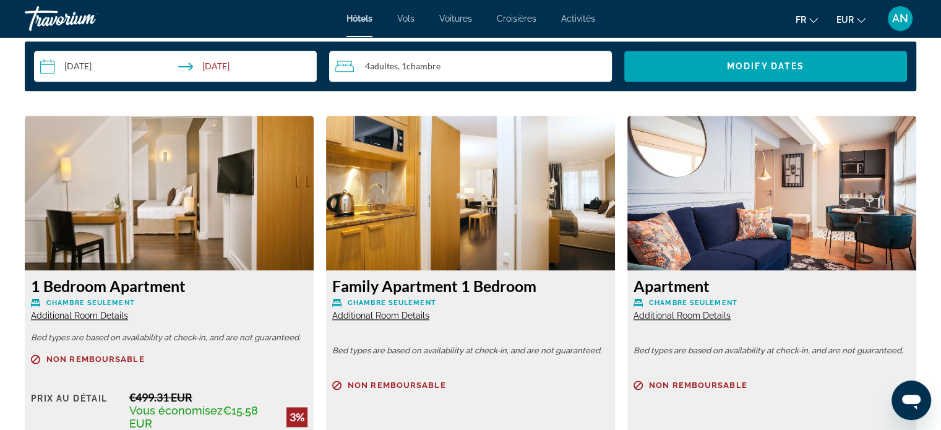
scroll to position [1624, 0]
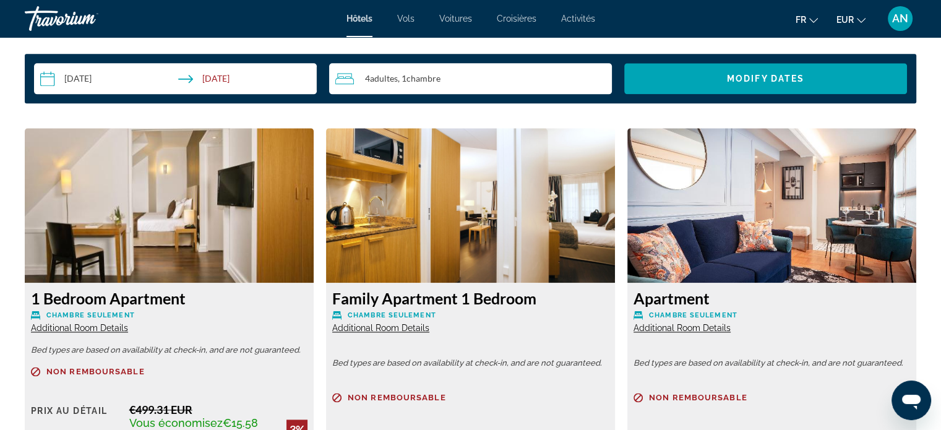
click at [386, 327] on span "Additional Room Details" at bounding box center [380, 328] width 97 height 10
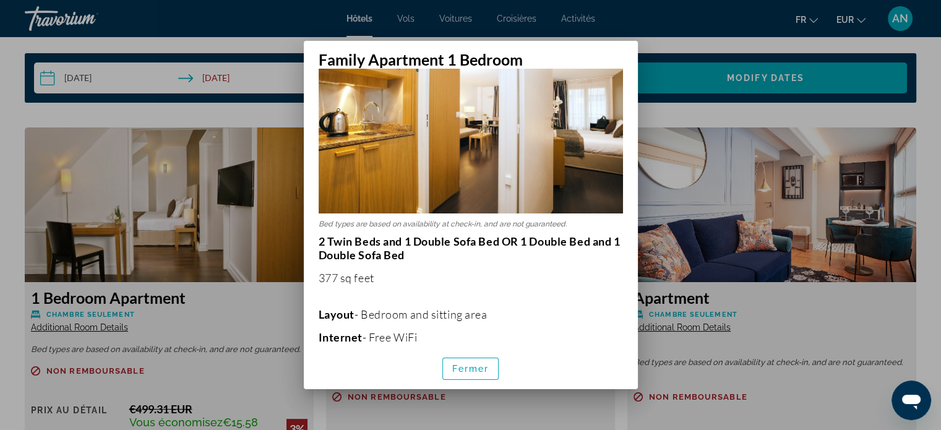
scroll to position [0, 0]
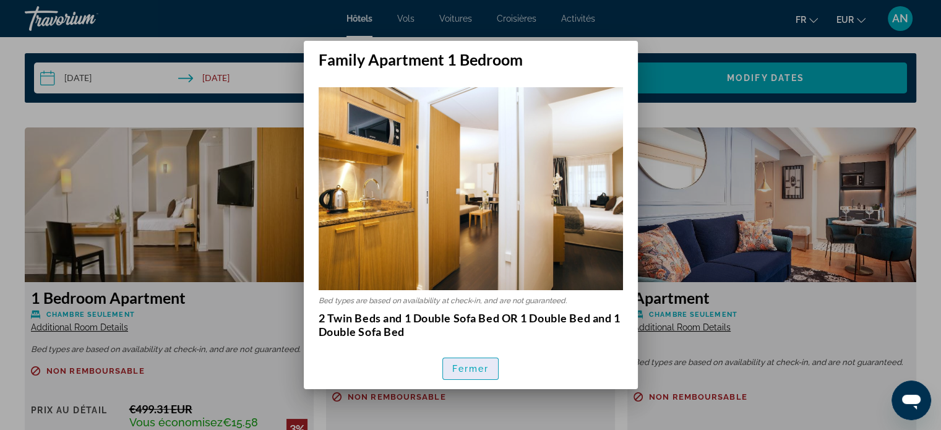
click at [480, 372] on span "Fermer" at bounding box center [470, 369] width 37 height 10
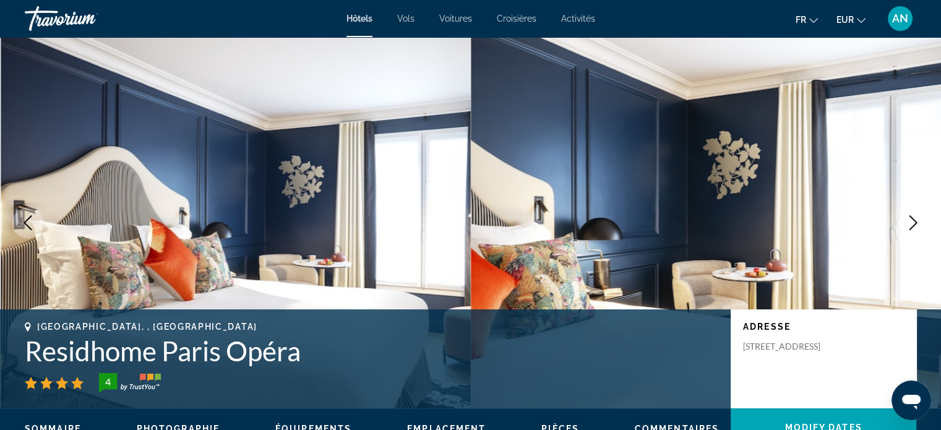
click at [918, 230] on icon "Next image" at bounding box center [913, 222] width 15 height 15
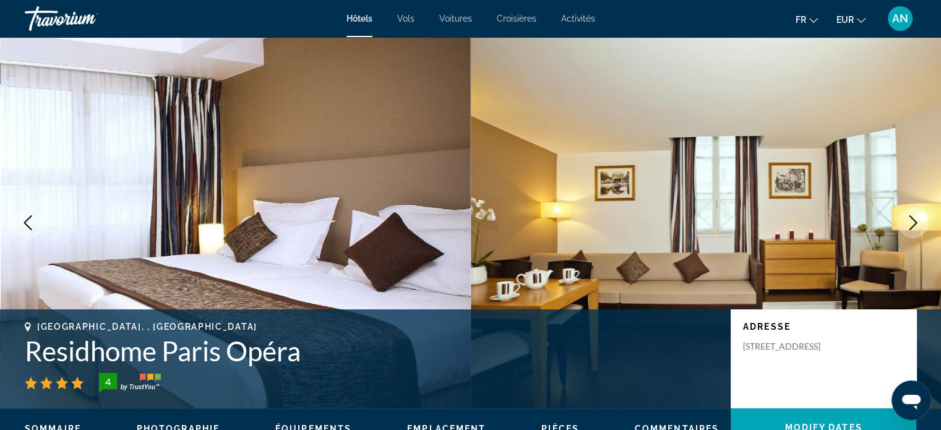
click at [918, 230] on icon "Next image" at bounding box center [913, 222] width 15 height 15
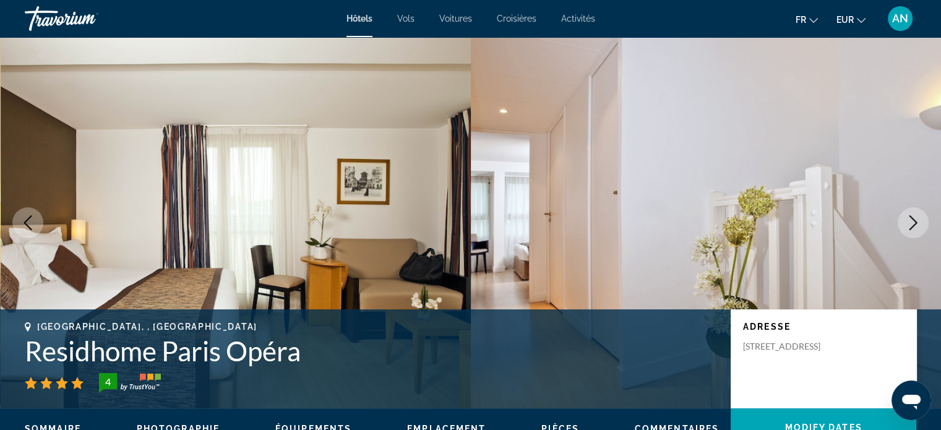
click at [918, 230] on icon "Next image" at bounding box center [913, 222] width 15 height 15
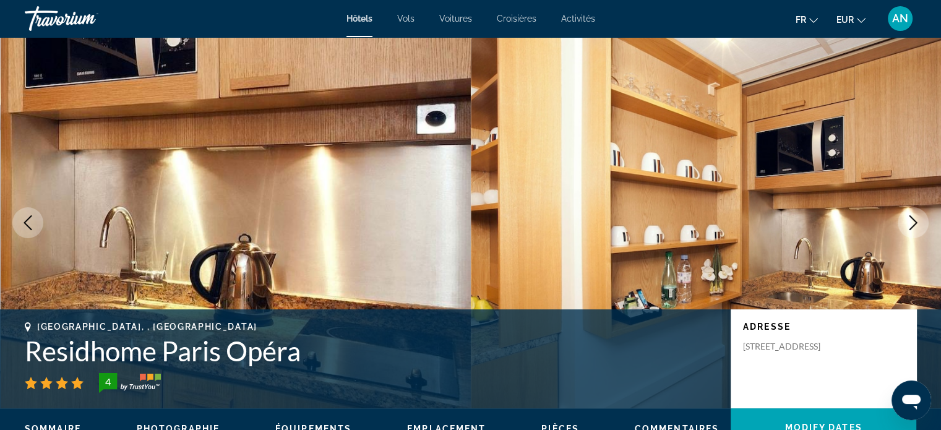
click at [918, 230] on icon "Next image" at bounding box center [913, 222] width 15 height 15
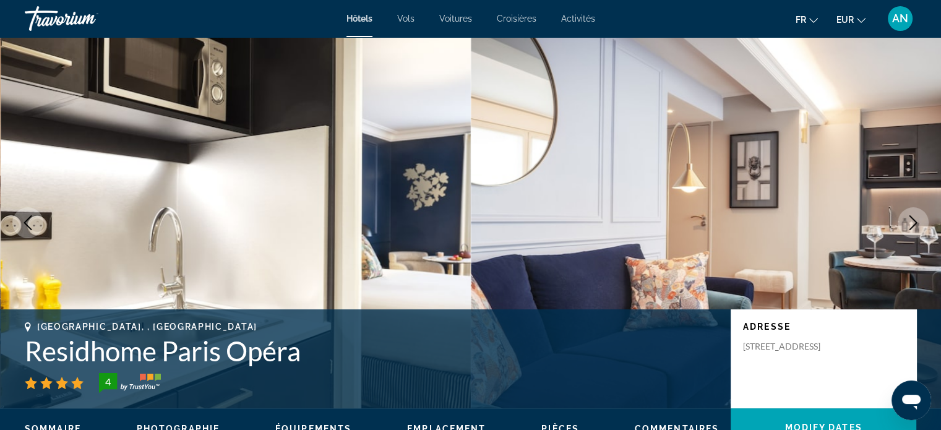
click at [918, 230] on icon "Next image" at bounding box center [913, 222] width 15 height 15
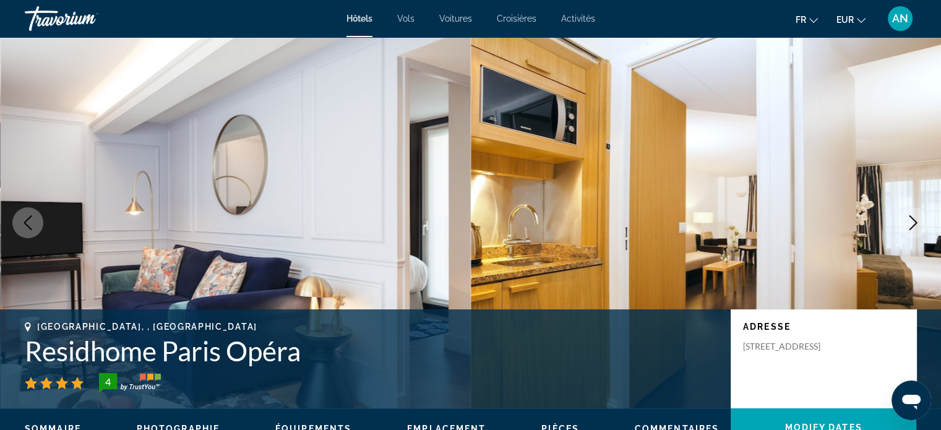
click at [918, 230] on icon "Next image" at bounding box center [913, 222] width 15 height 15
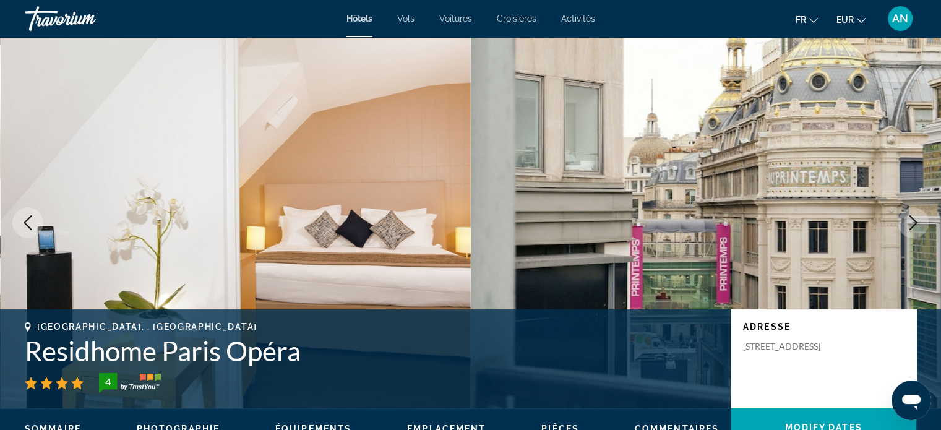
click at [918, 230] on icon "Next image" at bounding box center [913, 222] width 15 height 15
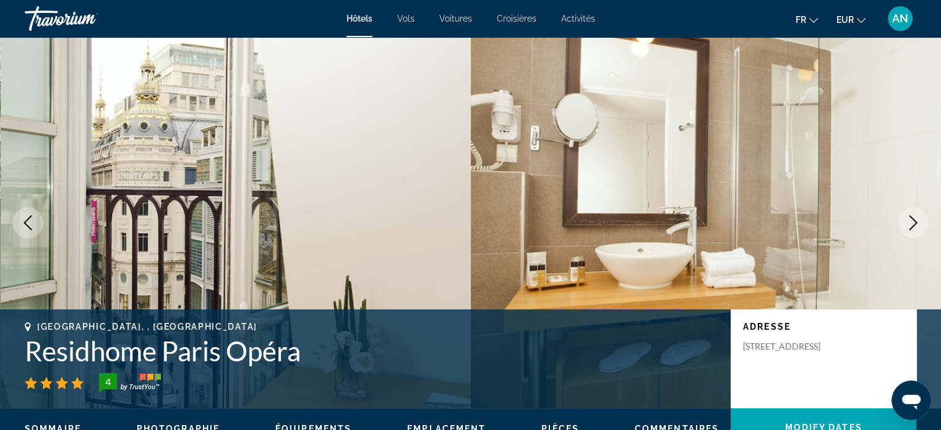
click at [918, 230] on icon "Next image" at bounding box center [913, 222] width 15 height 15
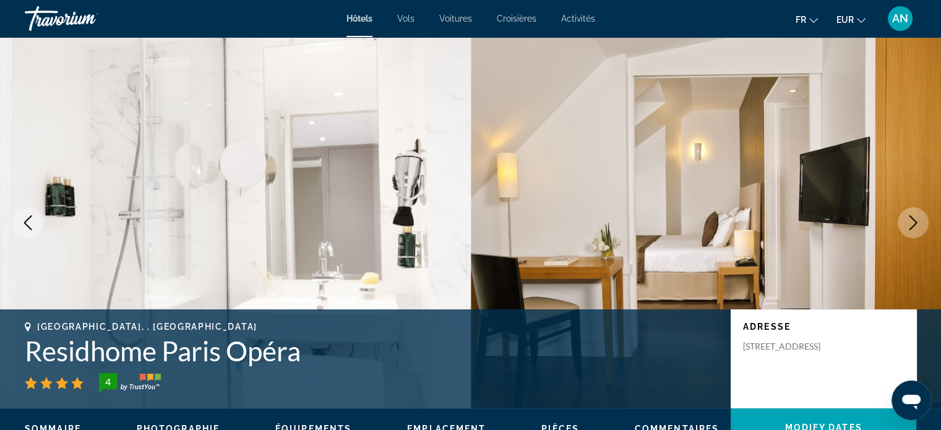
click at [918, 230] on icon "Next image" at bounding box center [913, 222] width 15 height 15
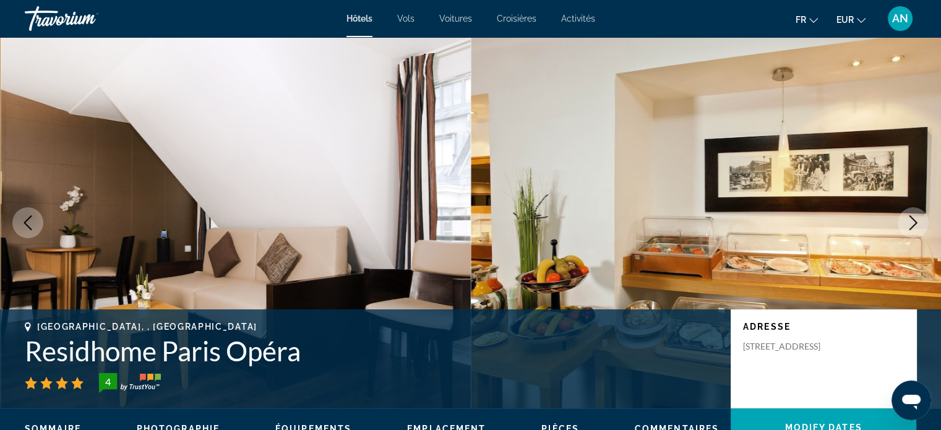
click at [918, 230] on icon "Next image" at bounding box center [913, 222] width 15 height 15
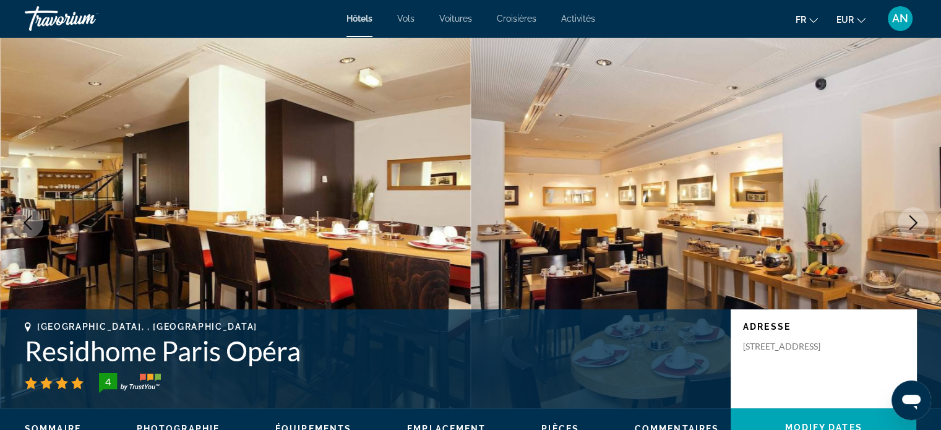
click at [918, 230] on icon "Next image" at bounding box center [913, 222] width 15 height 15
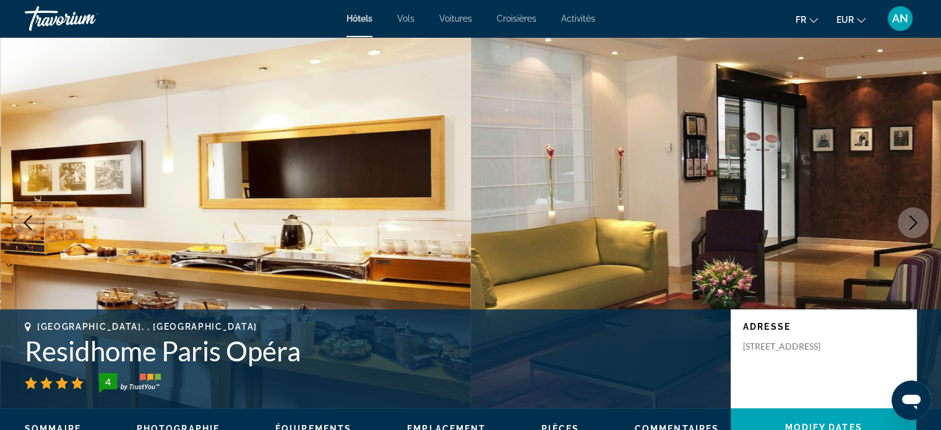
click at [918, 230] on icon "Next image" at bounding box center [913, 222] width 15 height 15
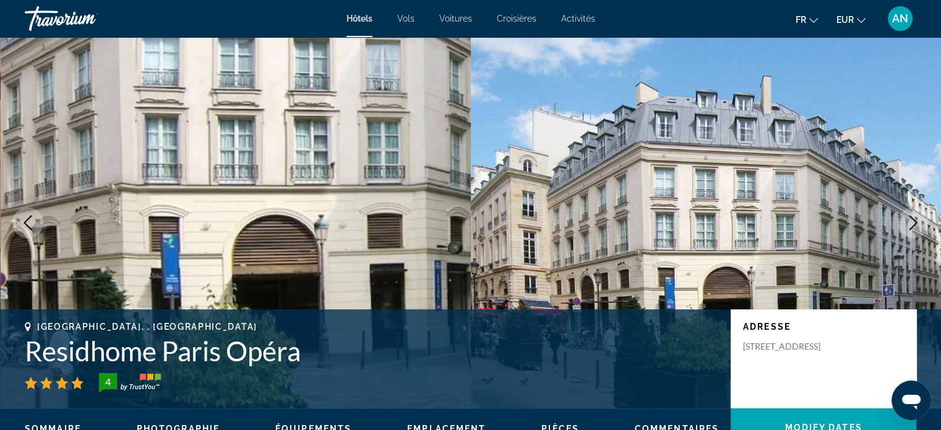
click at [918, 230] on icon "Next image" at bounding box center [913, 222] width 15 height 15
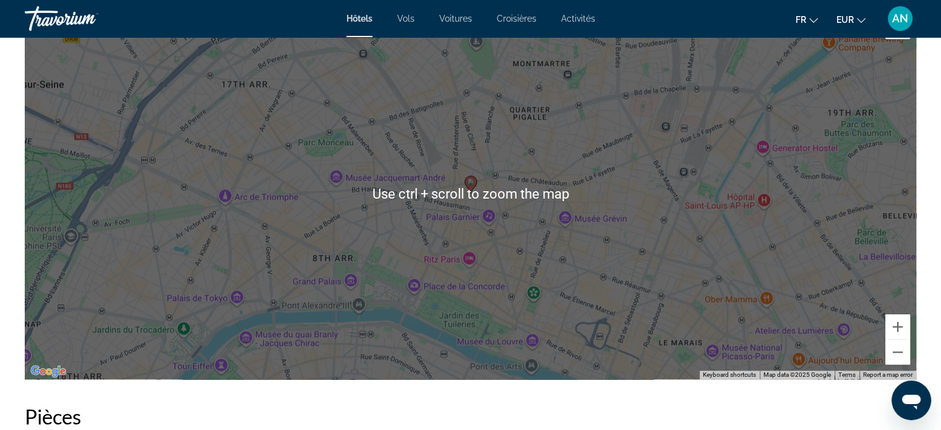
scroll to position [1239, 0]
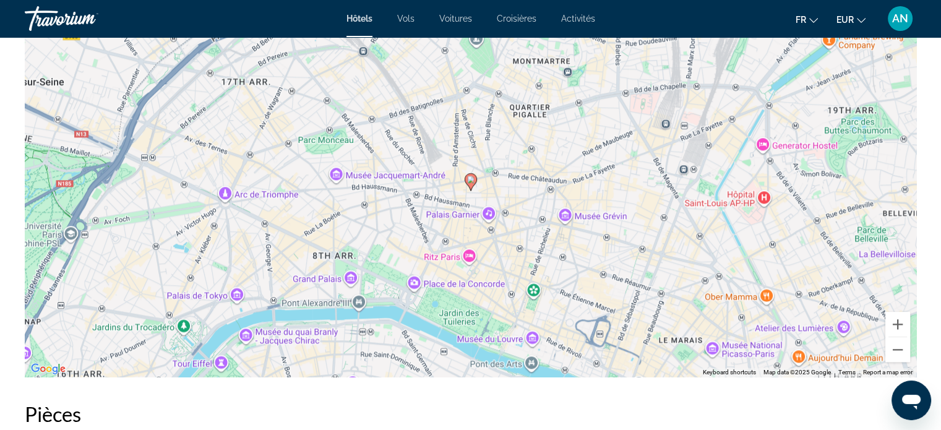
click at [563, 356] on div "To activate drag with keyboard, press Alt + Enter. Once in keyboard drag state,…" at bounding box center [471, 191] width 892 height 371
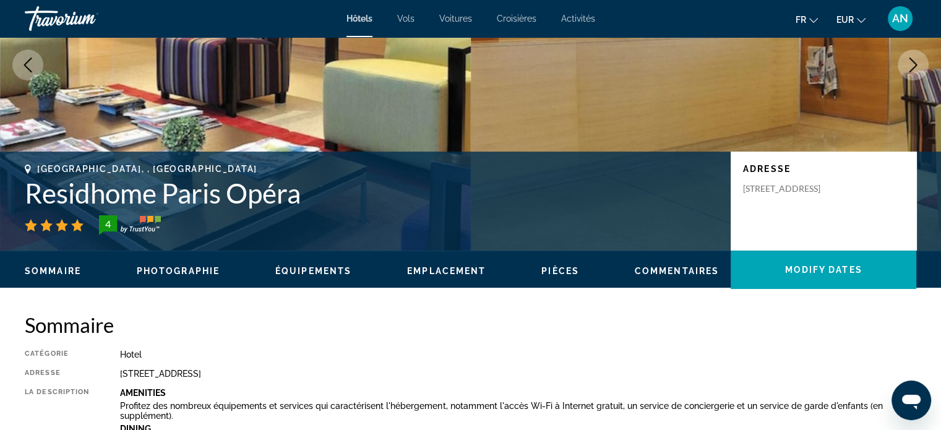
scroll to position [0, 0]
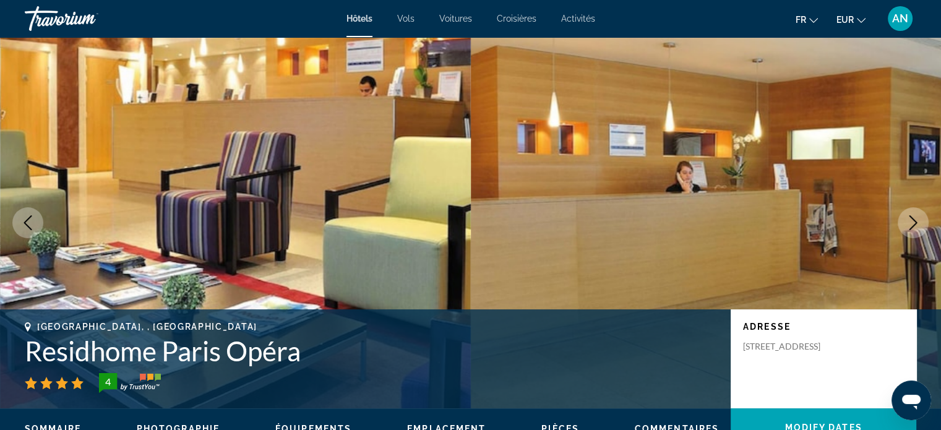
click at [915, 227] on icon "Next image" at bounding box center [913, 222] width 15 height 15
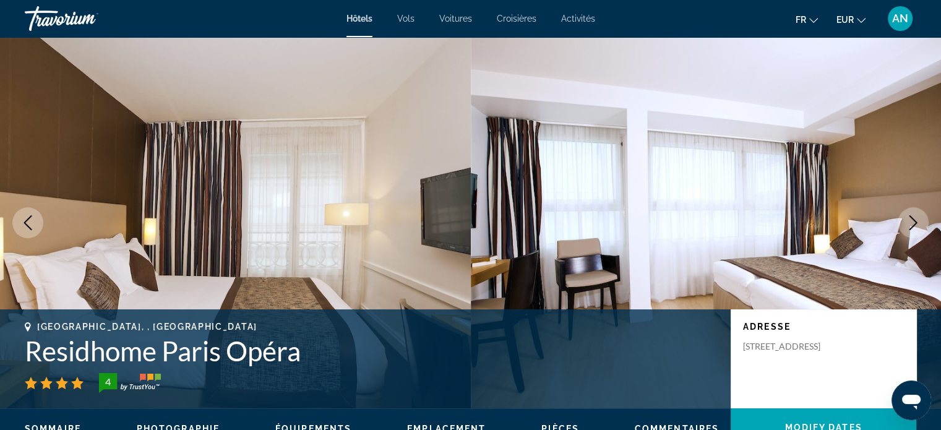
click at [915, 227] on icon "Next image" at bounding box center [913, 222] width 15 height 15
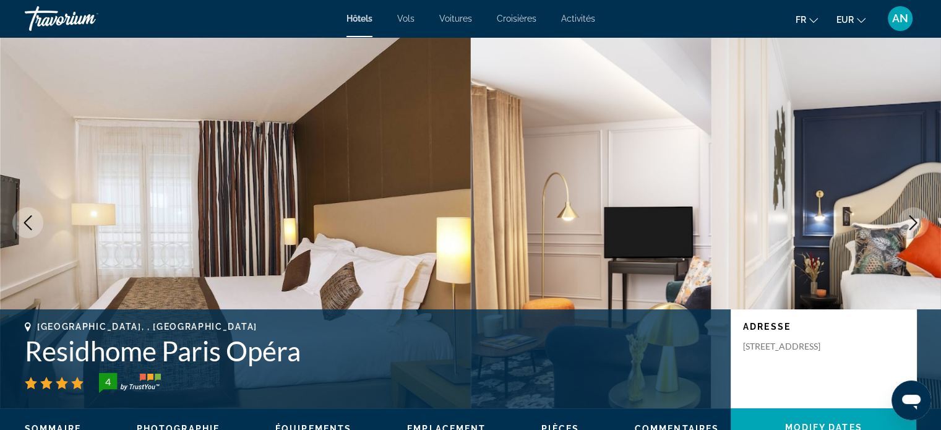
click at [915, 227] on icon "Next image" at bounding box center [913, 222] width 15 height 15
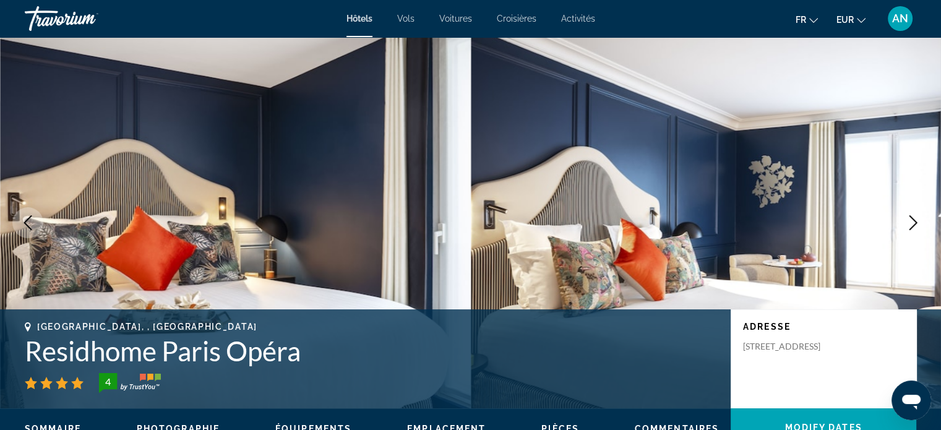
click at [915, 227] on icon "Next image" at bounding box center [913, 222] width 15 height 15
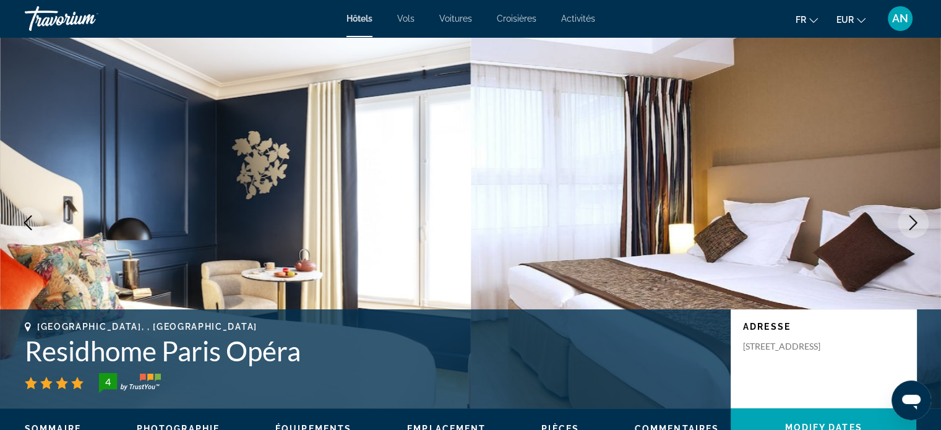
click at [915, 227] on icon "Next image" at bounding box center [913, 222] width 15 height 15
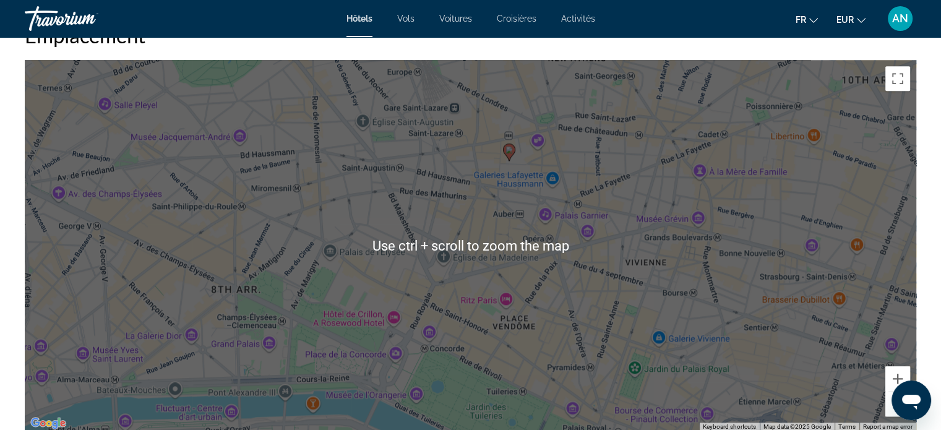
scroll to position [1186, 0]
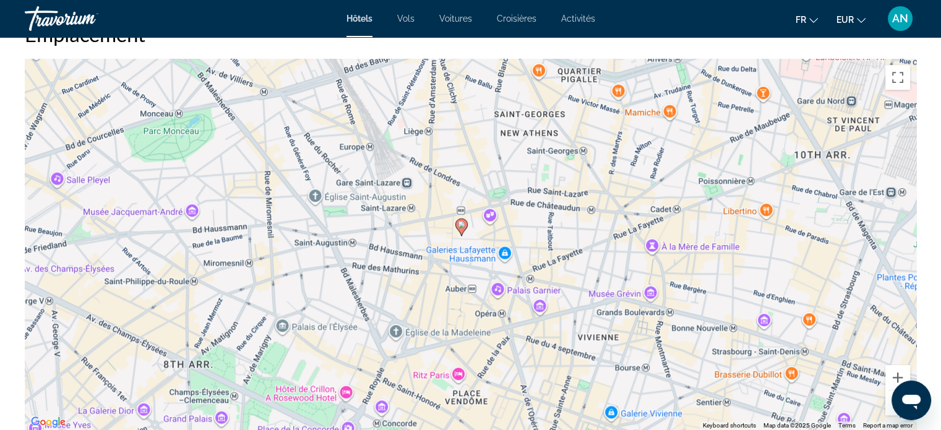
drag, startPoint x: 372, startPoint y: 337, endPoint x: 327, endPoint y: 415, distance: 89.6
click at [327, 415] on div "To activate drag with keyboard, press Alt + Enter. Once in keyboard drag state,…" at bounding box center [471, 244] width 892 height 371
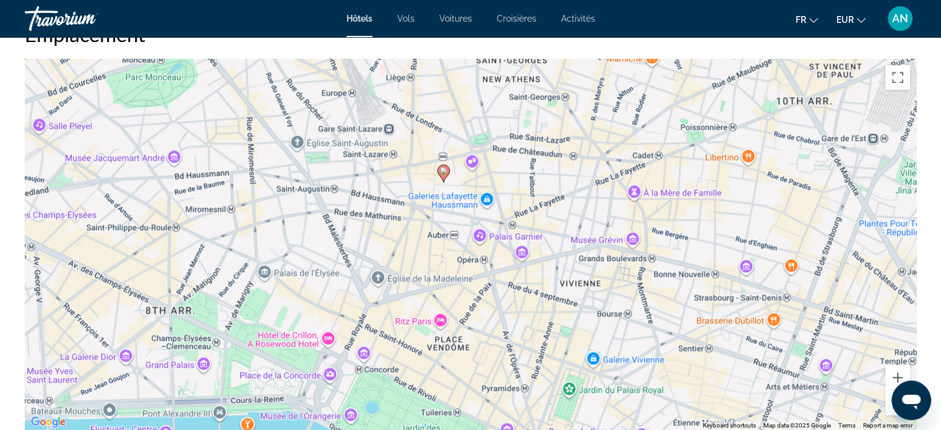
drag, startPoint x: 501, startPoint y: 380, endPoint x: 475, endPoint y: 319, distance: 65.7
click at [475, 319] on div "To activate drag with keyboard, press Alt + Enter. Once in keyboard drag state,…" at bounding box center [471, 244] width 892 height 371
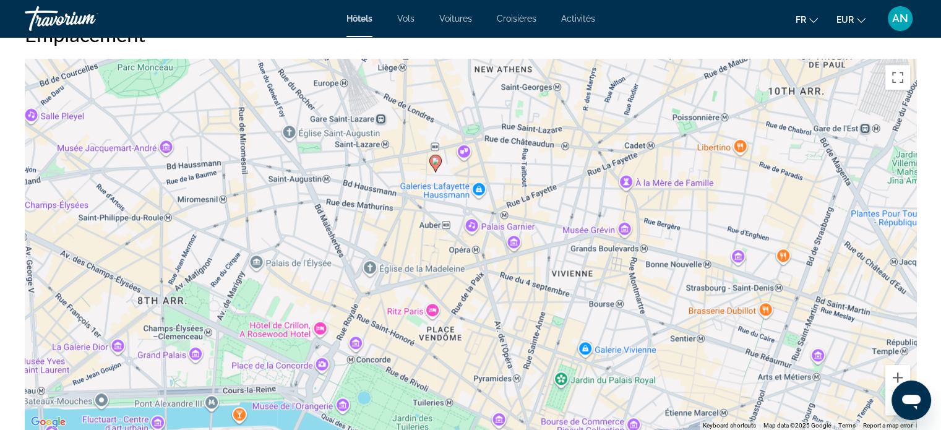
drag, startPoint x: 483, startPoint y: 341, endPoint x: 462, endPoint y: 299, distance: 46.8
click at [462, 299] on div "To activate drag with keyboard, press Alt + Enter. Once in keyboard drag state,…" at bounding box center [471, 244] width 892 height 371
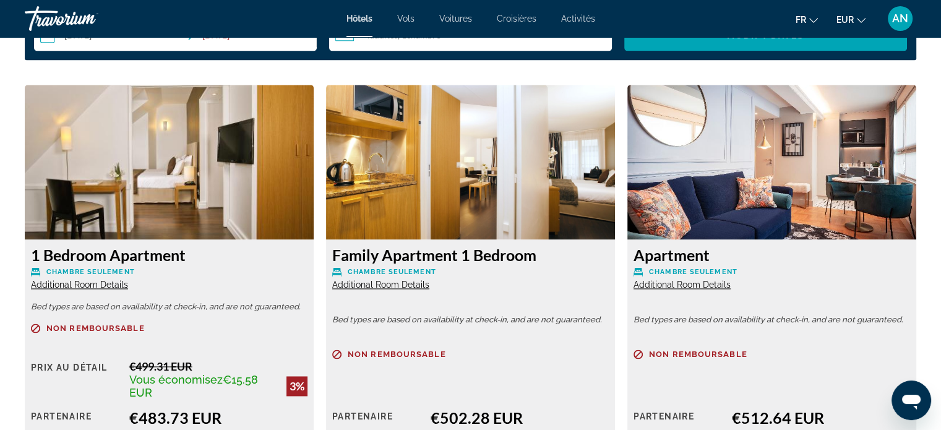
scroll to position [1710, 0]
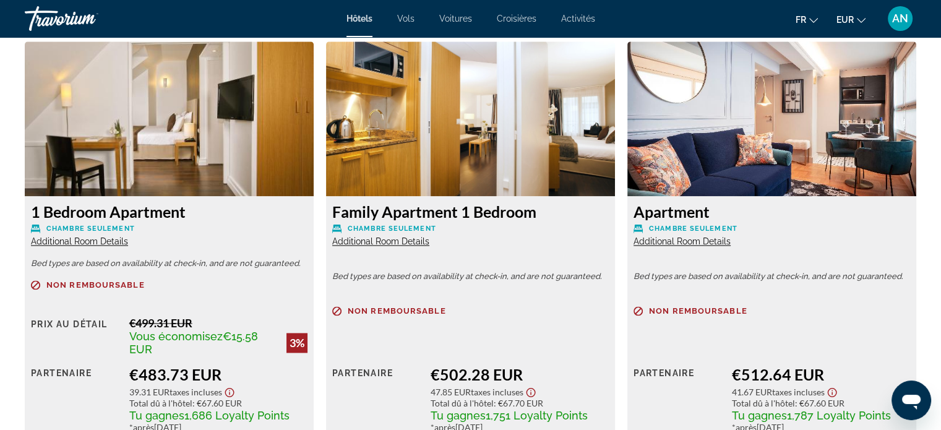
click at [395, 239] on span "Additional Room Details" at bounding box center [380, 241] width 97 height 10
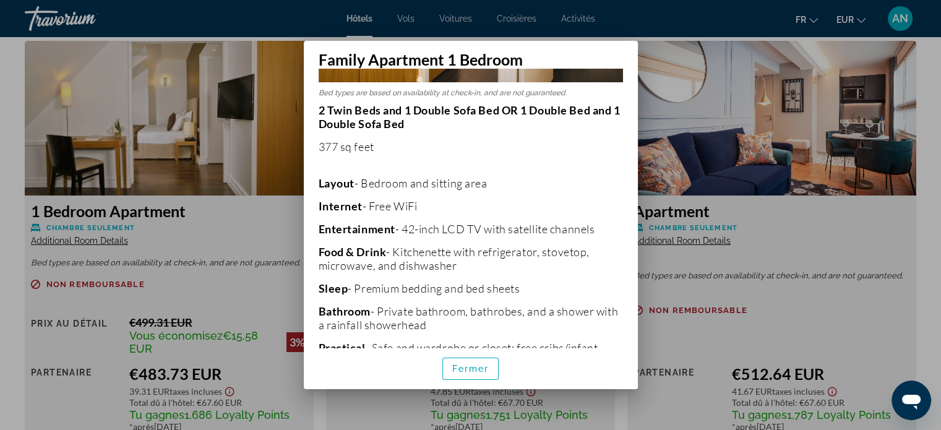
scroll to position [0, 0]
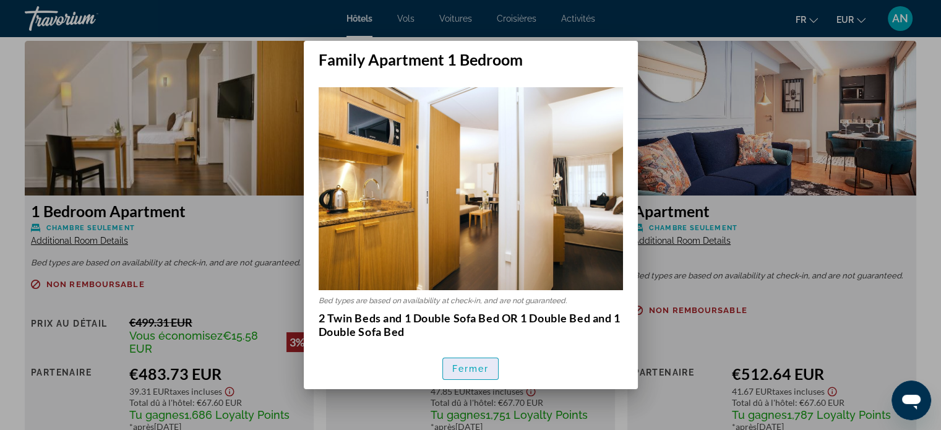
click at [475, 369] on span "Fermer" at bounding box center [470, 369] width 37 height 10
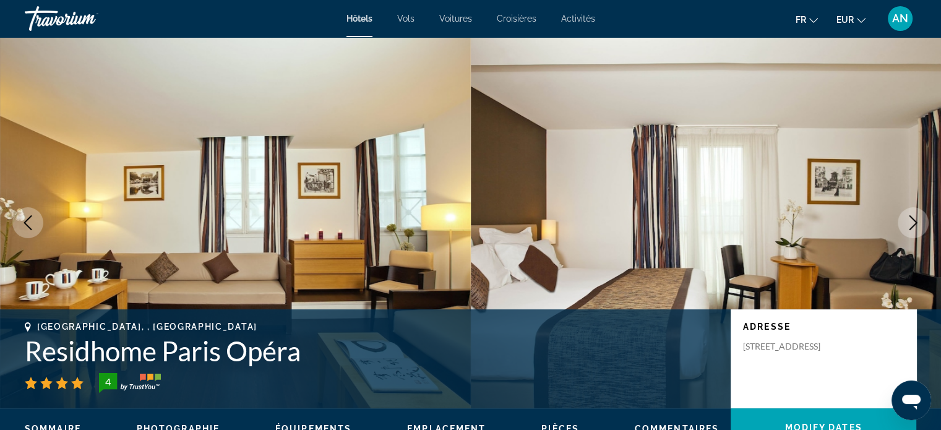
click at [910, 230] on button "Next image" at bounding box center [913, 222] width 31 height 31
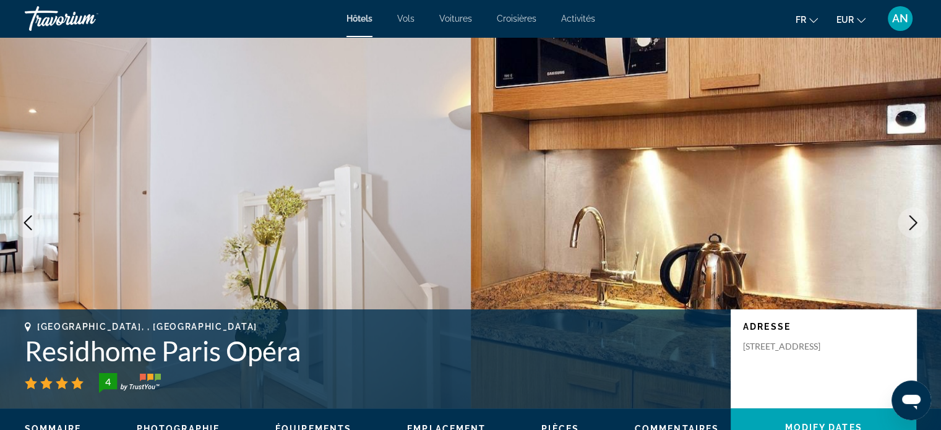
click at [910, 230] on button "Next image" at bounding box center [913, 222] width 31 height 31
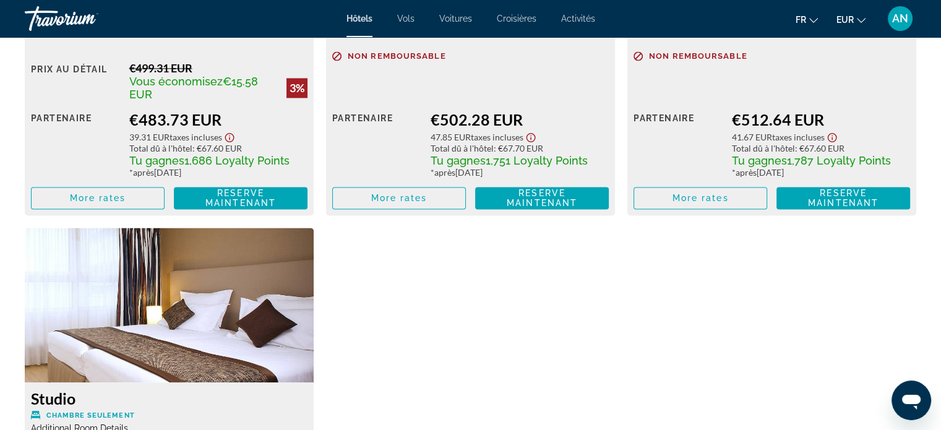
scroll to position [1782, 0]
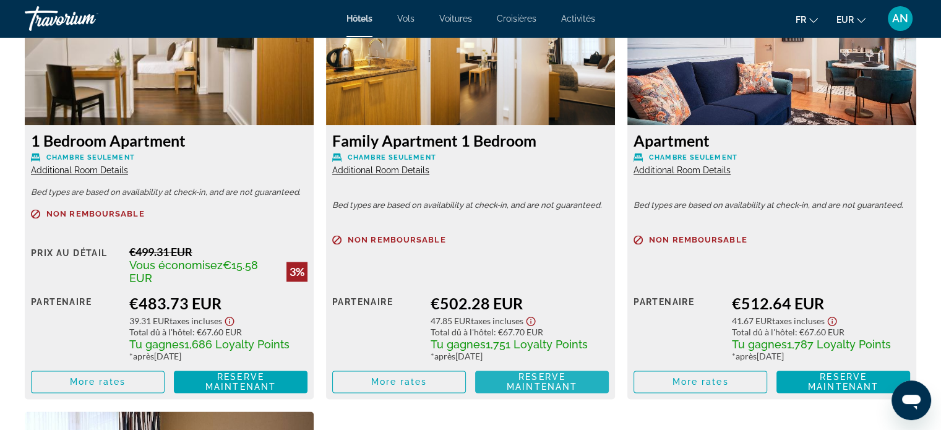
click at [515, 388] on span "Reserve maintenant" at bounding box center [542, 382] width 71 height 20
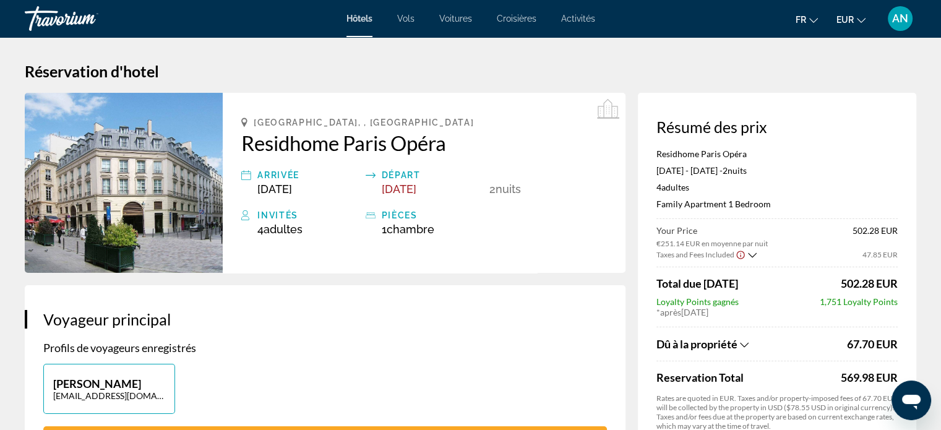
click at [738, 338] on span "Dû à la propriété" at bounding box center [697, 344] width 81 height 14
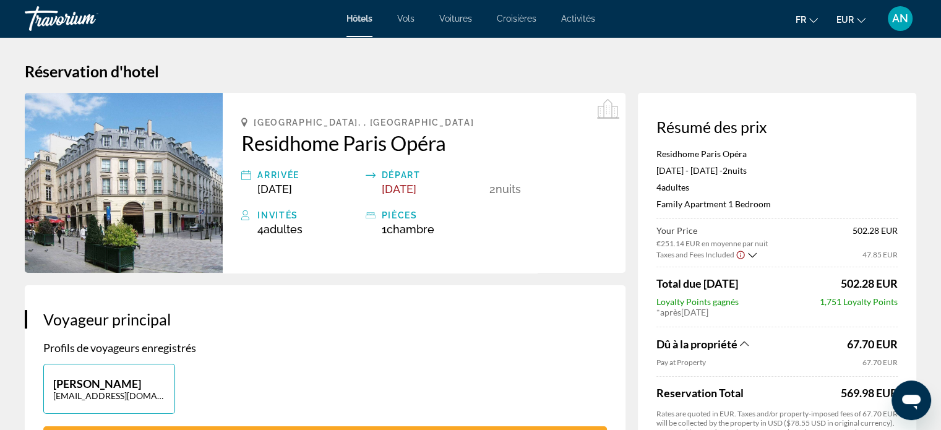
click at [738, 338] on span "Dû à la propriété" at bounding box center [697, 344] width 81 height 14
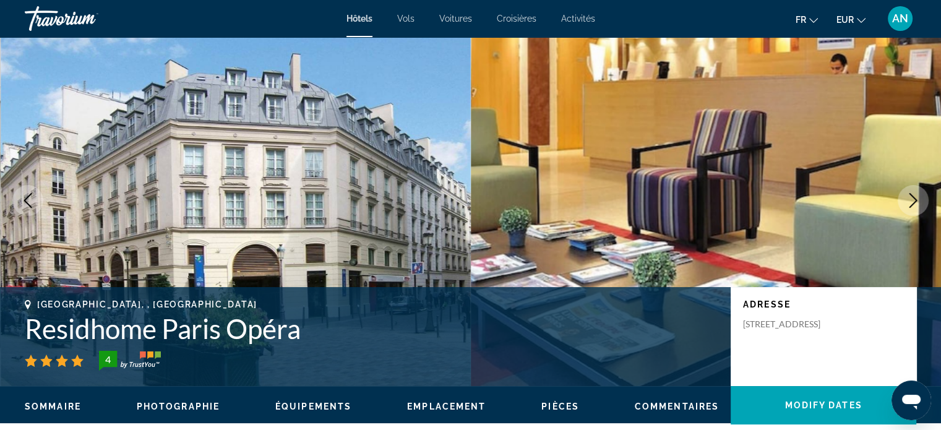
scroll to position [12, 0]
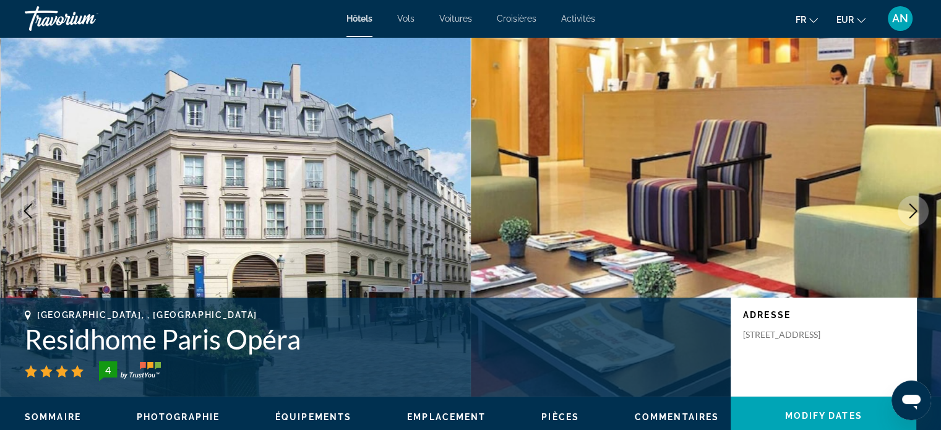
click at [919, 204] on icon "Next image" at bounding box center [913, 211] width 15 height 15
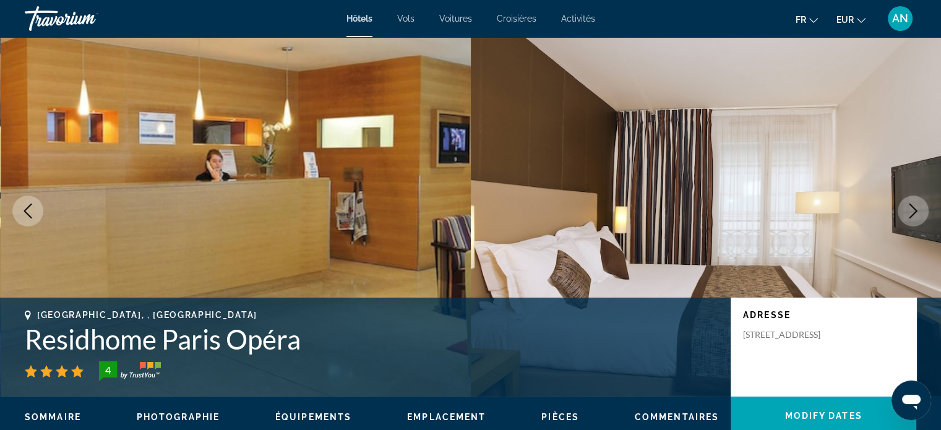
click at [919, 204] on icon "Next image" at bounding box center [913, 211] width 15 height 15
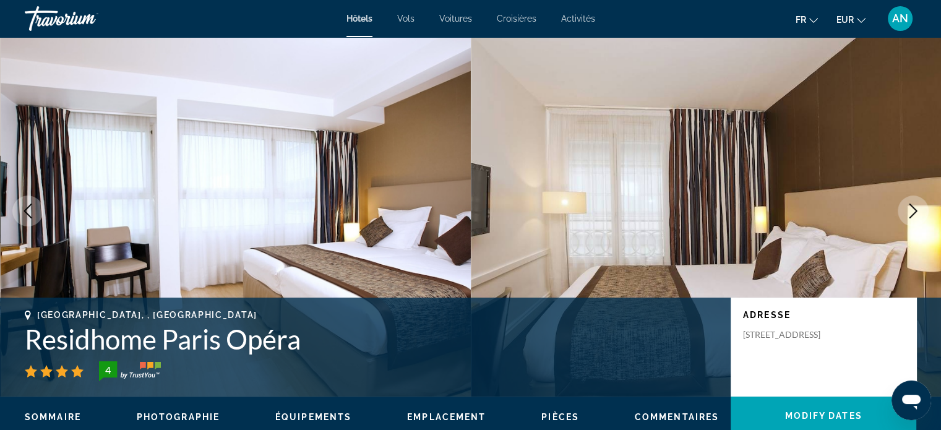
click at [919, 204] on icon "Next image" at bounding box center [913, 211] width 15 height 15
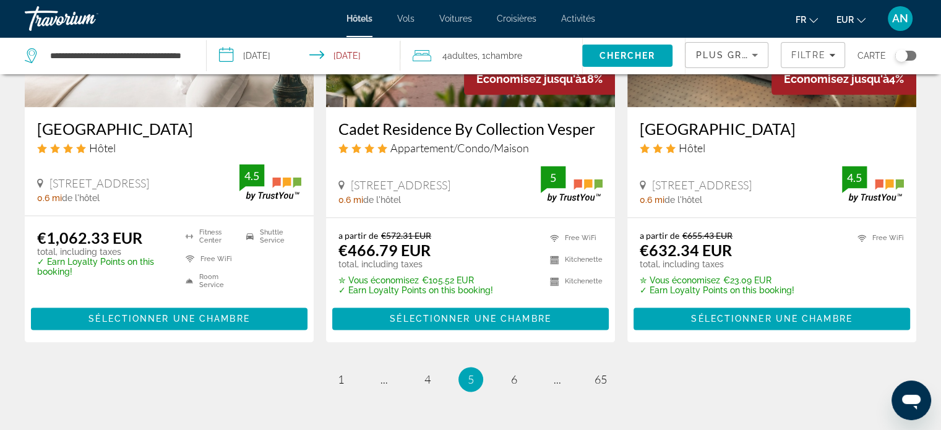
scroll to position [1673, 0]
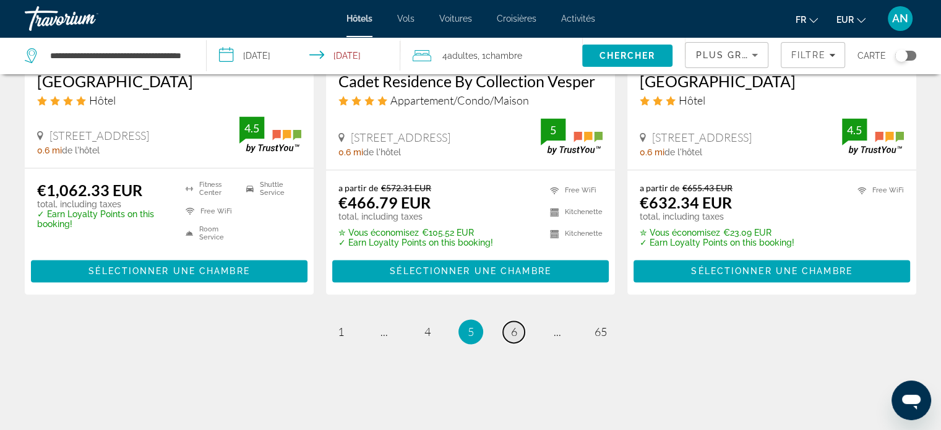
click at [511, 325] on span "6" at bounding box center [514, 332] width 6 height 14
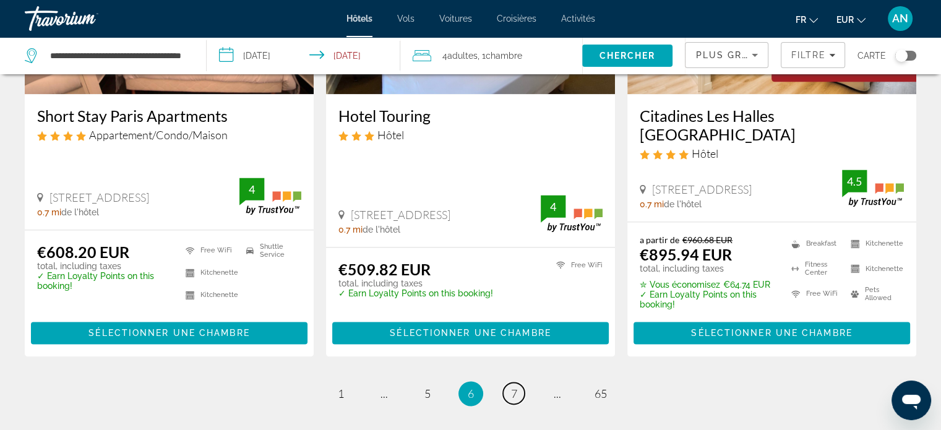
scroll to position [1626, 0]
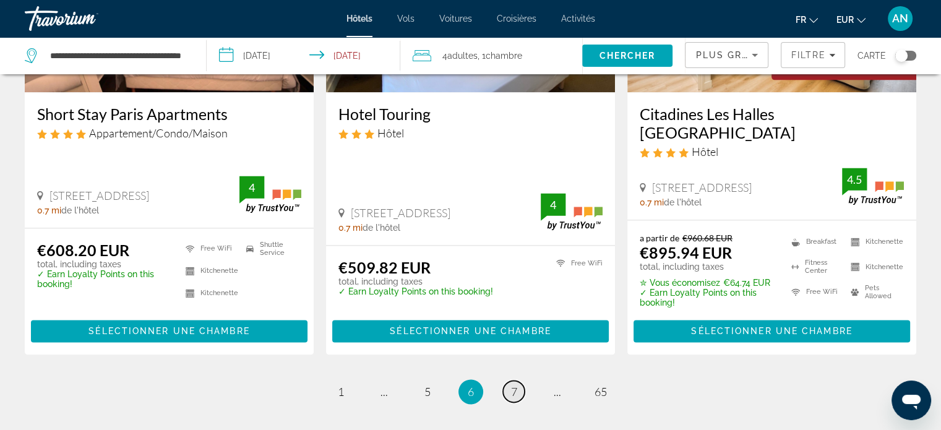
click at [512, 385] on span "7" at bounding box center [514, 392] width 6 height 14
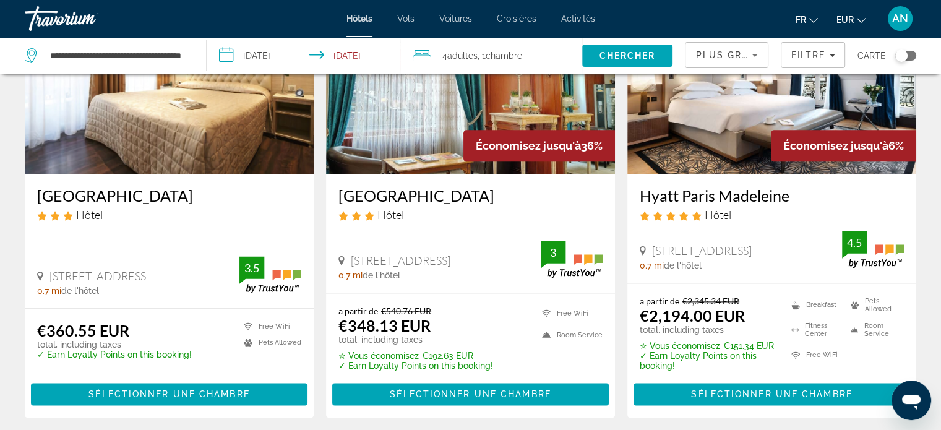
scroll to position [1592, 0]
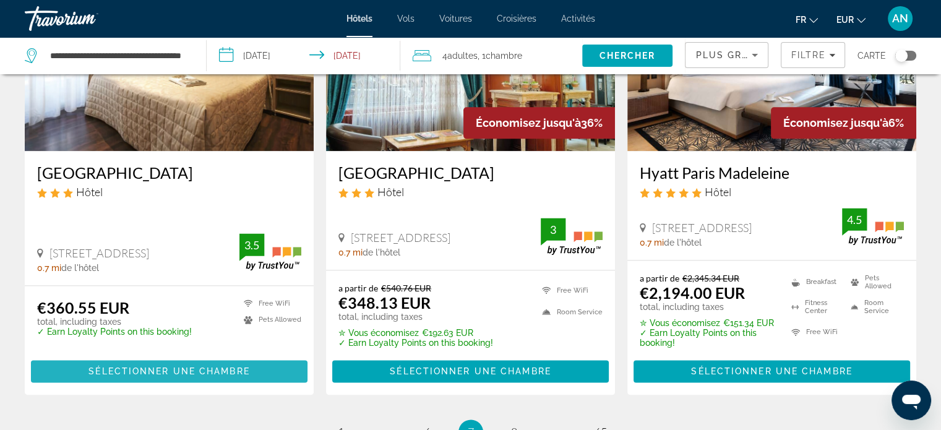
click at [230, 366] on span "Sélectionner une chambre" at bounding box center [168, 371] width 161 height 10
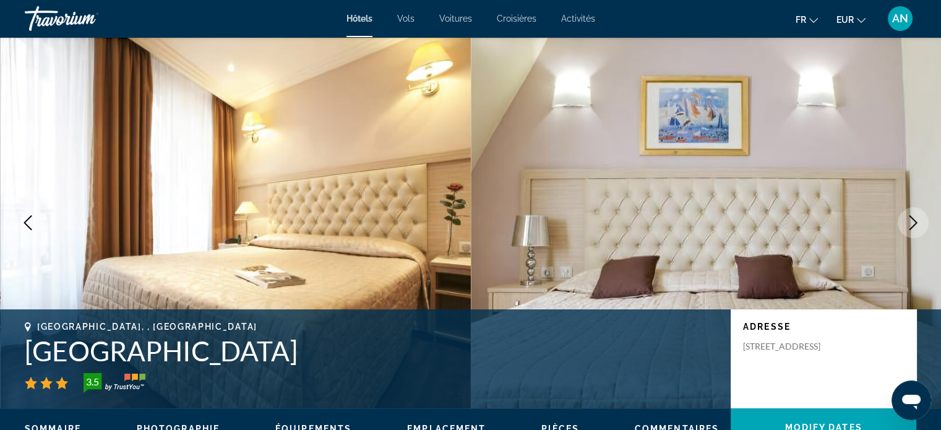
click at [916, 229] on icon "Next image" at bounding box center [913, 222] width 15 height 15
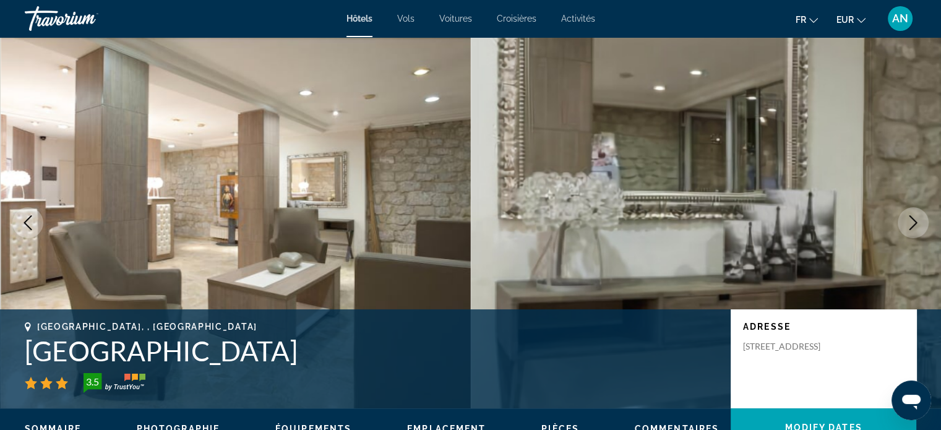
click at [916, 229] on icon "Next image" at bounding box center [913, 222] width 15 height 15
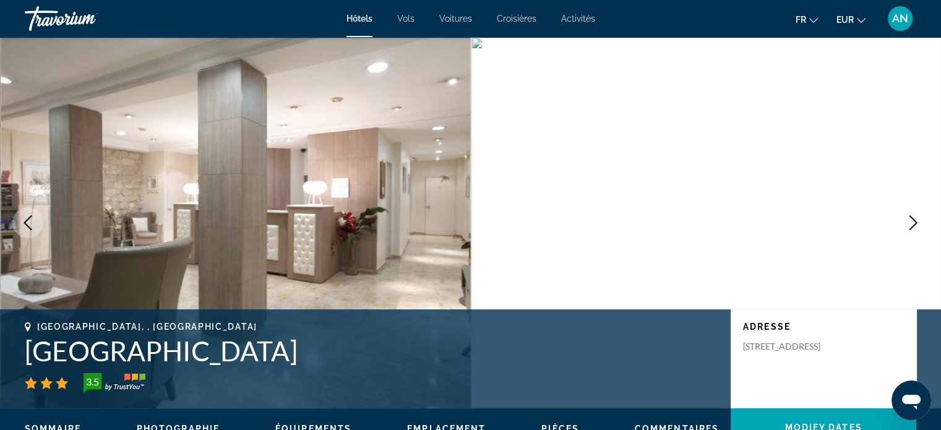
click at [916, 229] on icon "Next image" at bounding box center [913, 222] width 15 height 15
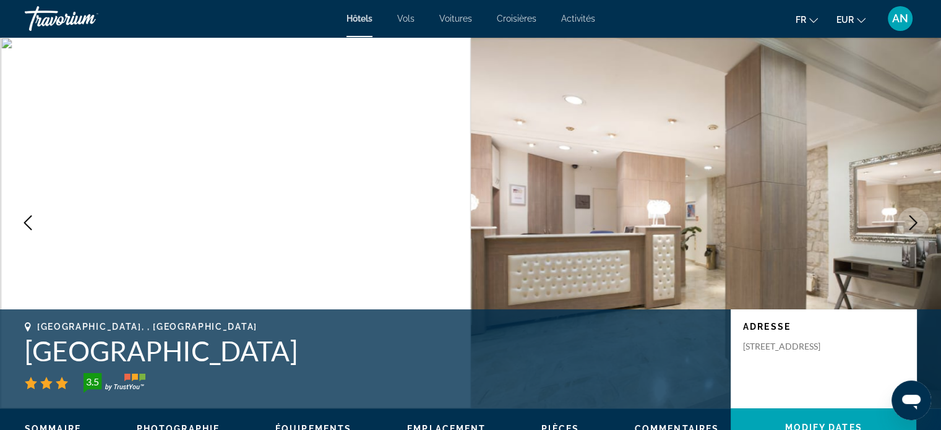
click at [916, 229] on icon "Next image" at bounding box center [913, 222] width 15 height 15
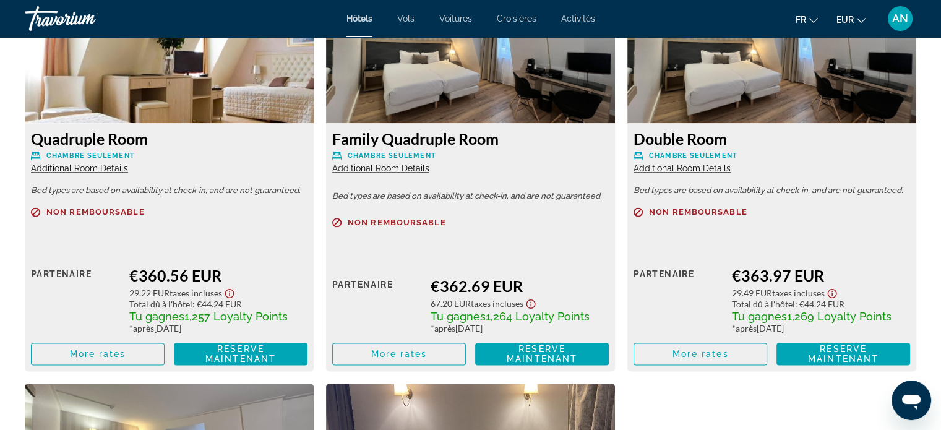
scroll to position [1784, 0]
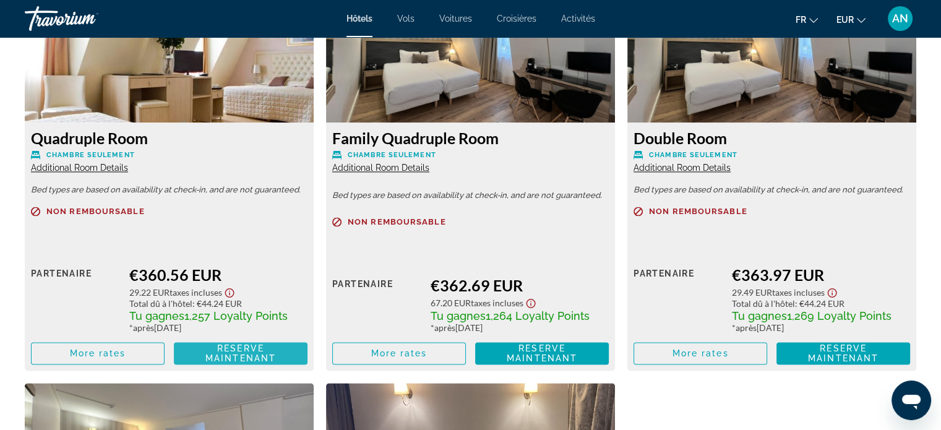
click at [230, 351] on span "Reserve maintenant" at bounding box center [240, 353] width 71 height 20
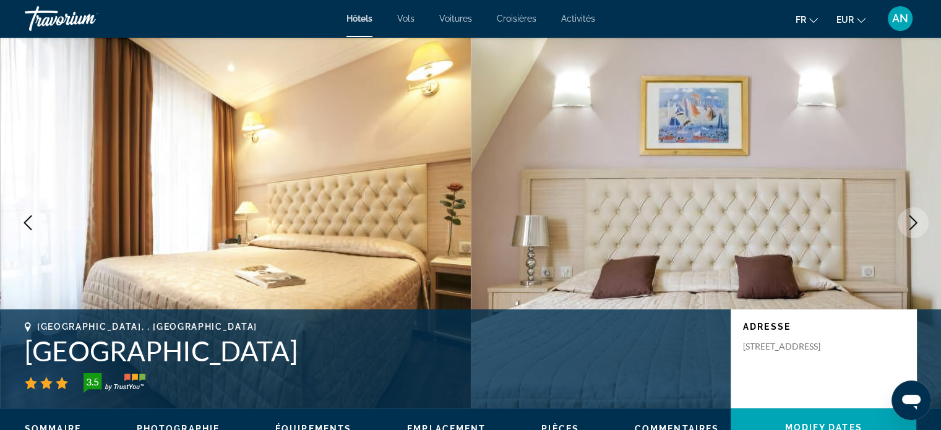
click at [916, 223] on icon "Next image" at bounding box center [914, 222] width 8 height 15
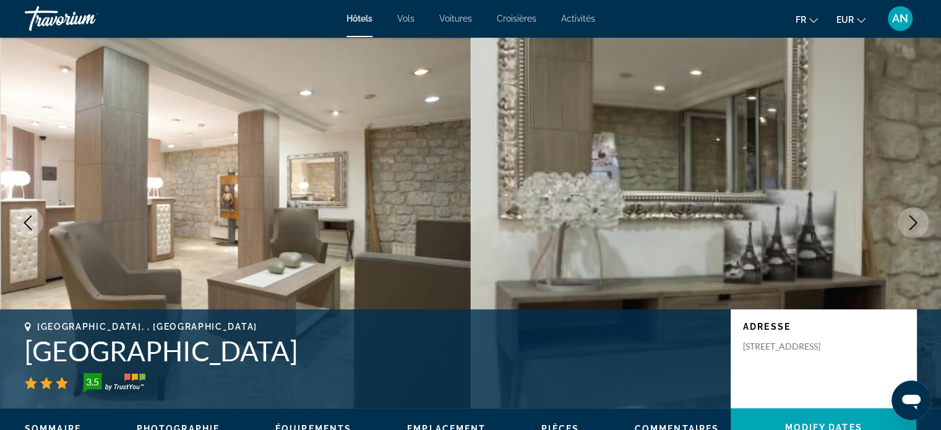
click at [916, 223] on icon "Next image" at bounding box center [914, 222] width 8 height 15
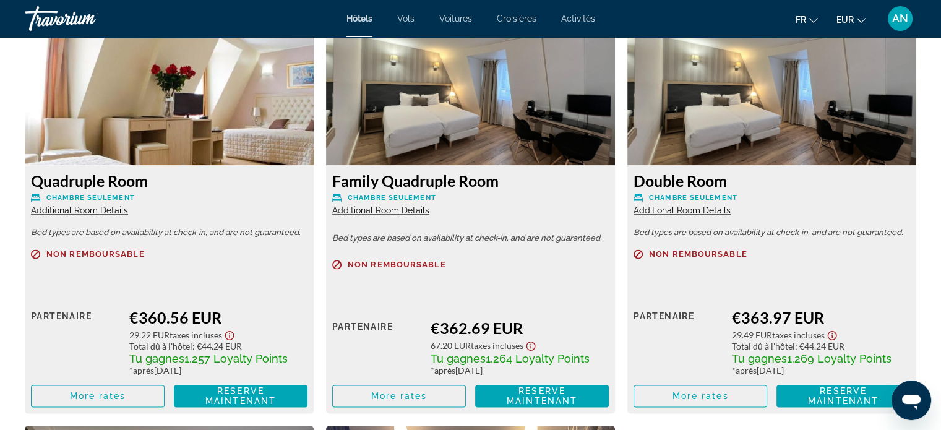
scroll to position [1740, 0]
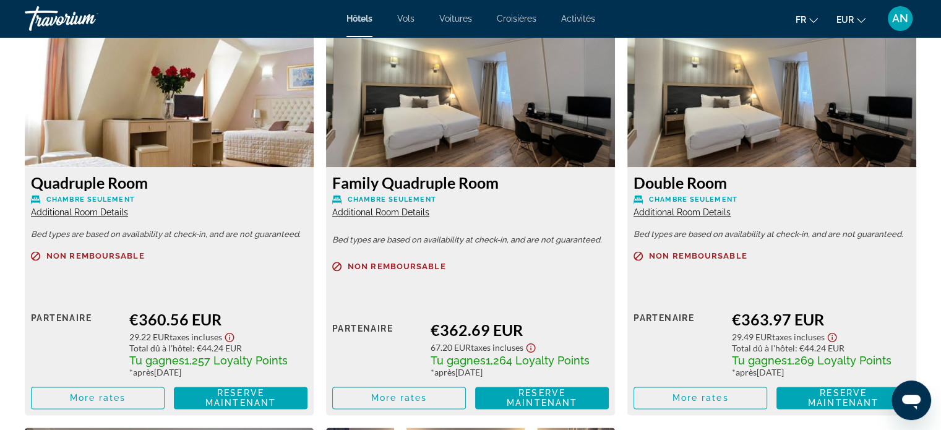
click at [386, 211] on span "Additional Room Details" at bounding box center [380, 212] width 97 height 10
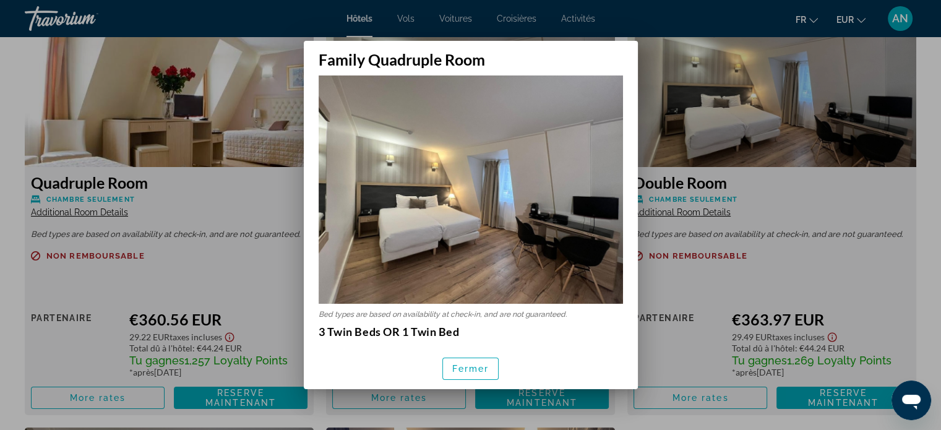
scroll to position [10, 0]
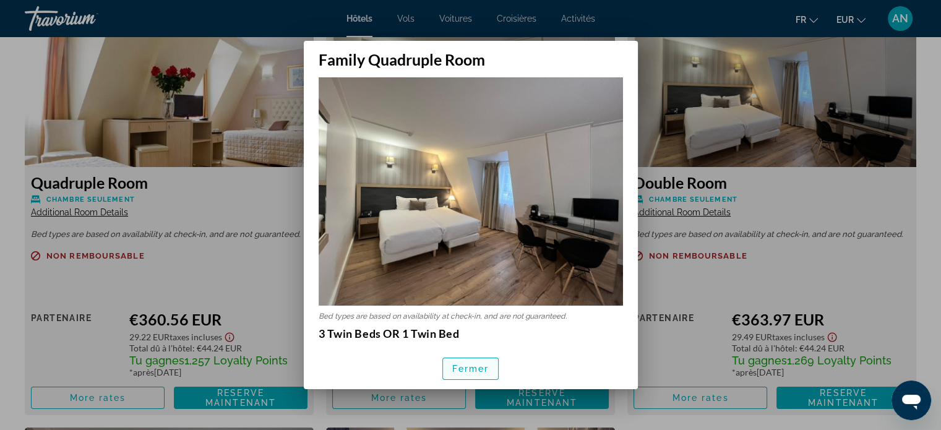
click at [465, 374] on span "button" at bounding box center [471, 369] width 56 height 30
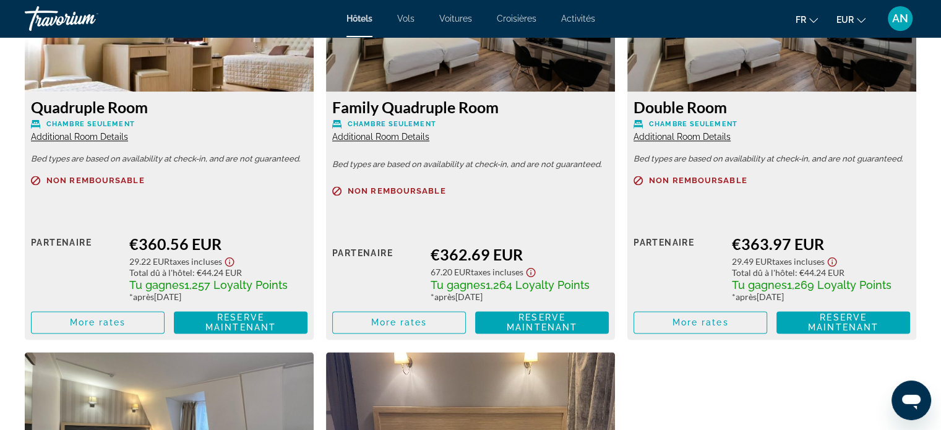
scroll to position [1785, 0]
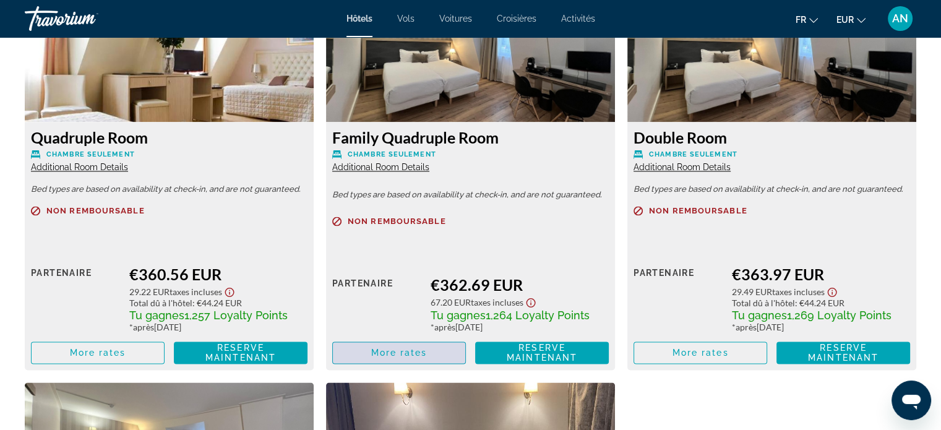
click at [361, 348] on span "Main content" at bounding box center [399, 353] width 132 height 30
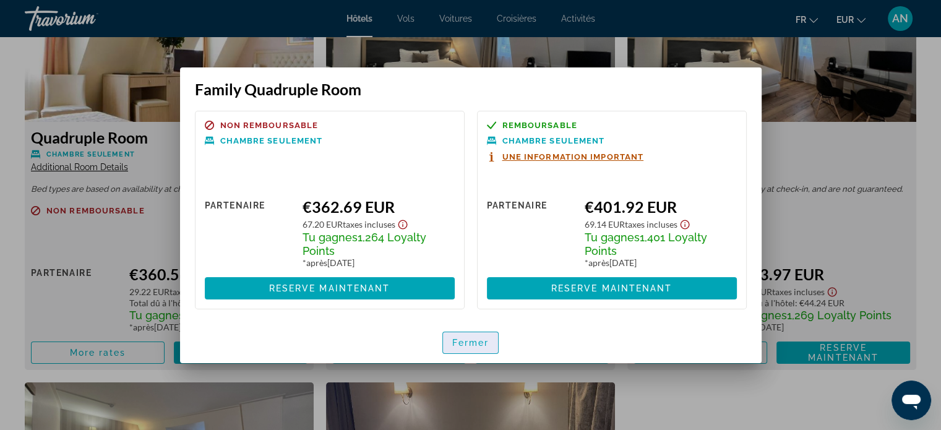
click at [466, 348] on span "button" at bounding box center [471, 343] width 56 height 30
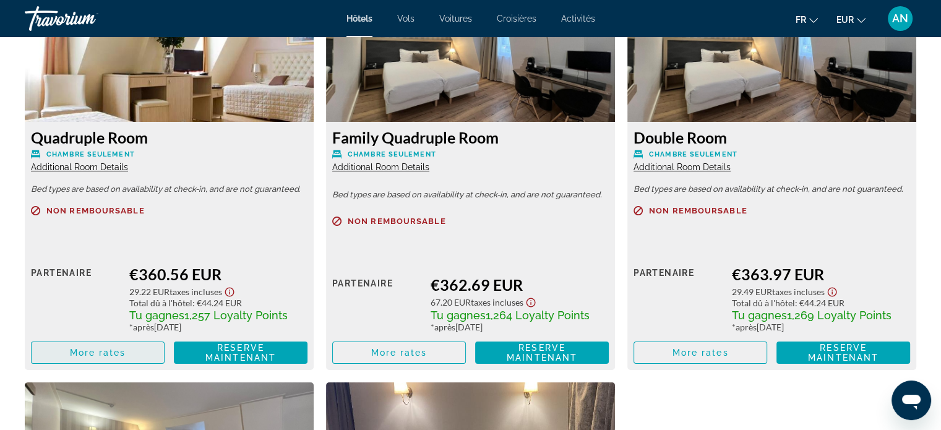
scroll to position [1785, 0]
click at [97, 354] on span "More rates" at bounding box center [98, 353] width 56 height 10
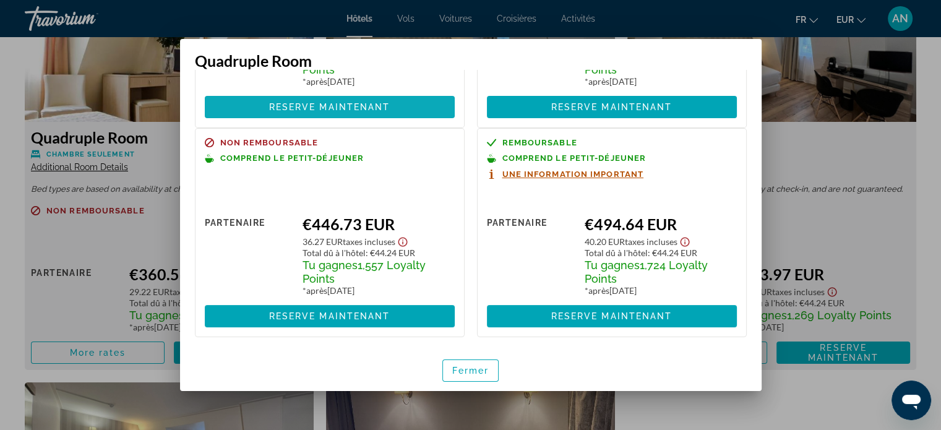
scroll to position [0, 0]
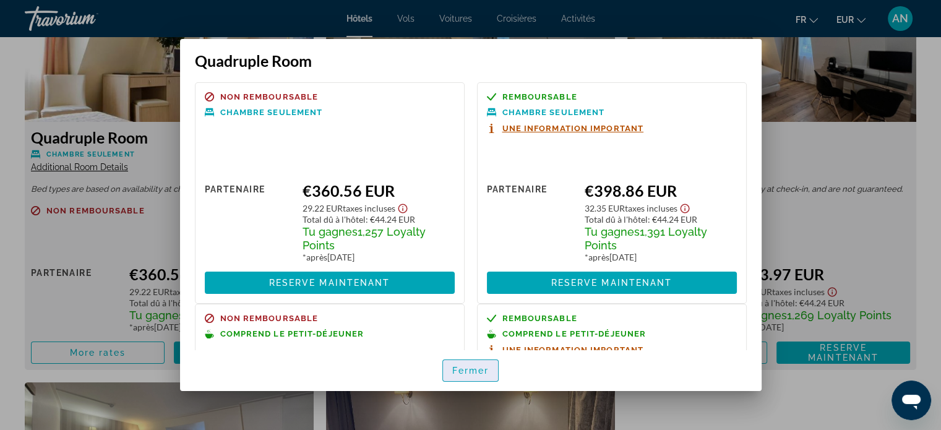
click at [450, 366] on span "button" at bounding box center [471, 371] width 56 height 30
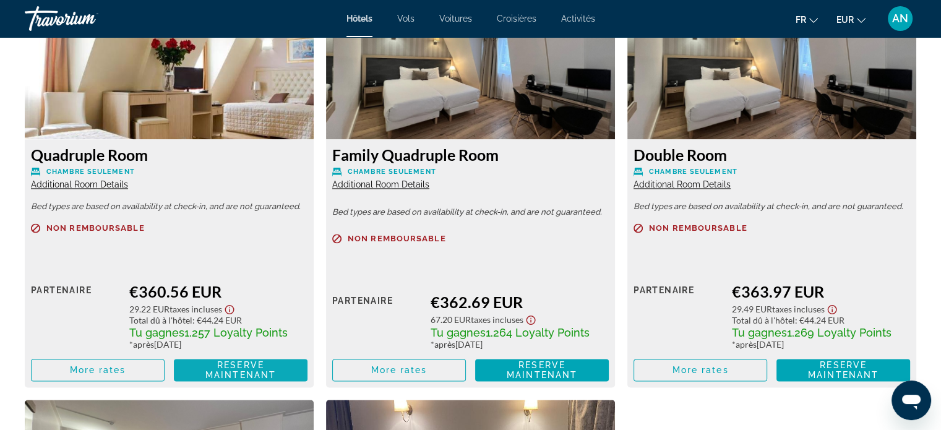
scroll to position [1776, 0]
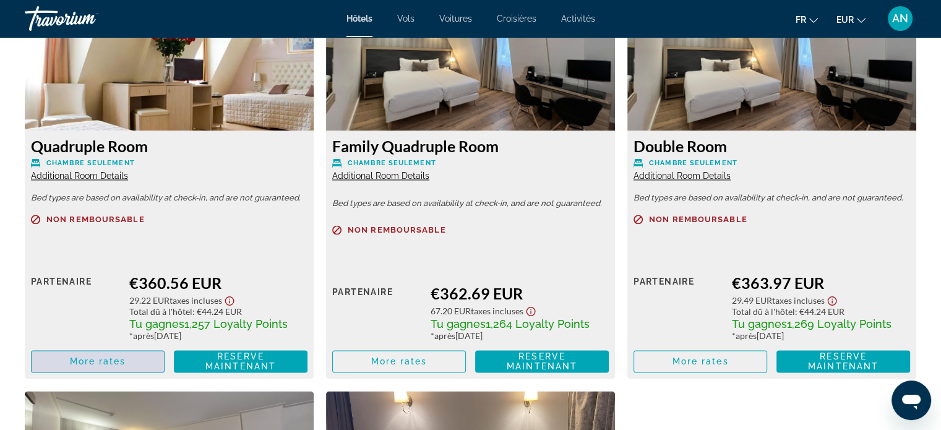
click at [144, 353] on span "Main content" at bounding box center [98, 362] width 132 height 30
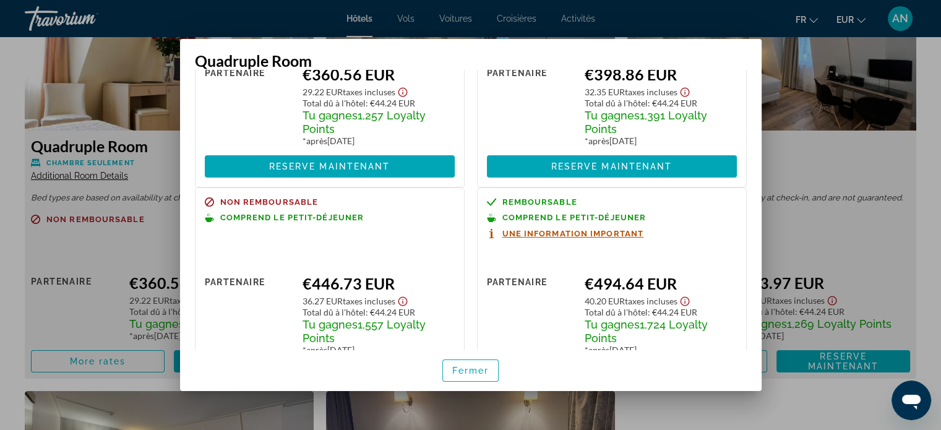
scroll to position [0, 0]
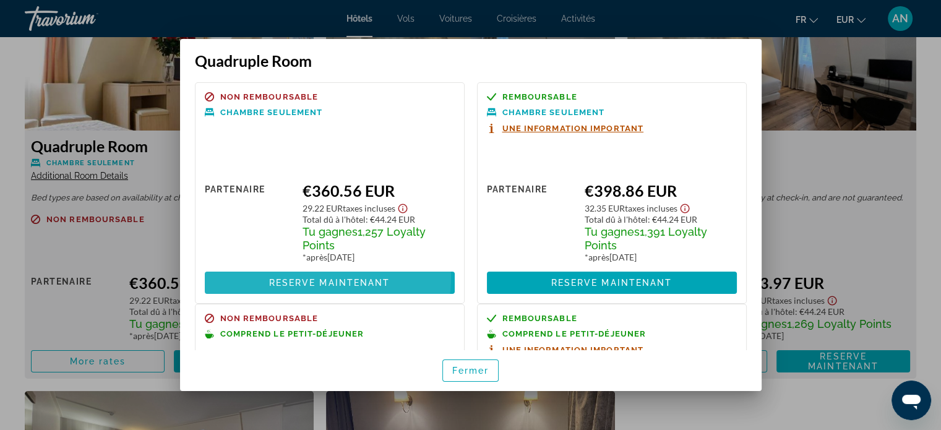
click at [316, 277] on span at bounding box center [330, 283] width 250 height 30
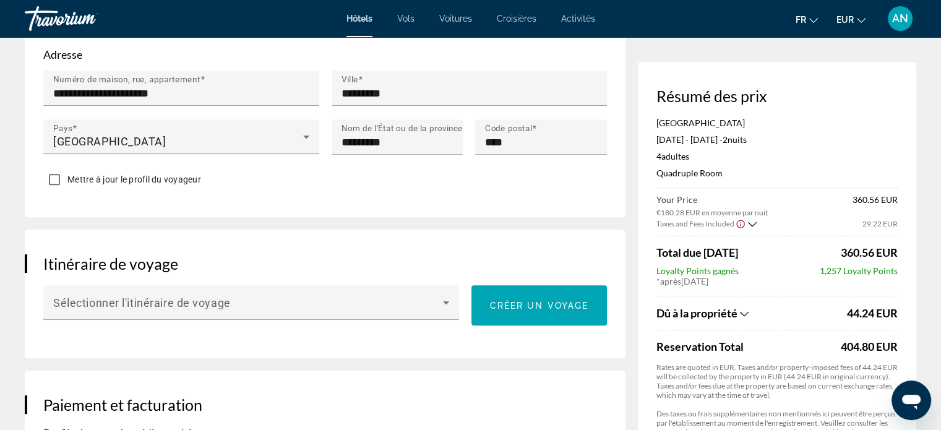
scroll to position [530, 0]
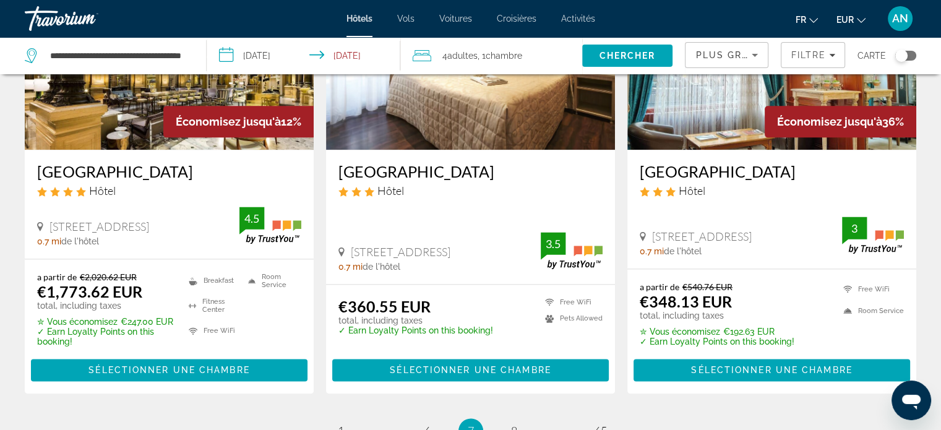
scroll to position [1586, 0]
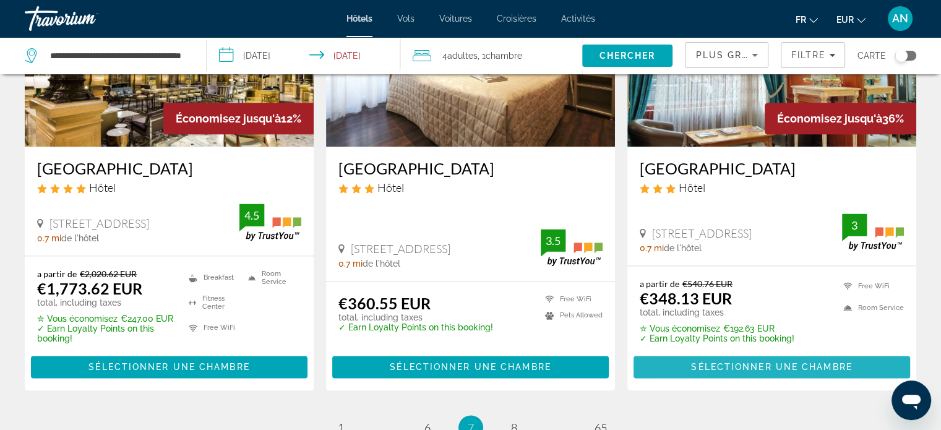
click at [704, 363] on span "Sélectionner une chambre" at bounding box center [771, 367] width 161 height 10
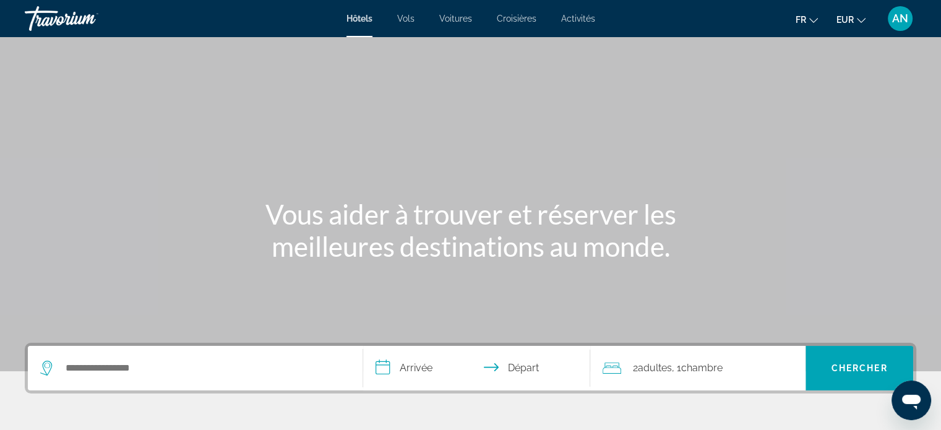
click at [127, 387] on div "Search widget" at bounding box center [195, 368] width 310 height 45
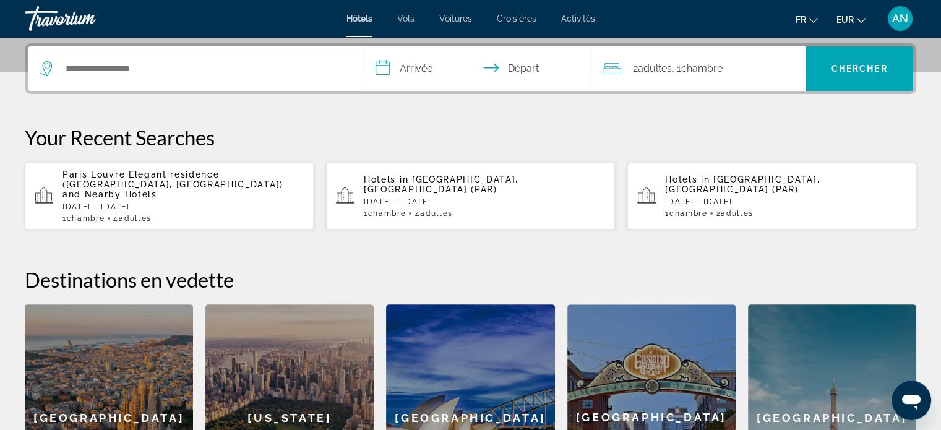
scroll to position [302, 0]
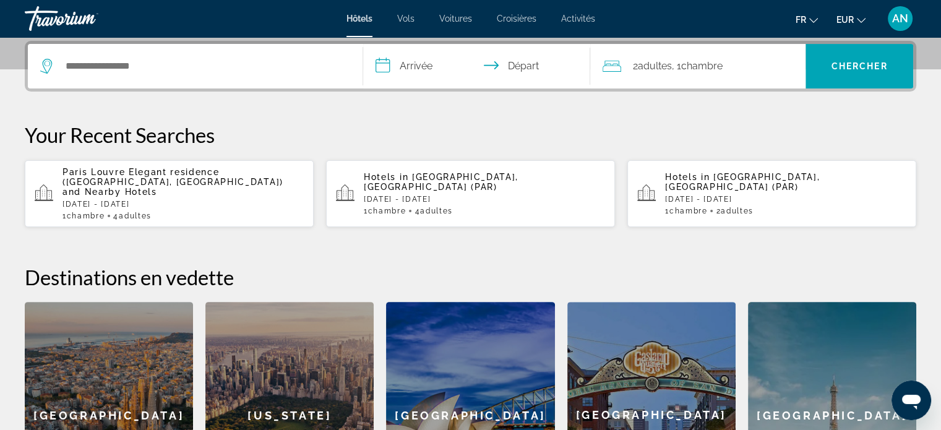
click at [152, 178] on p "[GEOGRAPHIC_DATA] Elegant residence ([GEOGRAPHIC_DATA], [GEOGRAPHIC_DATA]) and …" at bounding box center [183, 182] width 241 height 30
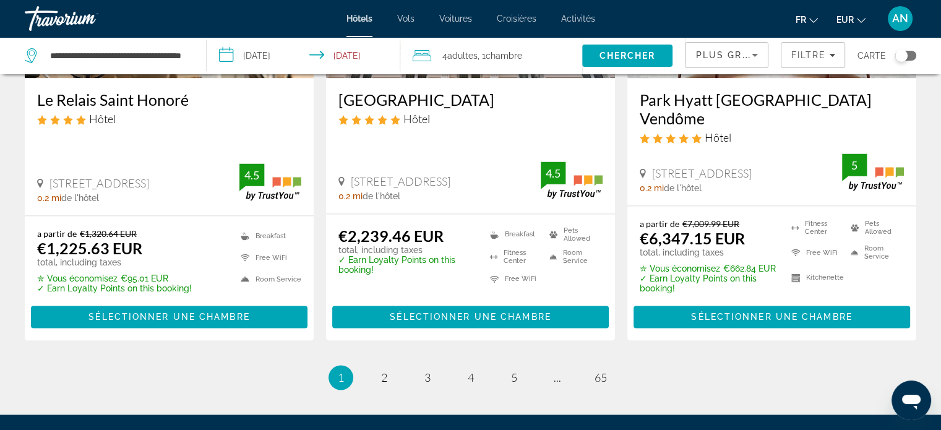
scroll to position [1692, 0]
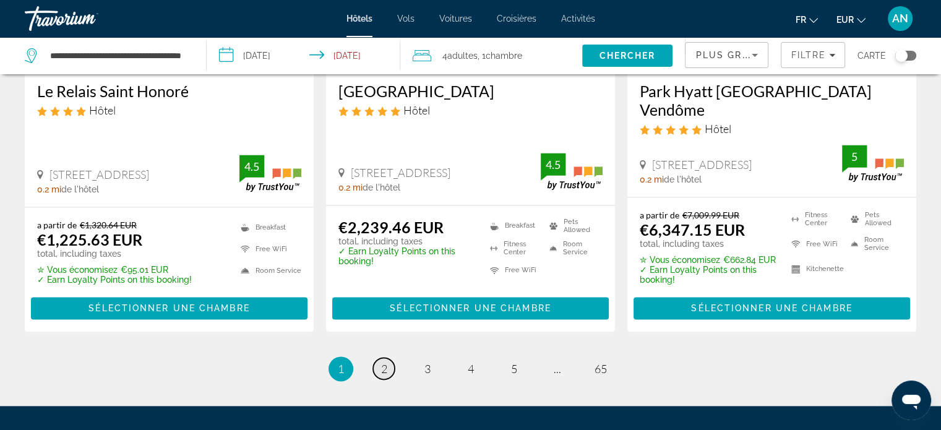
click at [374, 358] on link "page 2" at bounding box center [384, 369] width 22 height 22
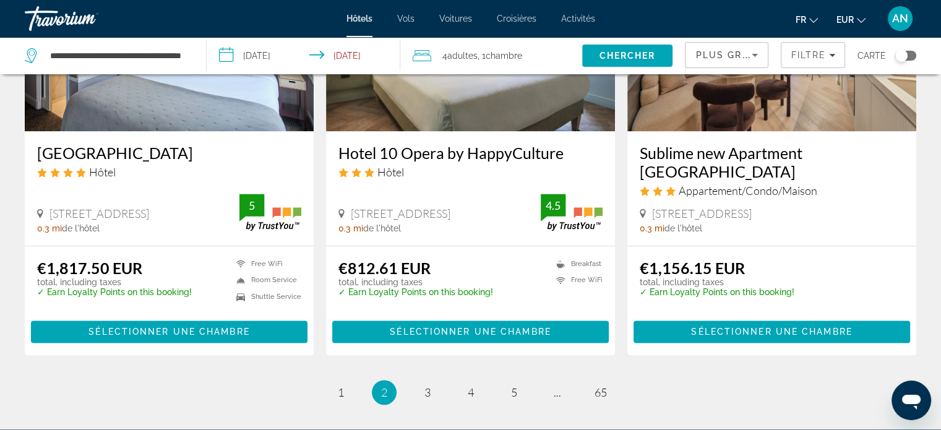
scroll to position [1654, 0]
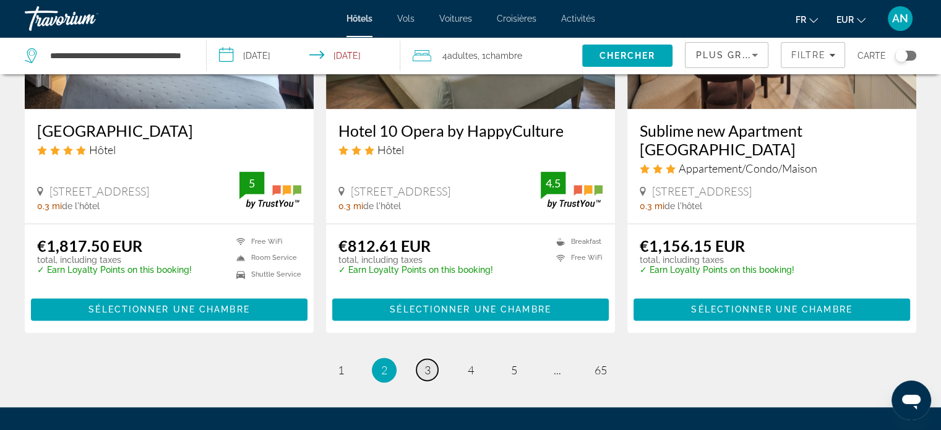
click at [423, 359] on link "page 3" at bounding box center [427, 370] width 22 height 22
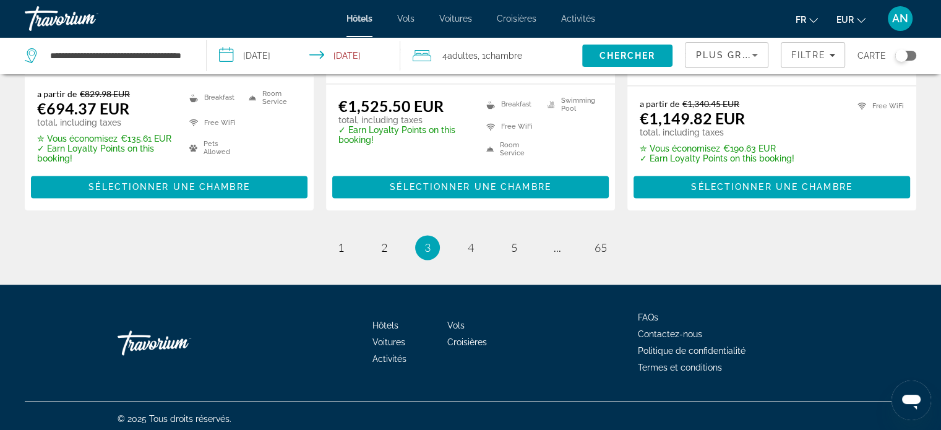
scroll to position [1770, 0]
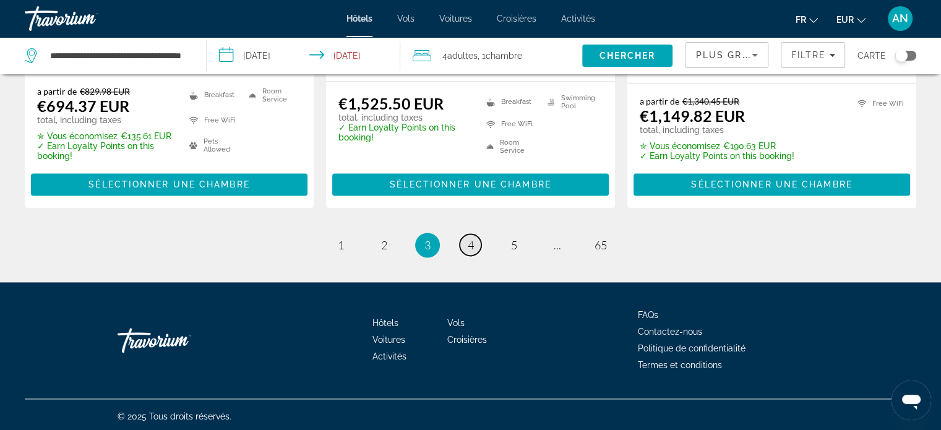
click at [474, 237] on link "page 4" at bounding box center [471, 245] width 22 height 22
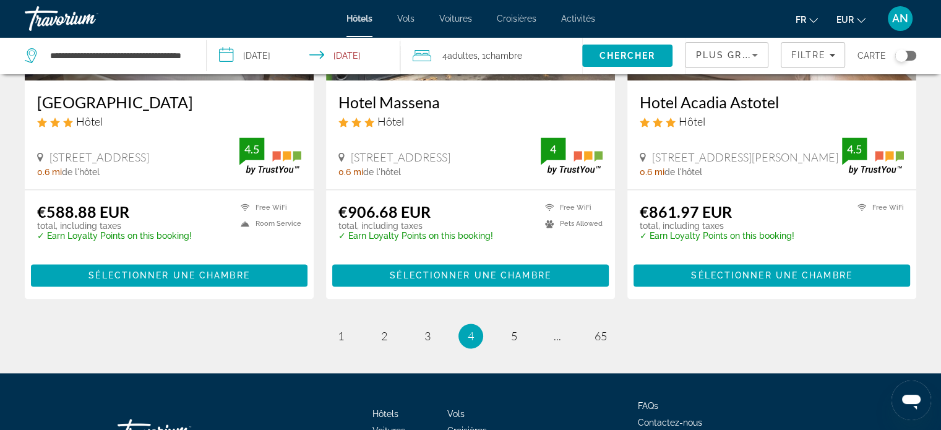
scroll to position [1656, 0]
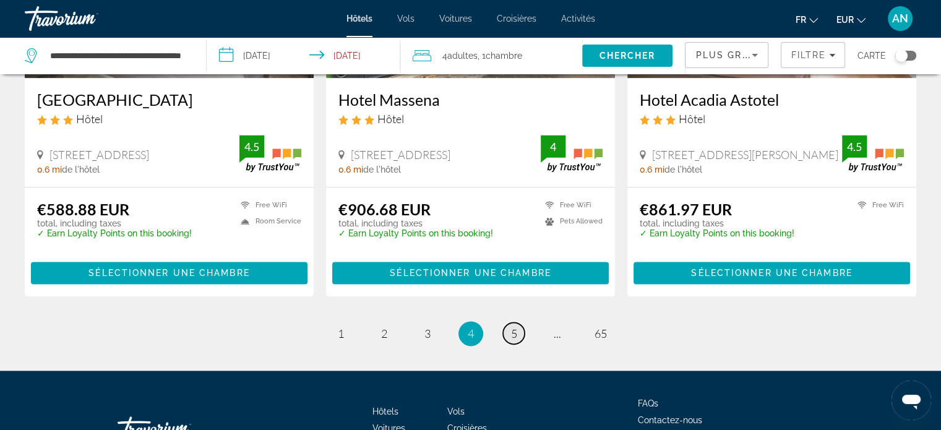
click at [509, 340] on link "page 5" at bounding box center [514, 333] width 22 height 22
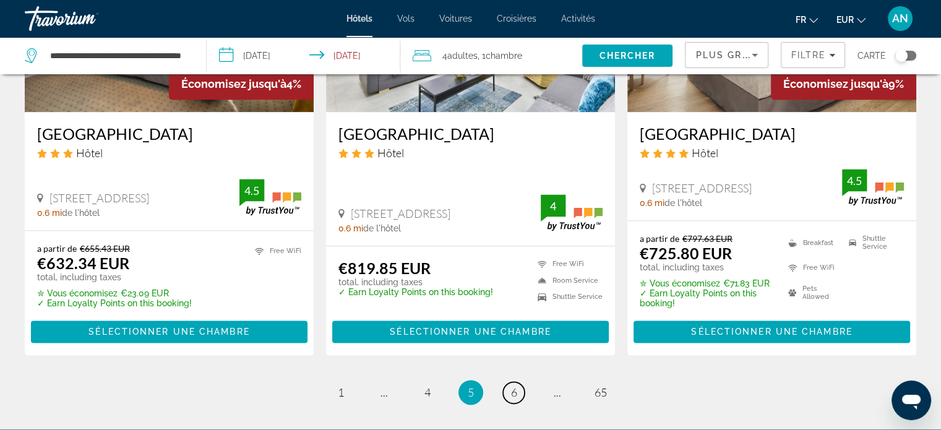
scroll to position [1639, 0]
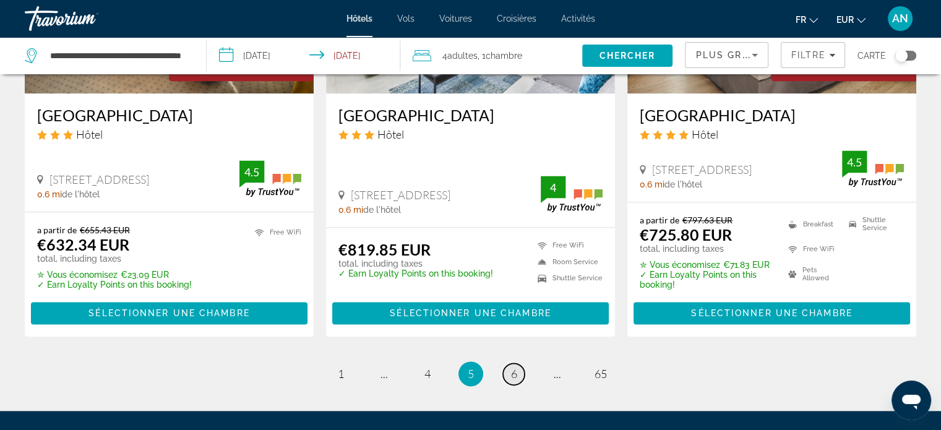
click at [507, 363] on link "page 6" at bounding box center [514, 374] width 22 height 22
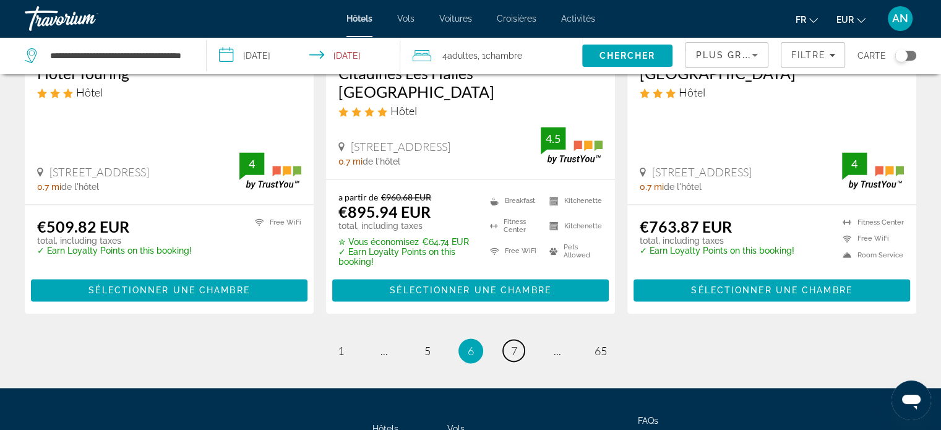
scroll to position [1713, 0]
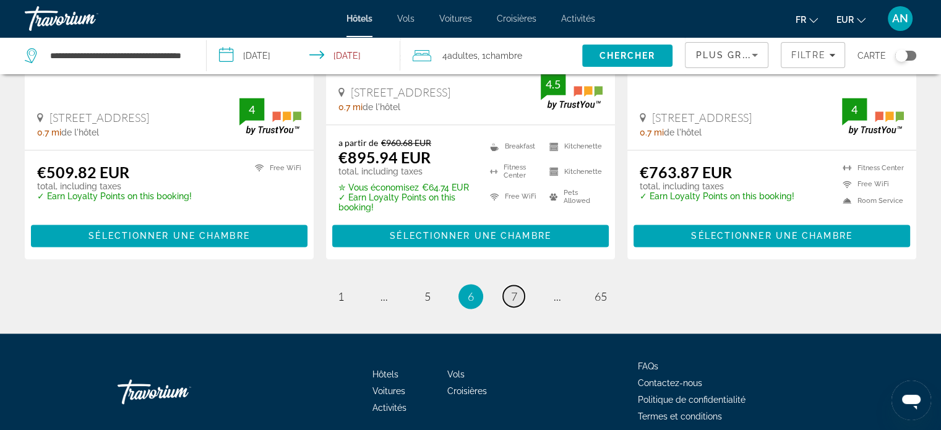
click at [512, 290] on span "7" at bounding box center [514, 297] width 6 height 14
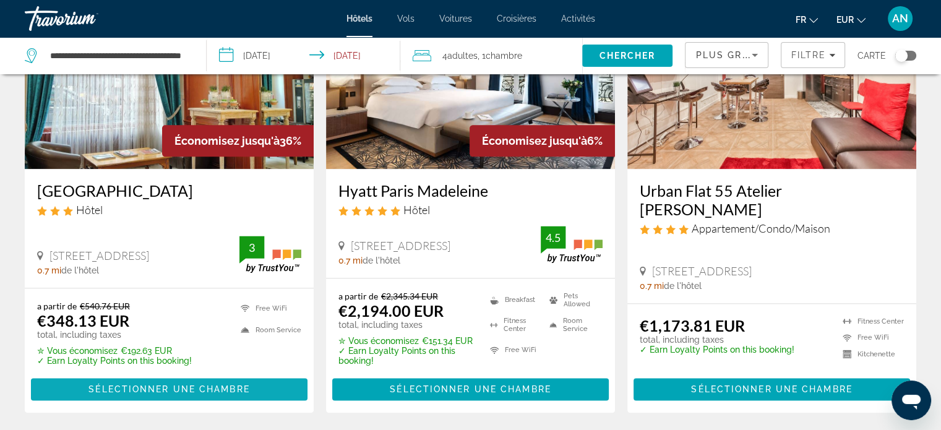
scroll to position [1574, 0]
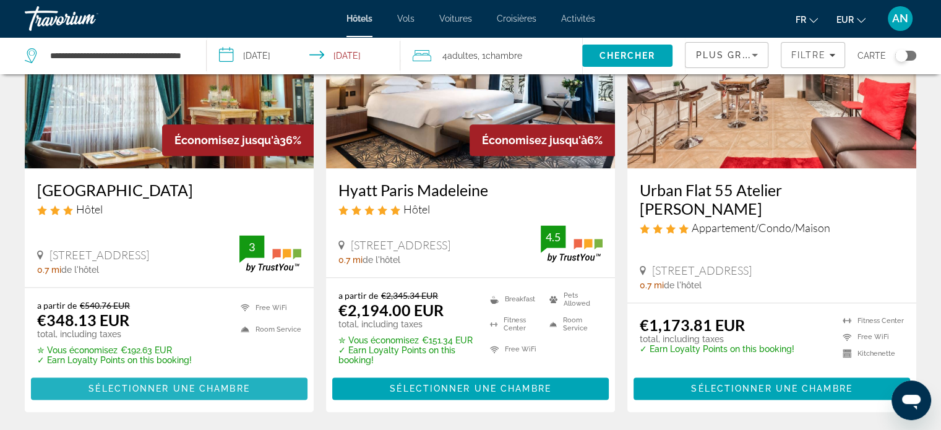
click at [165, 392] on span "Sélectionner une chambre" at bounding box center [168, 389] width 161 height 10
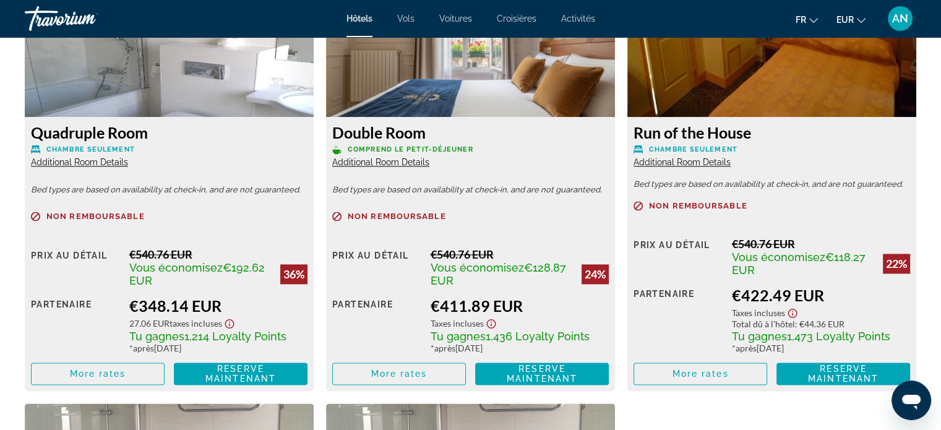
scroll to position [1800, 0]
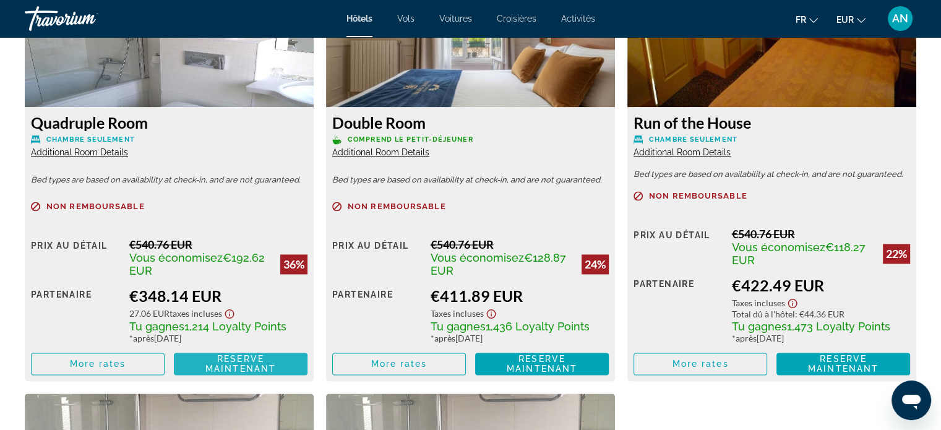
click at [204, 360] on span "Reserve maintenant Plus disponible" at bounding box center [241, 364] width 114 height 20
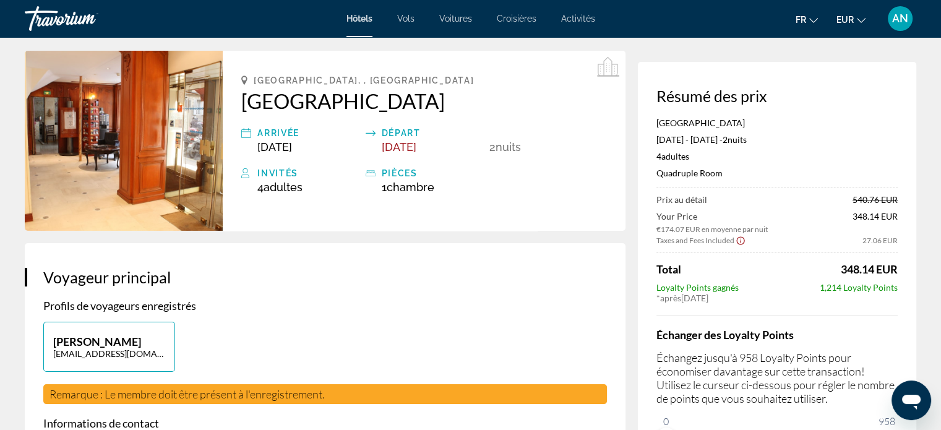
scroll to position [41, 0]
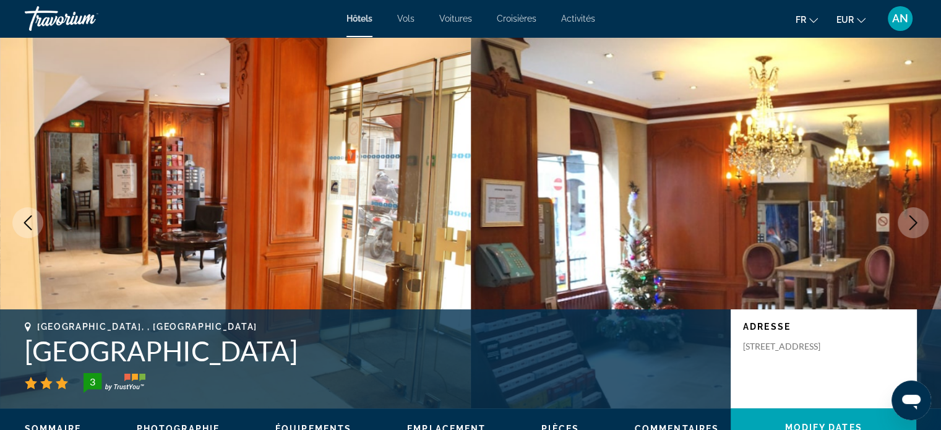
click at [926, 220] on button "Next image" at bounding box center [913, 222] width 31 height 31
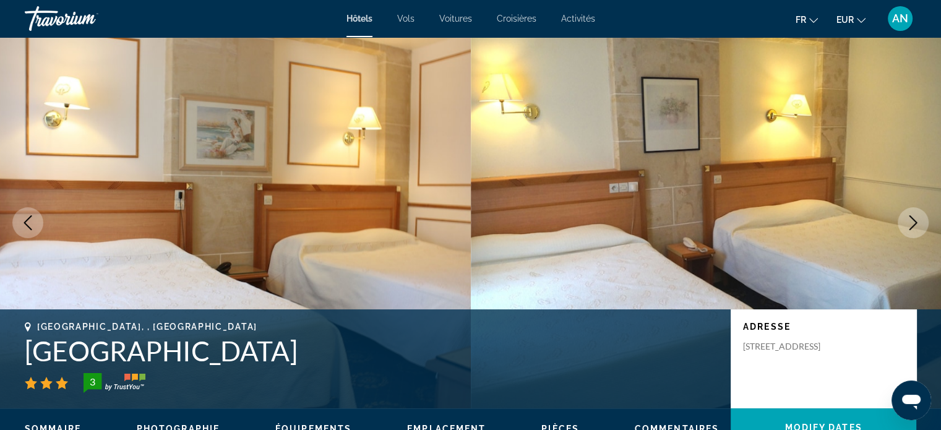
click at [916, 222] on icon "Next image" at bounding box center [913, 222] width 15 height 15
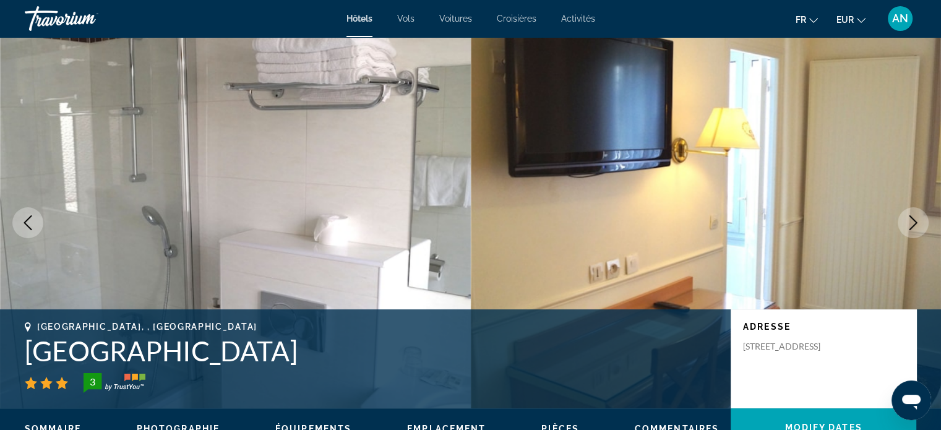
click at [916, 222] on icon "Next image" at bounding box center [913, 222] width 15 height 15
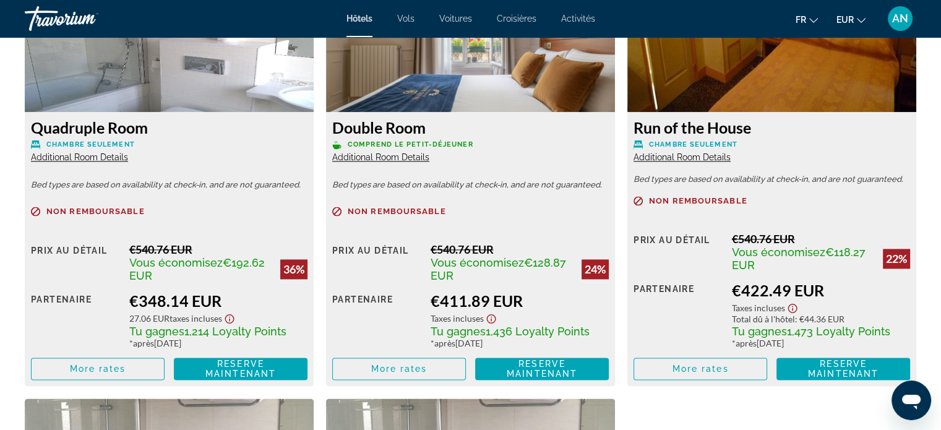
scroll to position [1800, 0]
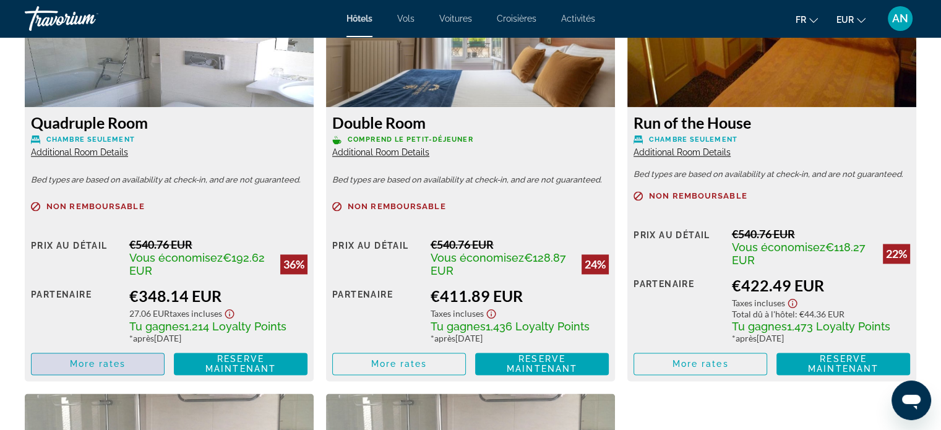
click at [139, 363] on span "Main content" at bounding box center [98, 364] width 132 height 30
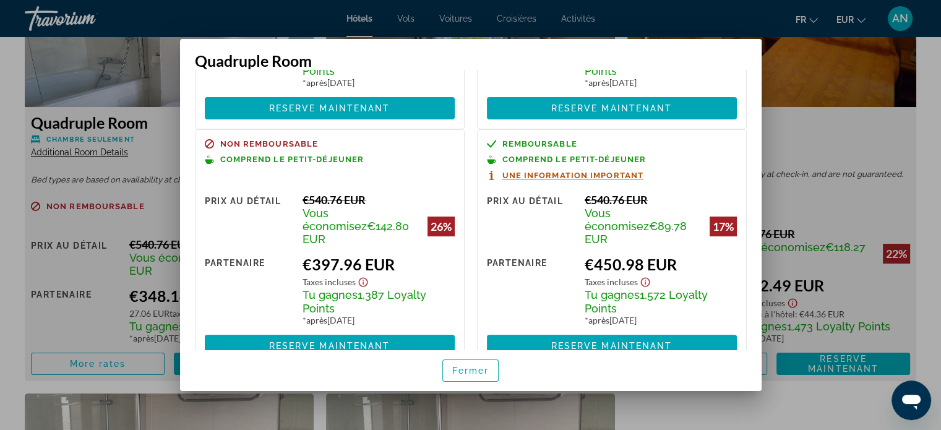
scroll to position [207, 0]
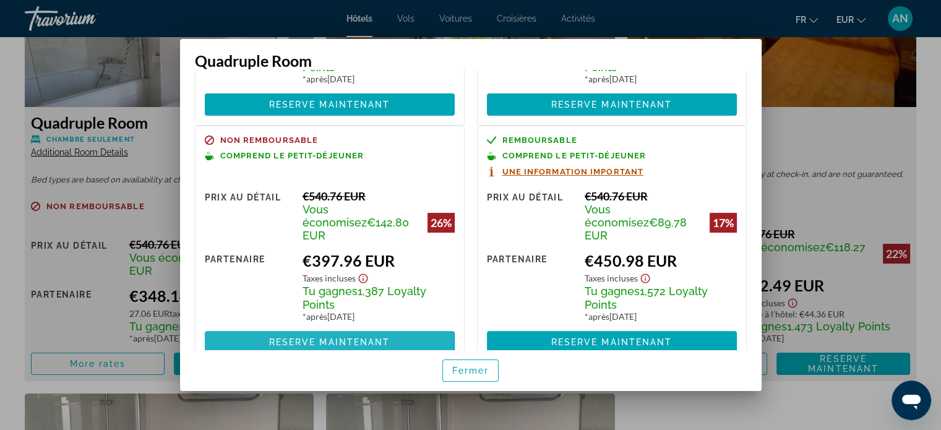
click at [329, 337] on span "Reserve maintenant" at bounding box center [329, 342] width 121 height 10
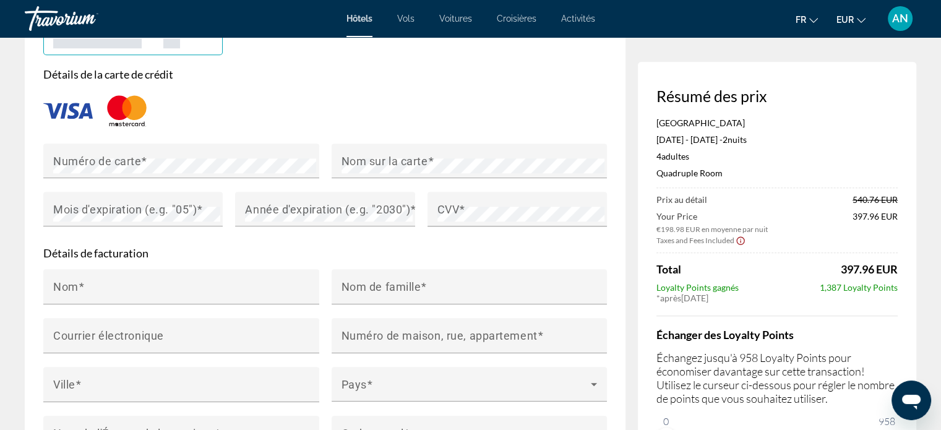
scroll to position [1026, 0]
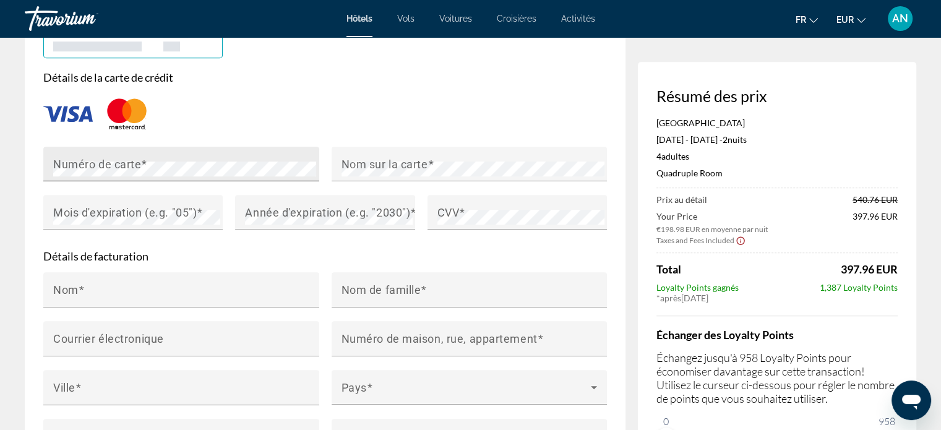
click at [205, 181] on div "Numéro de carte" at bounding box center [185, 164] width 264 height 35
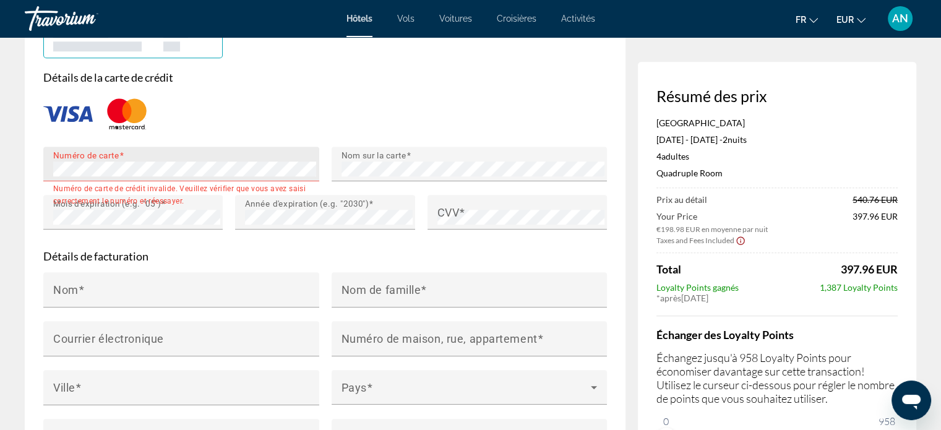
click at [186, 181] on div "Numéro de carte" at bounding box center [185, 164] width 264 height 35
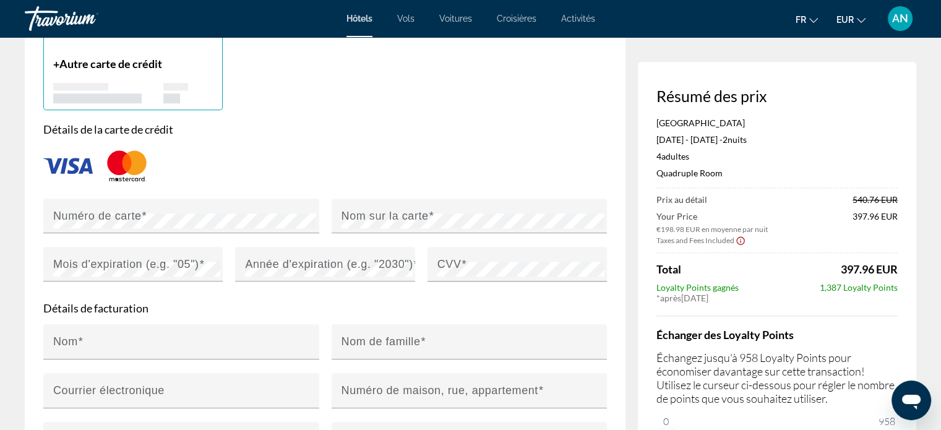
scroll to position [975, 0]
click at [319, 223] on div "Main content" at bounding box center [319, 223] width 0 height 0
click at [403, 220] on mat-label "Nom sur la carte" at bounding box center [385, 214] width 87 height 12
click at [202, 269] on span "Main content" at bounding box center [202, 262] width 6 height 12
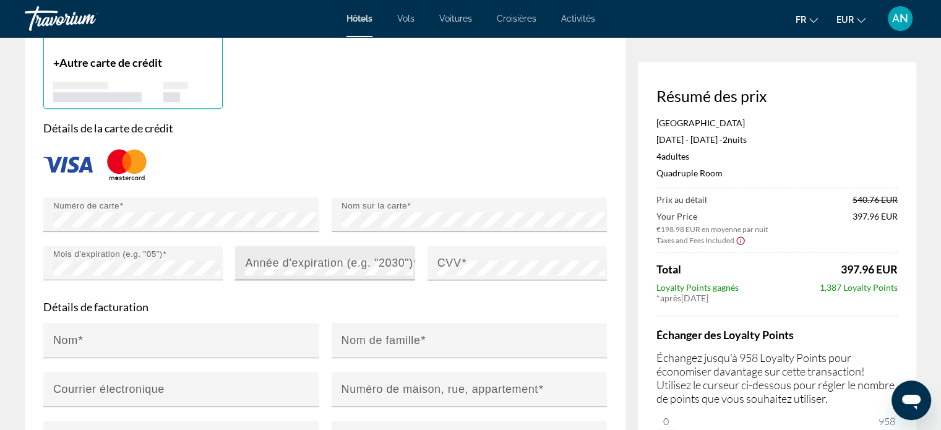
click at [280, 269] on mat-label "Année d'expiration (e.g. "2030")" at bounding box center [329, 262] width 168 height 12
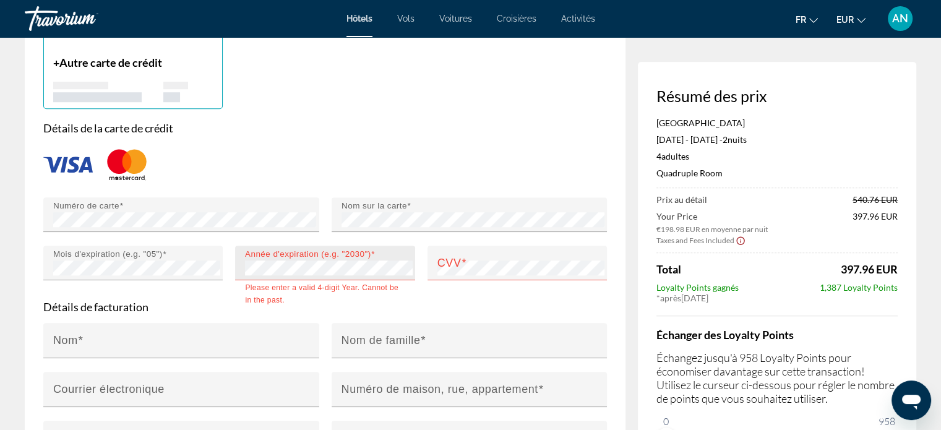
click at [342, 280] on div "Année d'expiration (e.g. "2030")" at bounding box center [328, 263] width 167 height 35
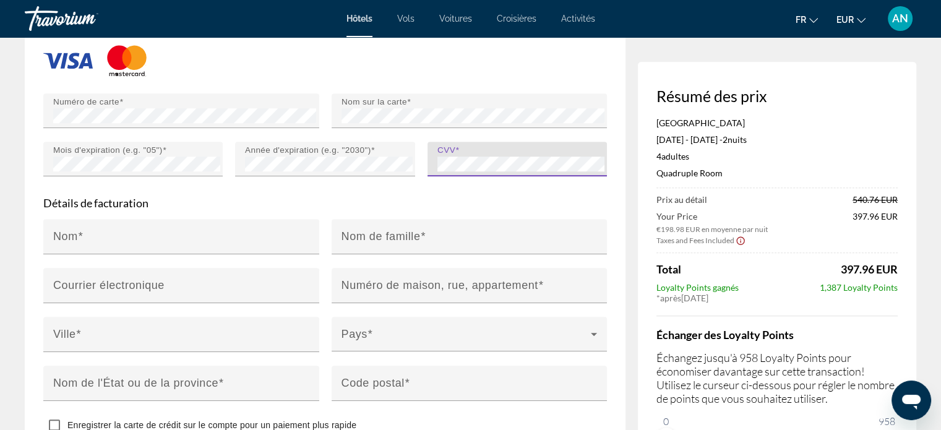
scroll to position [1089, 0]
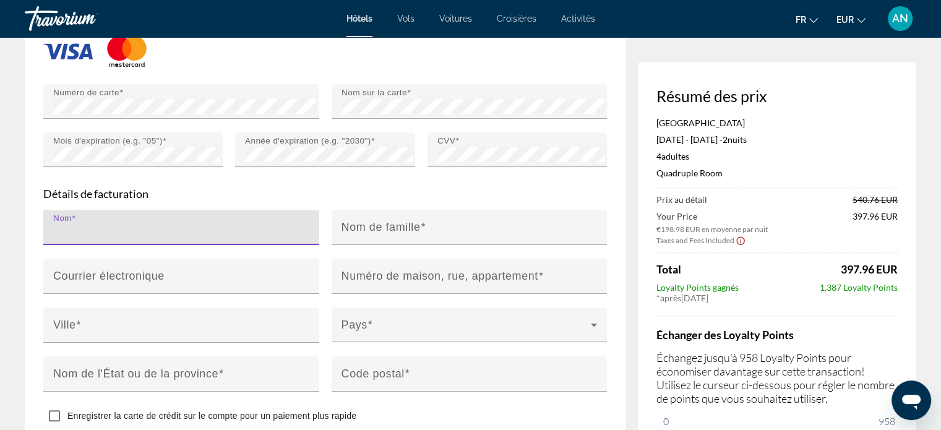
click at [176, 240] on input "Nom" at bounding box center [185, 232] width 264 height 15
click at [200, 236] on div "Nom" at bounding box center [185, 227] width 264 height 35
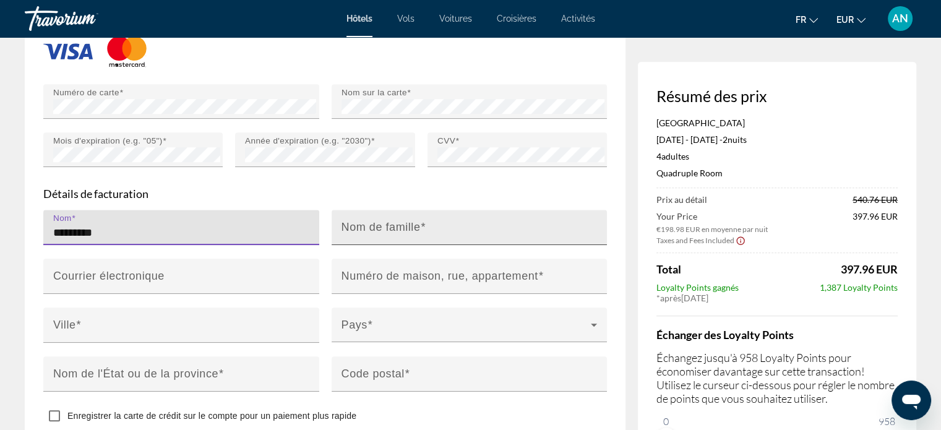
type input "*********"
click at [345, 233] on mat-label "Nom de famille" at bounding box center [381, 226] width 79 height 12
click at [345, 240] on input "Nom de famille" at bounding box center [474, 232] width 264 height 15
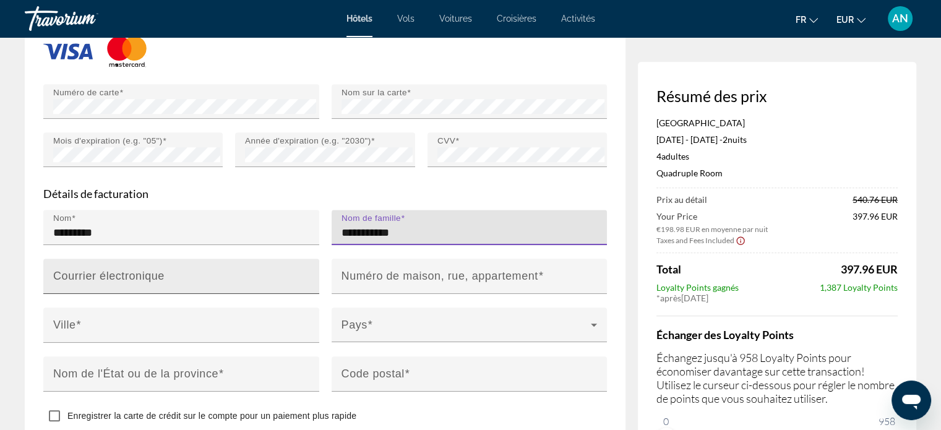
type input "**********"
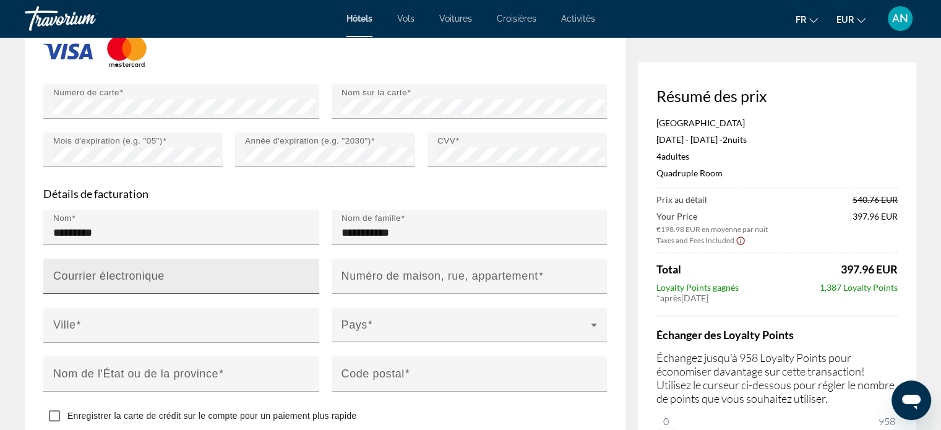
click at [283, 290] on div "Courrier électronique" at bounding box center [185, 276] width 264 height 35
type input "*"
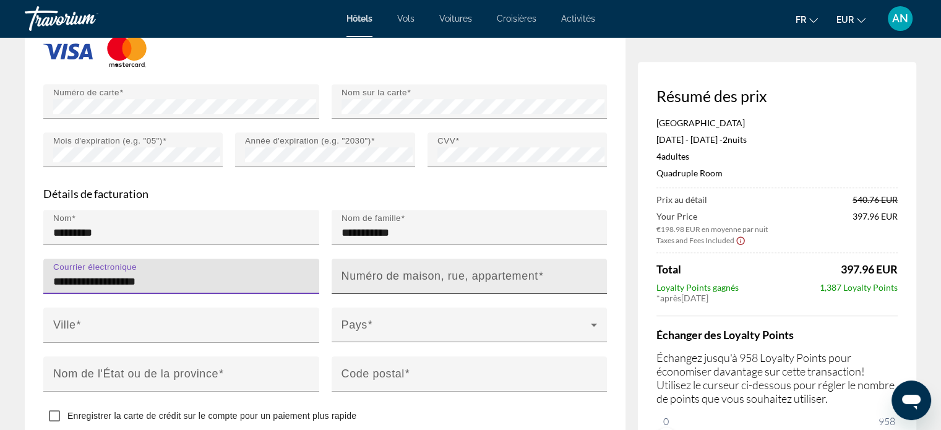
type input "**********"
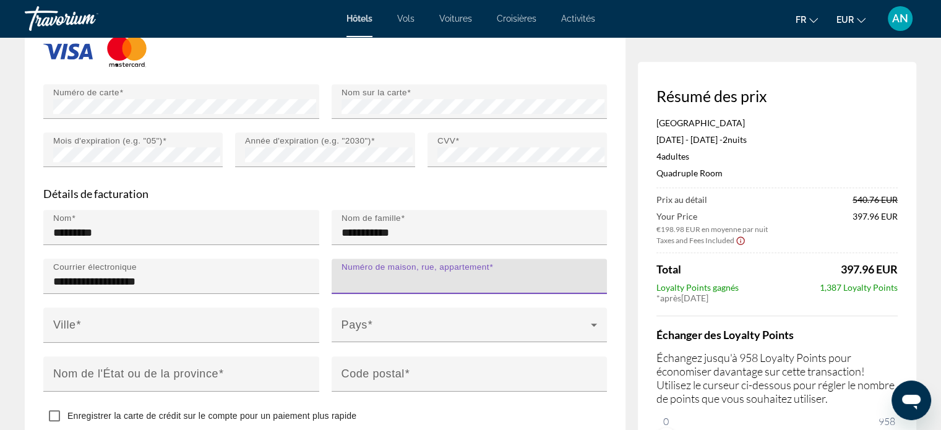
click at [389, 289] on input "Numéro de maison, rue, appartement" at bounding box center [474, 281] width 264 height 15
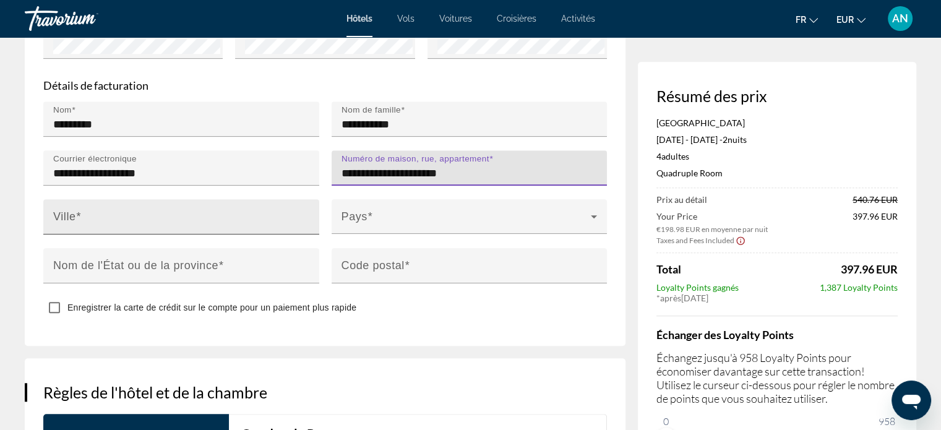
scroll to position [1197, 0]
type input "**********"
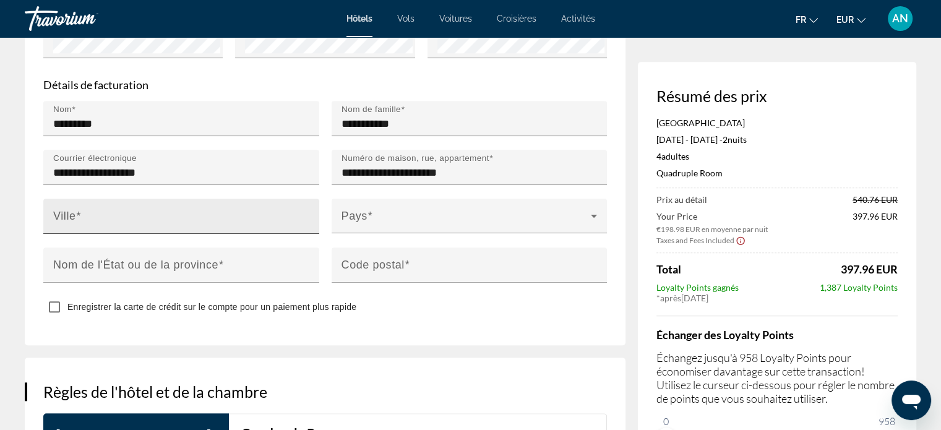
click at [171, 234] on div "Ville" at bounding box center [185, 216] width 264 height 35
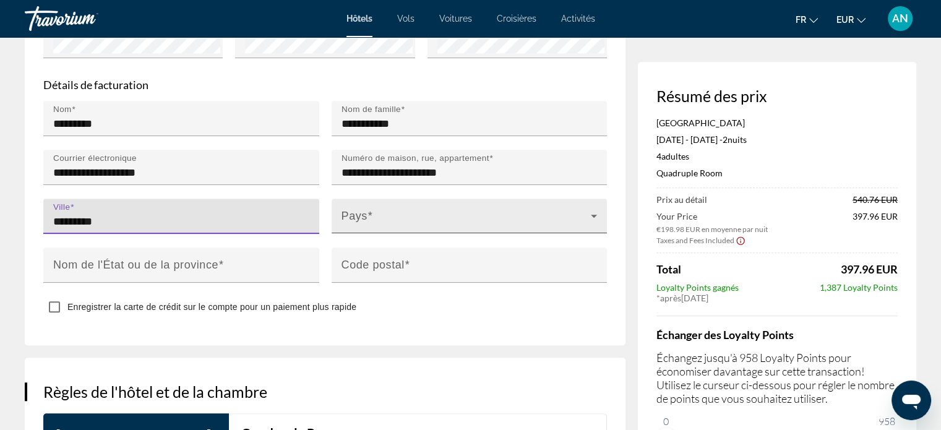
type input "*********"
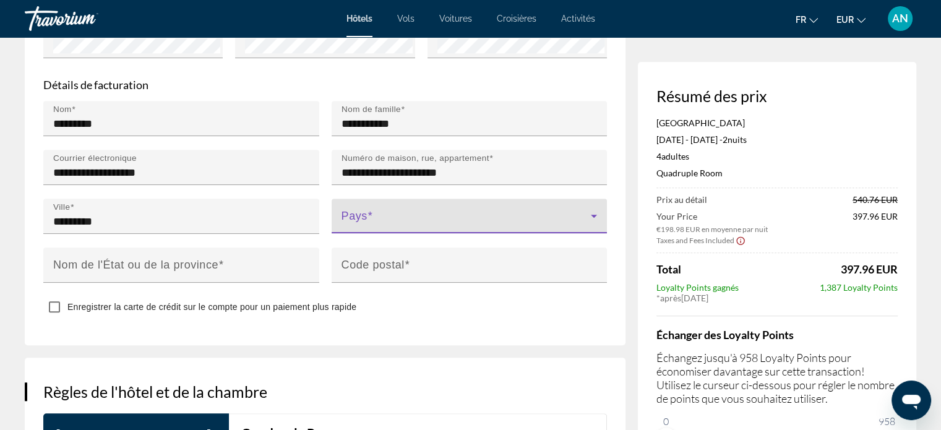
click at [406, 228] on span "Main content" at bounding box center [467, 220] width 250 height 15
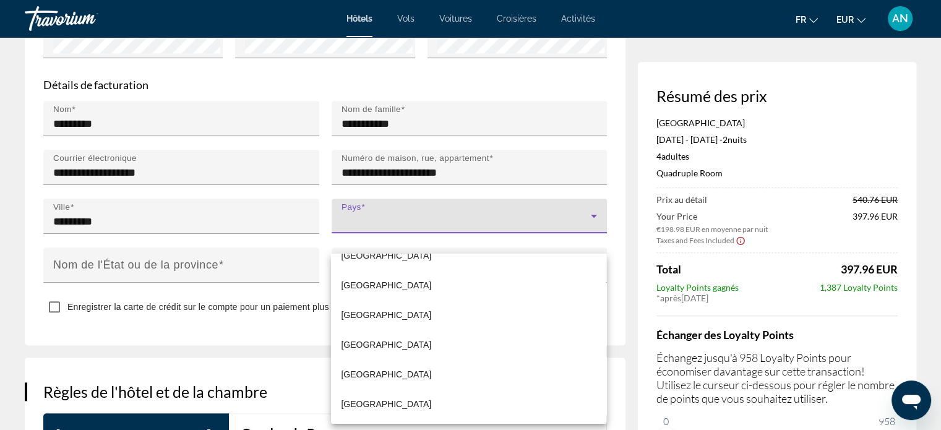
scroll to position [639, 0]
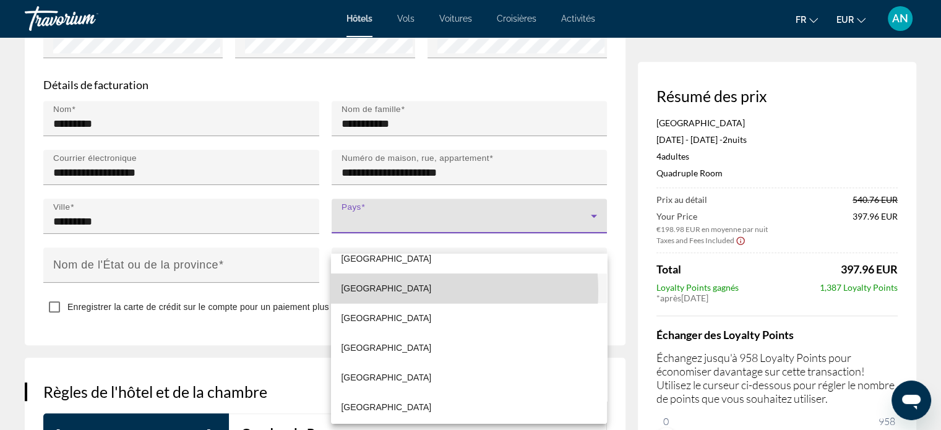
click at [391, 291] on mat-option "[GEOGRAPHIC_DATA]" at bounding box center [468, 289] width 275 height 30
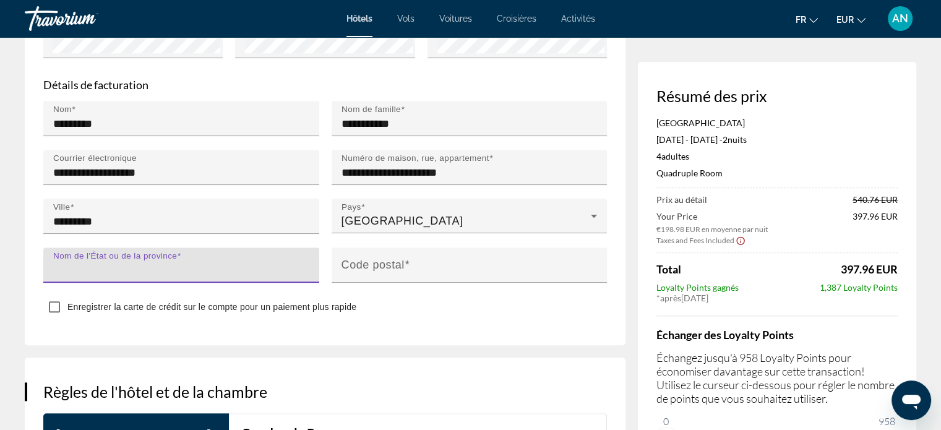
click at [225, 278] on input "Nom de l'État ou de la province" at bounding box center [185, 270] width 264 height 15
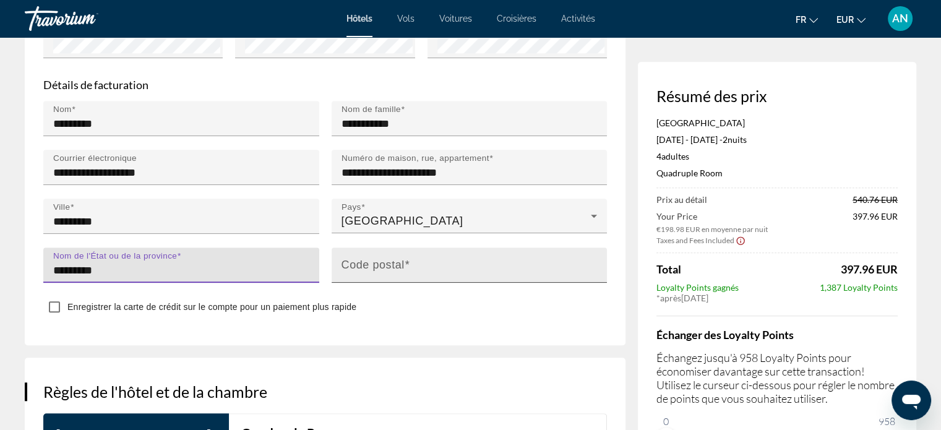
type input "*********"
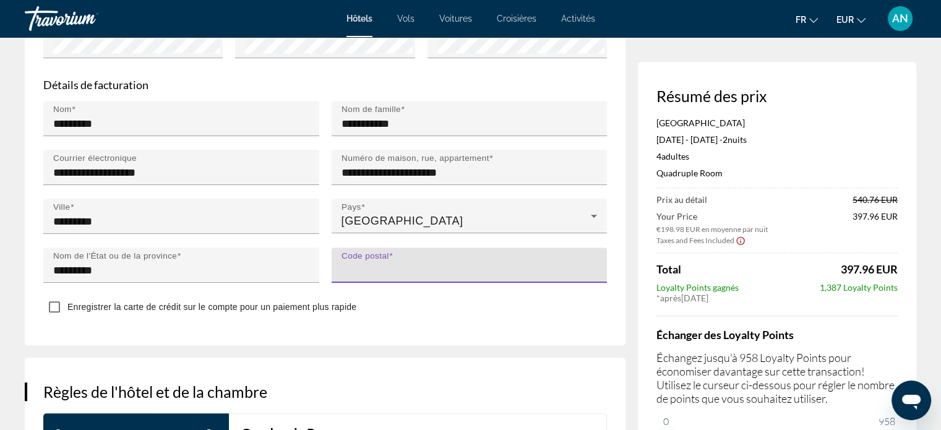
click at [356, 278] on input "Code postal" at bounding box center [474, 270] width 264 height 15
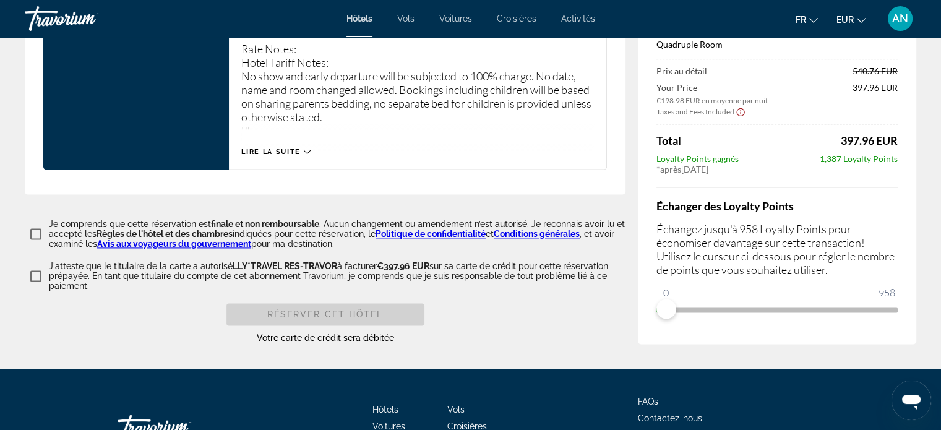
scroll to position [1689, 0]
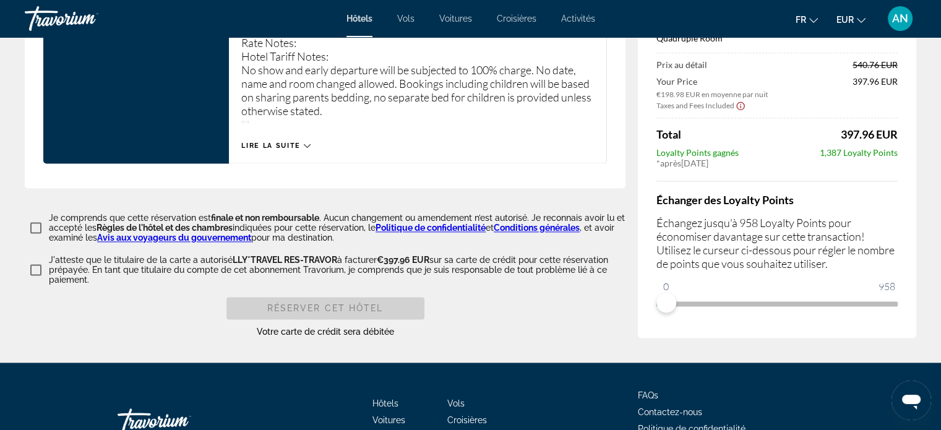
type input "****"
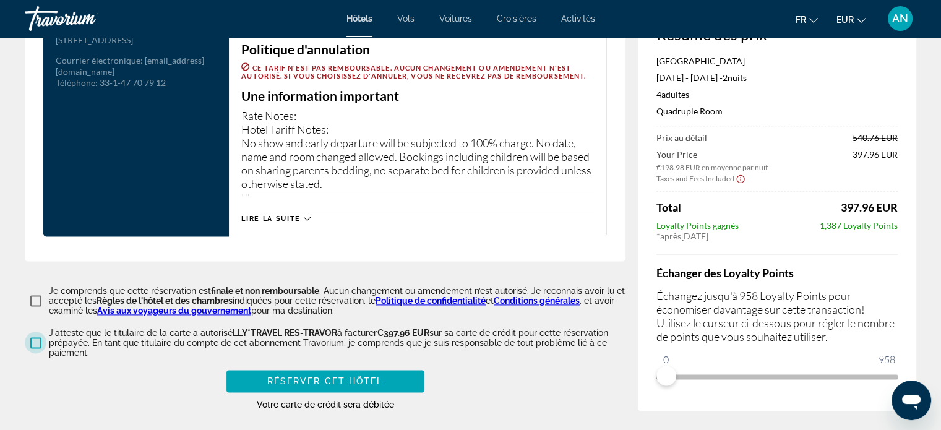
scroll to position [1616, 0]
click at [275, 223] on span "Lire la suite" at bounding box center [270, 219] width 59 height 8
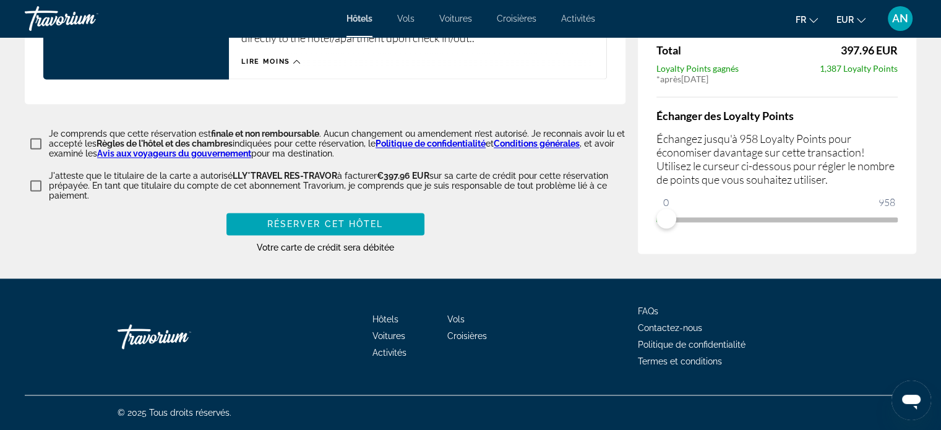
scroll to position [1876, 0]
click at [302, 229] on span "Réserver cet hôtel" at bounding box center [325, 224] width 116 height 10
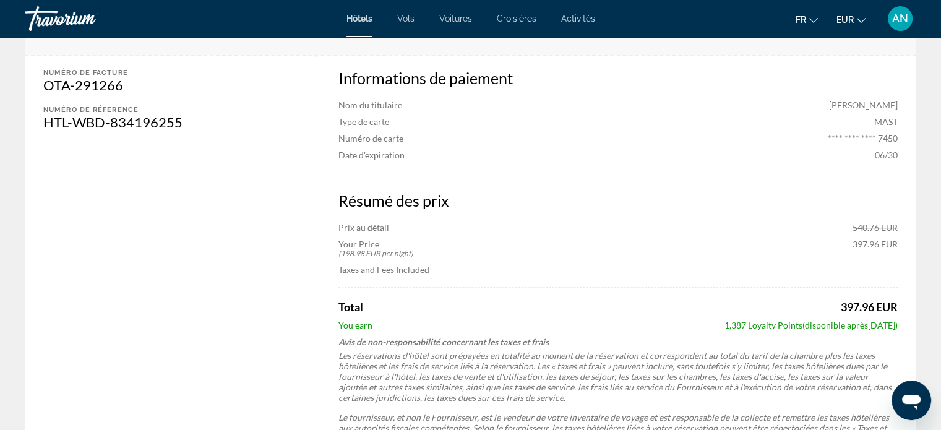
scroll to position [652, 0]
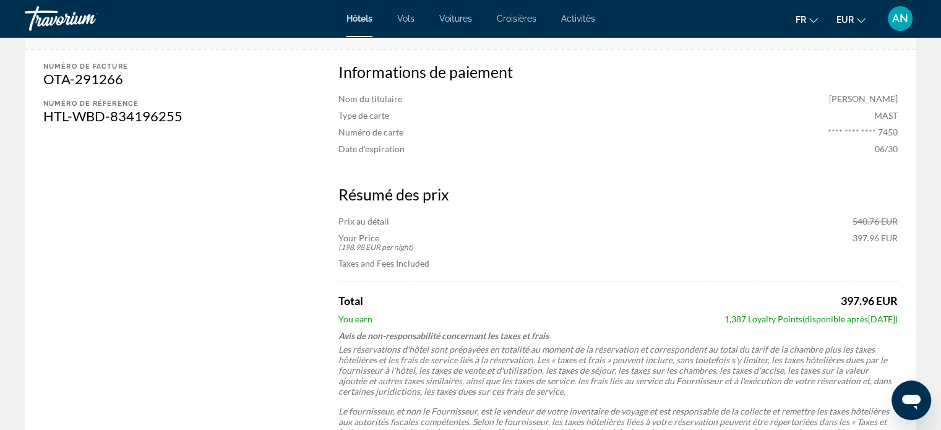
click at [524, 280] on div "Informations de paiement Nom du titulaire [PERSON_NAME] Type de carte MAST Numé…" at bounding box center [618, 292] width 597 height 485
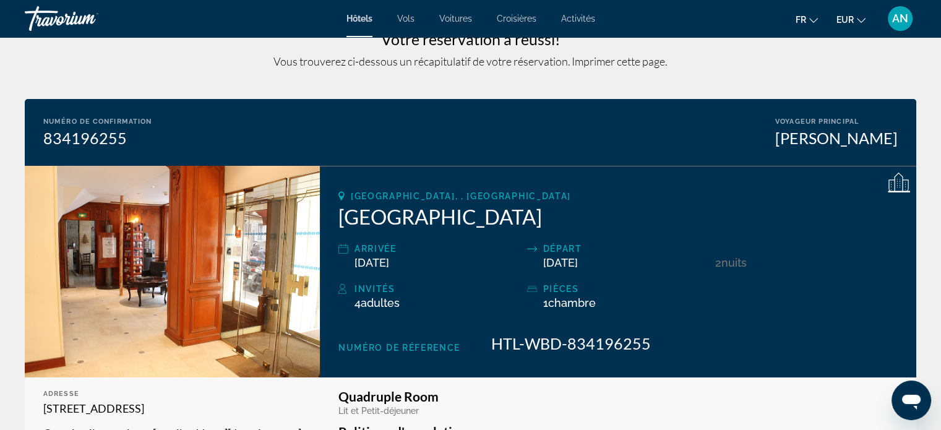
scroll to position [0, 0]
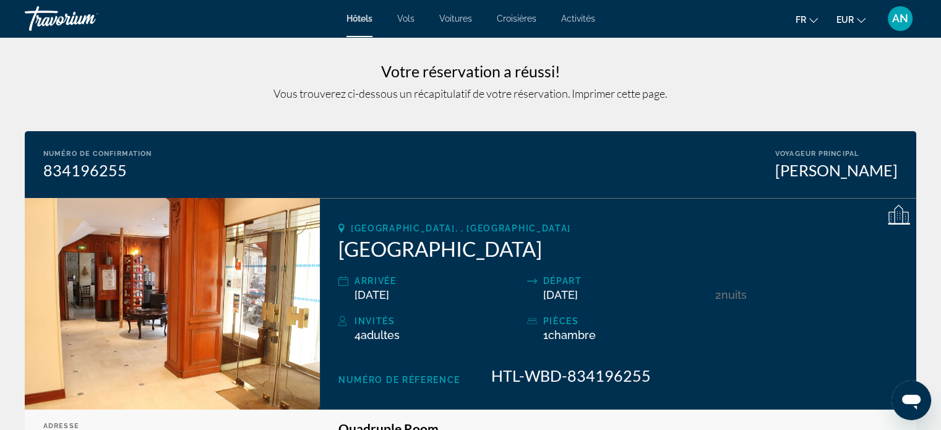
click at [454, 12] on div "Hôtels Vols Voitures Croisières Activités Hôtels Vols Voitures Croisières Activ…" at bounding box center [470, 18] width 941 height 32
click at [454, 17] on span "Voitures" at bounding box center [455, 19] width 33 height 10
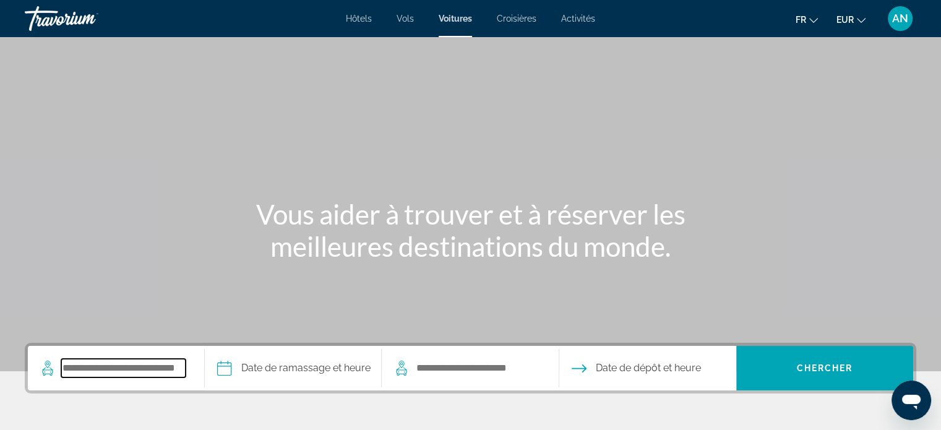
click at [144, 359] on input "Search pickup location" at bounding box center [123, 368] width 124 height 19
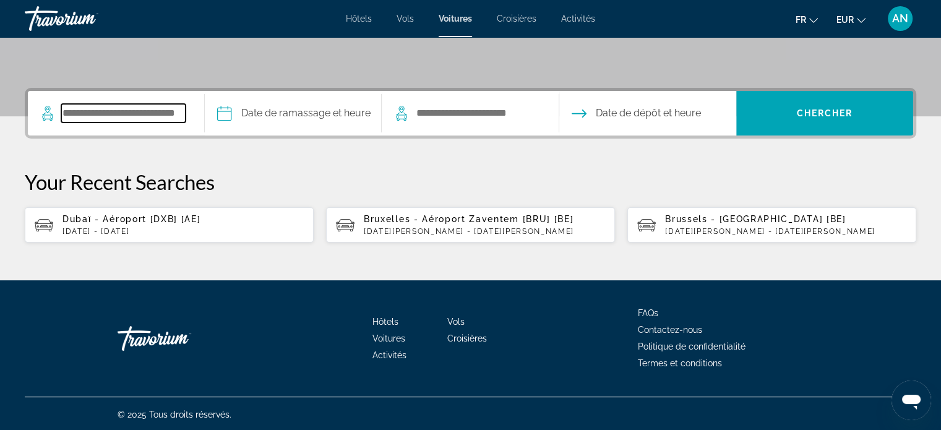
scroll to position [256, 0]
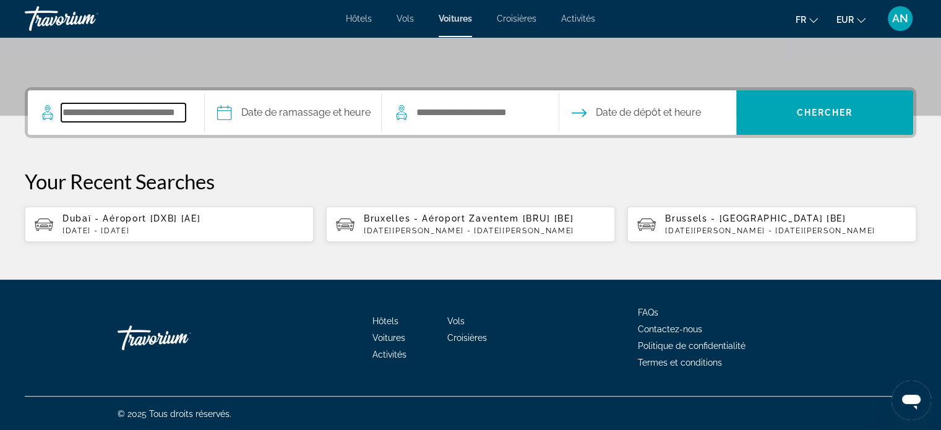
type input "*"
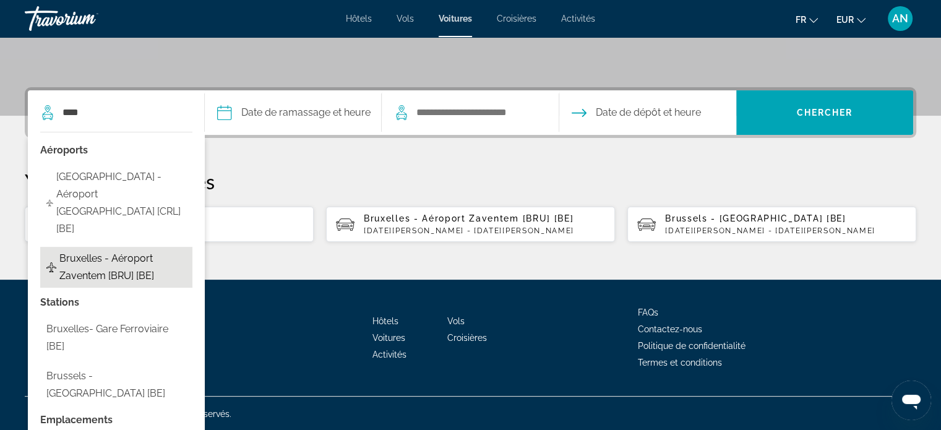
click at [122, 250] on span "Bruxelles - Aéroport Zaventem [BRU] [BE]" at bounding box center [122, 267] width 127 height 35
type input "**********"
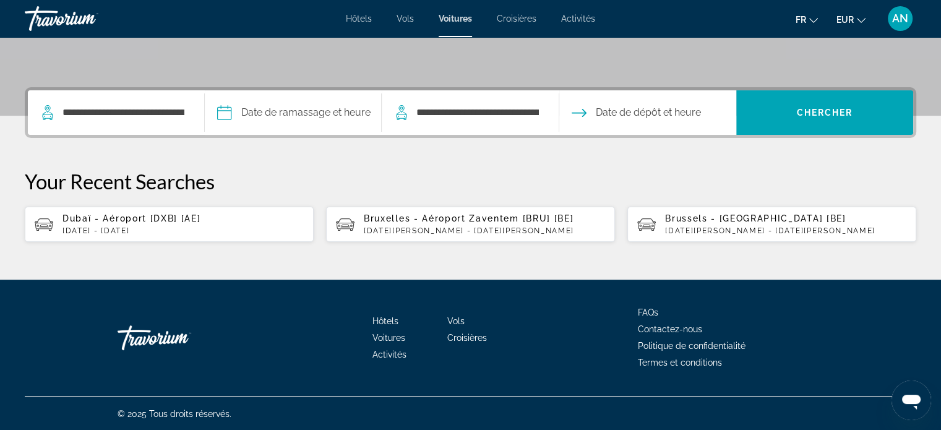
click at [287, 116] on input "Pickup date" at bounding box center [293, 114] width 182 height 48
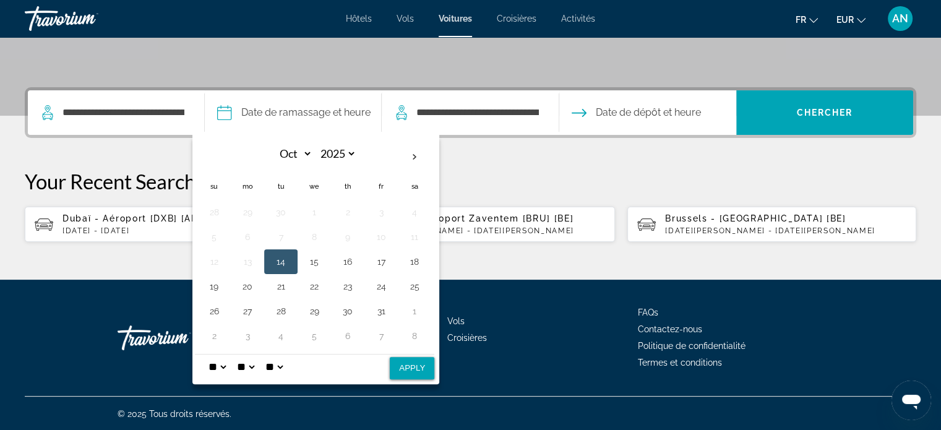
click at [285, 256] on button "14" at bounding box center [281, 261] width 20 height 17
click at [225, 363] on select "* * * * * * * * * ** ** **" at bounding box center [217, 367] width 22 height 25
select select "*"
click at [206, 355] on select "* * * * * * * * * ** ** **" at bounding box center [217, 367] width 22 height 25
click at [316, 264] on button "15" at bounding box center [314, 261] width 20 height 17
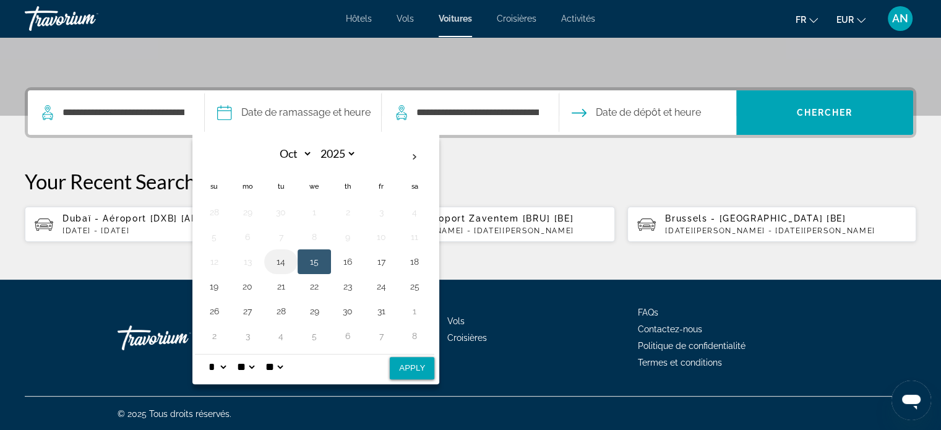
click at [278, 259] on button "14" at bounding box center [281, 261] width 20 height 17
click at [408, 366] on button "Apply" at bounding box center [412, 368] width 45 height 22
type input "**********"
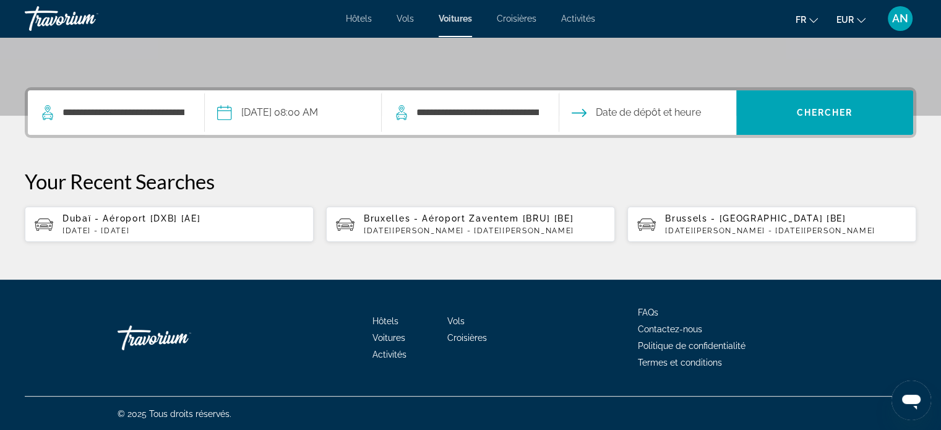
click at [609, 113] on input "Drop-off date" at bounding box center [647, 114] width 182 height 48
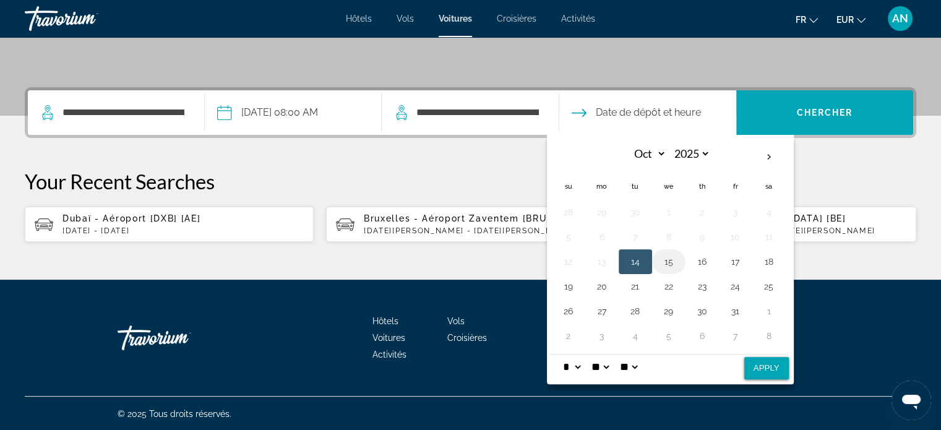
click at [678, 255] on td "15" at bounding box center [668, 261] width 33 height 25
click at [673, 259] on button "15" at bounding box center [669, 261] width 20 height 17
click at [579, 363] on select "* * * * * * * * * ** ** **" at bounding box center [572, 367] width 22 height 25
click at [705, 261] on button "16" at bounding box center [702, 261] width 20 height 17
click at [582, 366] on select "* * * * * * * * * ** ** **" at bounding box center [572, 367] width 22 height 25
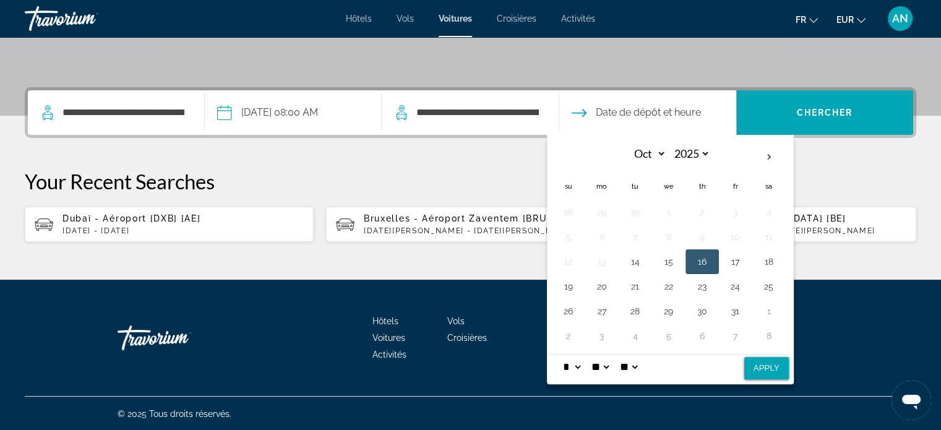
select select "*"
click at [561, 355] on select "* * * * * * * * * ** ** **" at bounding box center [572, 367] width 22 height 25
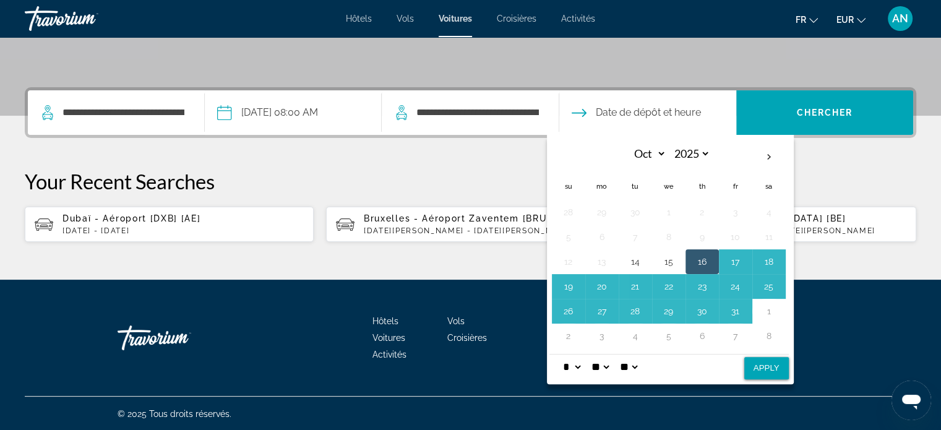
click at [756, 367] on button "Apply" at bounding box center [766, 368] width 45 height 22
type input "**********"
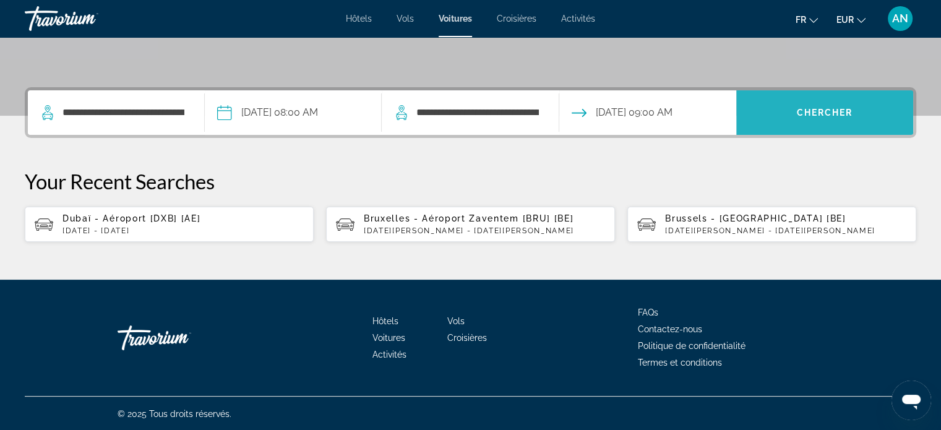
click at [792, 109] on span "Search" at bounding box center [824, 113] width 177 height 30
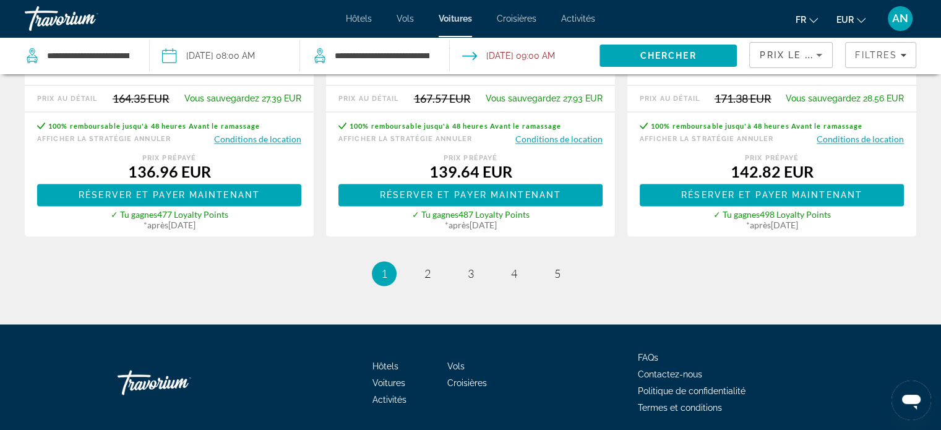
scroll to position [2077, 0]
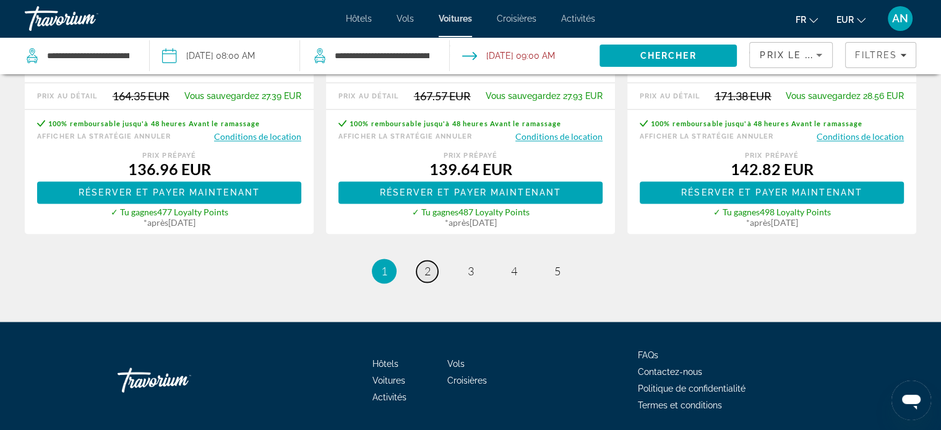
click at [430, 264] on span "2" at bounding box center [428, 271] width 6 height 14
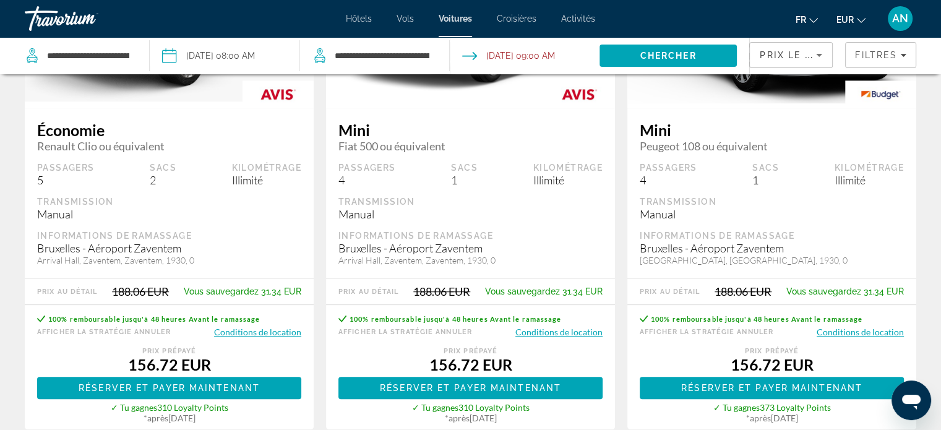
scroll to position [769, 0]
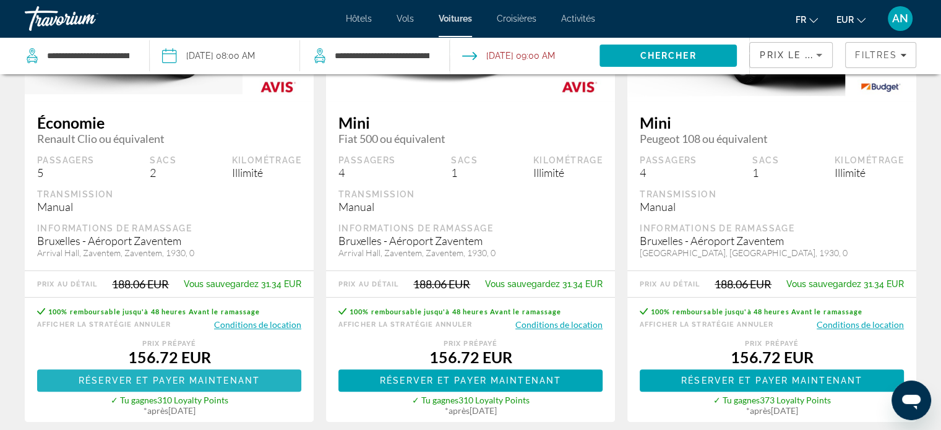
click at [237, 376] on span "Réserver et payer maintenant" at bounding box center [169, 381] width 181 height 10
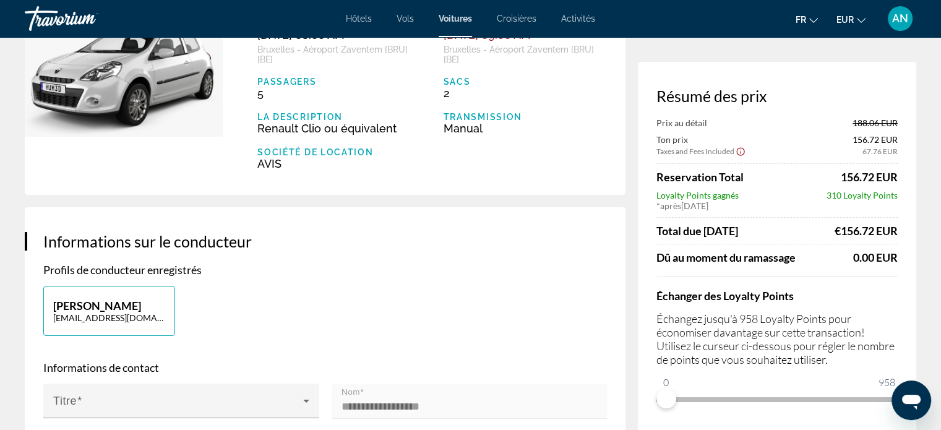
scroll to position [143, 0]
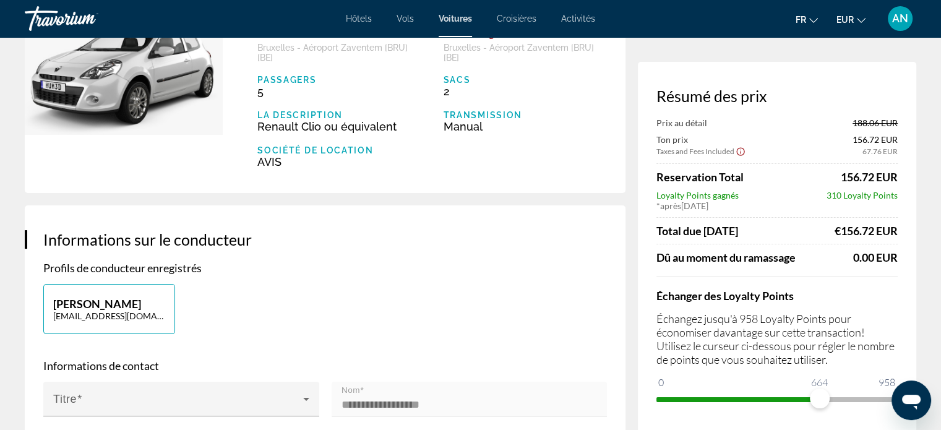
click at [820, 399] on span "ngx-slider" at bounding box center [777, 399] width 241 height 5
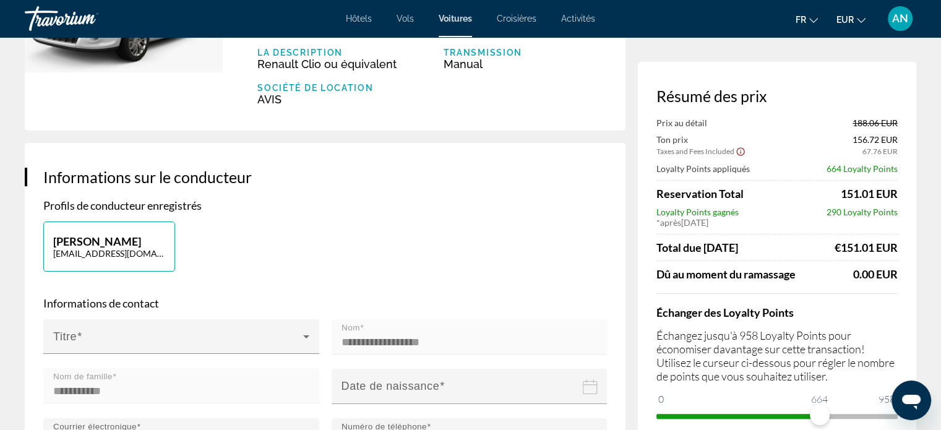
scroll to position [204, 0]
drag, startPoint x: 820, startPoint y: 414, endPoint x: 911, endPoint y: 434, distance: 93.1
click at [911, 226] on html "Passer au contenu principal Hôtels Vols Voitures Croisières Activités Hôtels Vo…" at bounding box center [470, 11] width 941 height 430
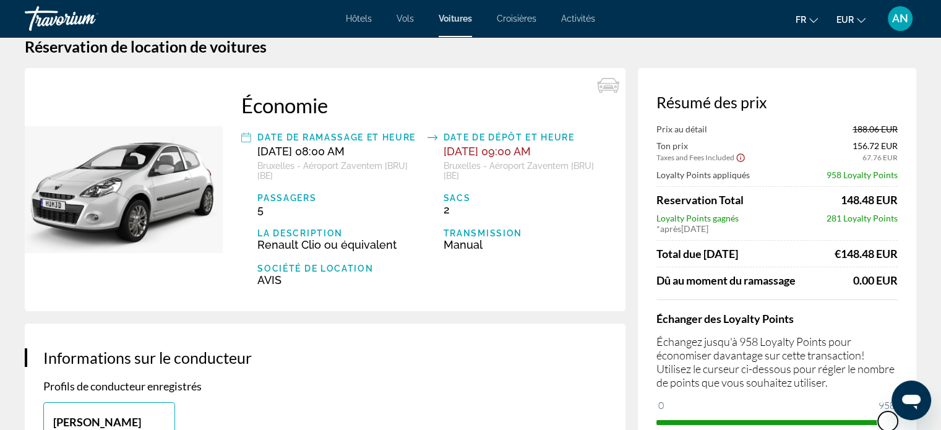
scroll to position [0, 0]
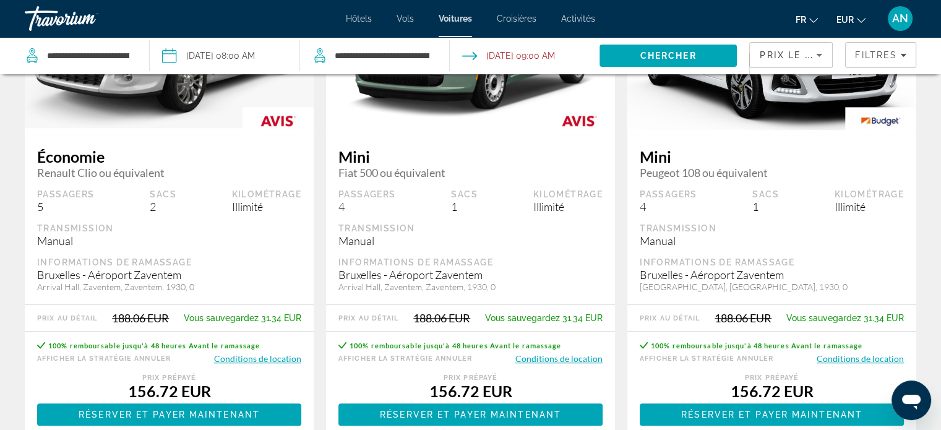
scroll to position [741, 0]
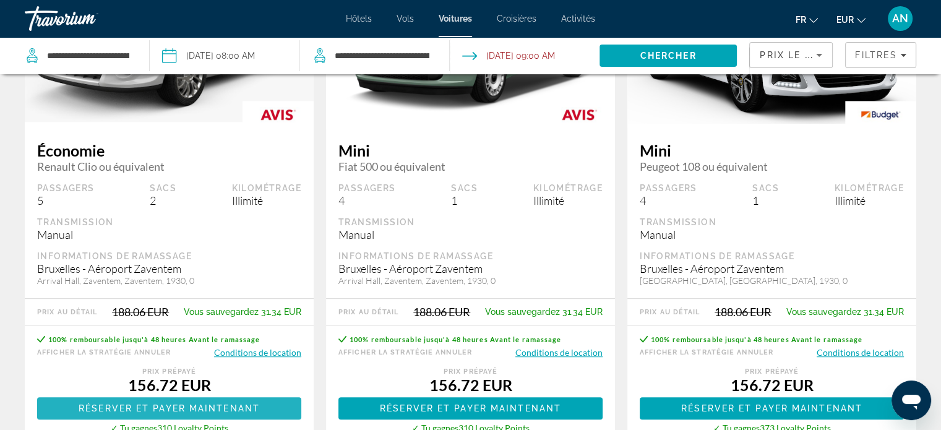
click at [200, 403] on span "Réserver et payer maintenant" at bounding box center [169, 408] width 181 height 10
